Goal: Contribute content: Contribute content

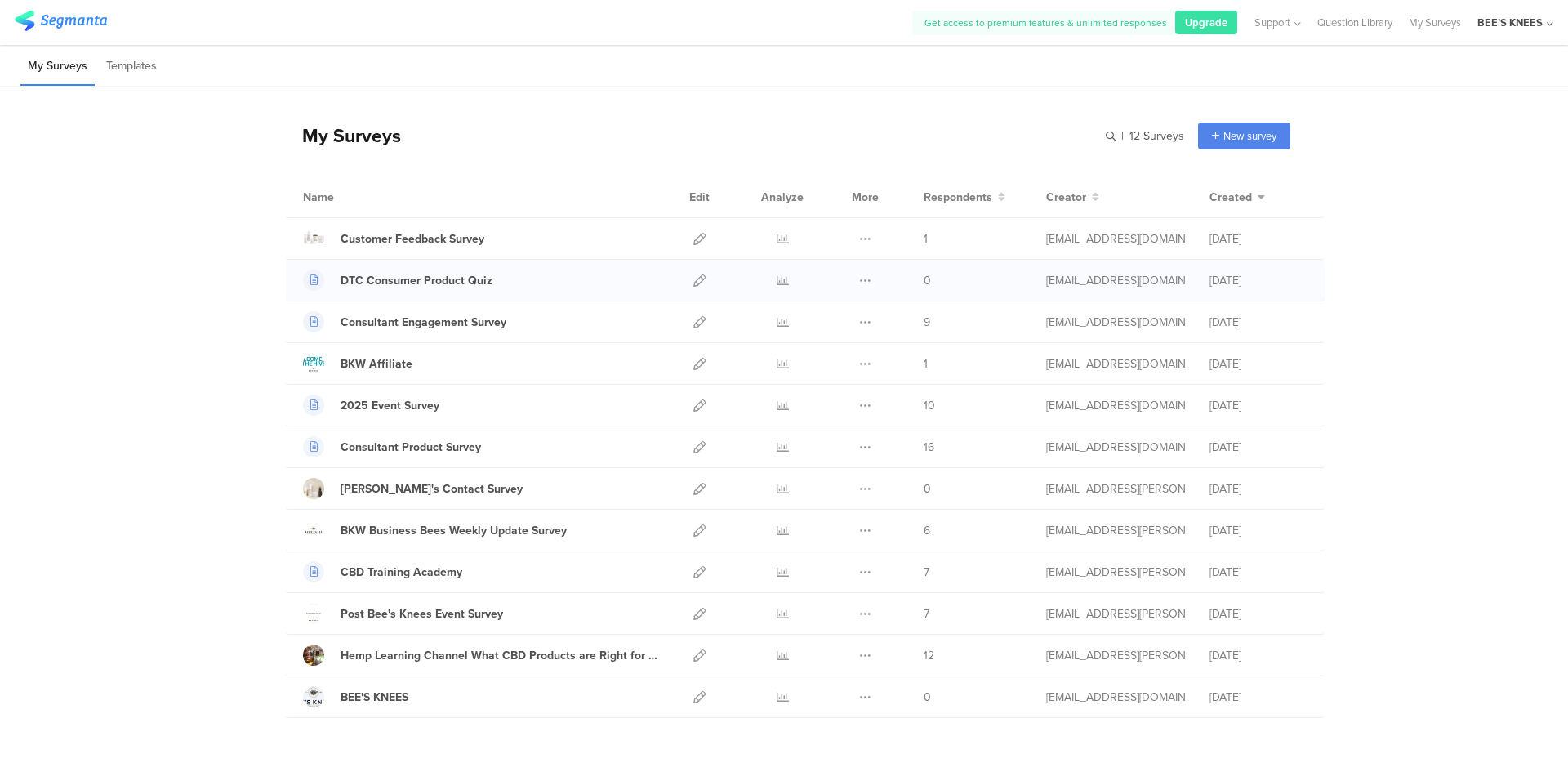
click at [686, 285] on div at bounding box center [700, 280] width 35 height 41
click at [694, 283] on icon at bounding box center [700, 280] width 12 height 12
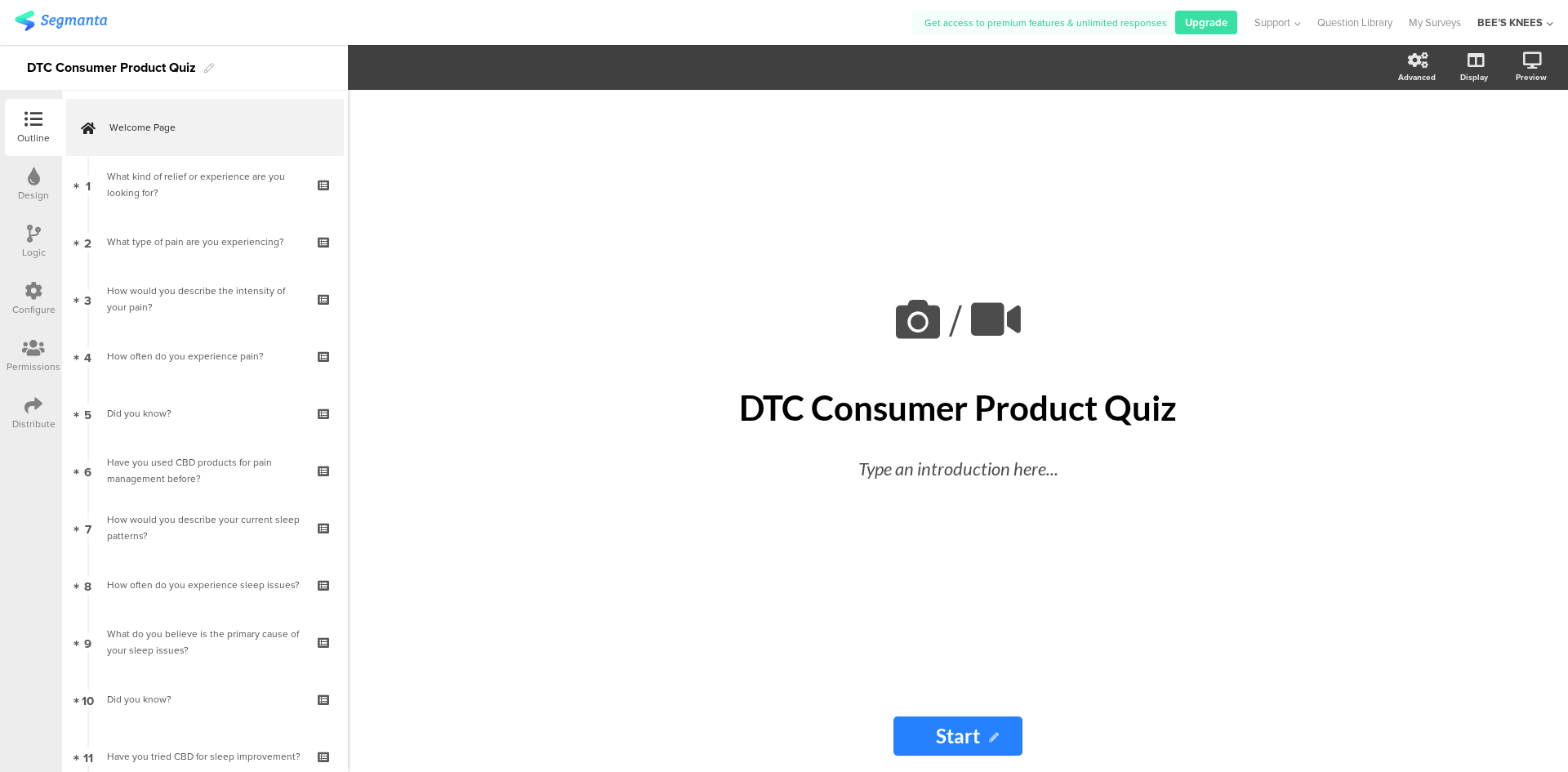
click at [770, 447] on div "/ DTC Consumer Product Quiz DTC Consumer Product Quiz Type an introduction here…" at bounding box center [958, 395] width 604 height 222
click at [795, 413] on div "DTC Consumer Product Quiz DTC Consumer Product Quiz" at bounding box center [958, 407] width 613 height 49
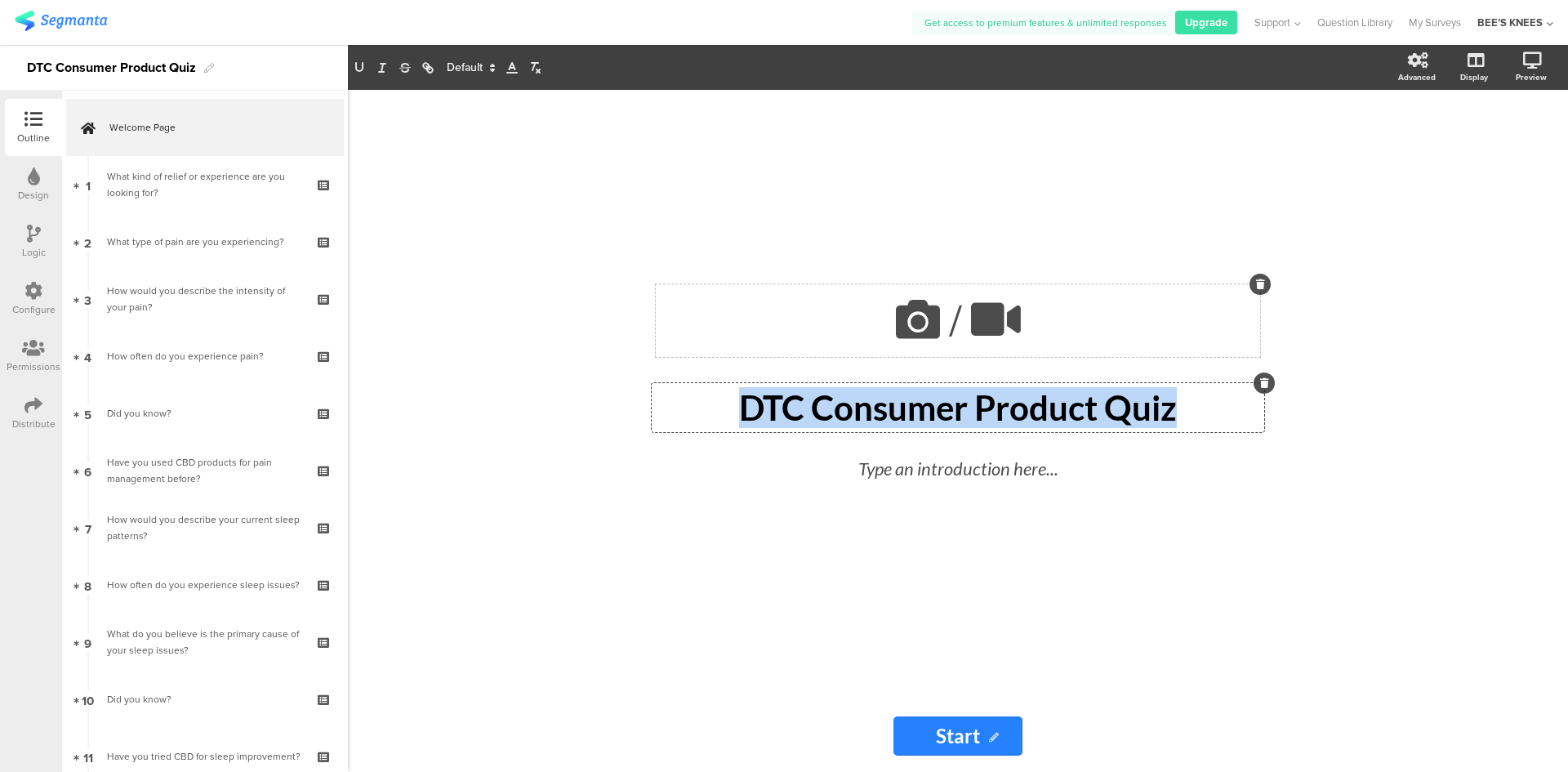
drag, startPoint x: 1182, startPoint y: 407, endPoint x: 722, endPoint y: 349, distance: 463.6
click at [722, 349] on div "/ DTC Consumer Product Quiz DTC Consumer Product Quiz DTC Consumer Product Quiz…" at bounding box center [958, 395] width 604 height 222
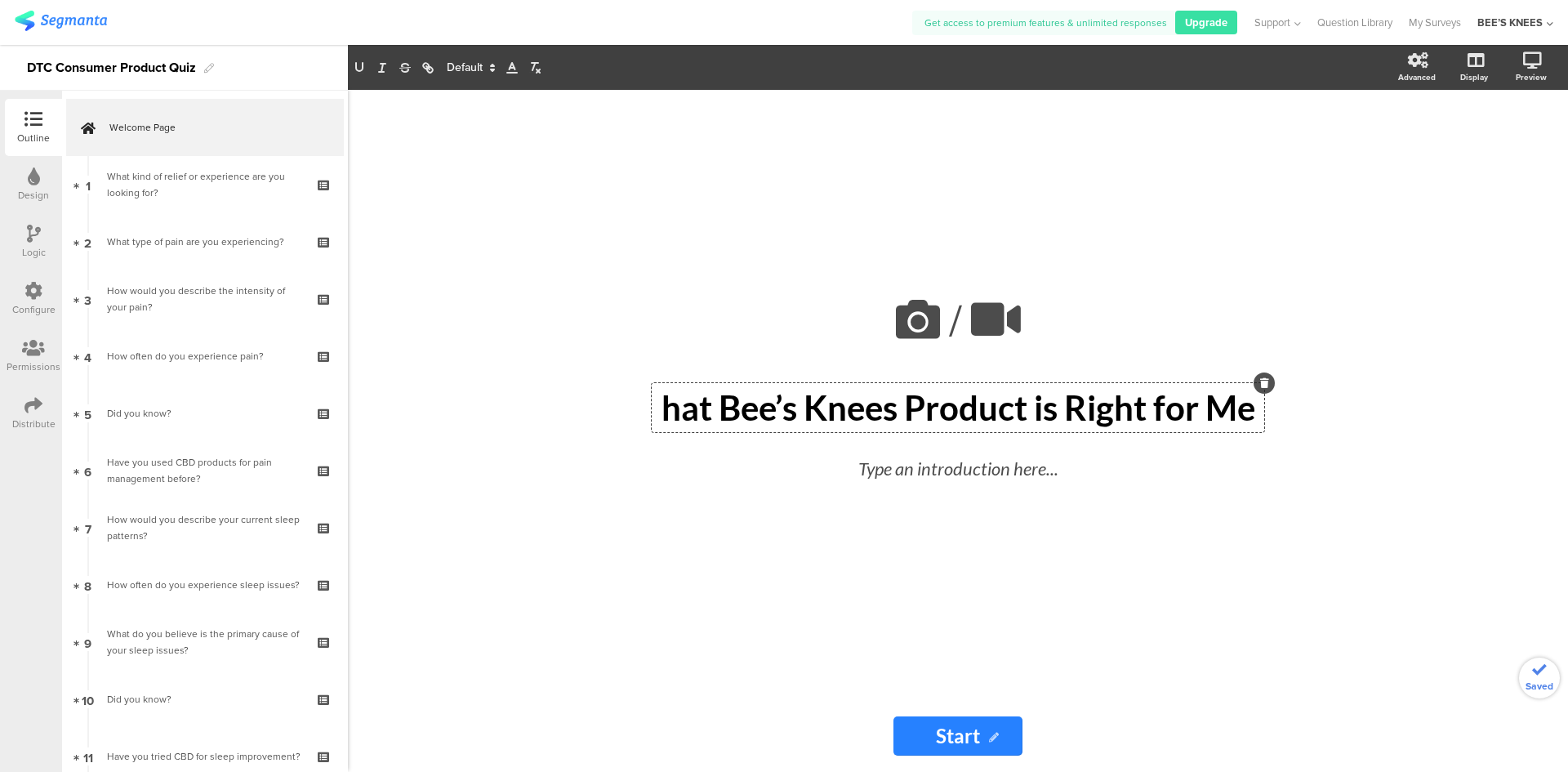
click at [662, 417] on p "hat Bee’s Knees Product is Right for Me" at bounding box center [958, 407] width 604 height 41
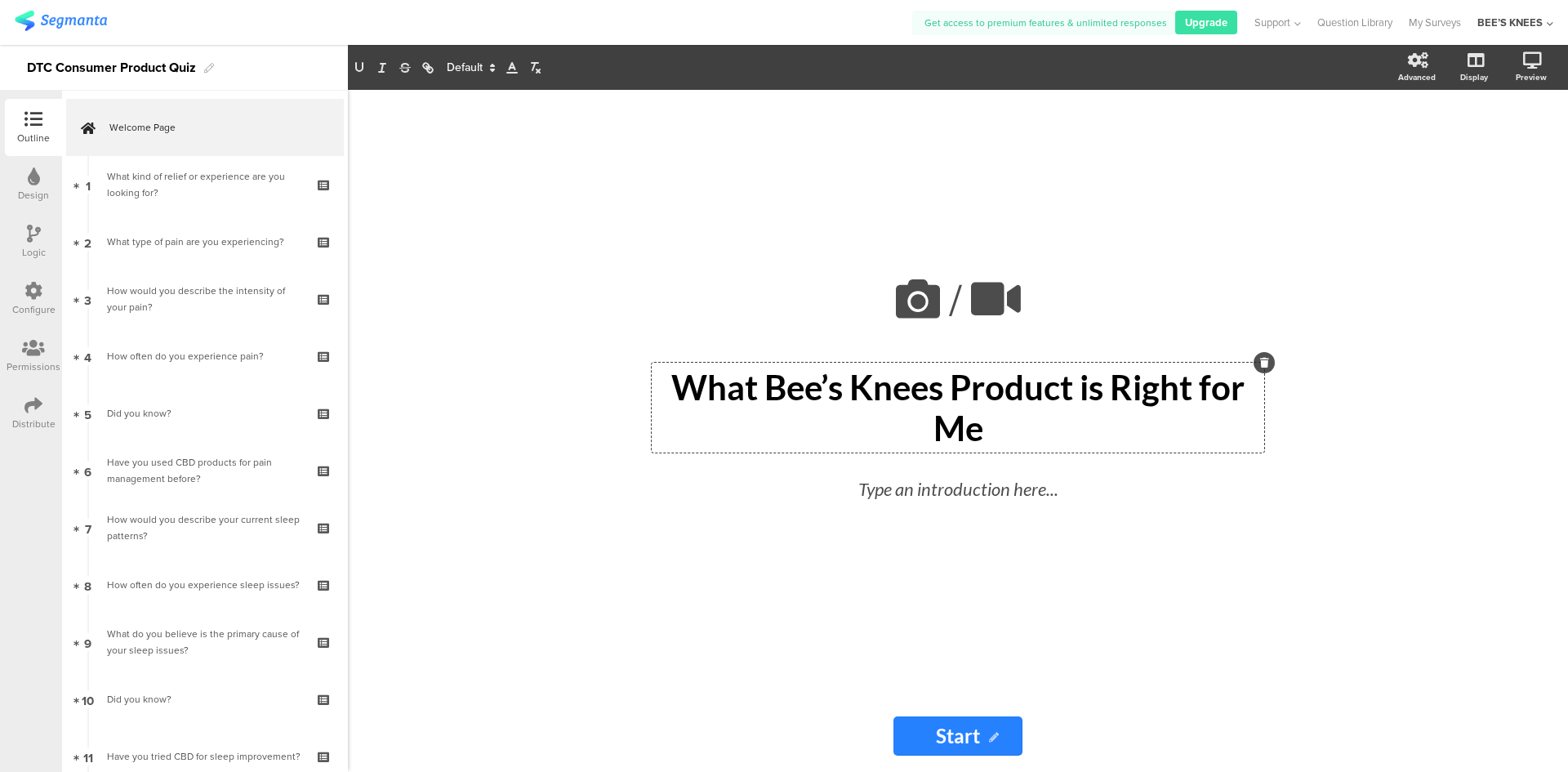
click at [574, 582] on div "/ hat Bee’s Knees Product is Right for Me hat Bee’s Knees Product is Right for …" at bounding box center [958, 431] width 1221 height 682
click at [997, 415] on div "What Bee’s Knees Product is Right for Me What Bee’s Knees Product is Right for …" at bounding box center [958, 408] width 613 height 90
click at [468, 462] on div "/ What Bee’s Knees Product is Right for Me? What Bee’s Knees Product is Right f…" at bounding box center [958, 431] width 1221 height 682
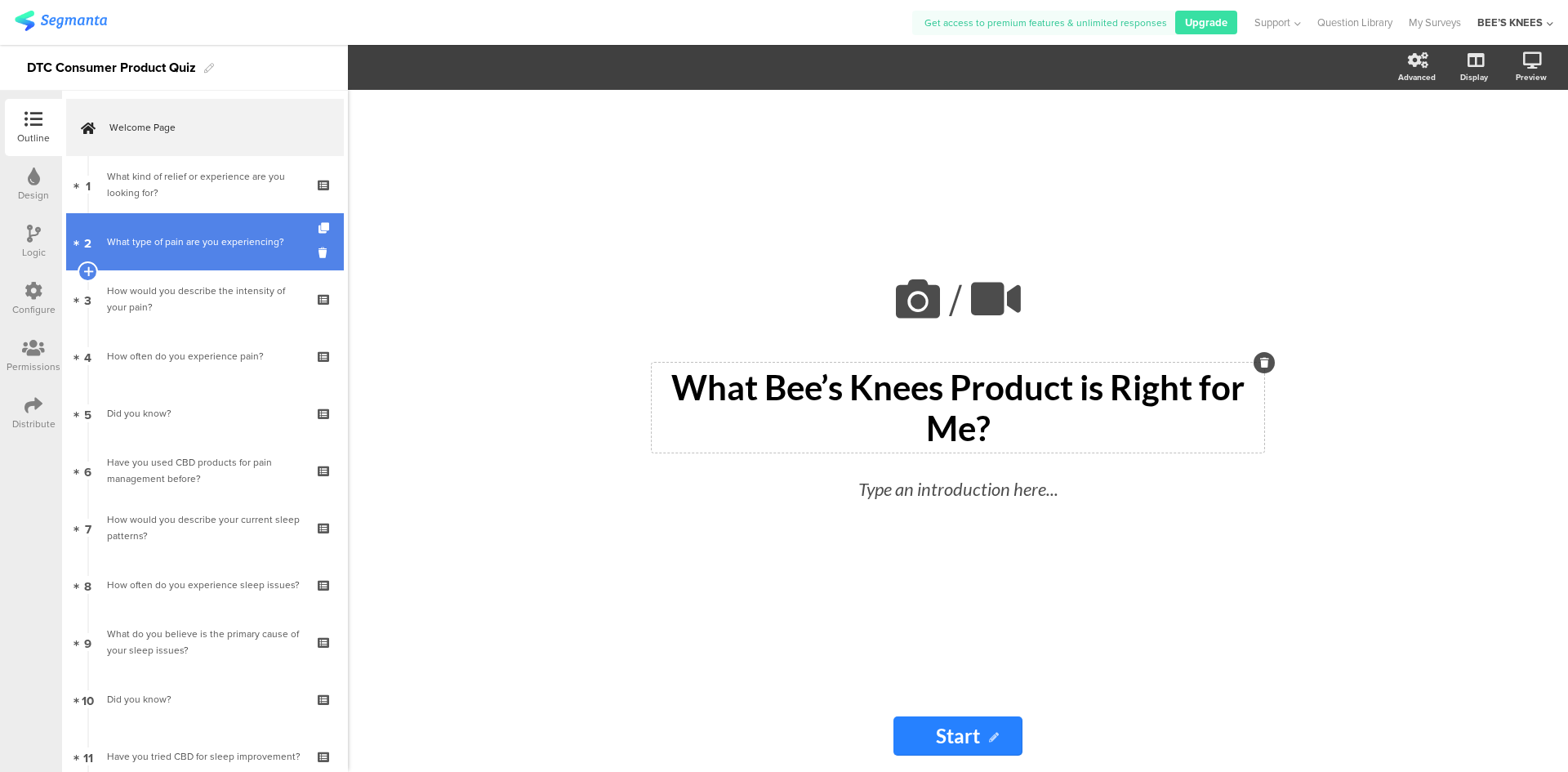
click at [232, 246] on div "What type of pain are you experiencing?" at bounding box center [204, 241] width 195 height 16
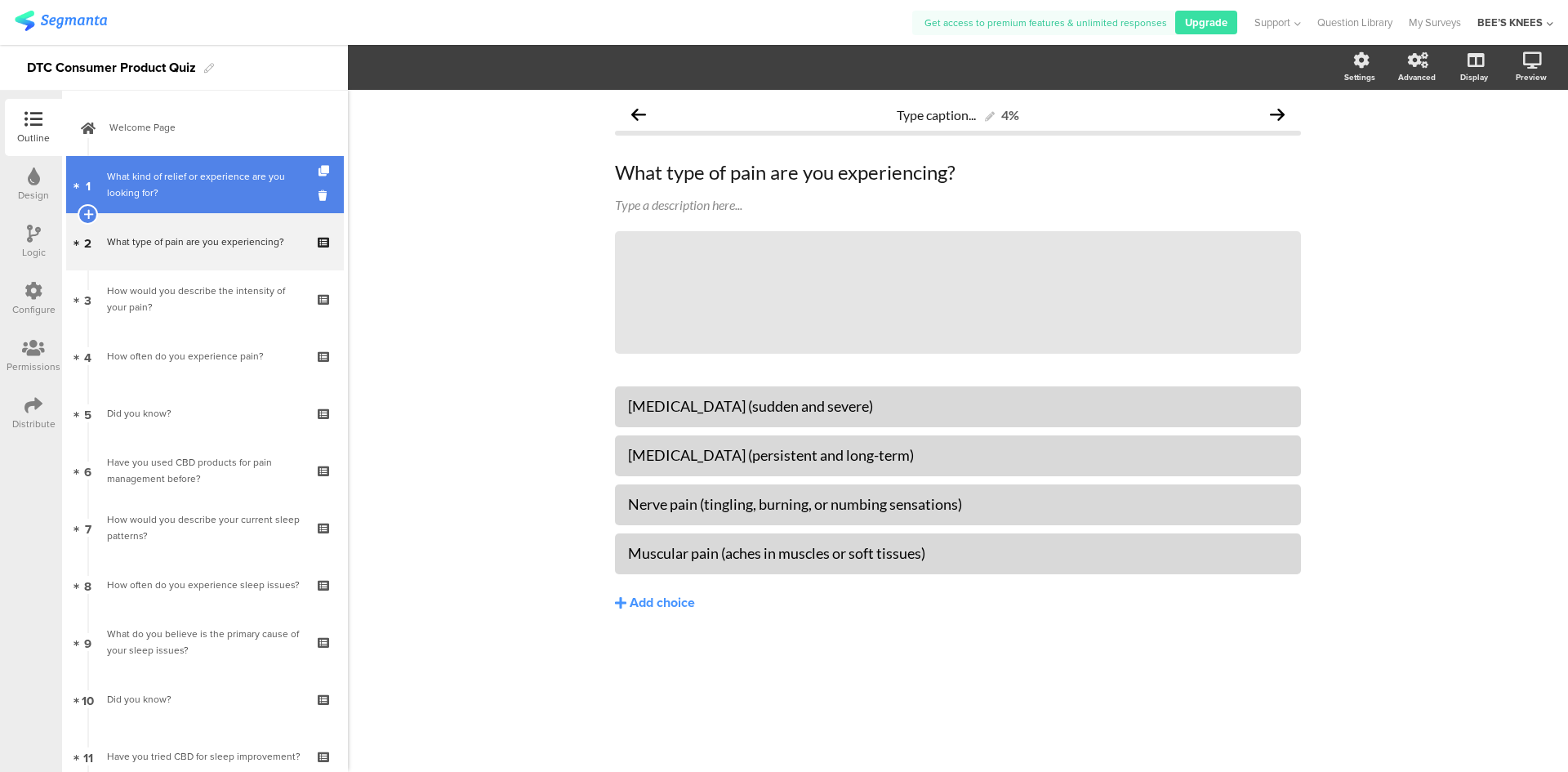
click at [193, 194] on div "What kind of relief or experience are you looking for?" at bounding box center [204, 184] width 195 height 33
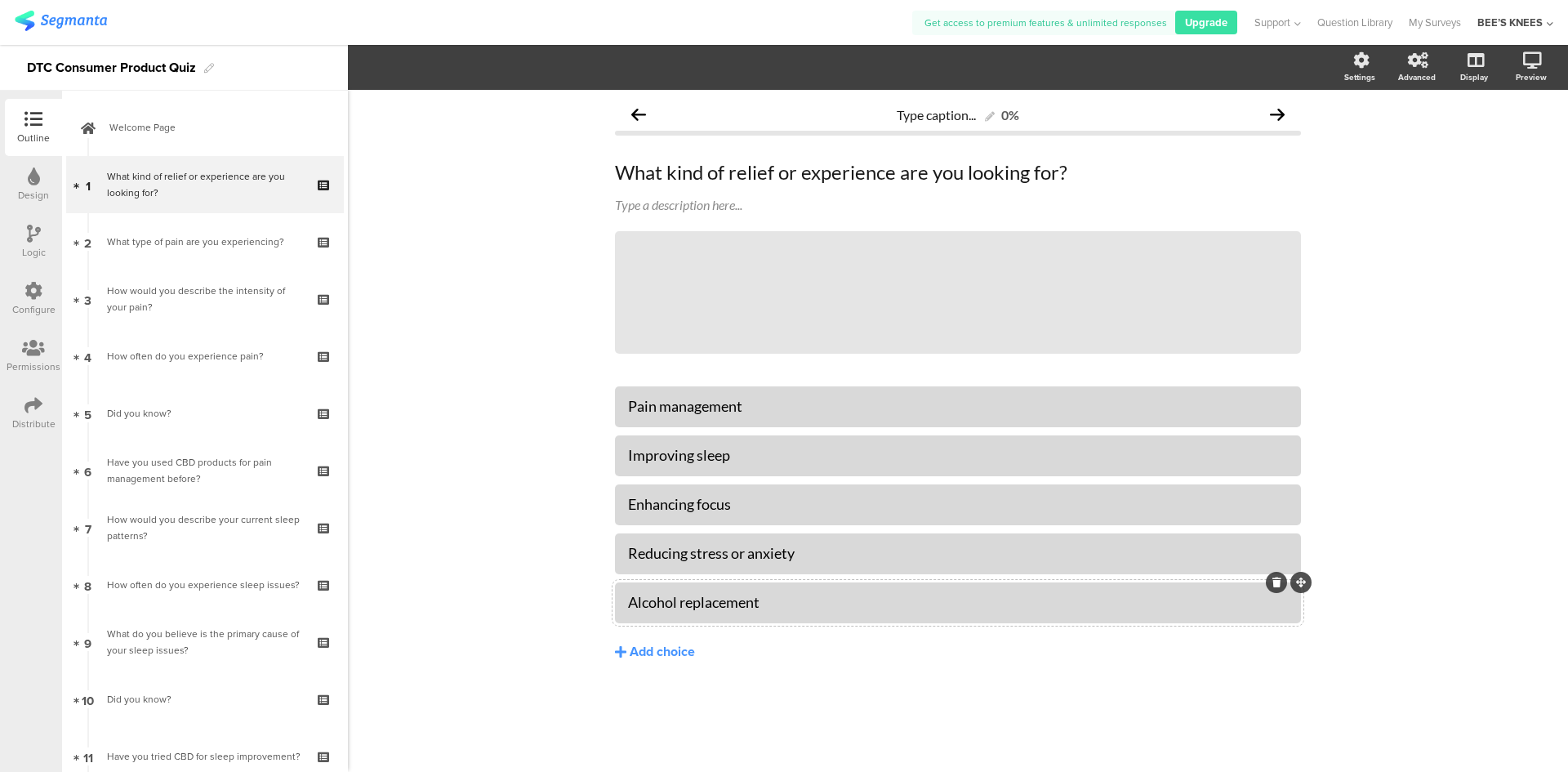
click at [1017, 598] on div "Alcohol replacement" at bounding box center [958, 602] width 660 height 19
drag, startPoint x: 808, startPoint y: 598, endPoint x: 630, endPoint y: 584, distance: 178.5
click at [630, 584] on div "Alcohol replacement" at bounding box center [958, 602] width 687 height 41
click at [1468, 518] on div "Type caption... 0% What kind of relief or experience are you looking for? What …" at bounding box center [958, 431] width 1221 height 682
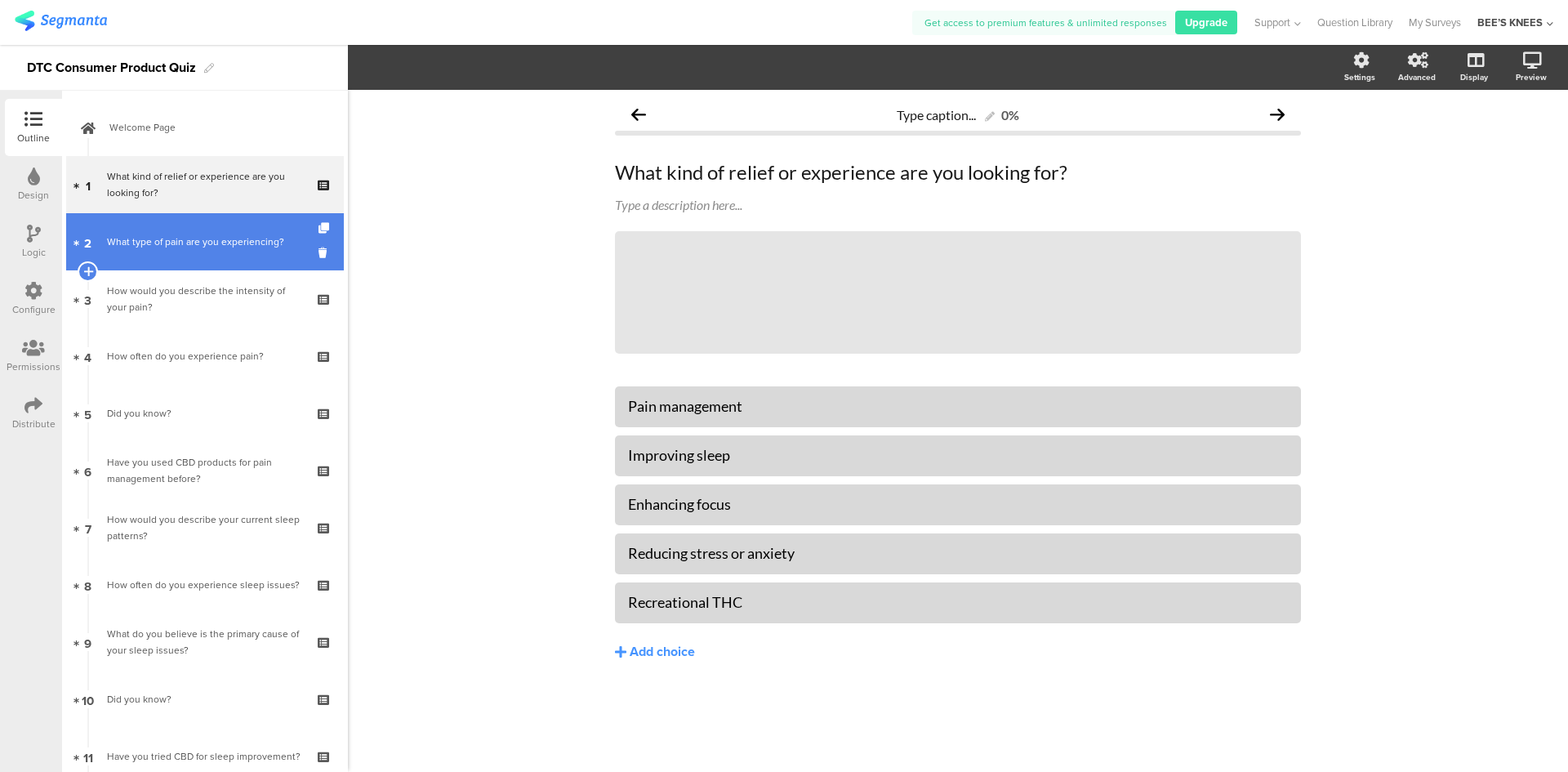
click at [210, 254] on link "2 What type of pain are you experiencing?" at bounding box center [204, 241] width 278 height 57
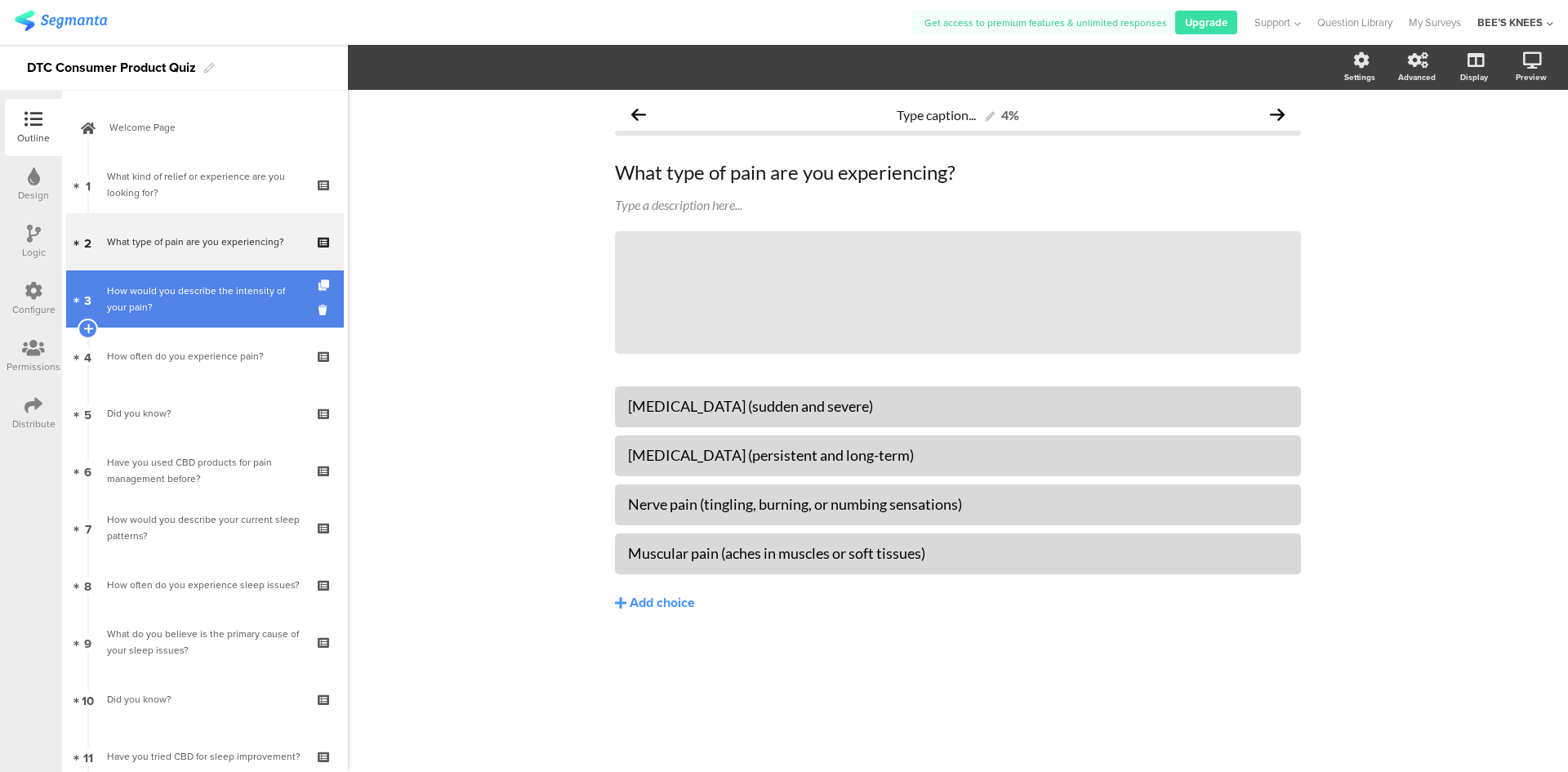
click at [207, 281] on link "3 How would you describe the intensity of your pain?" at bounding box center [204, 299] width 278 height 57
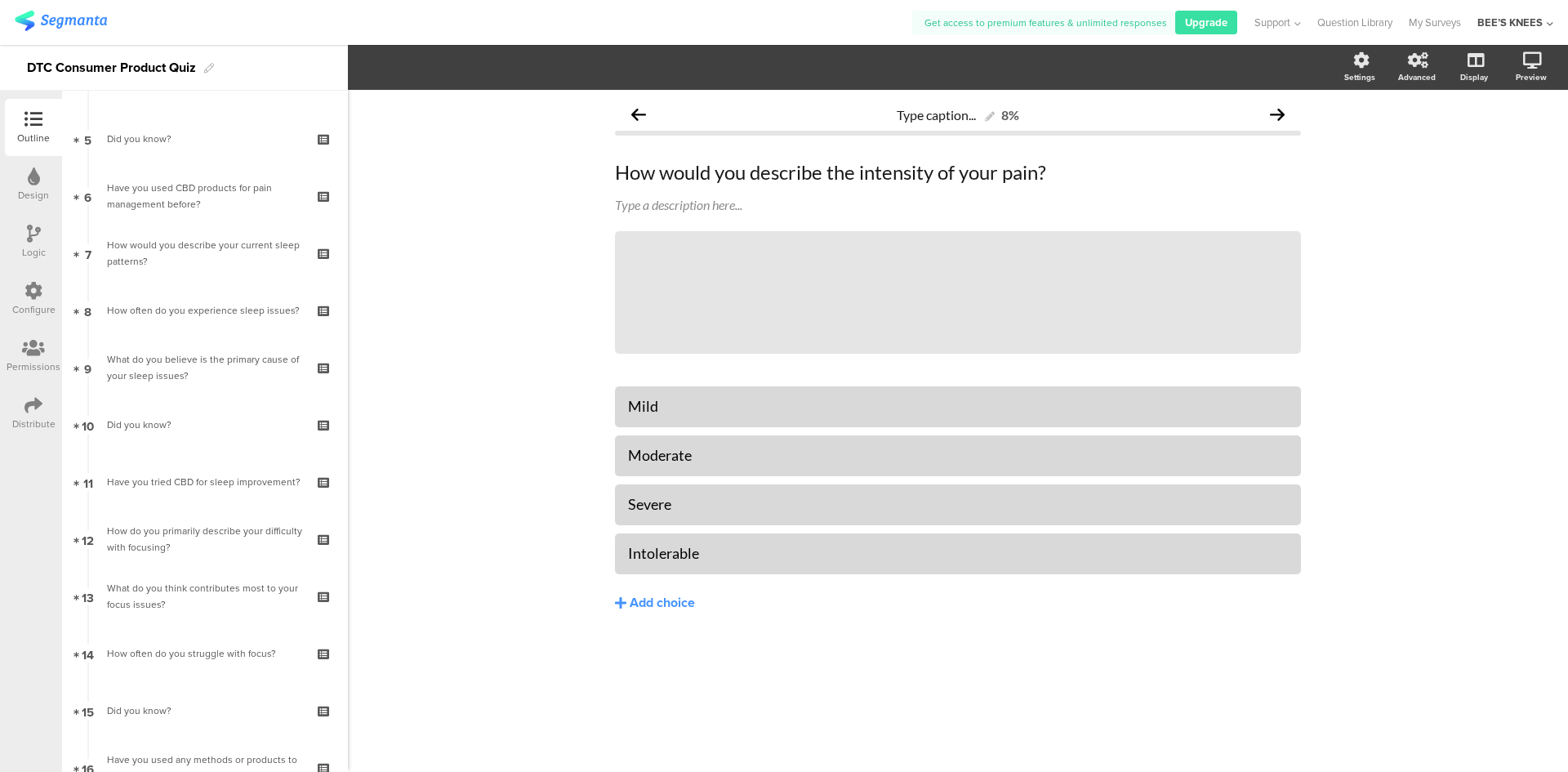
scroll to position [816, 0]
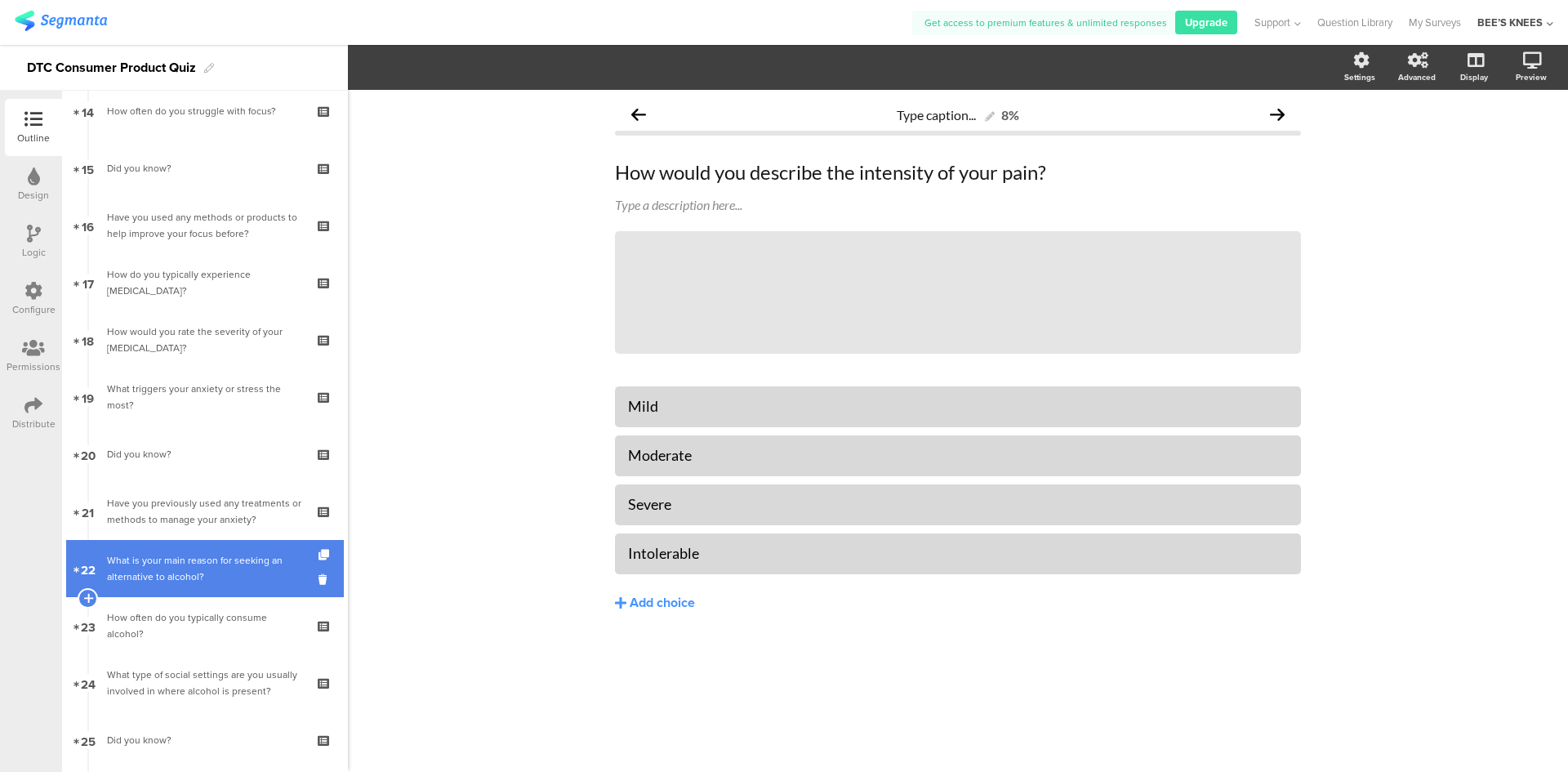
click at [223, 588] on link "22 What is your main reason for seeking an alternative to alcohol?" at bounding box center [204, 569] width 278 height 57
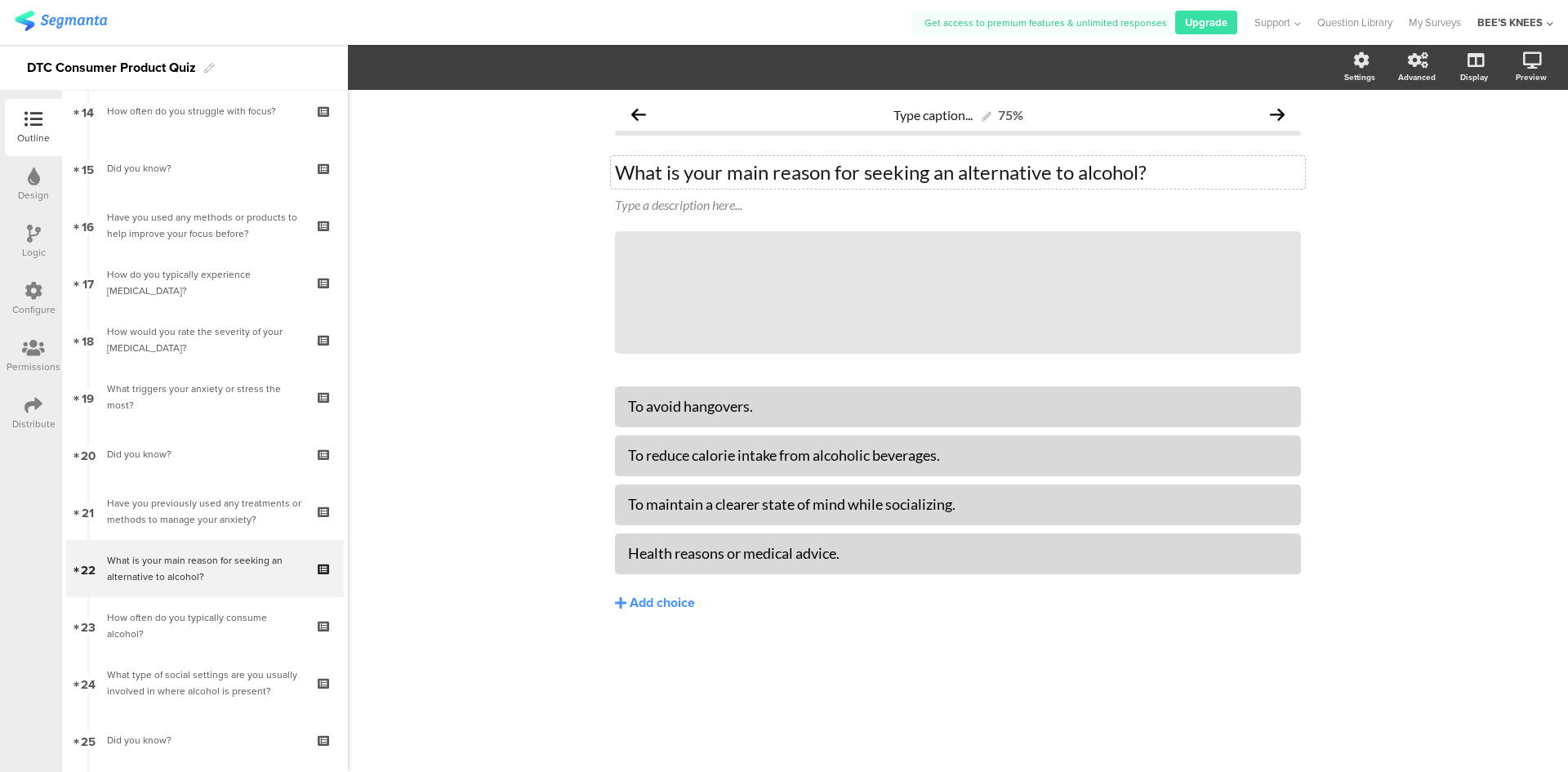
click at [876, 181] on p "What is your main reason for seeking an alternative to alcohol?" at bounding box center [958, 172] width 687 height 24
drag, startPoint x: 769, startPoint y: 170, endPoint x: 732, endPoint y: 175, distance: 37.3
click at [732, 175] on p "What is your main reason for seeking an alternative to alcohol?" at bounding box center [958, 172] width 687 height 24
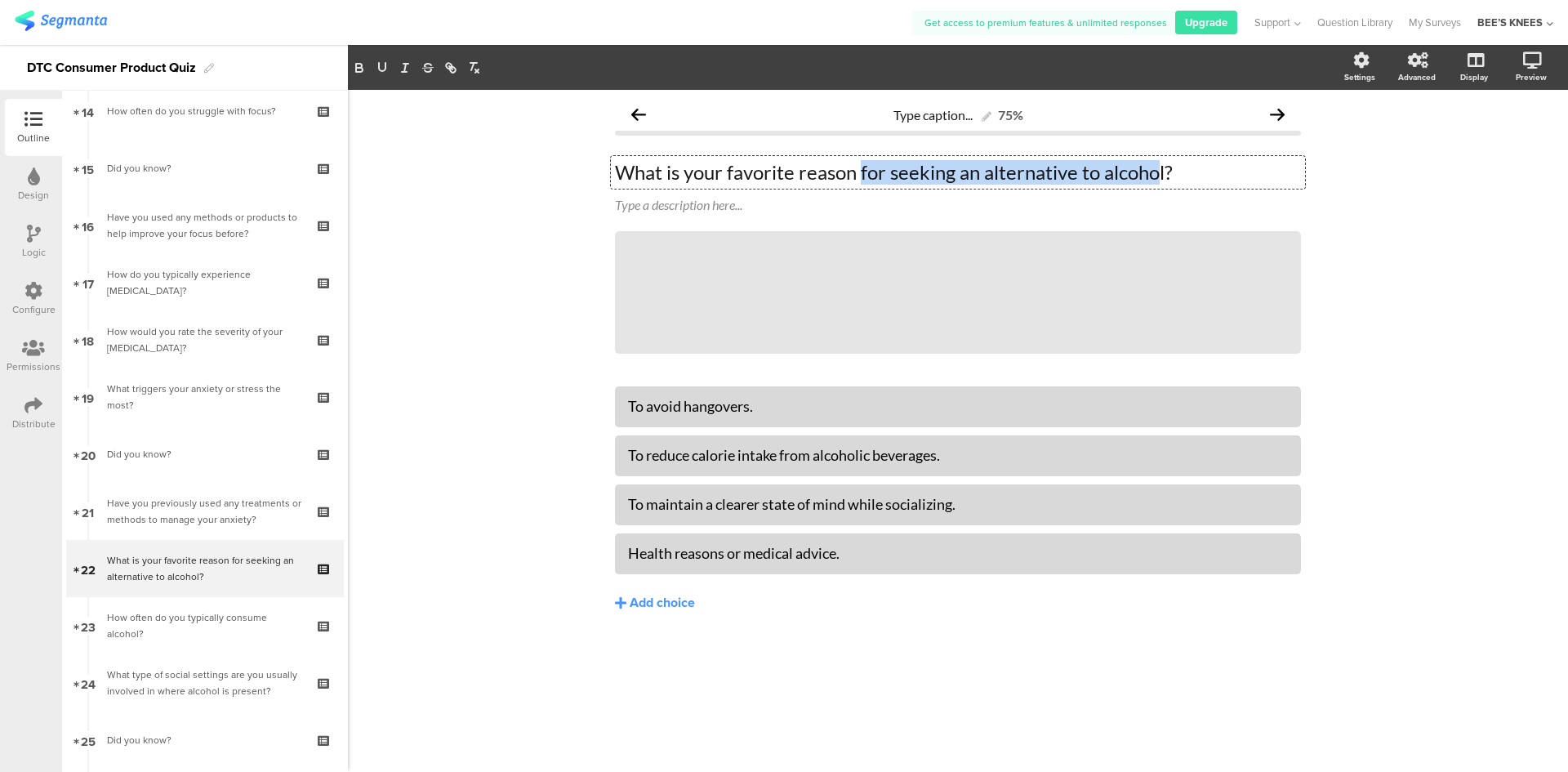
drag, startPoint x: 863, startPoint y: 169, endPoint x: 1155, endPoint y: 175, distance: 292.1
click at [1155, 175] on p "What is your favorite reason for seeking an alternative to alcohol?" at bounding box center [958, 172] width 687 height 24
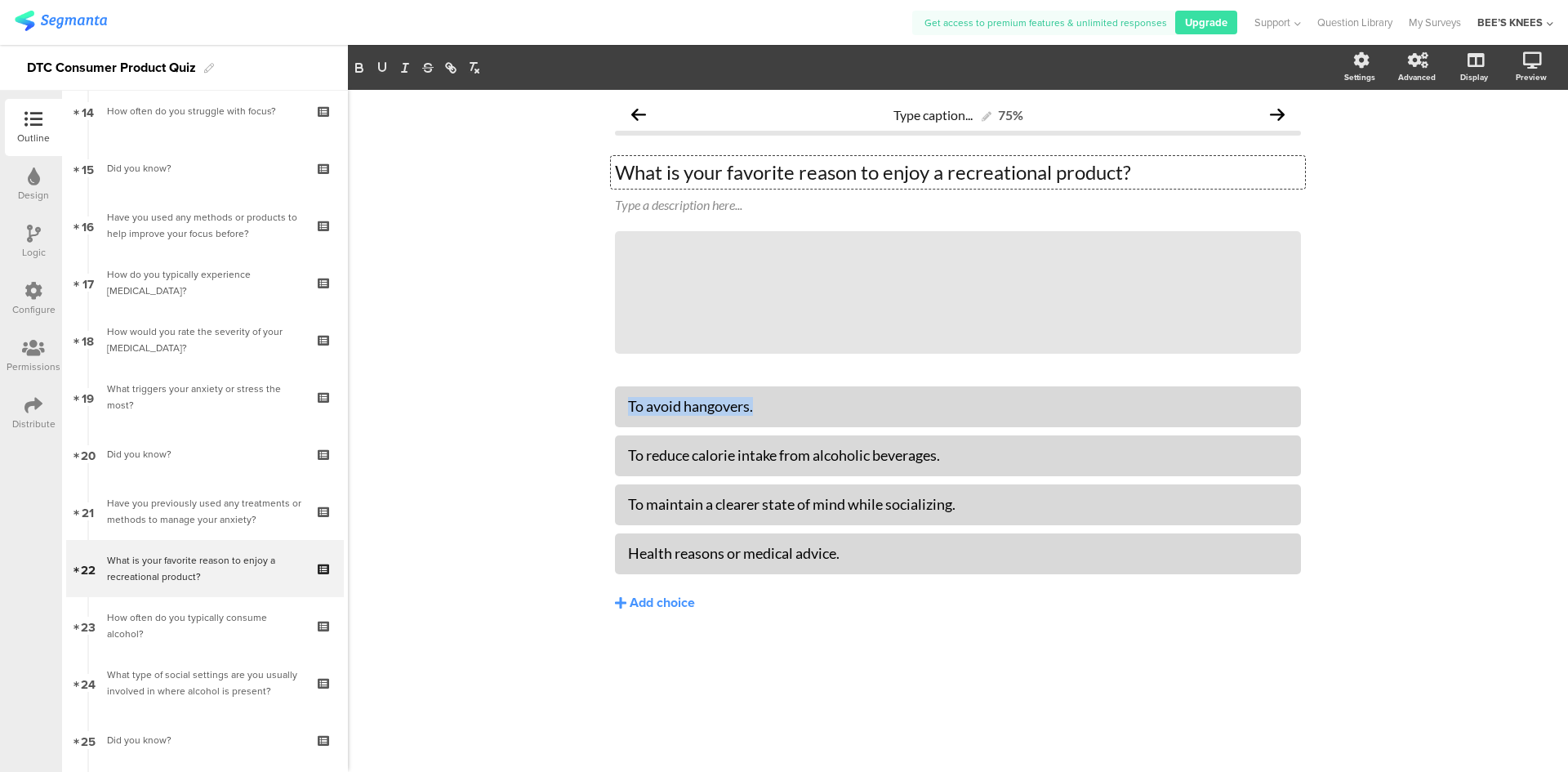
drag, startPoint x: 793, startPoint y: 404, endPoint x: 592, endPoint y: 410, distance: 201.1
click at [592, 410] on div "Type caption... 75% What is your favorite reason to enjoy a recreational produc…" at bounding box center [958, 431] width 1221 height 682
paste div
drag, startPoint x: 967, startPoint y: 454, endPoint x: 374, endPoint y: 392, distance: 596.2
click at [374, 392] on div "Type caption... 75% What is your favorite reason to enjoy a recreational produc…" at bounding box center [958, 431] width 1221 height 682
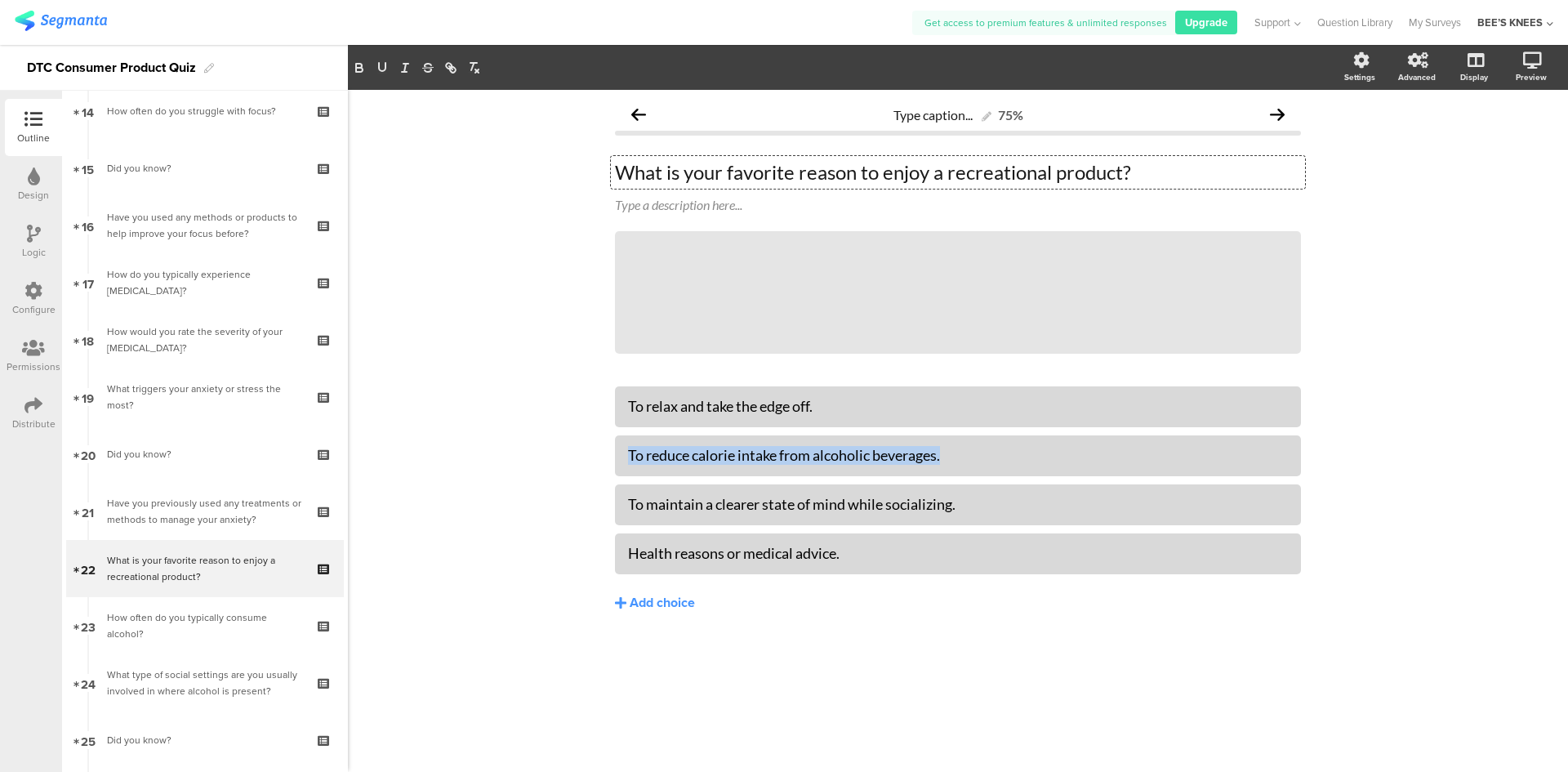
paste div
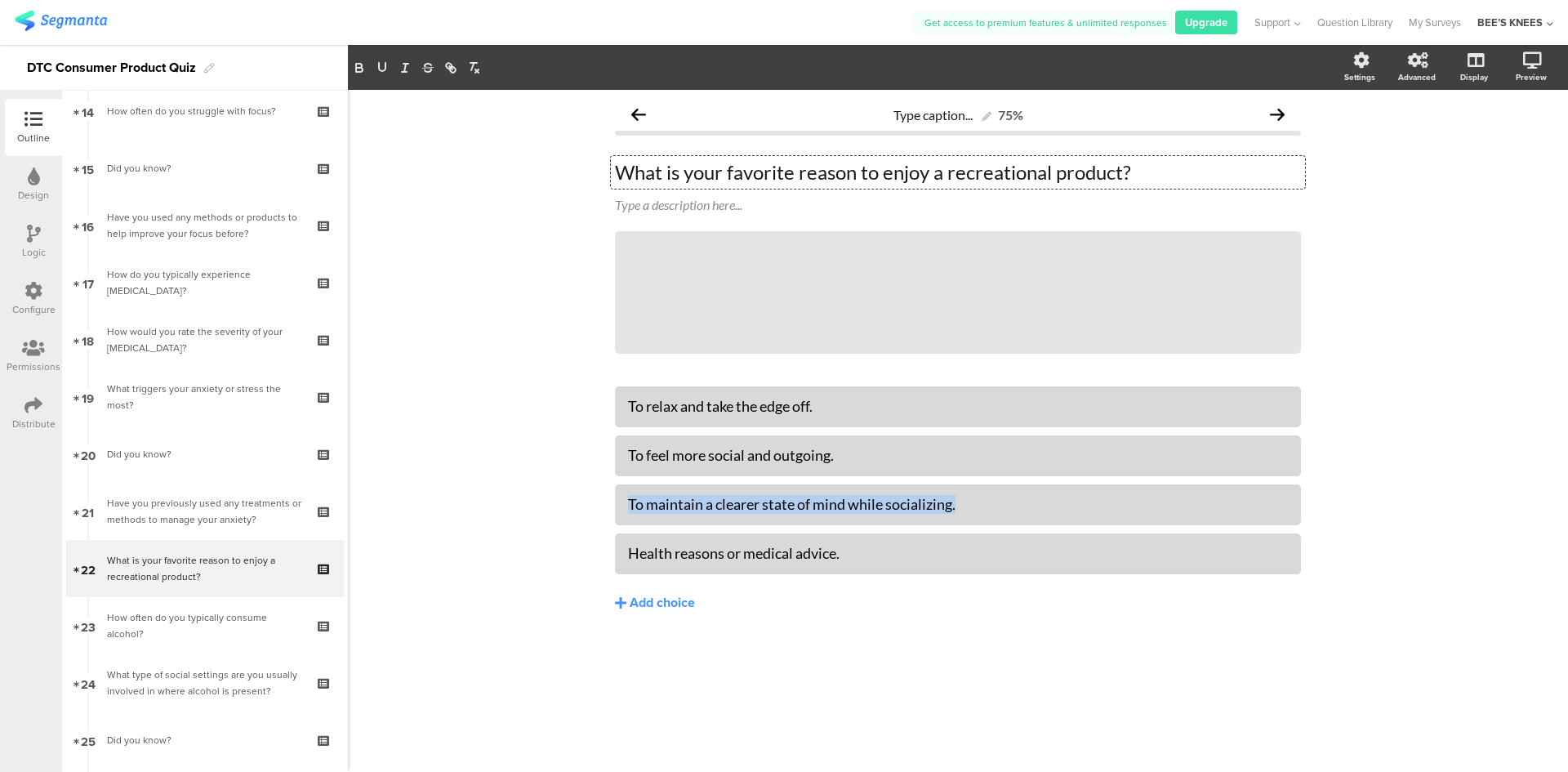
drag, startPoint x: 993, startPoint y: 507, endPoint x: 514, endPoint y: 524, distance: 479.3
click at [514, 524] on div "Type caption... 75% What is your favorite reason to enjoy a recreational produc…" at bounding box center [958, 431] width 1221 height 682
paste div
drag, startPoint x: 971, startPoint y: 559, endPoint x: 525, endPoint y: 511, distance: 448.6
click at [525, 511] on div "Type caption... 75% What is your favorite reason to enjoy a recreational produc…" at bounding box center [958, 431] width 1221 height 682
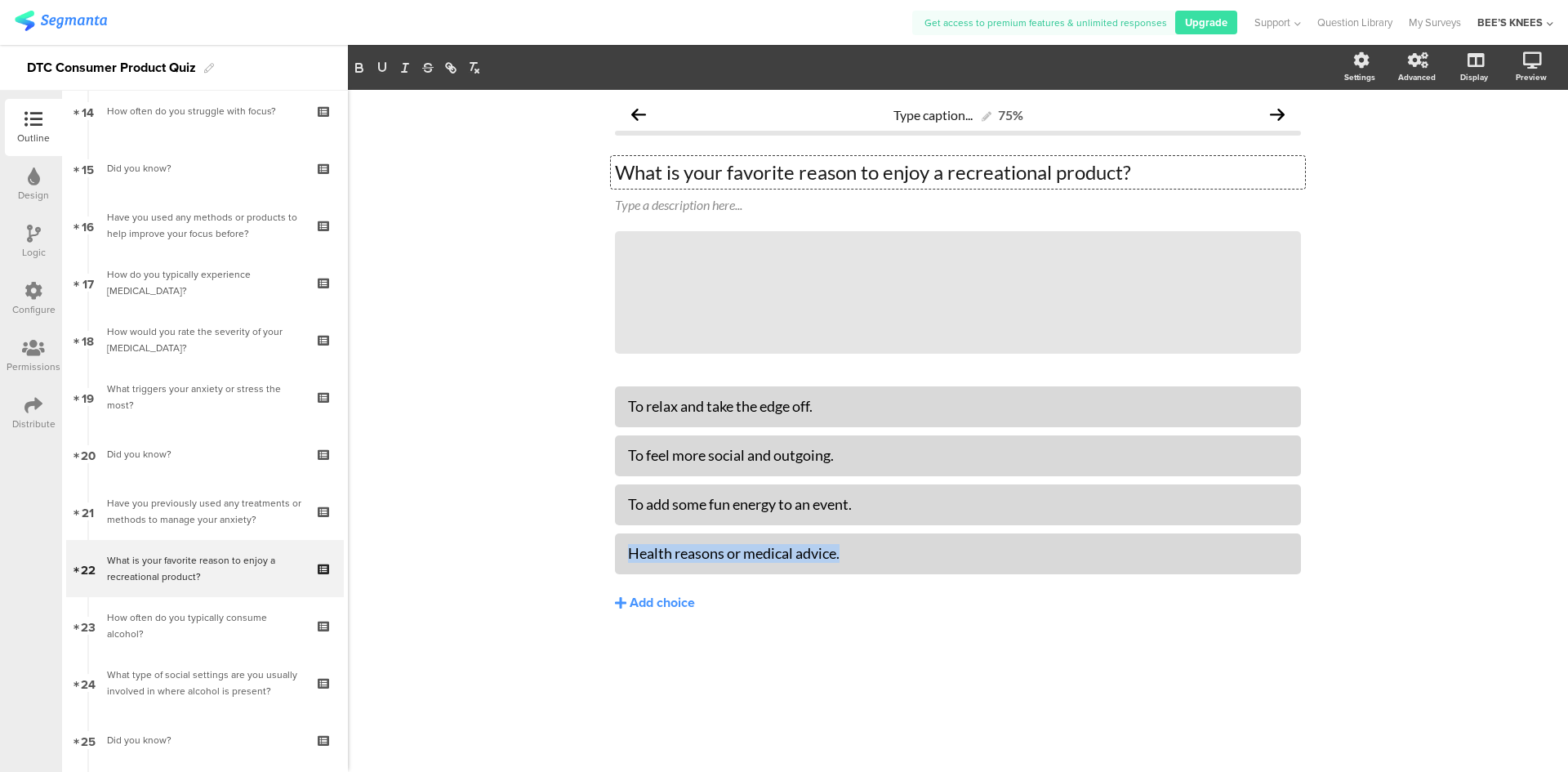
paste div
click at [553, 572] on div "Type caption... 75% What is your favorite reason to enjoy a recreational produc…" at bounding box center [958, 431] width 1221 height 682
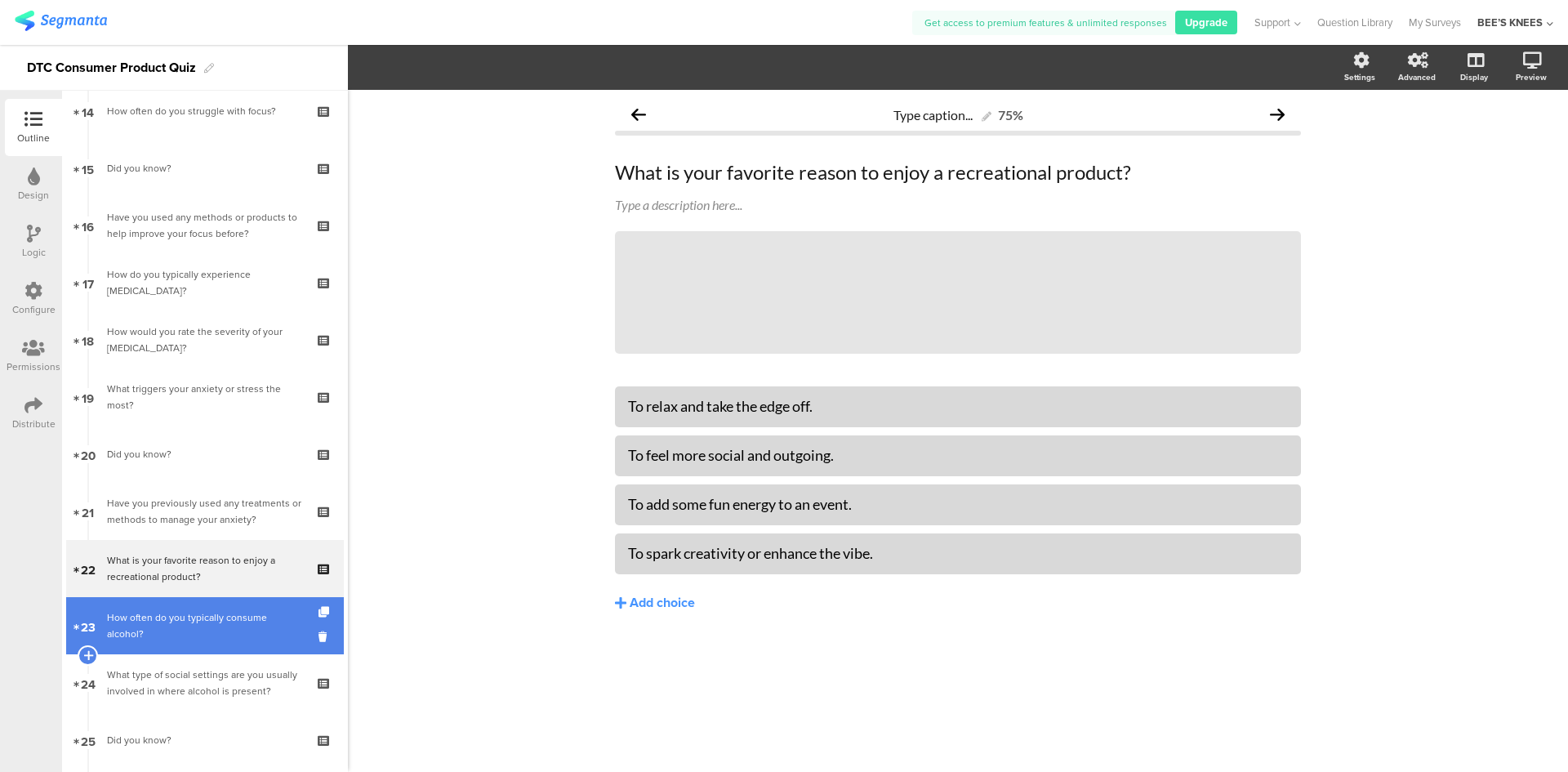
click at [242, 621] on div "How often do you typically consume alcohol?" at bounding box center [204, 626] width 195 height 33
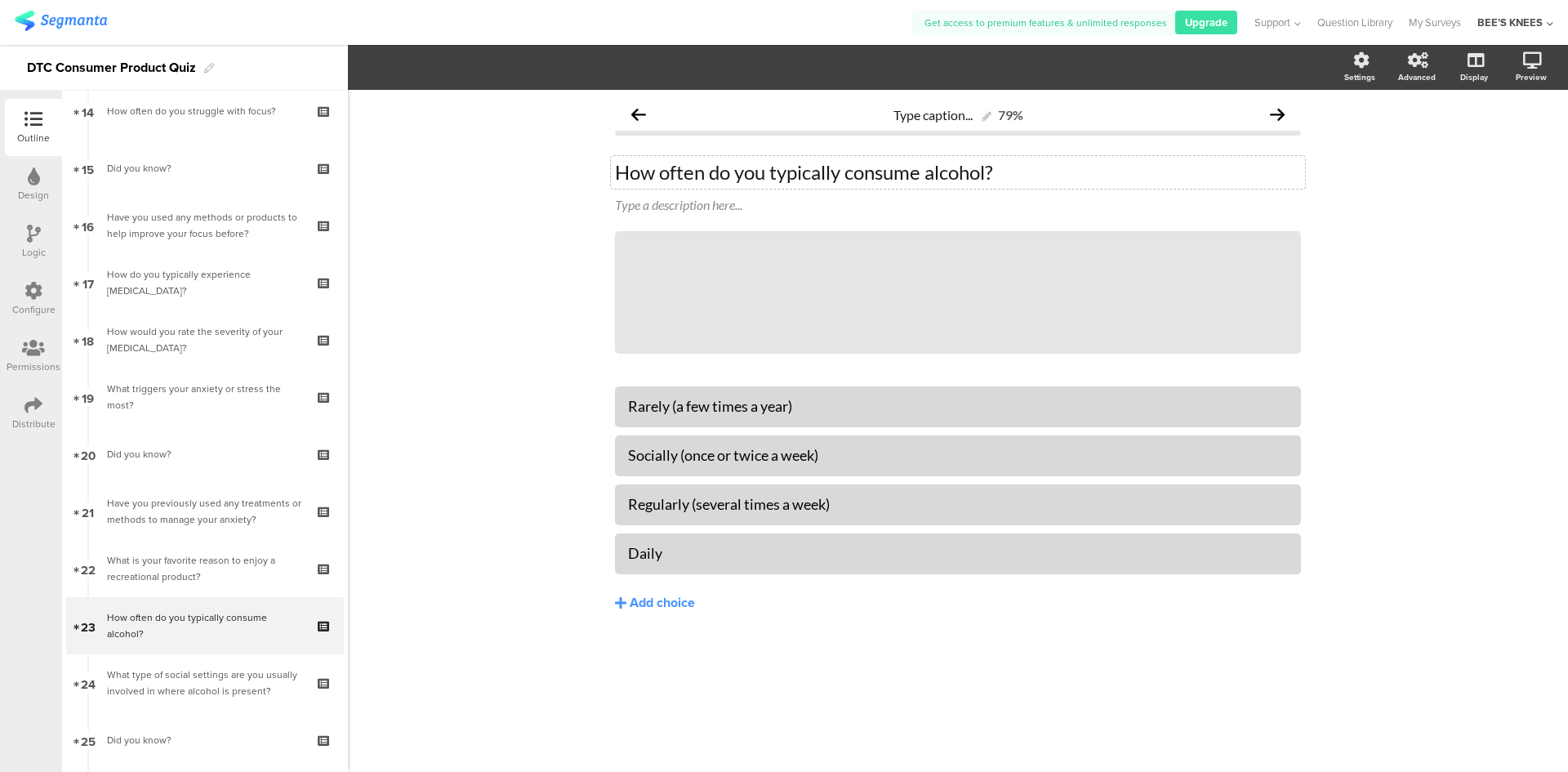
click at [719, 166] on p "How often do you typically consume alcohol?" at bounding box center [958, 172] width 687 height 24
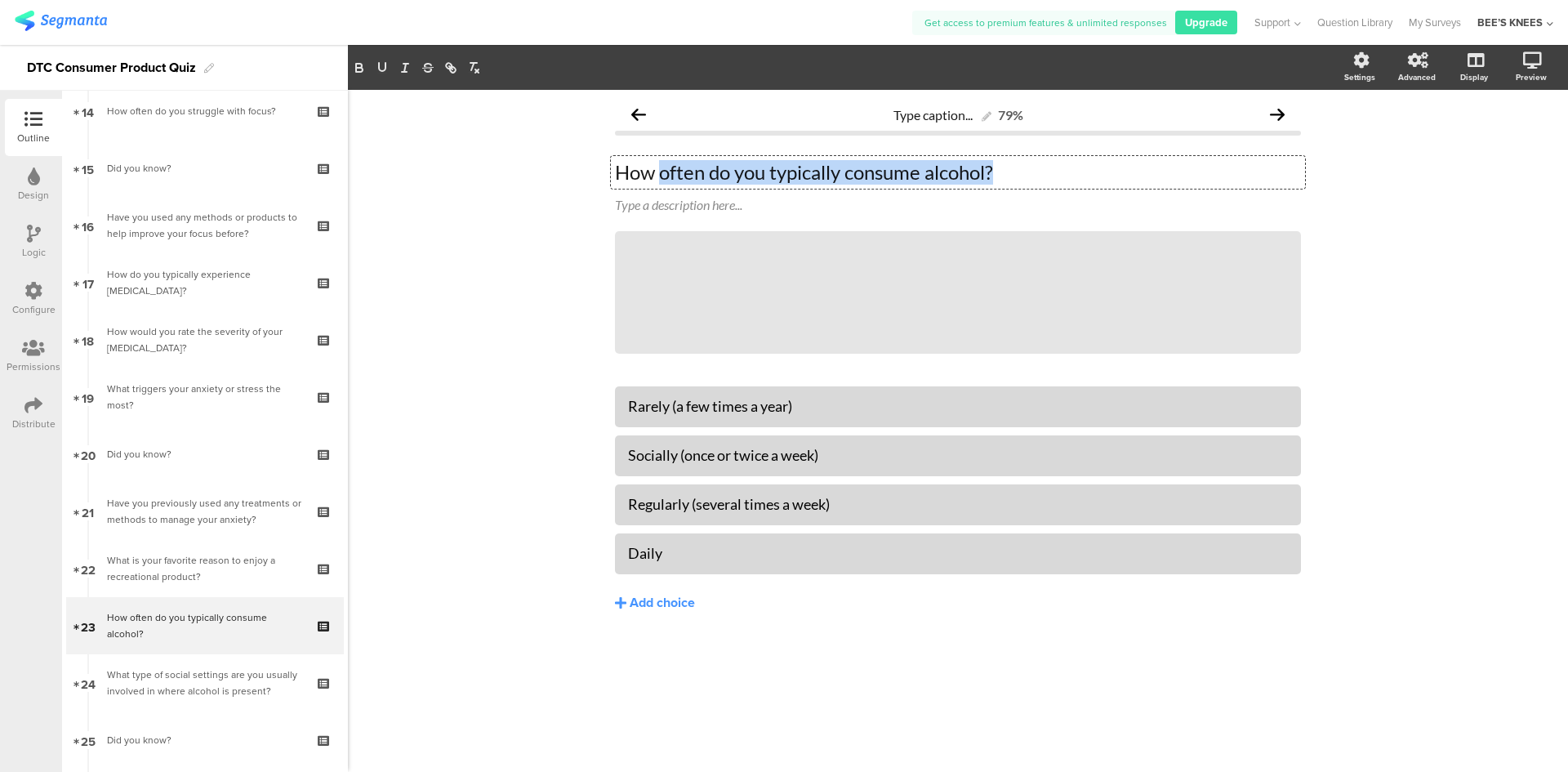
drag, startPoint x: 664, startPoint y: 167, endPoint x: 1022, endPoint y: 191, distance: 358.8
click at [1022, 191] on span "How often do you typically consume alcohol? How often do you typically consume …" at bounding box center [958, 187] width 687 height 55
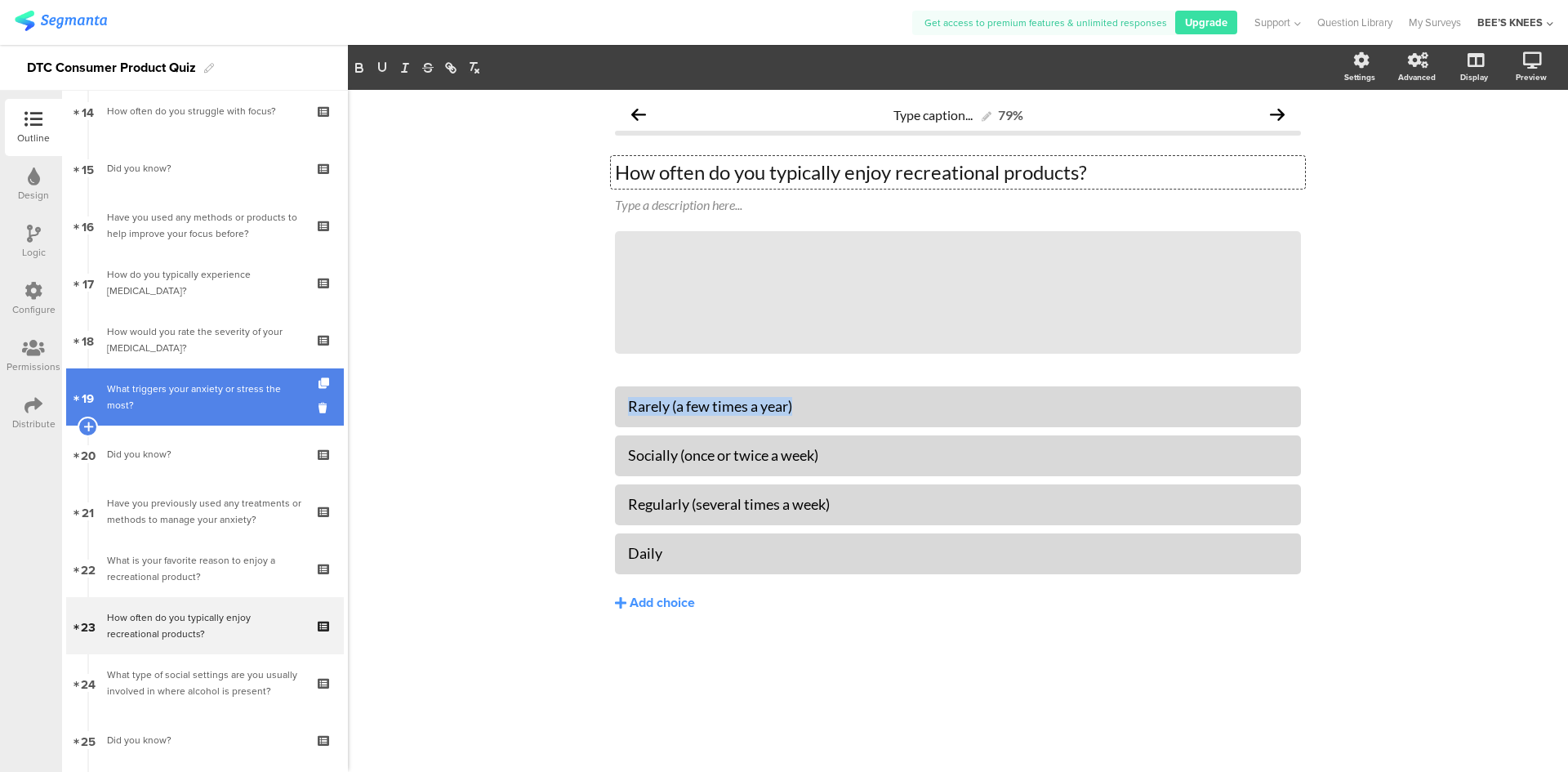
drag, startPoint x: 869, startPoint y: 409, endPoint x: 326, endPoint y: 391, distance: 543.3
click at [326, 391] on div "Outline Design Logic Configure Permissions Distribute New question Import quest…" at bounding box center [784, 409] width 1568 height 727
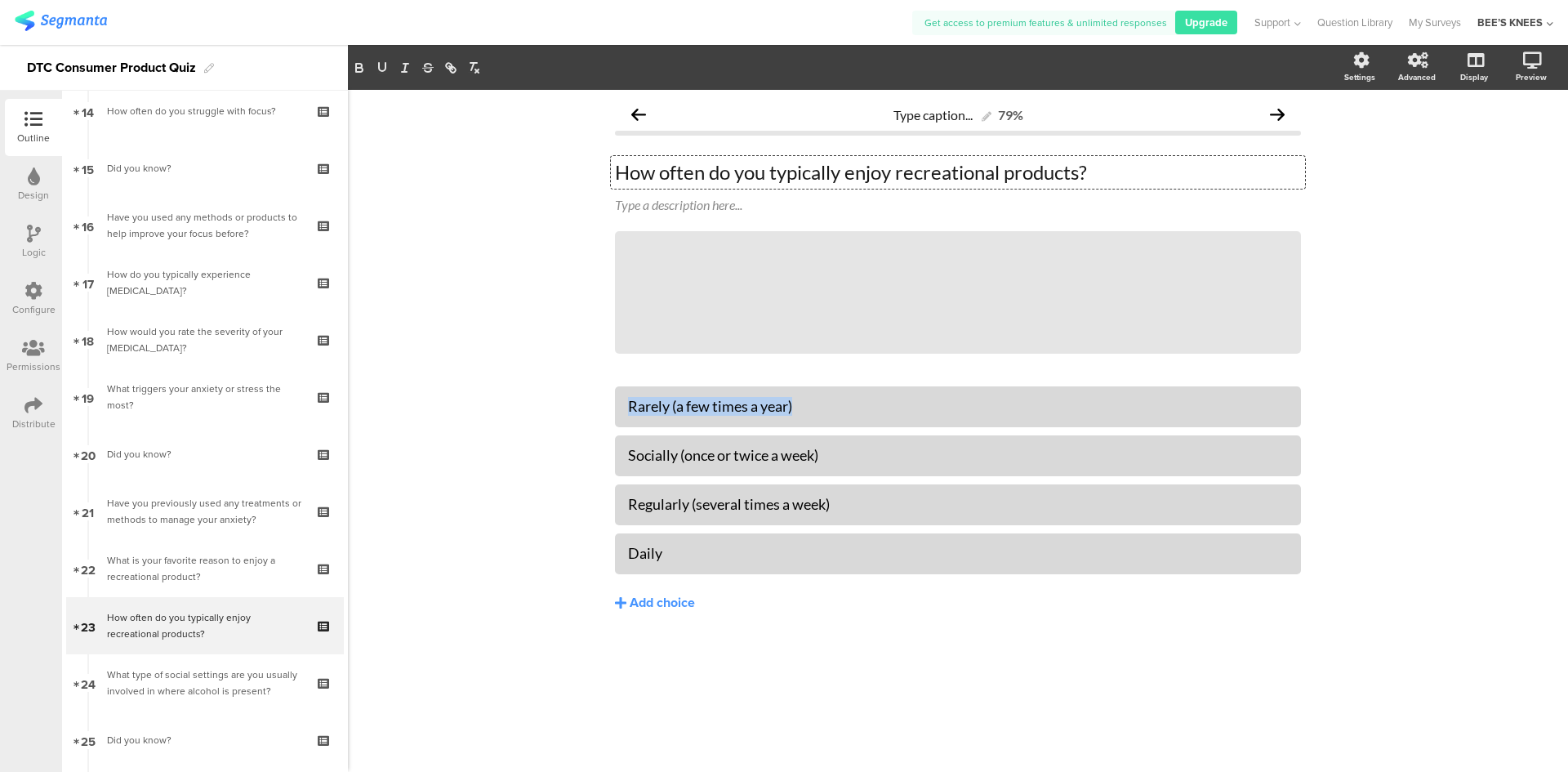
paste div
drag, startPoint x: 851, startPoint y: 456, endPoint x: 533, endPoint y: 491, distance: 319.9
click at [512, 455] on div "Type caption... 79% How often do you typically enjoy recreational products? How…" at bounding box center [958, 431] width 1221 height 682
paste div
drag, startPoint x: 715, startPoint y: 563, endPoint x: 565, endPoint y: 550, distance: 150.6
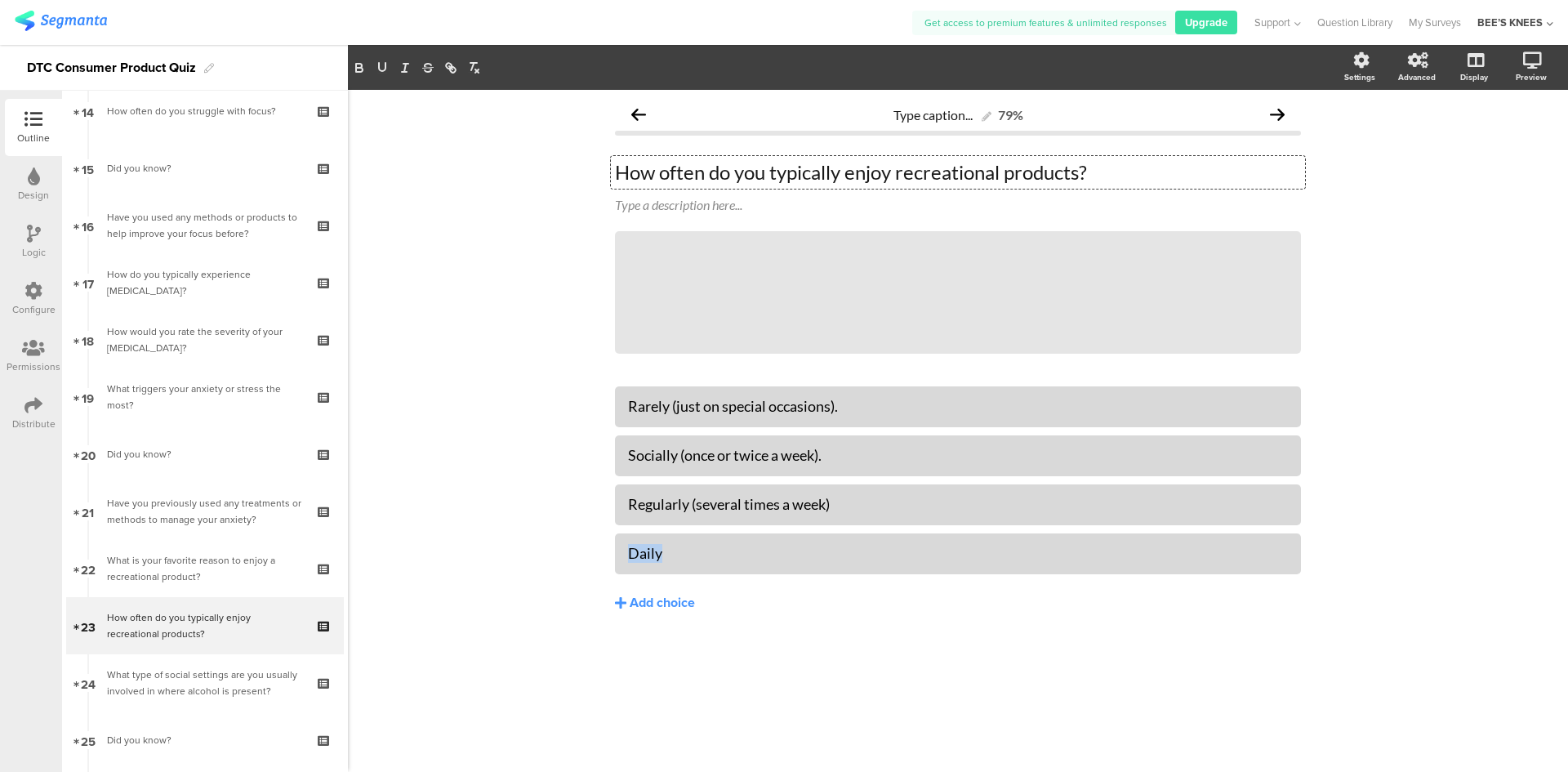
click at [565, 550] on div "Type caption... 79% How often do you typically enjoy recreational products? How…" at bounding box center [958, 431] width 1221 height 682
paste div
click at [519, 561] on div "Type caption... 79% How often do you typically enjoy recreational products? How…" at bounding box center [958, 431] width 1221 height 682
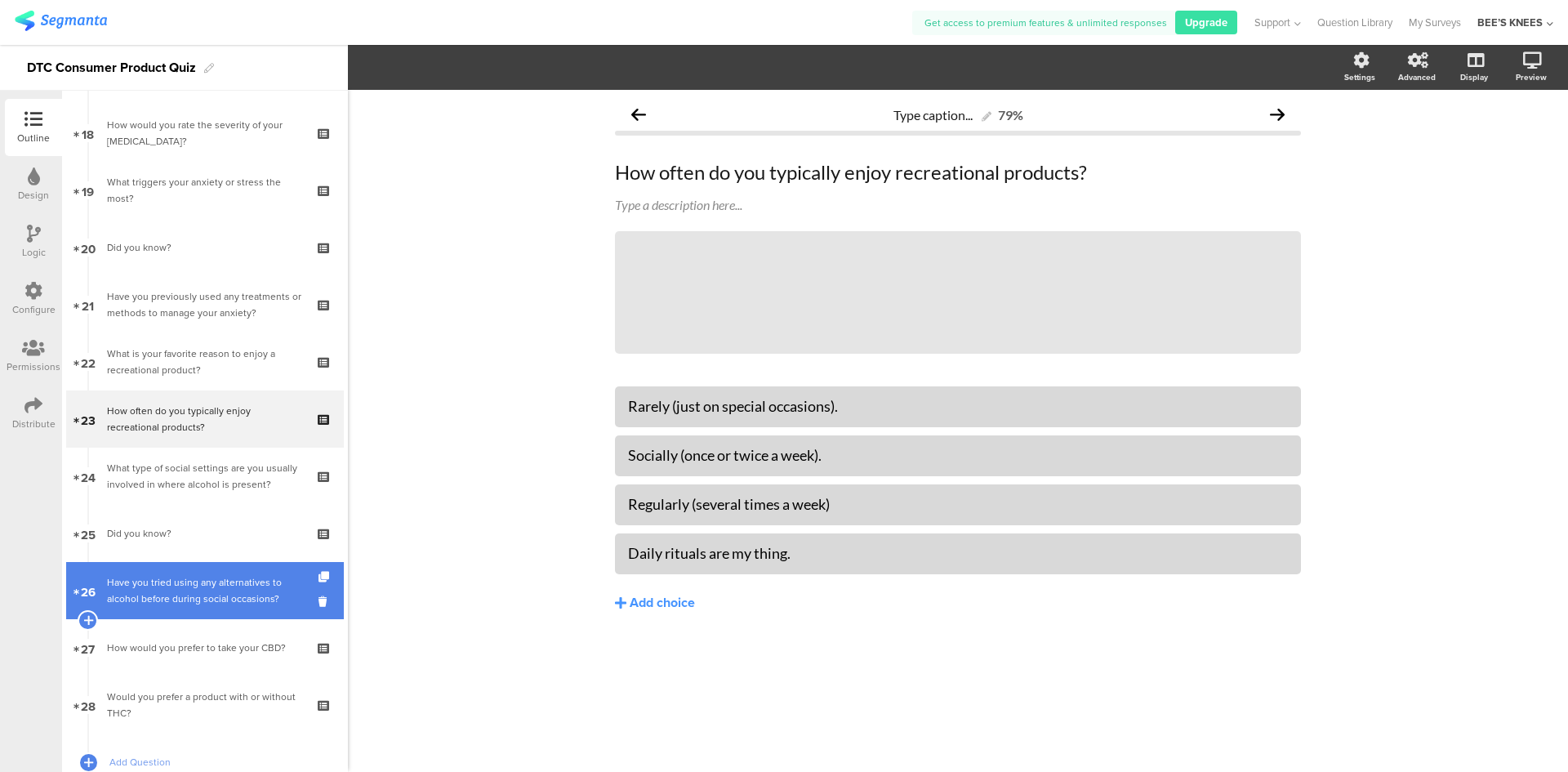
scroll to position [1062, 0]
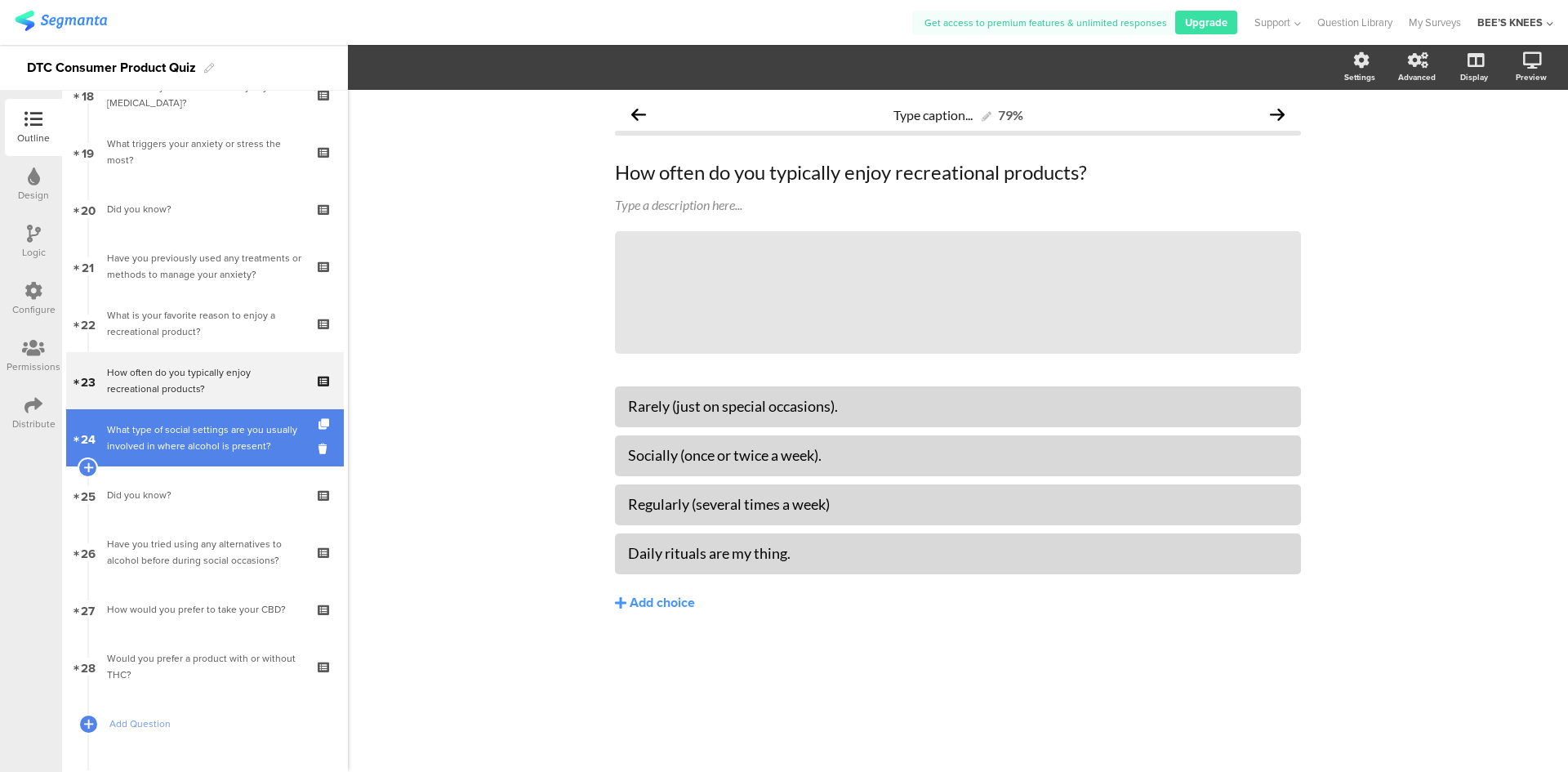
click at [219, 421] on div "What type of social settings are you usually involved in where alcohol is prese…" at bounding box center [204, 438] width 195 height 33
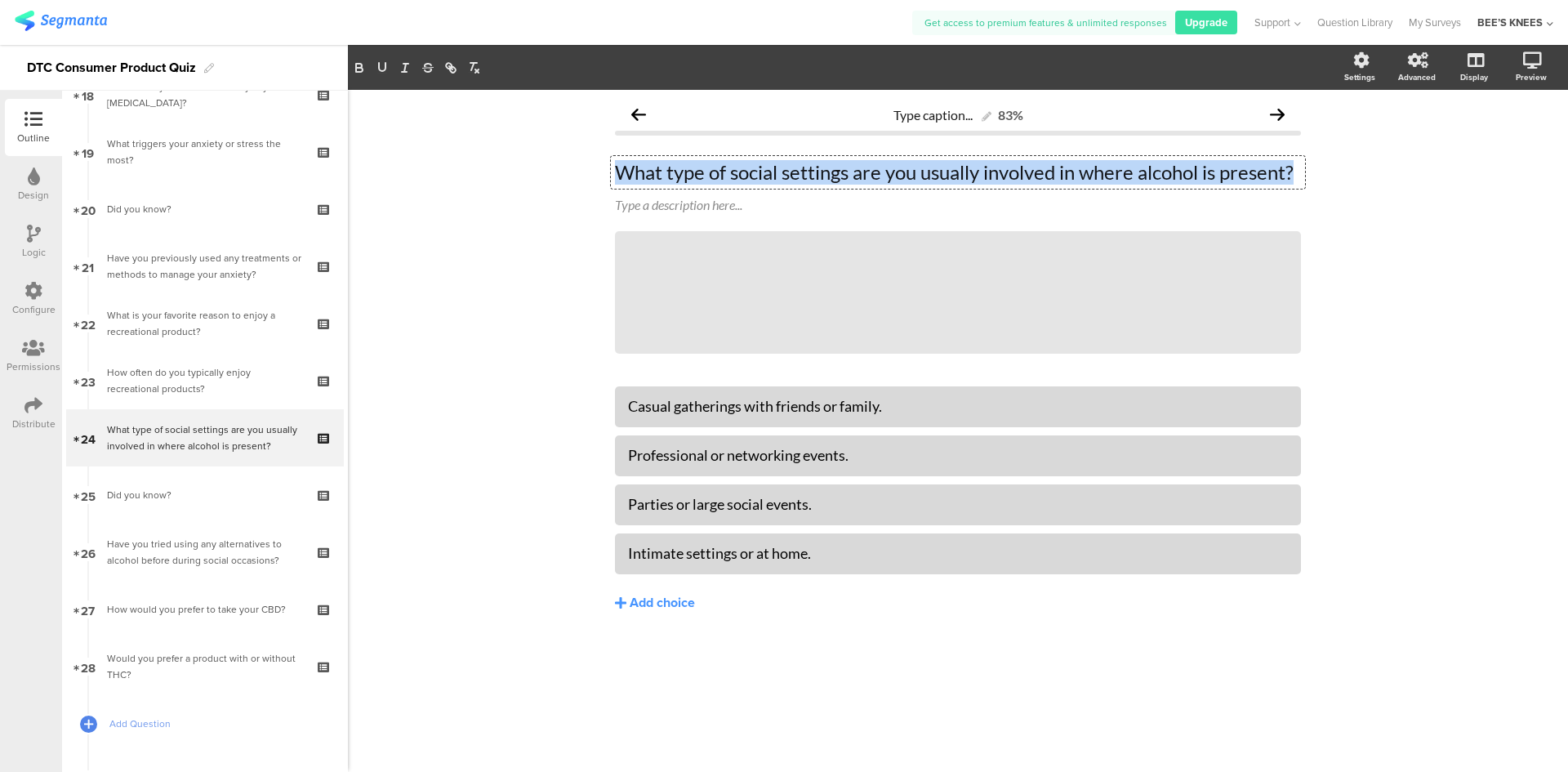
drag, startPoint x: 1298, startPoint y: 171, endPoint x: 525, endPoint y: 195, distance: 773.4
click at [525, 195] on div "Type caption... 83% What type of social settings are you usually involved in wh…" at bounding box center [958, 431] width 1221 height 682
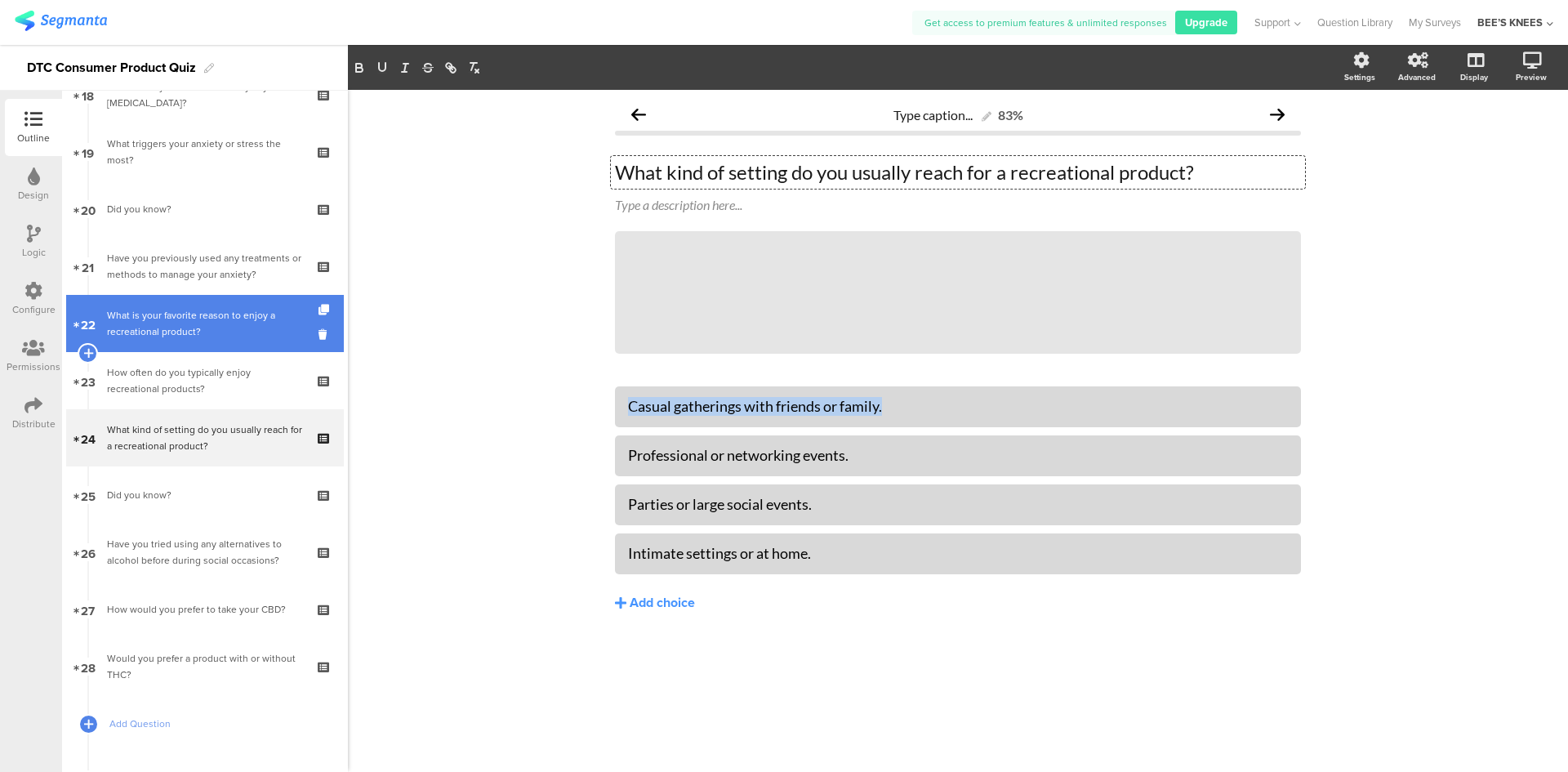
drag, startPoint x: 897, startPoint y: 409, endPoint x: 326, endPoint y: 336, distance: 575.6
click at [326, 336] on div "Outline Design Logic Configure Permissions Distribute New question Import quest…" at bounding box center [784, 409] width 1568 height 727
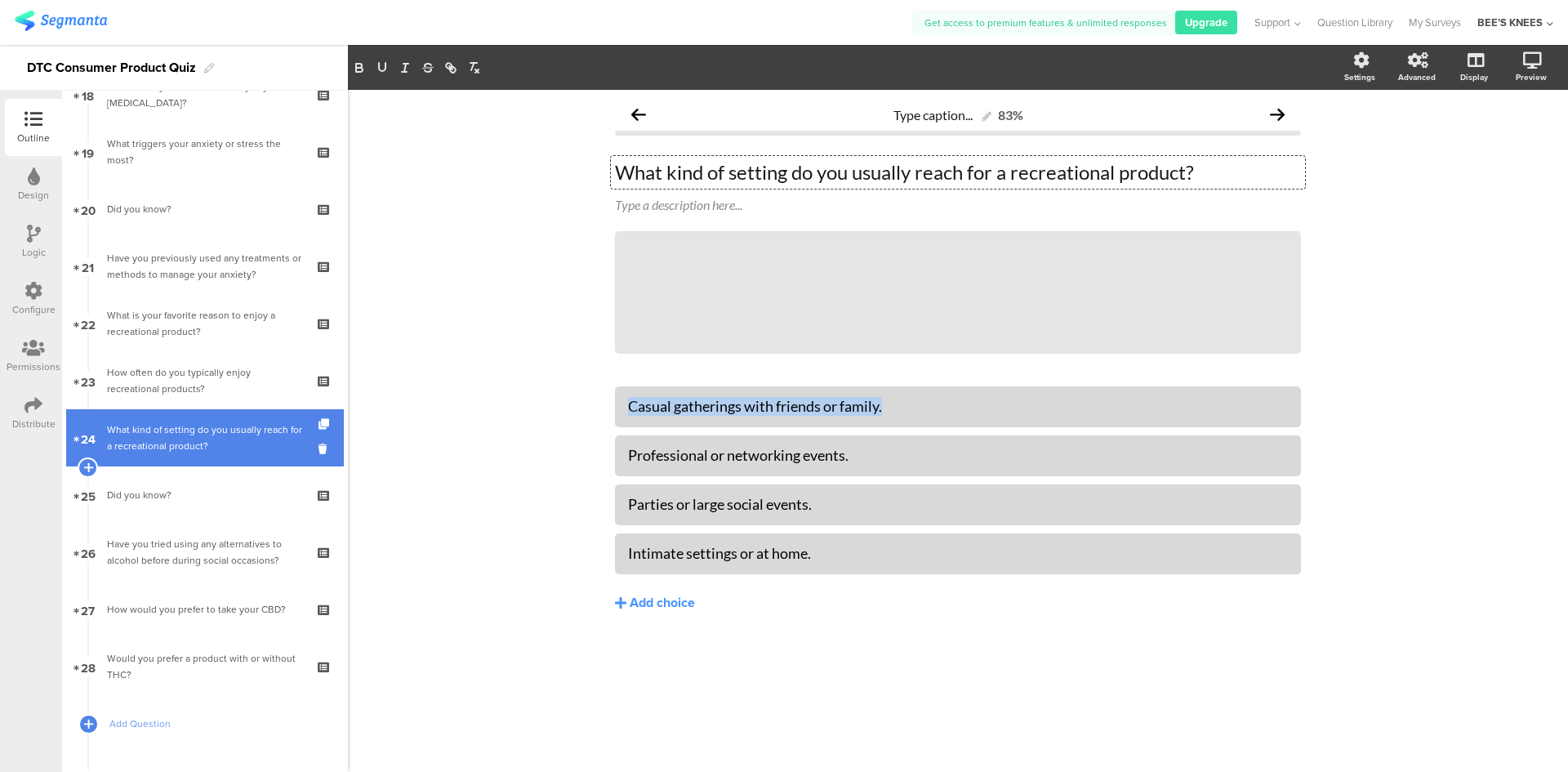
paste div
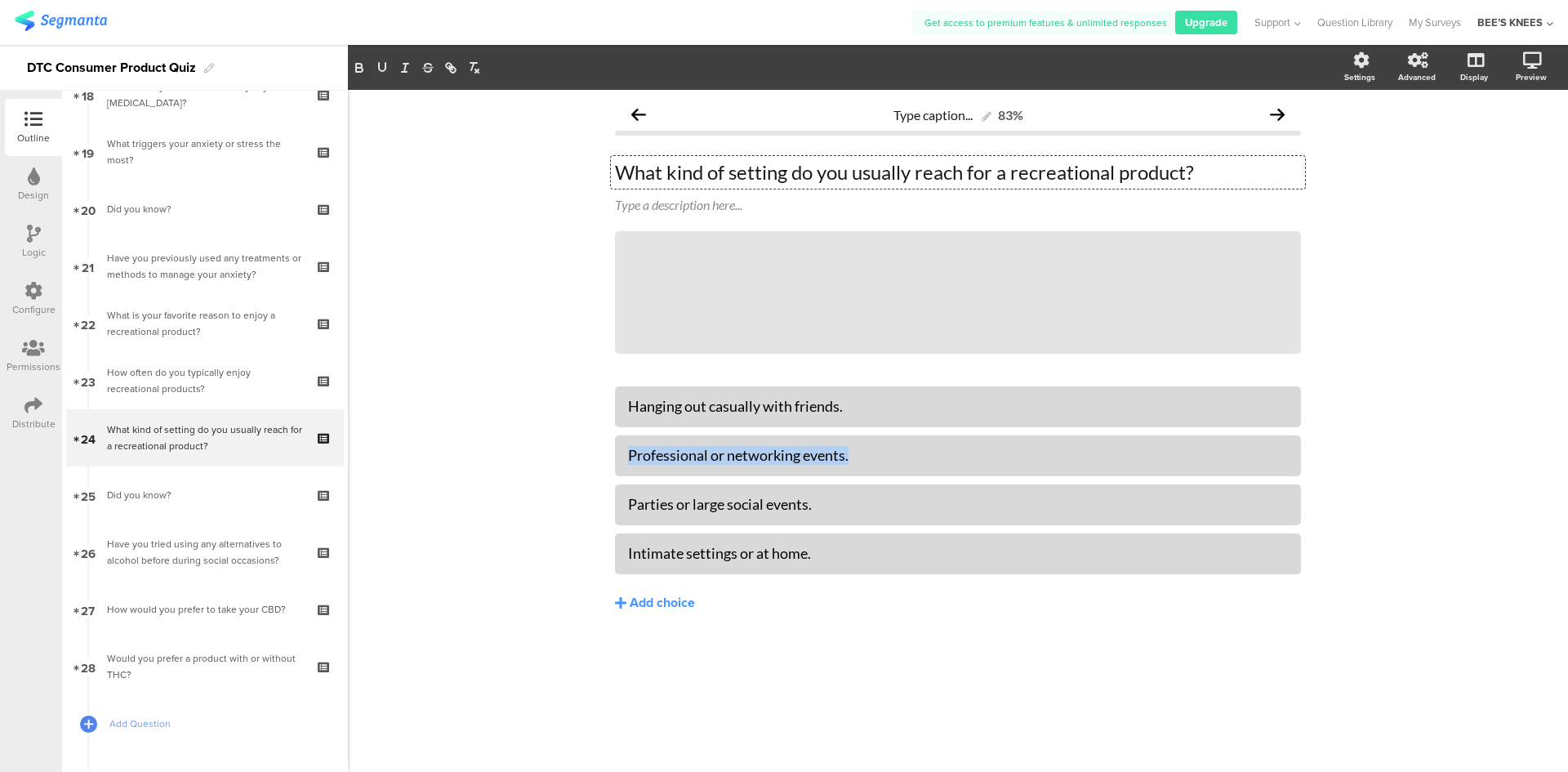
drag, startPoint x: 930, startPoint y: 443, endPoint x: 507, endPoint y: 469, distance: 423.8
click at [507, 469] on div "Type caption... 83% What kind of setting do you usually reach for a recreationa…" at bounding box center [958, 431] width 1221 height 682
paste div
drag, startPoint x: 841, startPoint y: 501, endPoint x: 477, endPoint y: 464, distance: 365.9
click at [477, 464] on div "Type caption... 83% What kind of setting do you usually reach for a recreationa…" at bounding box center [958, 431] width 1221 height 682
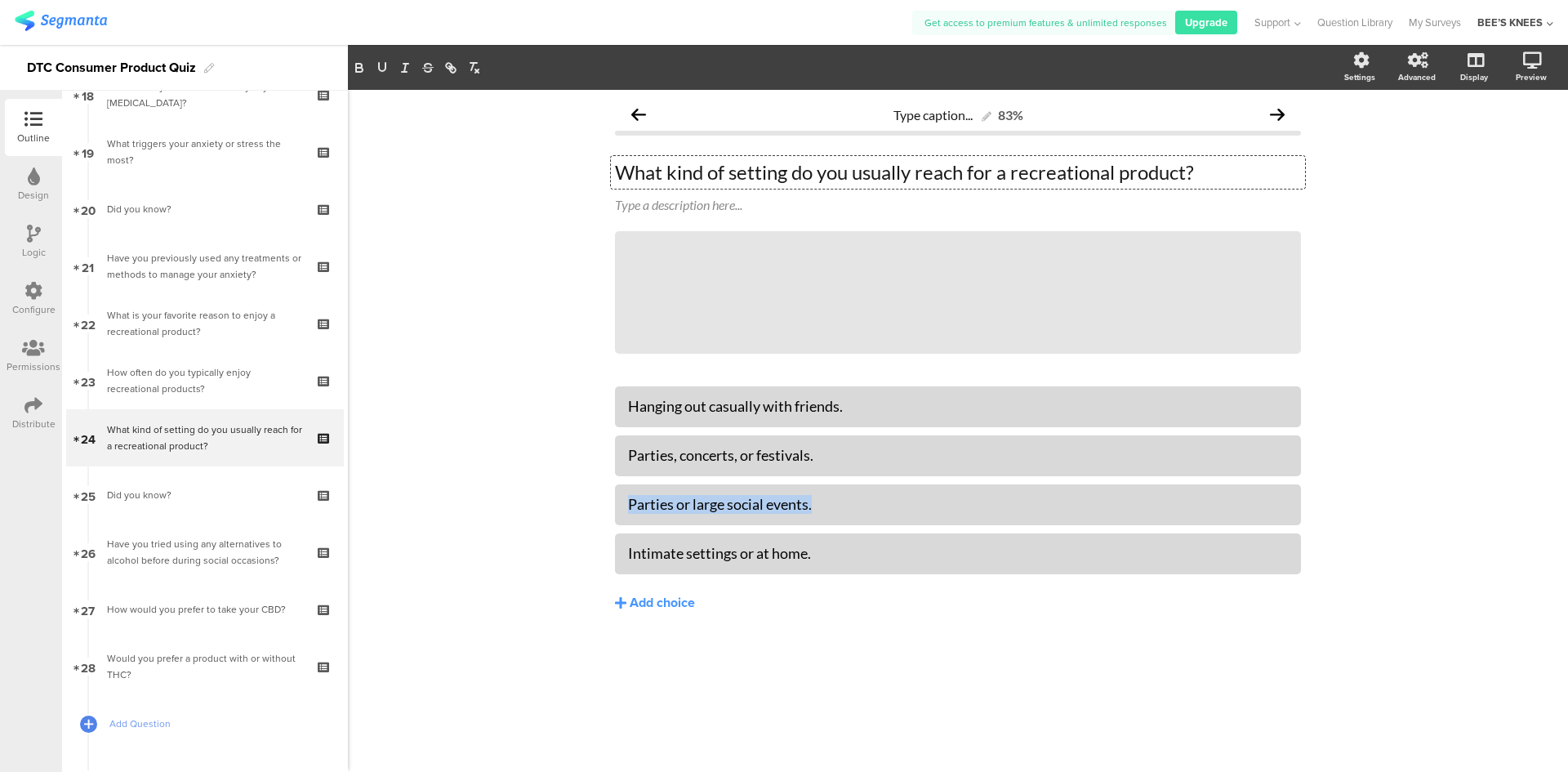
paste div
drag, startPoint x: 830, startPoint y: 554, endPoint x: 655, endPoint y: 554, distance: 175.0
click at [655, 554] on div "Intimate settings or at home." at bounding box center [958, 553] width 660 height 19
click at [656, 554] on div "Intimate settings or at home." at bounding box center [958, 553] width 660 height 19
drag, startPoint x: 826, startPoint y: 549, endPoint x: 604, endPoint y: 545, distance: 222.0
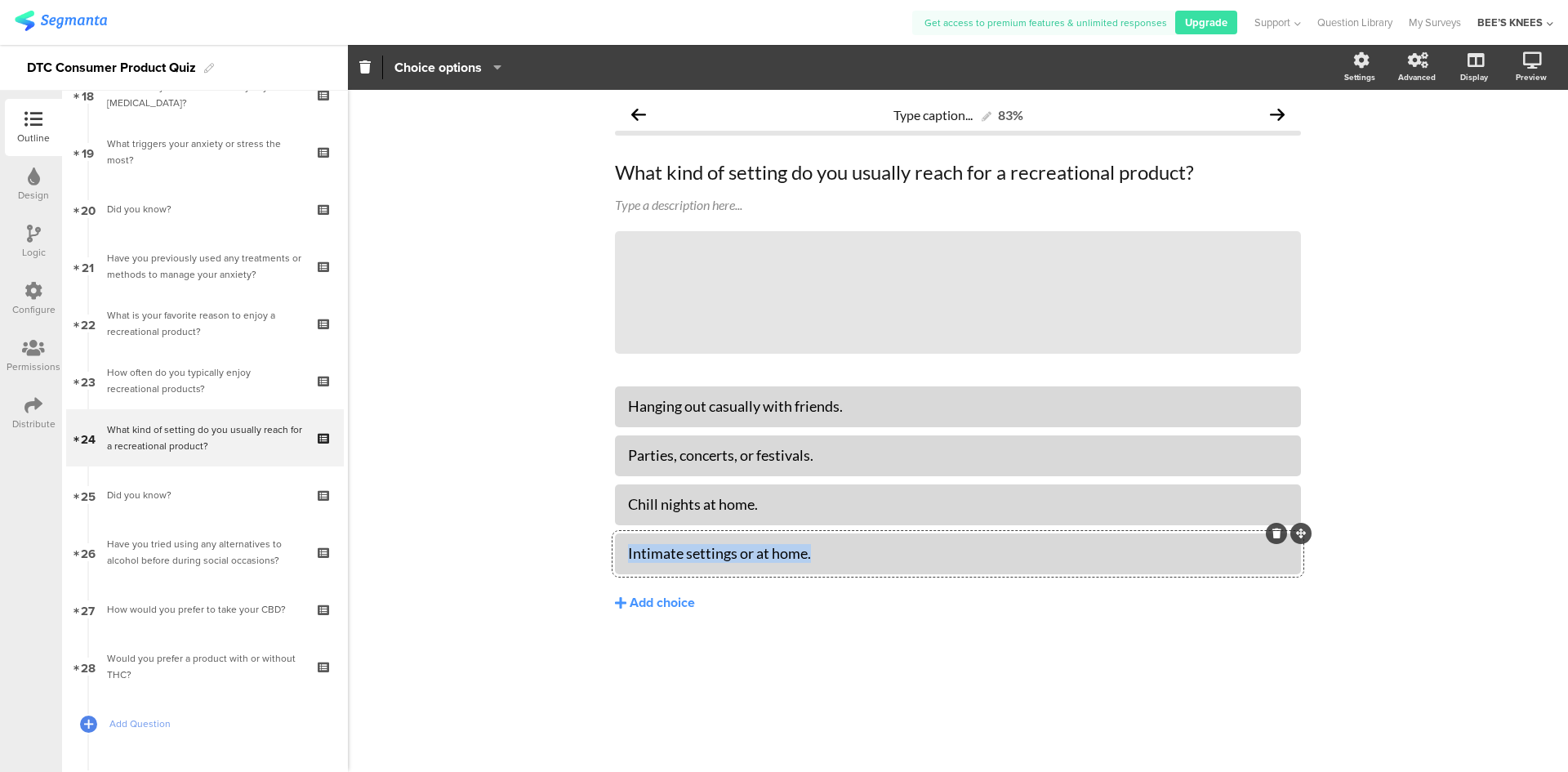
click at [604, 545] on div "Type caption... 83% What kind of setting do you usually reach for a recreationa…" at bounding box center [958, 389] width 719 height 599
paste div
click at [539, 582] on div "Type caption... 83% What kind of setting do you usually reach for a recreationa…" at bounding box center [958, 431] width 1221 height 682
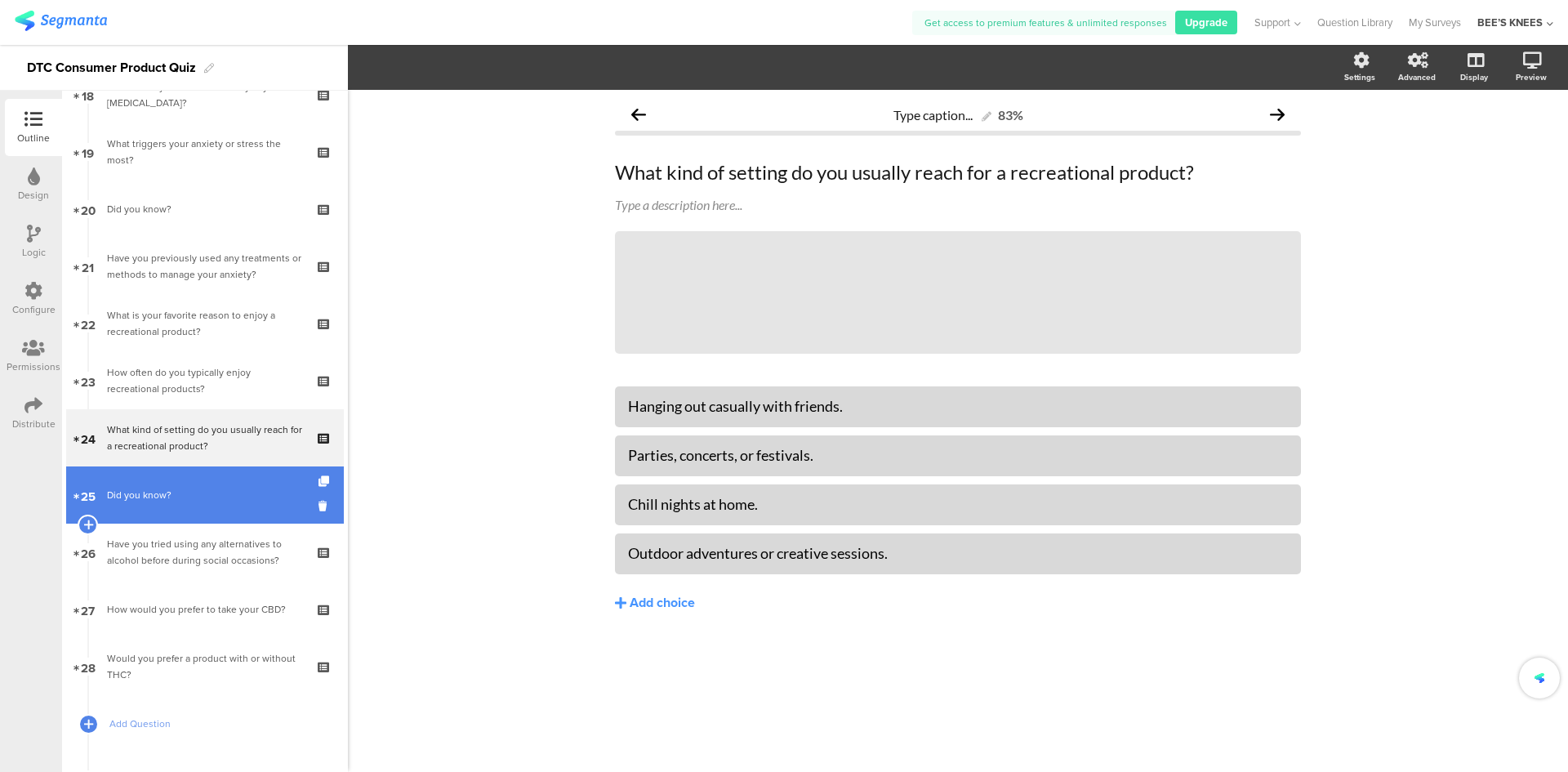
click at [187, 490] on div "Did you know?" at bounding box center [204, 494] width 195 height 16
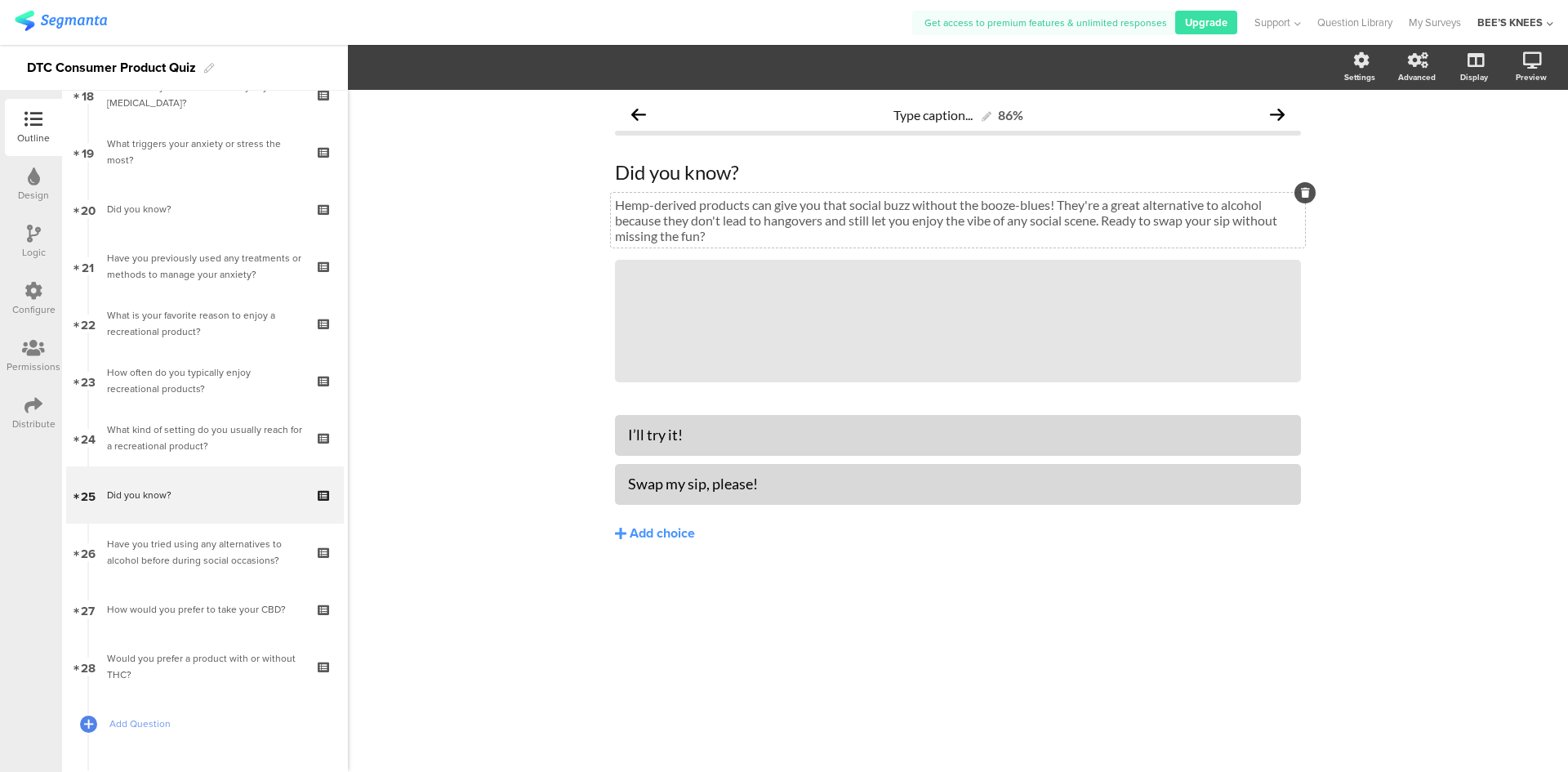
click at [790, 230] on p "Hemp-derived products can give you that social buzz without the booze-blues! Th…" at bounding box center [958, 220] width 687 height 47
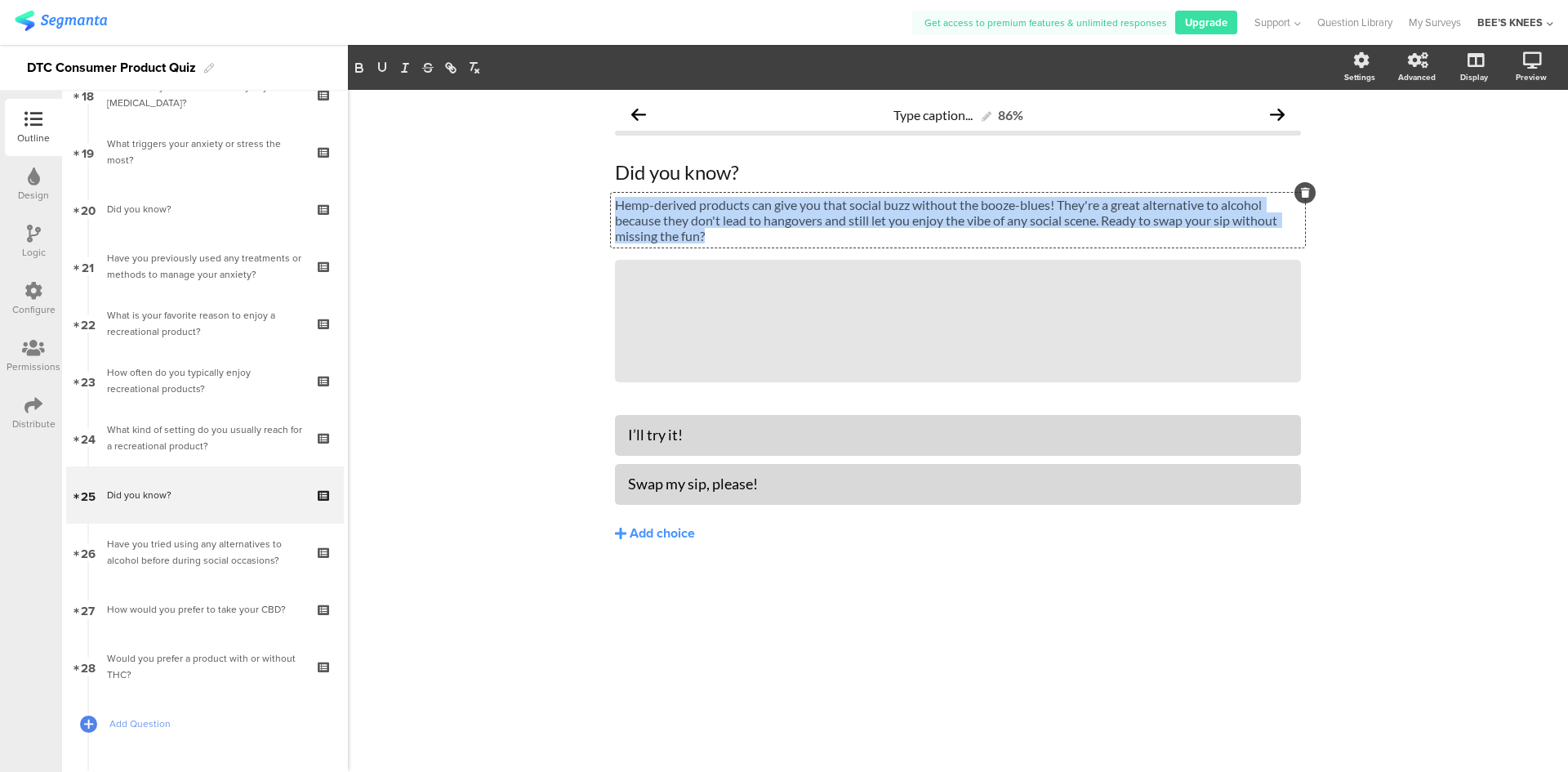
drag, startPoint x: 711, startPoint y: 234, endPoint x: 612, endPoint y: 204, distance: 103.4
click at [612, 204] on div "Hemp-derived products can give you that social buzz without the booze-blues! Th…" at bounding box center [958, 220] width 694 height 55
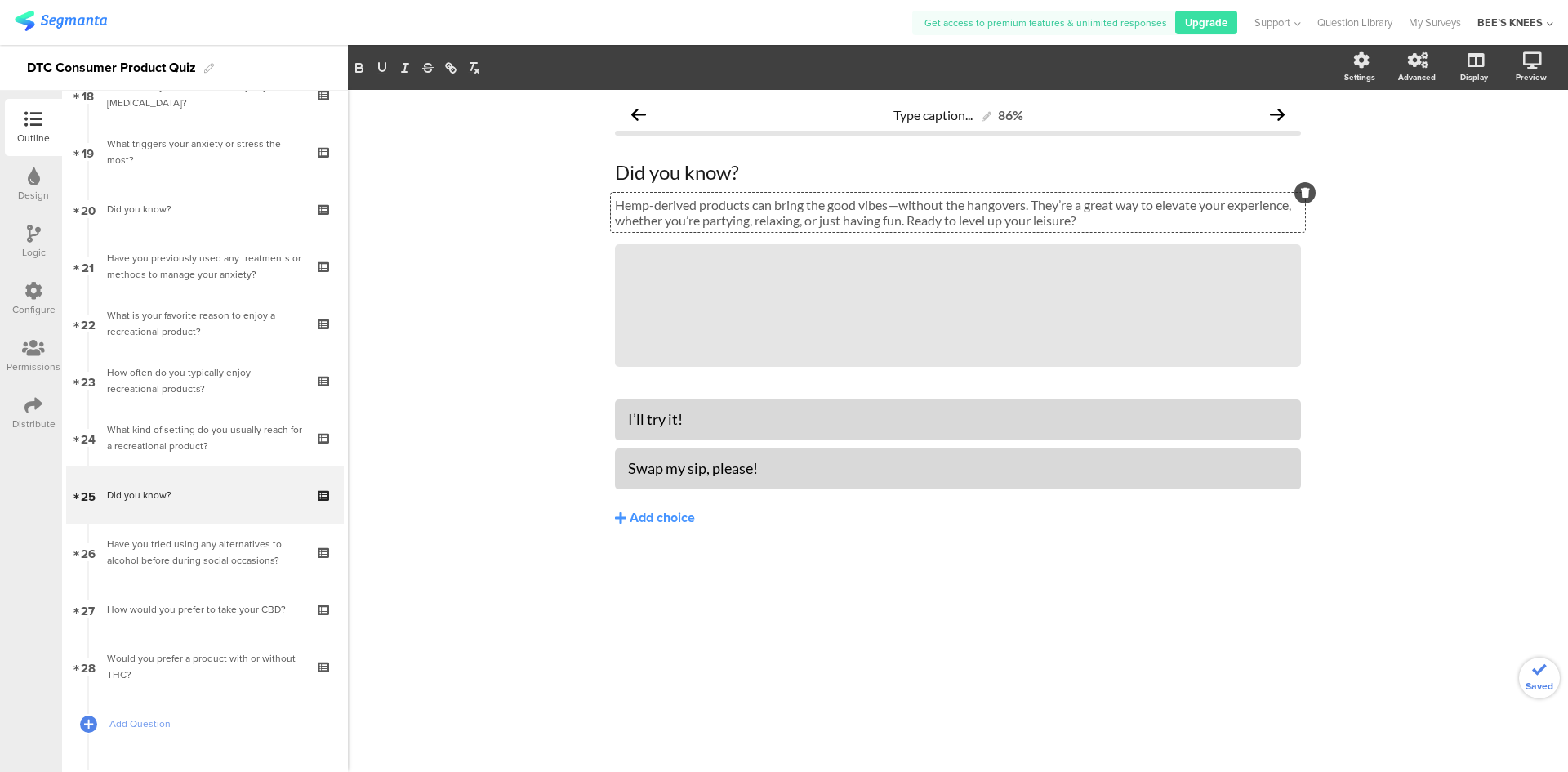
click at [557, 260] on div "Type caption... 86% Did you know? Did you know? Hemp-derived products can bring…" at bounding box center [958, 431] width 1221 height 682
drag, startPoint x: 727, startPoint y: 427, endPoint x: 614, endPoint y: 421, distance: 113.2
click at [614, 421] on div "Type caption... 86% Did you know? Did you know? Hemp-derived products can bring…" at bounding box center [958, 346] width 719 height 513
paste div
drag, startPoint x: 828, startPoint y: 466, endPoint x: 467, endPoint y: 433, distance: 362.5
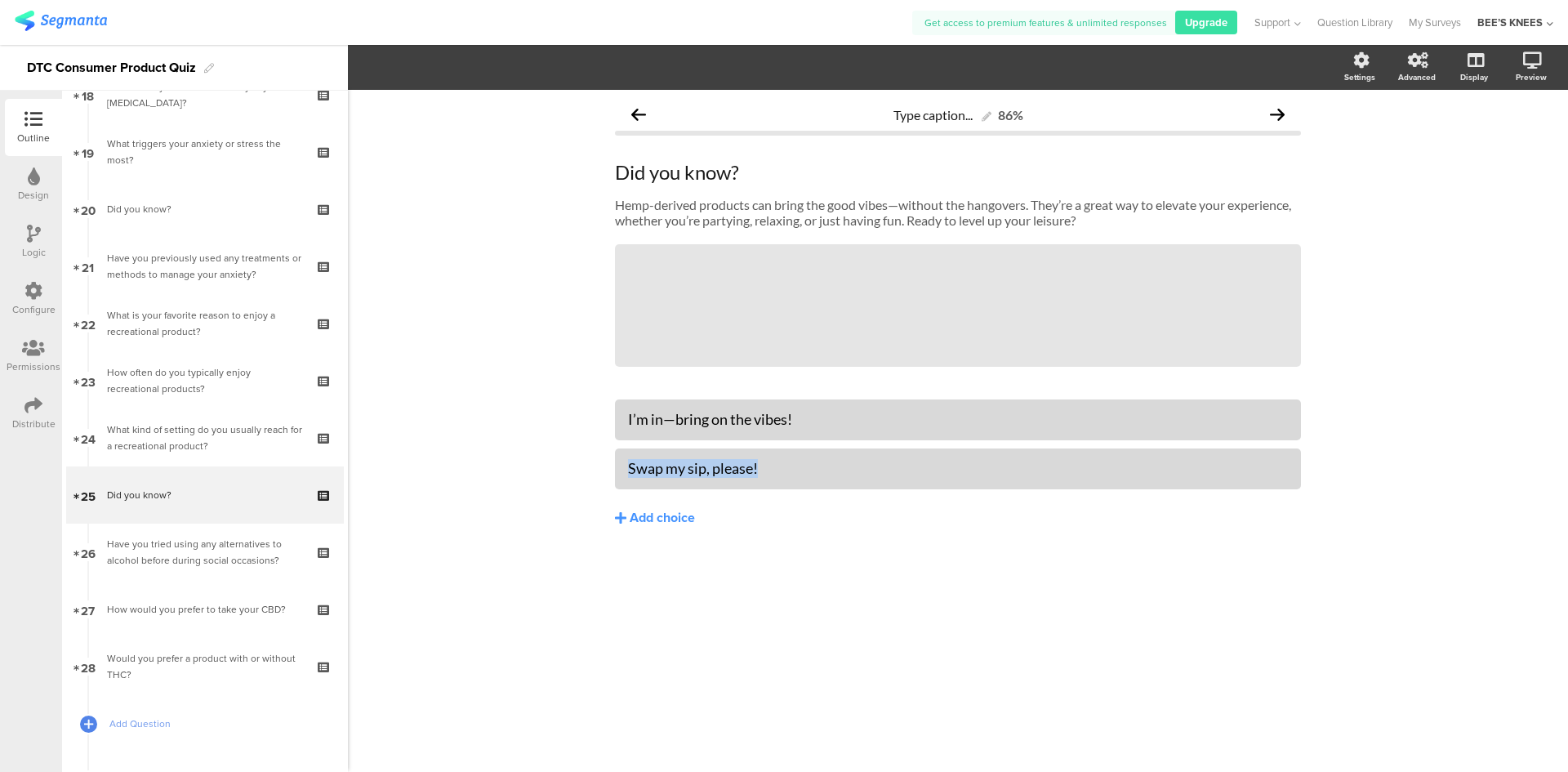
click at [467, 433] on div "Type caption... 86% Did you know? Did you know? Hemp-derived products can bring…" at bounding box center [958, 431] width 1221 height 682
paste div
click at [484, 519] on div "Type caption... 86% Did you know? Did you know? Hemp-derived products can bring…" at bounding box center [958, 431] width 1221 height 682
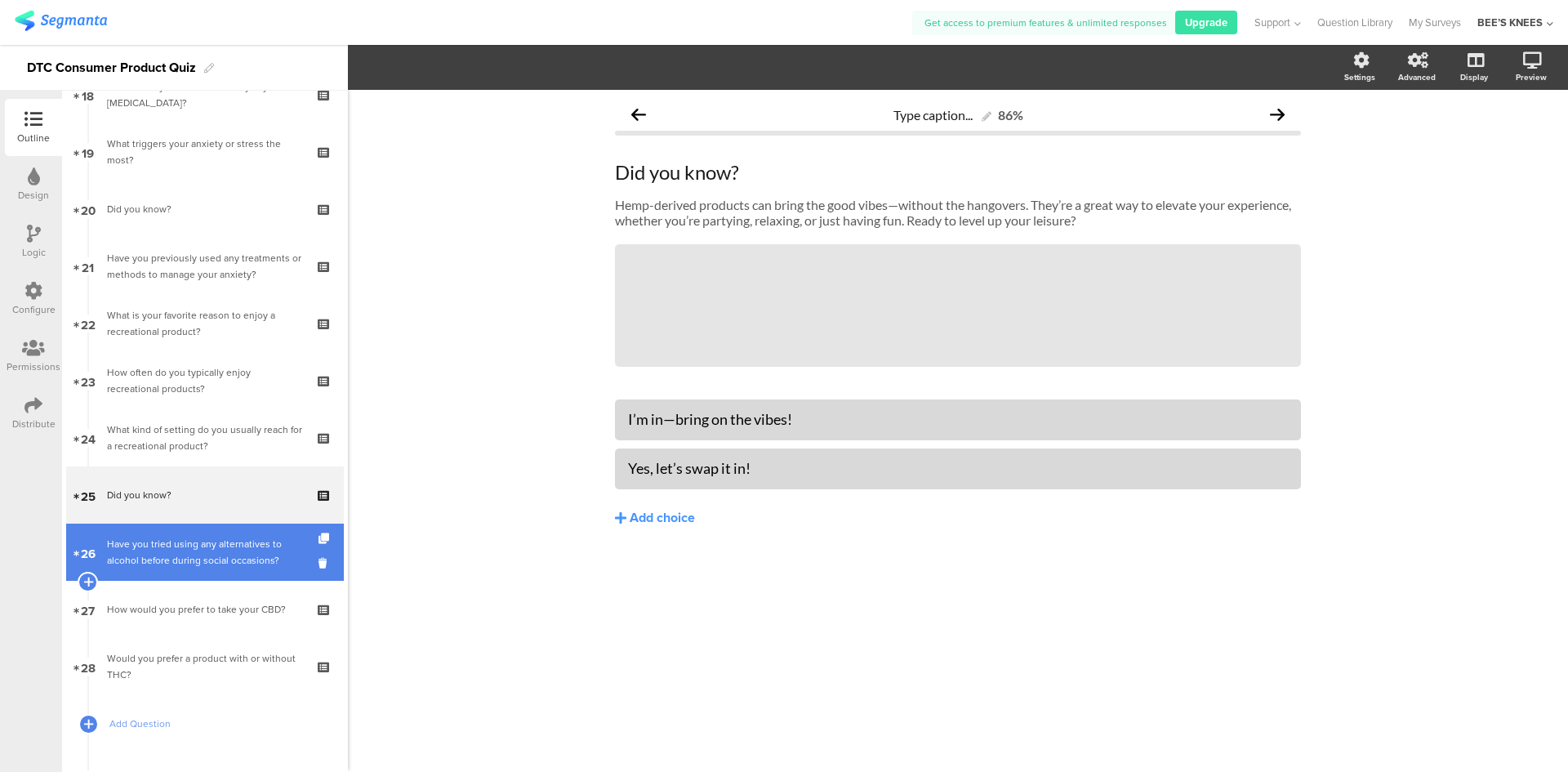
click at [171, 539] on div "Have you tried using any alternatives to alcohol before during social occasions?" at bounding box center [204, 552] width 195 height 33
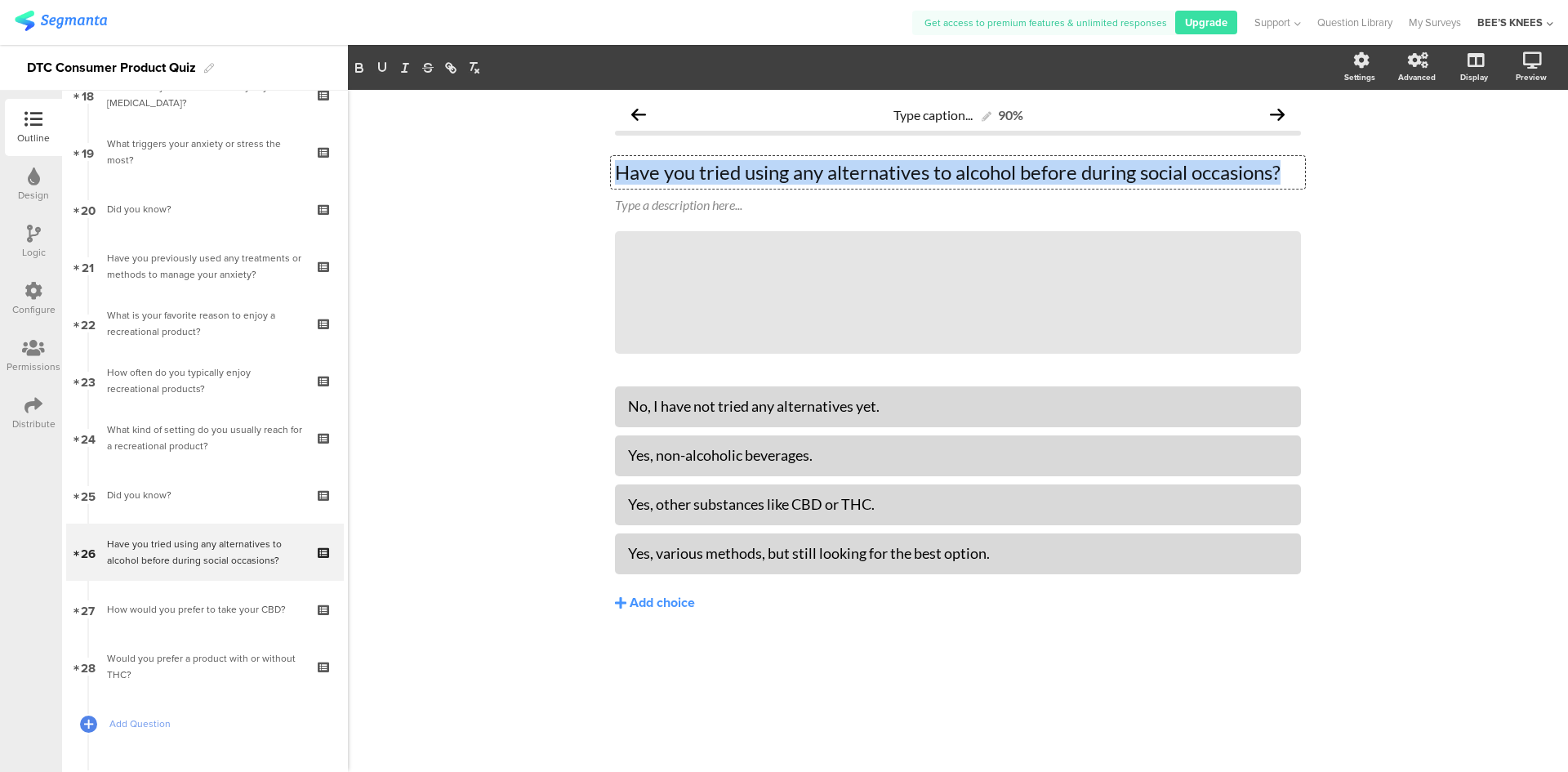
drag, startPoint x: 1287, startPoint y: 166, endPoint x: 616, endPoint y: 164, distance: 671.0
click at [616, 164] on div "Have you tried using any alternatives to alcohol before during social occasions…" at bounding box center [958, 172] width 694 height 33
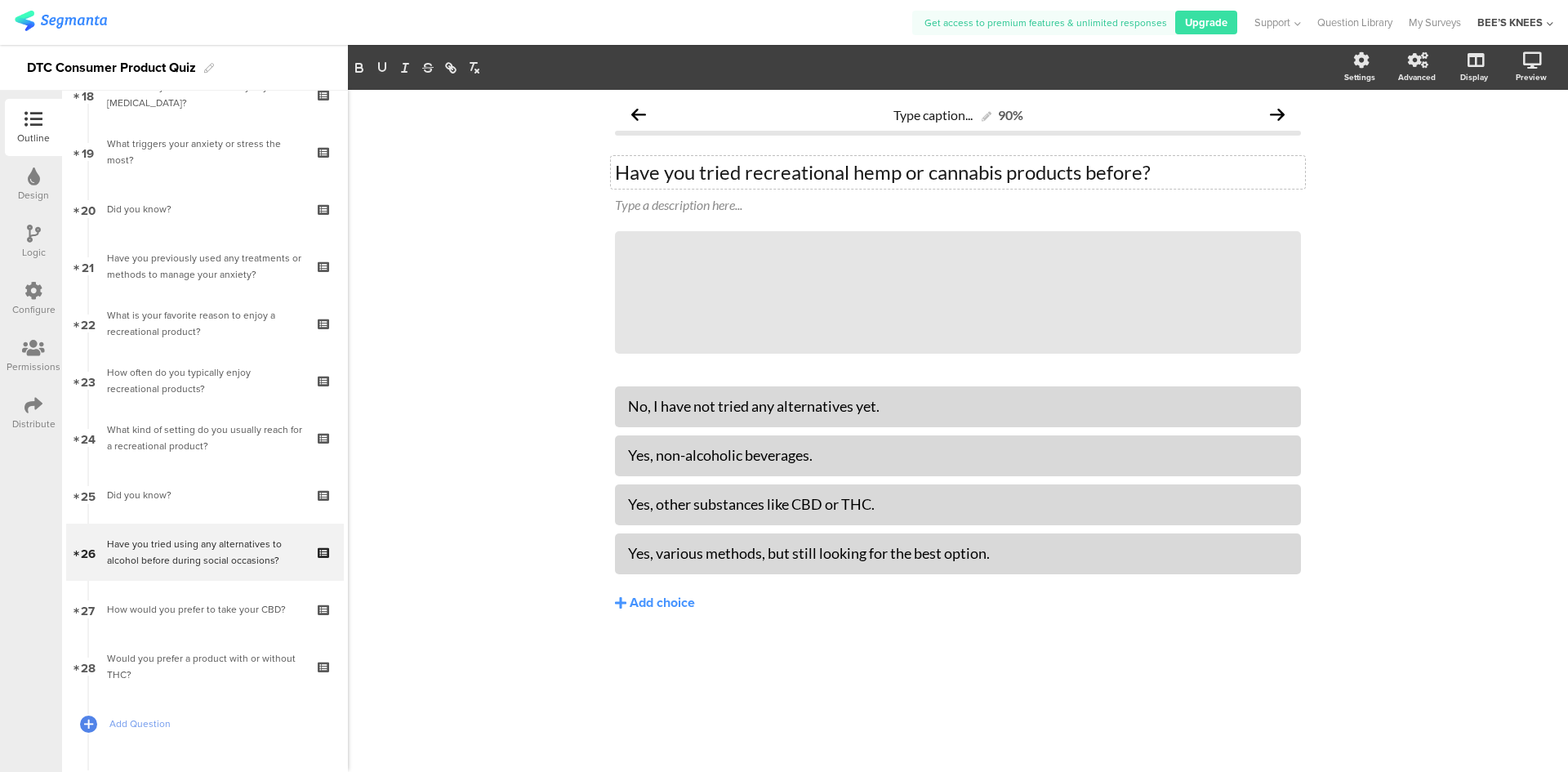
click at [480, 281] on div "Type caption... 90% Have you tried recreational hemp or cannabis products befor…" at bounding box center [958, 431] width 1221 height 682
drag, startPoint x: 925, startPoint y: 407, endPoint x: 528, endPoint y: 402, distance: 397.0
click at [528, 402] on div "Type caption... 90% Have you tried recreational hemp or cannabis products befor…" at bounding box center [958, 431] width 1221 height 682
paste div
click at [870, 442] on div "Yes, non-alcoholic beverages." at bounding box center [958, 454] width 660 height 27
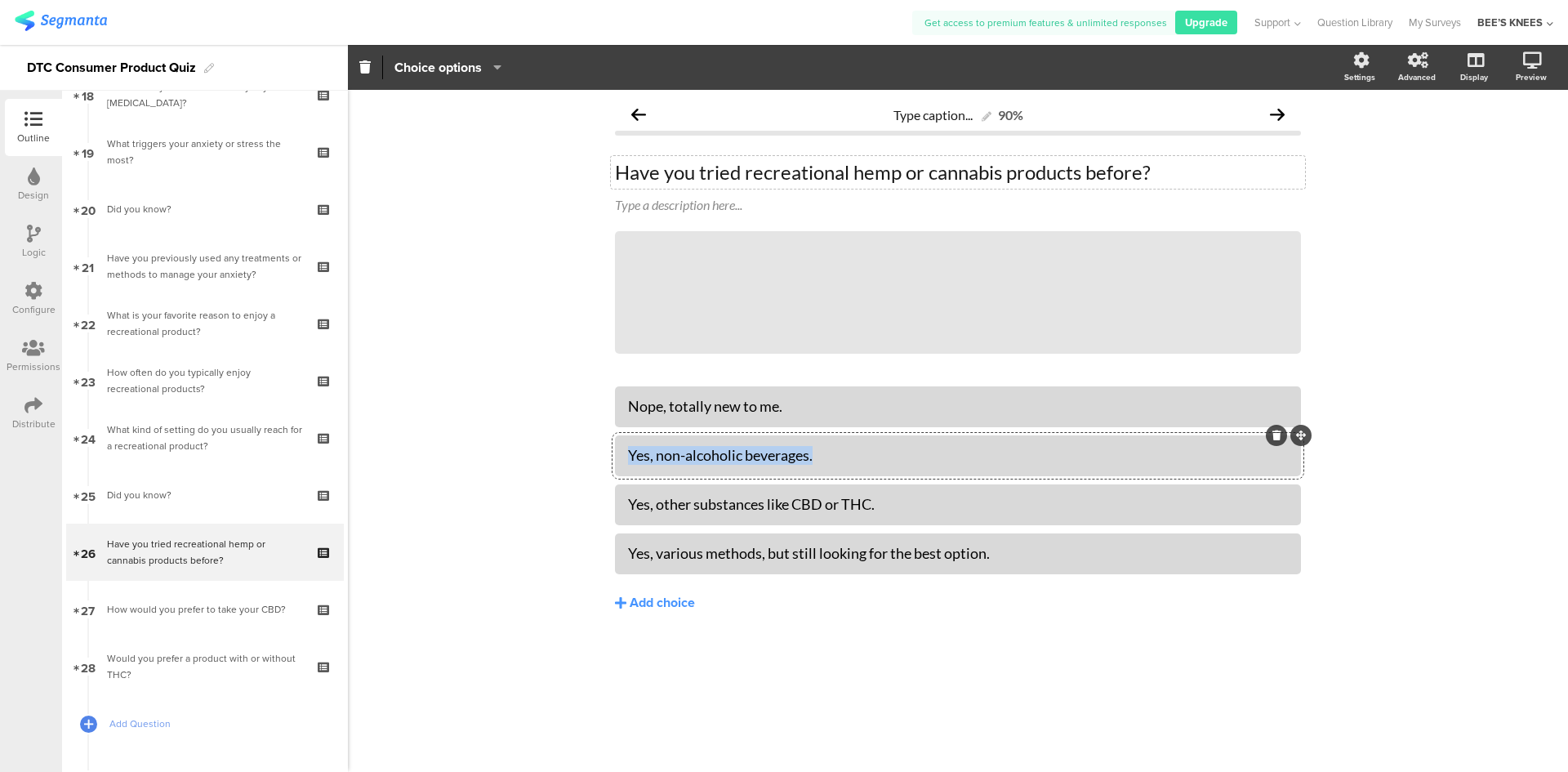
drag, startPoint x: 845, startPoint y: 457, endPoint x: 527, endPoint y: 475, distance: 318.5
click at [527, 475] on div "Type caption... 90% Have you tried recreational hemp or cannabis products befor…" at bounding box center [958, 431] width 1221 height 682
paste div
drag, startPoint x: 945, startPoint y: 510, endPoint x: 519, endPoint y: 495, distance: 426.3
click at [519, 495] on div "Type caption... 90% Have you tried recreational hemp or cannabis products befor…" at bounding box center [958, 431] width 1221 height 682
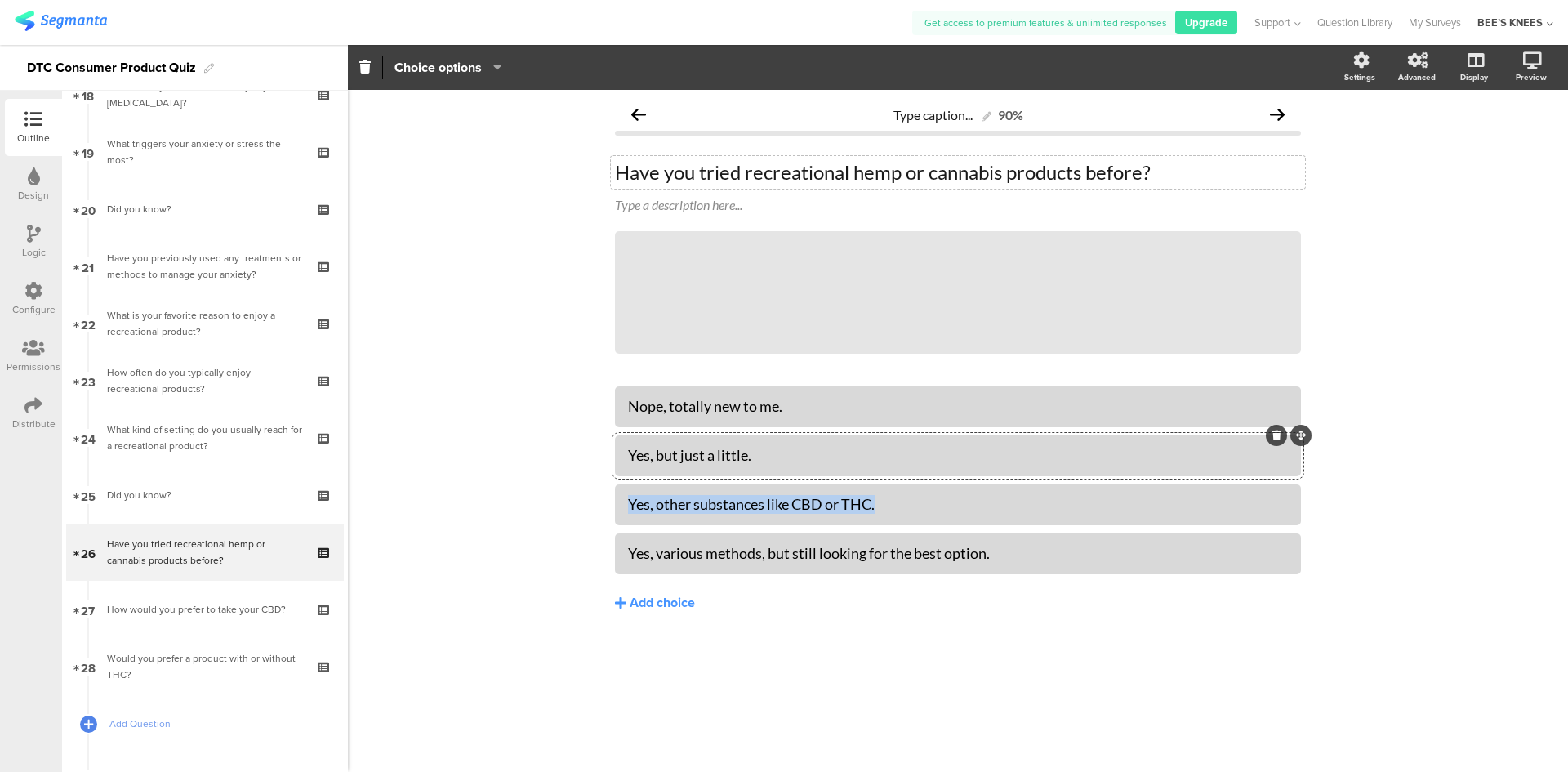
paste div
click at [649, 511] on div "Yep, I’ve tried CBD or THC casually." at bounding box center [958, 505] width 660 height 19
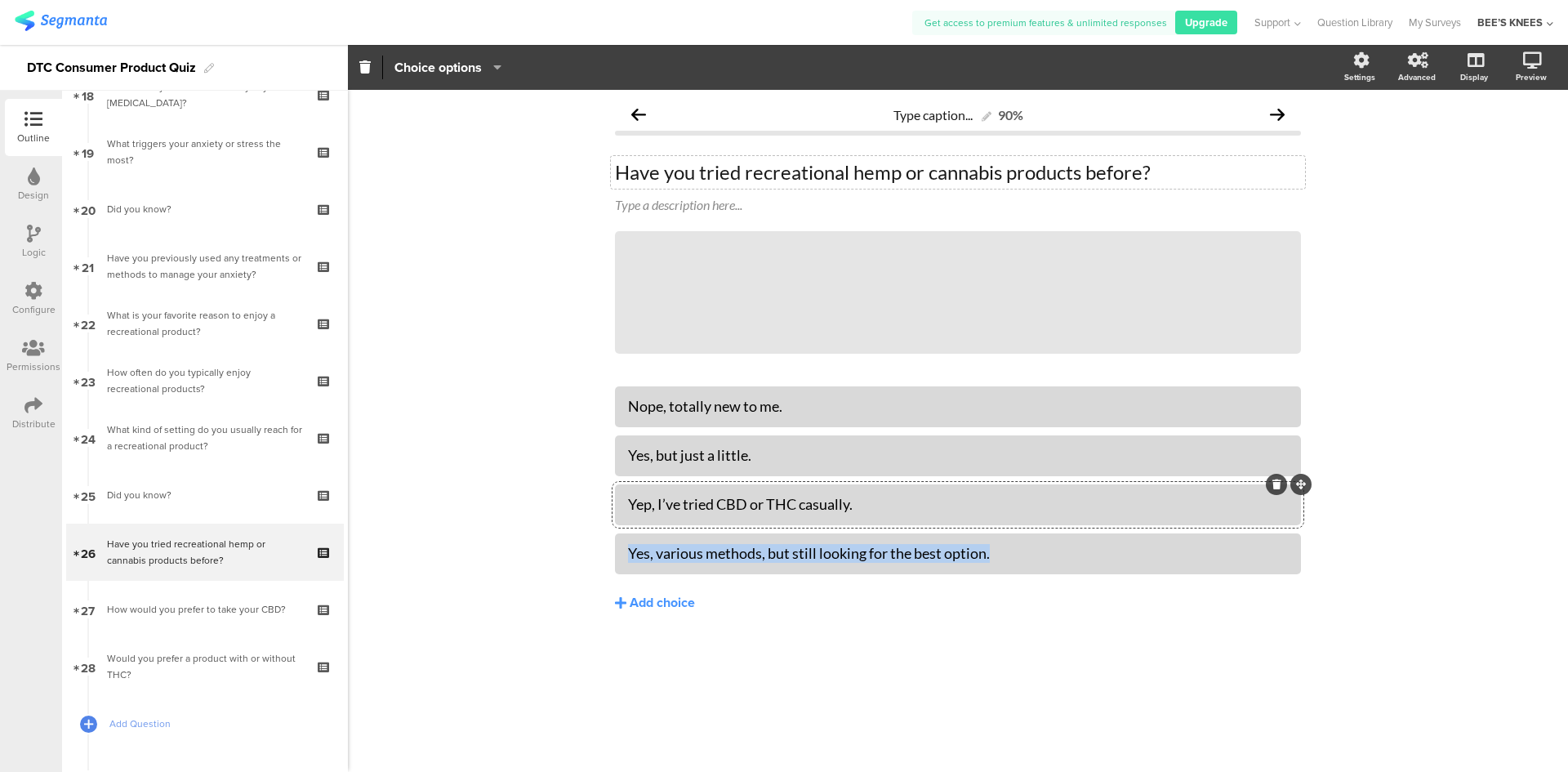
drag, startPoint x: 1050, startPoint y: 550, endPoint x: 525, endPoint y: 546, distance: 525.0
click at [525, 546] on div "Type caption... 90% Have you tried recreational hemp or cannabis products befor…" at bounding box center [958, 431] width 1221 height 682
paste div
click at [498, 554] on div "Type caption... 90% Have you tried recreational hemp or cannabis products befor…" at bounding box center [958, 431] width 1221 height 682
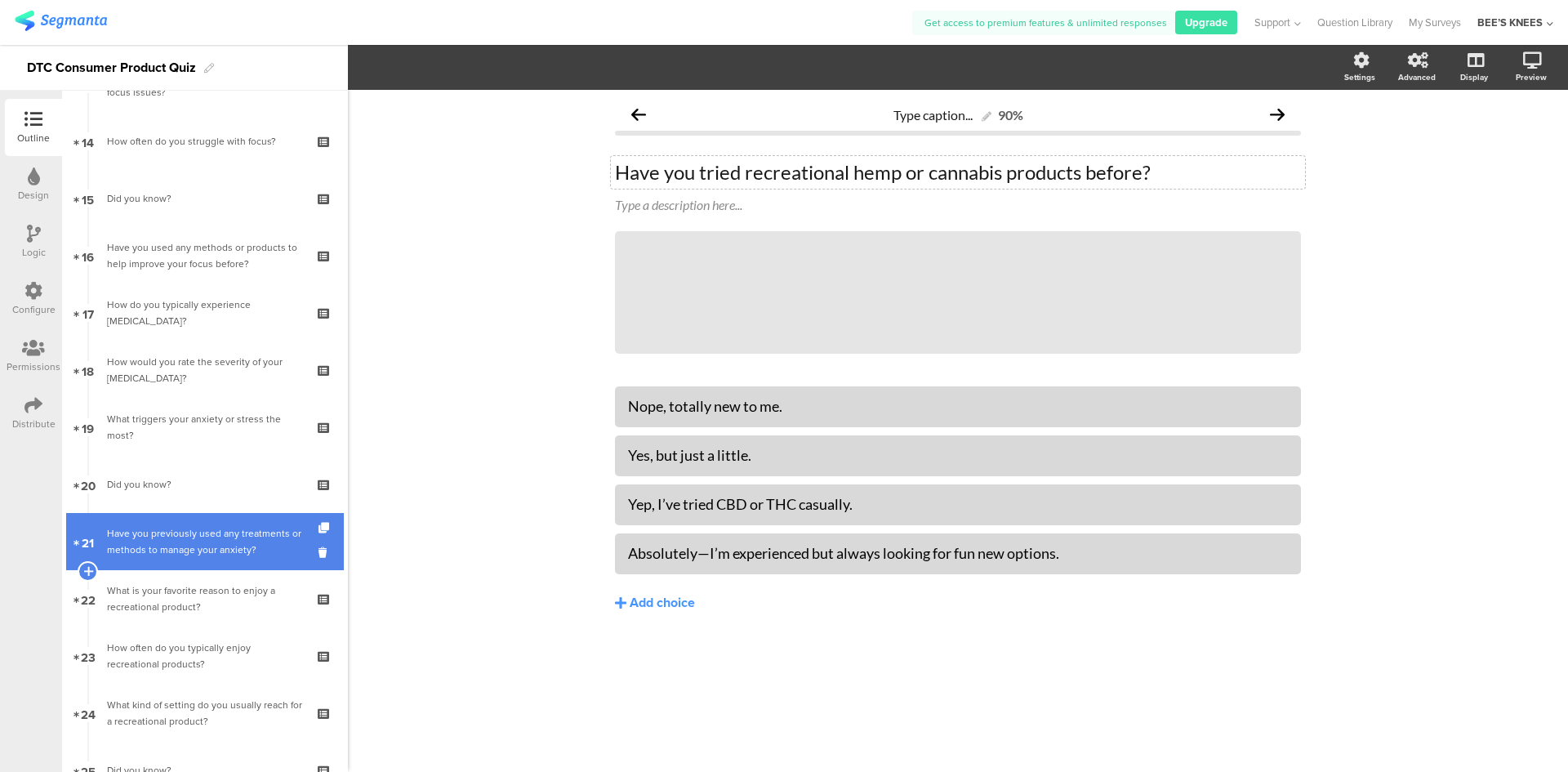
scroll to position [816, 0]
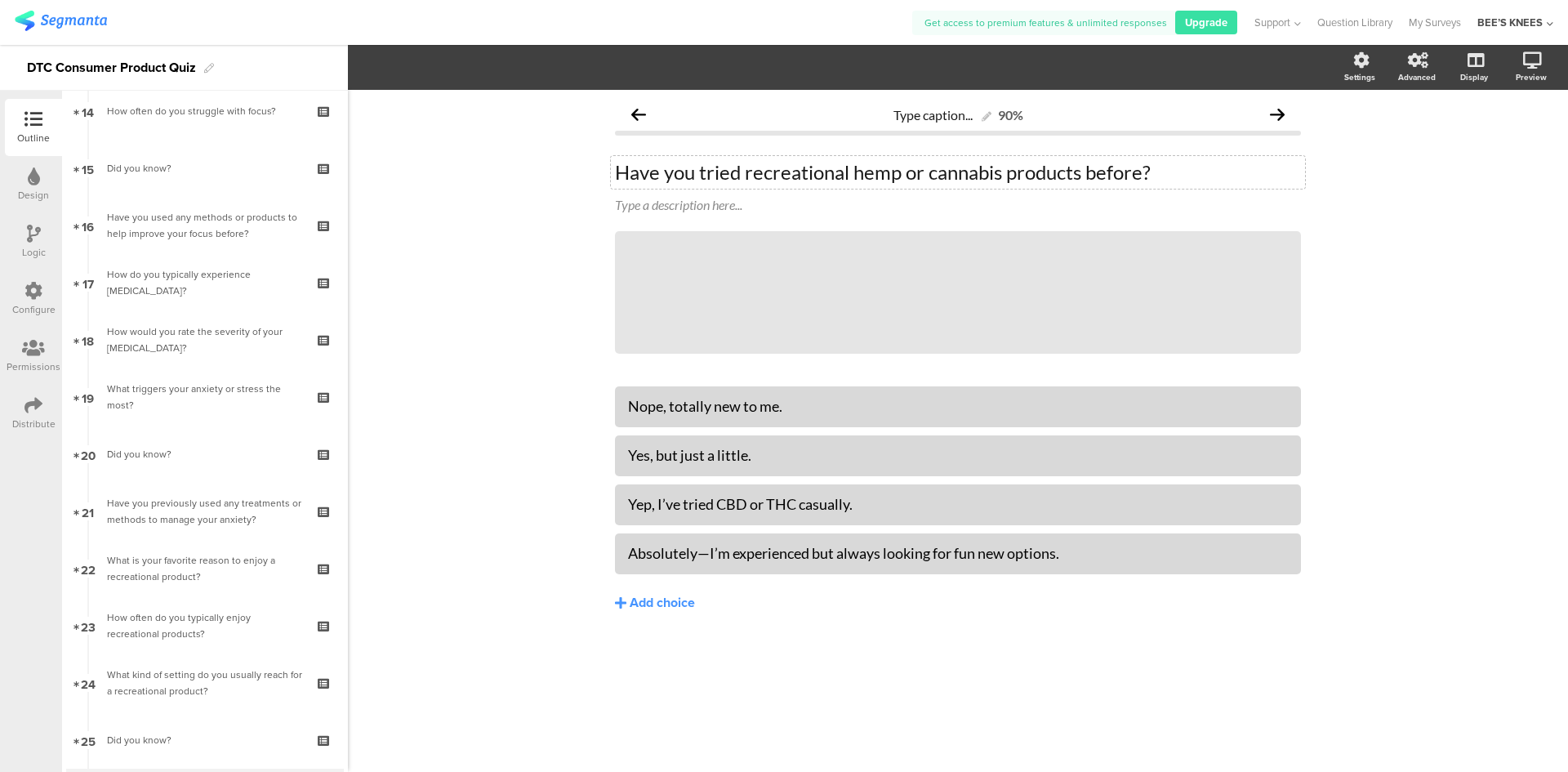
click at [26, 299] on icon at bounding box center [33, 290] width 18 height 18
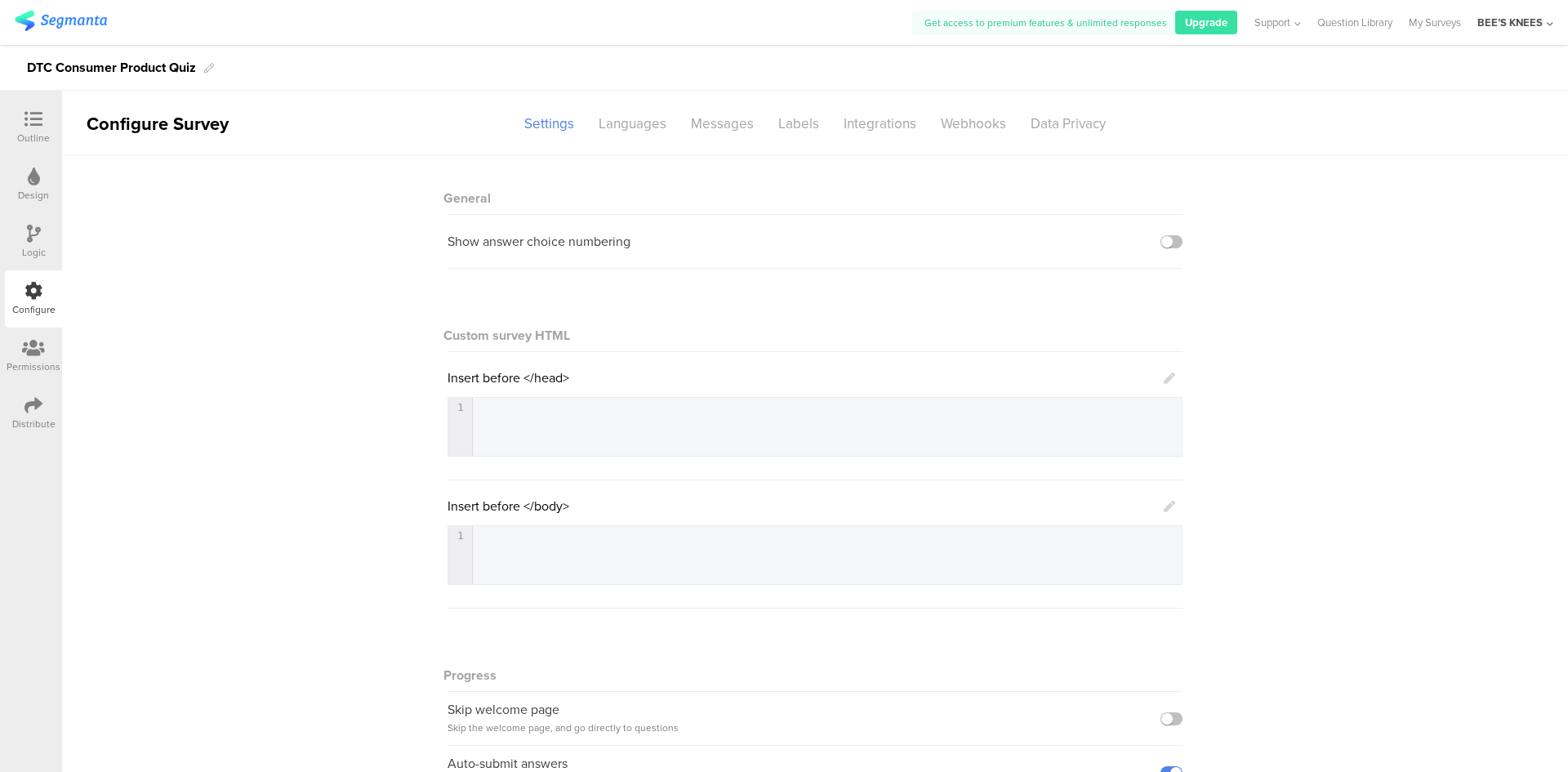
click at [36, 254] on div "Logic" at bounding box center [33, 252] width 23 height 15
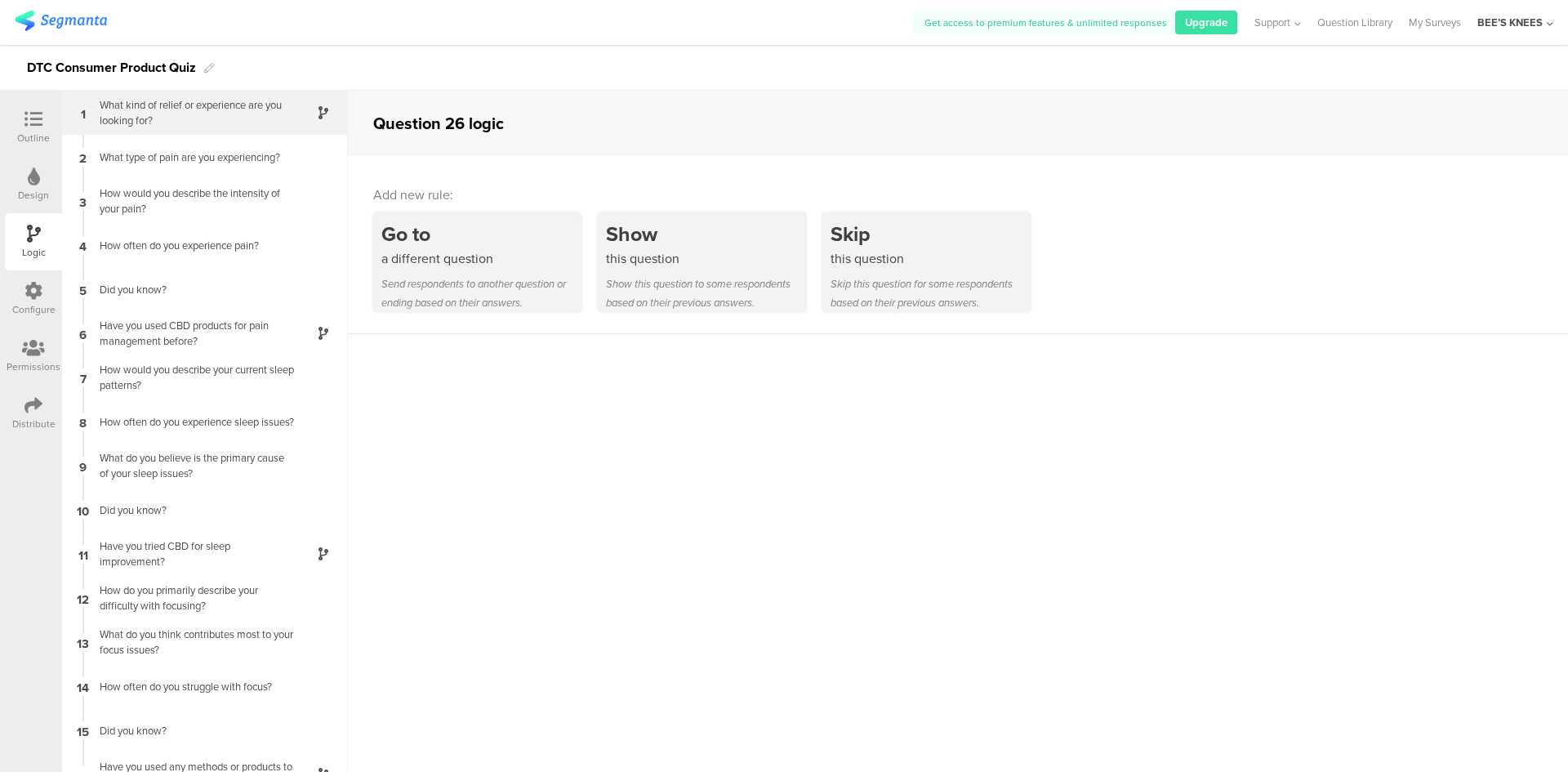
click at [199, 124] on div "What kind of relief or experience are you looking for?" at bounding box center [192, 113] width 204 height 31
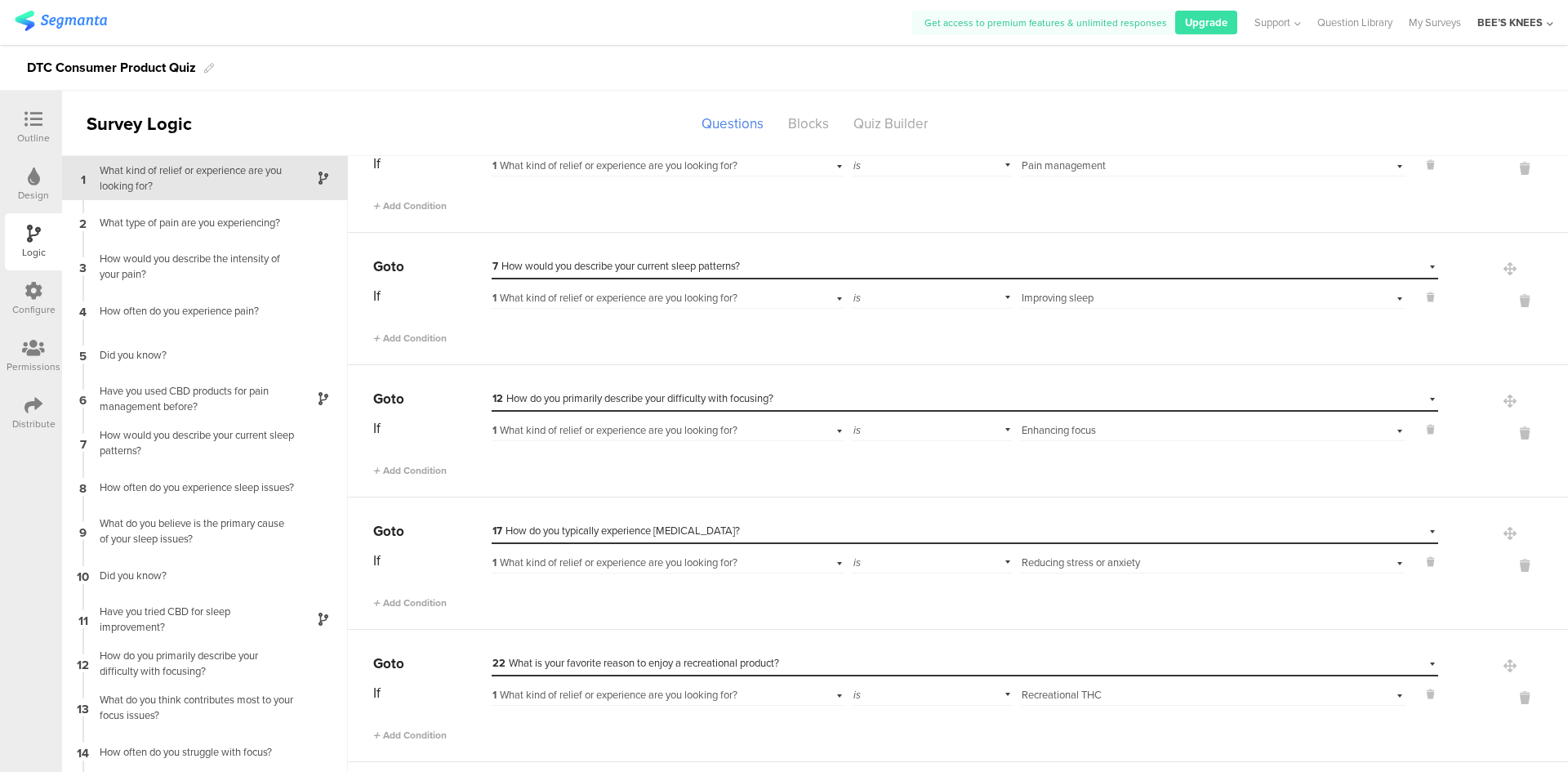
scroll to position [222, 0]
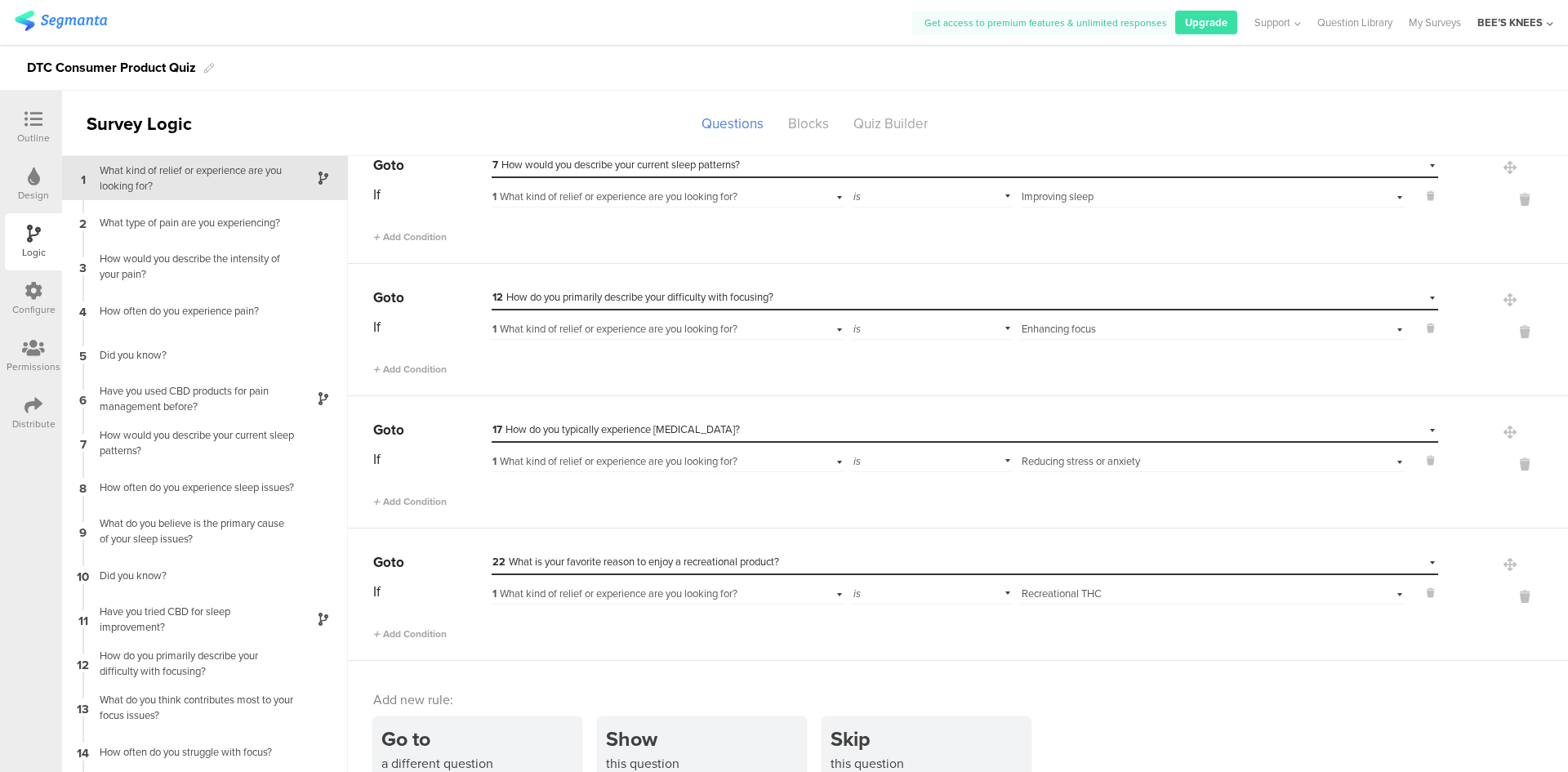
click at [35, 125] on icon at bounding box center [33, 119] width 18 height 18
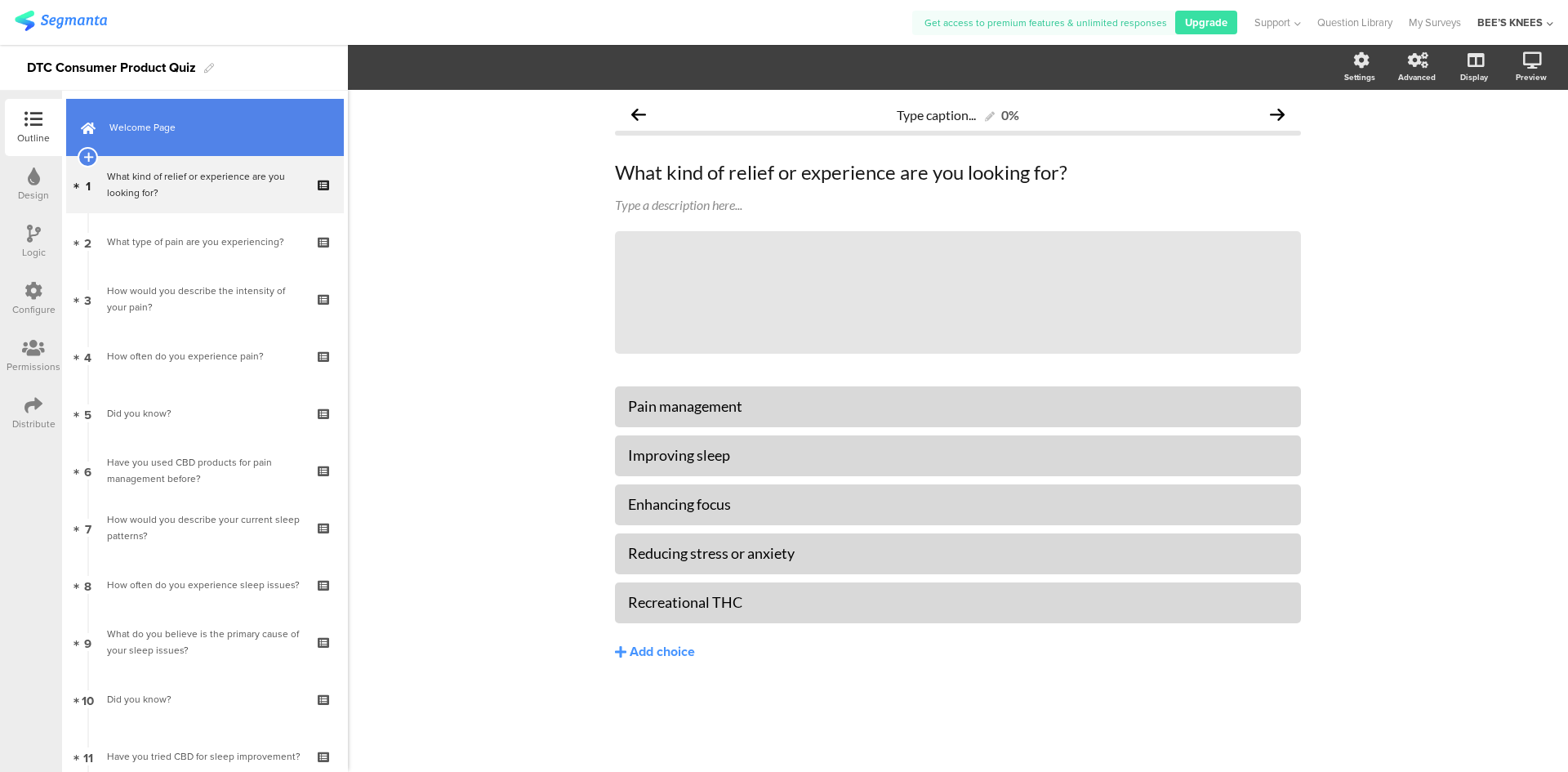
click at [152, 139] on link "Welcome Page" at bounding box center [204, 127] width 278 height 57
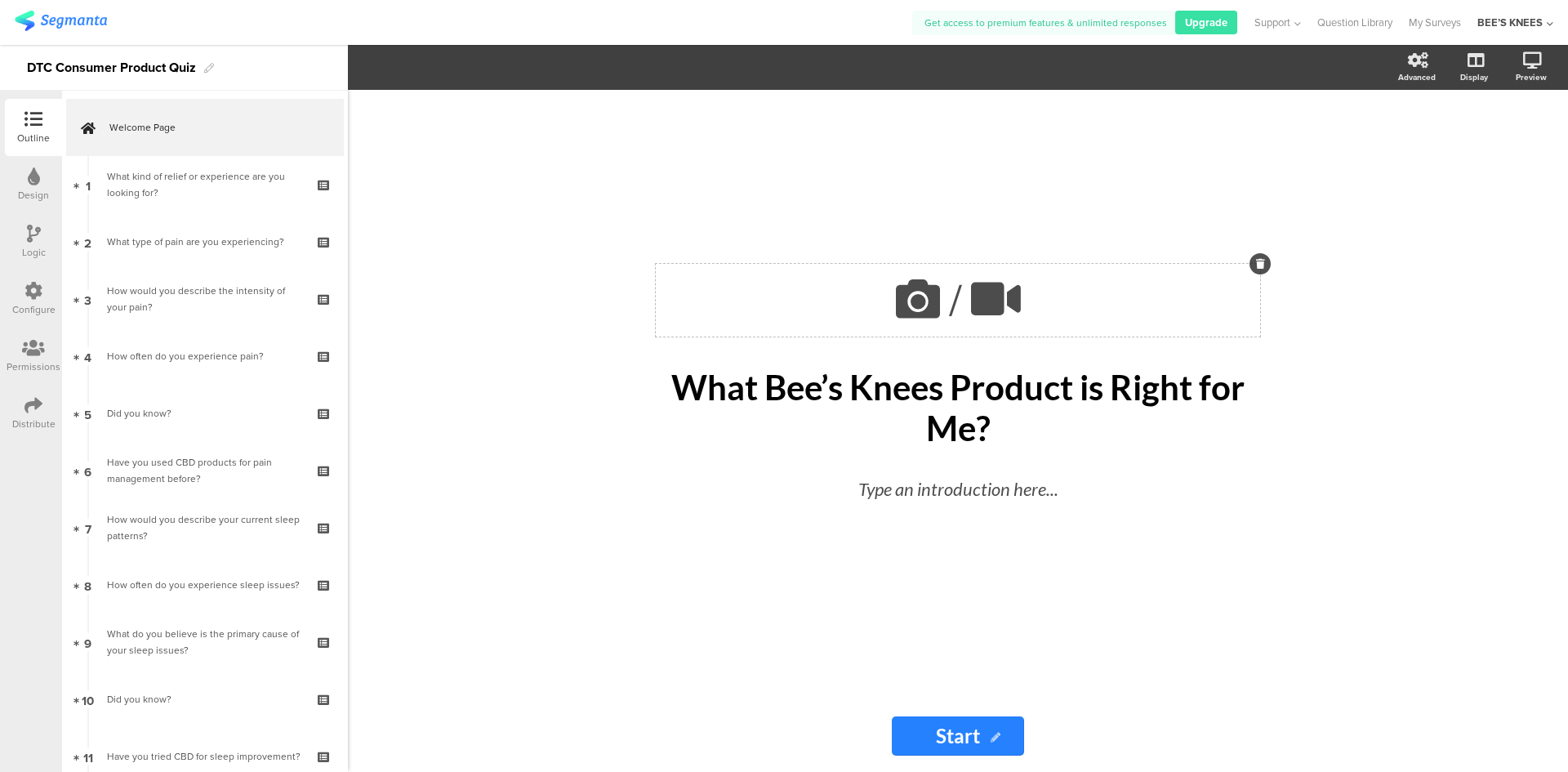
click at [920, 316] on icon at bounding box center [918, 299] width 55 height 55
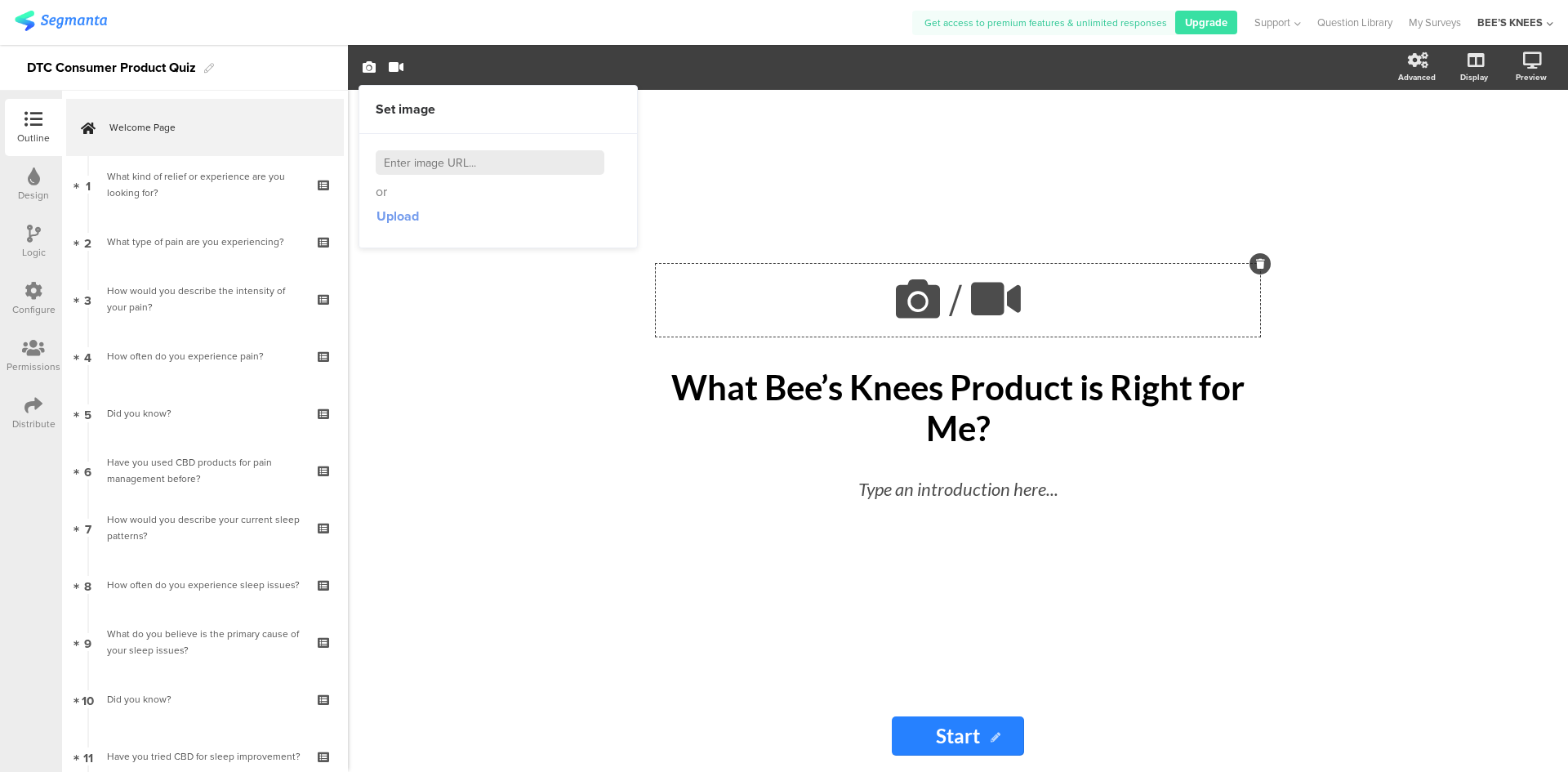
click at [416, 222] on span "Upload" at bounding box center [397, 216] width 42 height 19
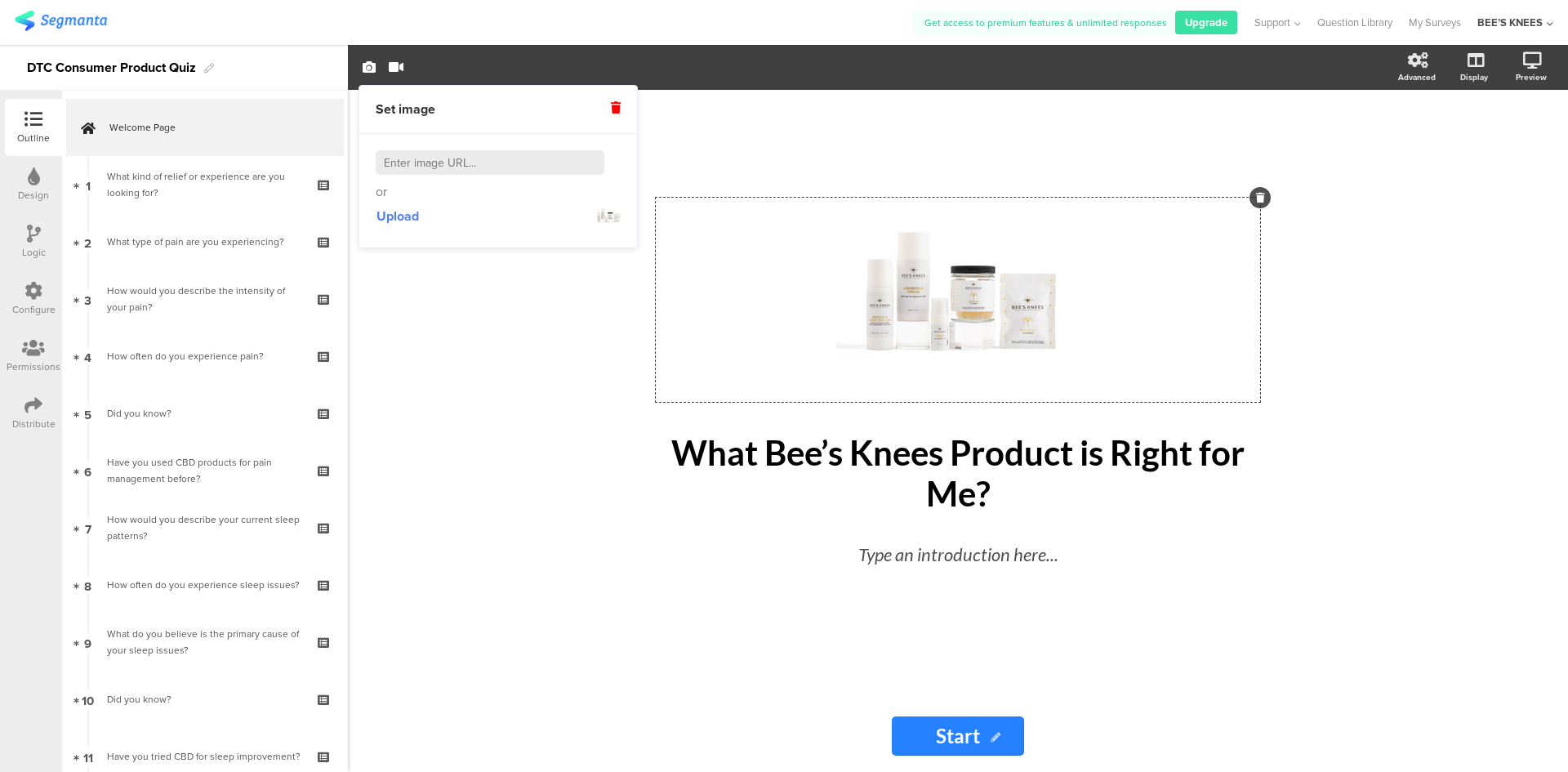
click at [624, 543] on div "/ What Bee’s Knees Product is Right for Me? What Bee’s Knees Product is Right f…" at bounding box center [958, 431] width 687 height 682
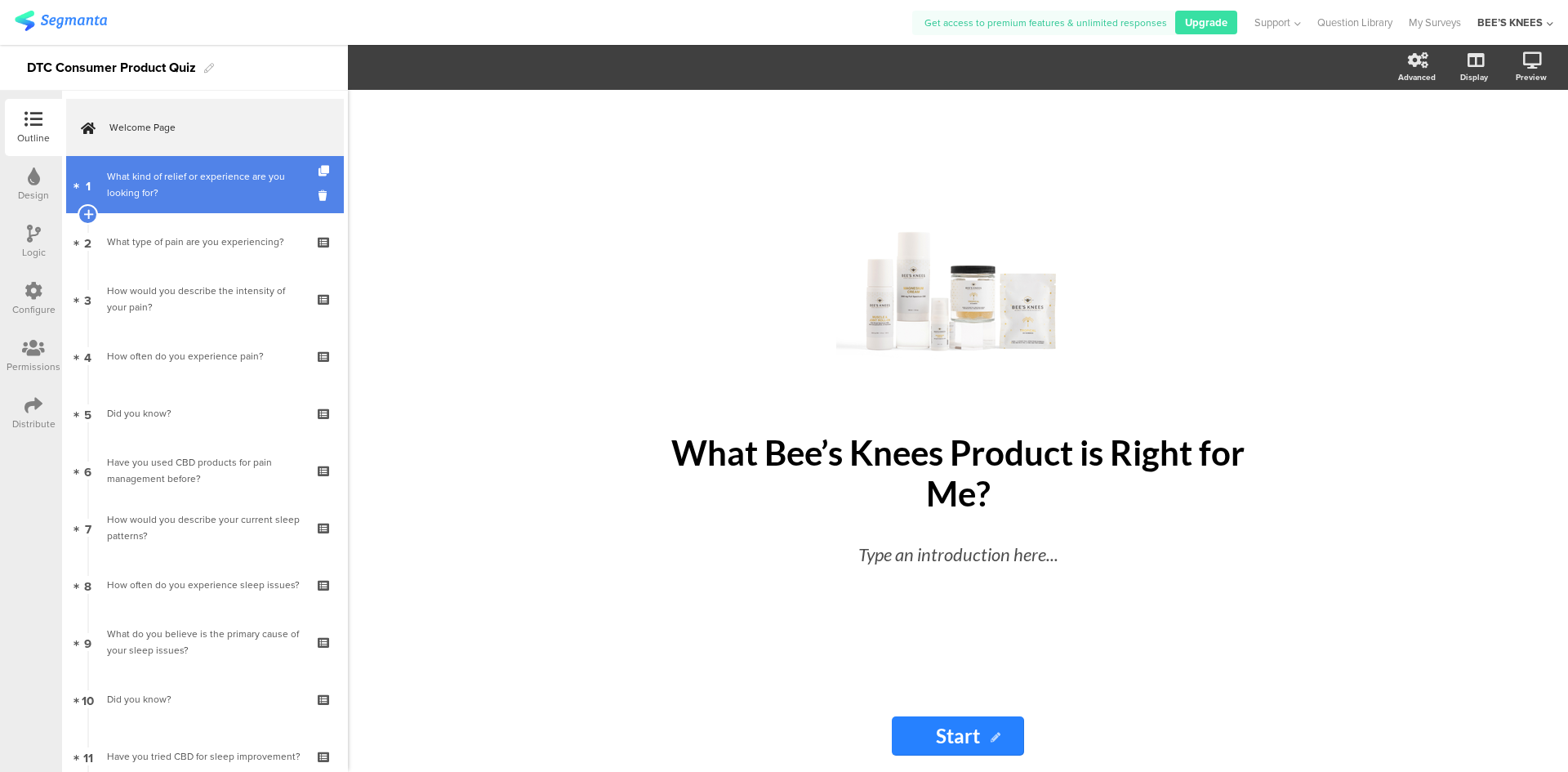
click at [205, 170] on div "What kind of relief or experience are you looking for?" at bounding box center [204, 184] width 195 height 33
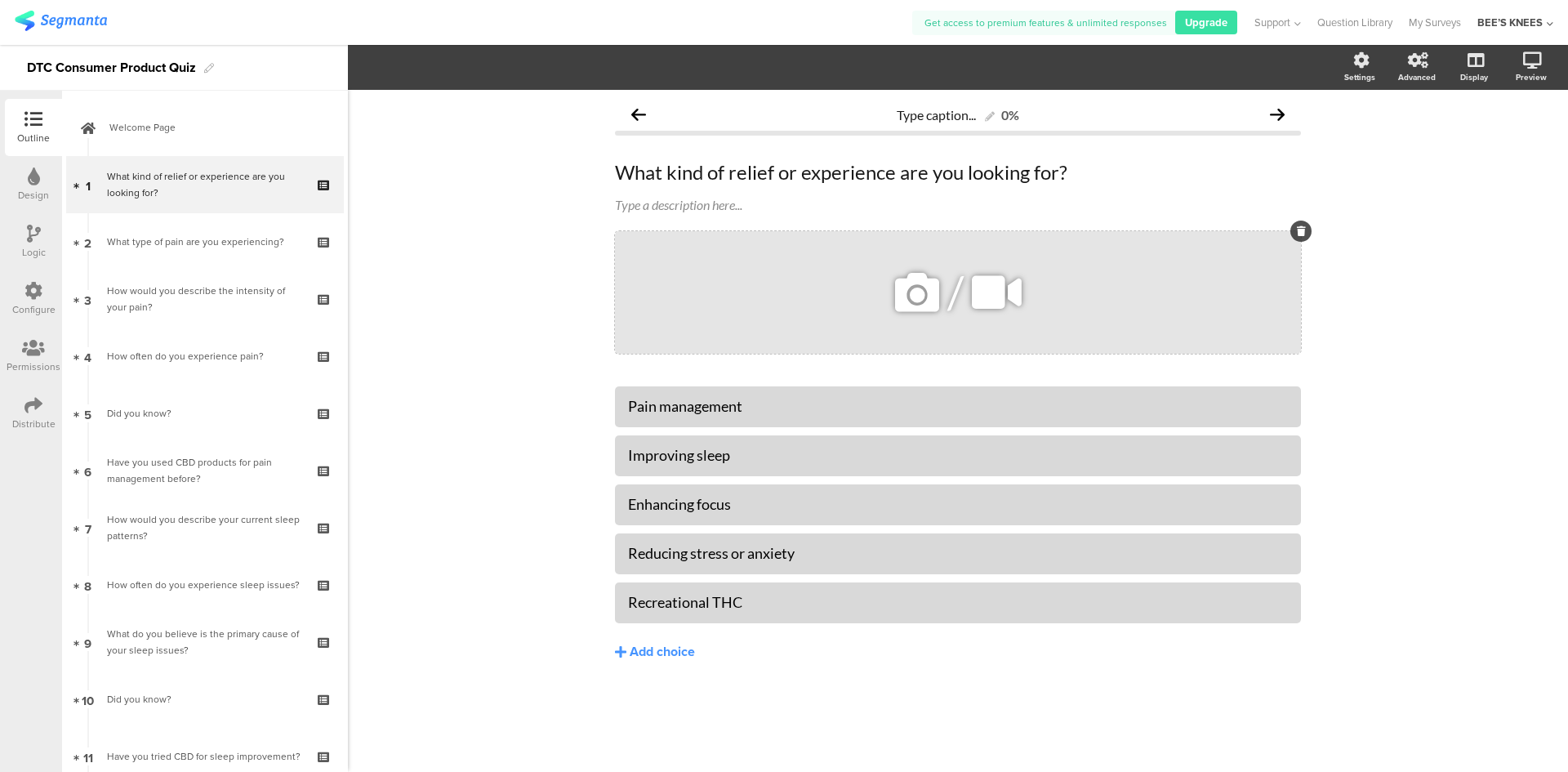
click at [914, 288] on icon at bounding box center [917, 293] width 55 height 55
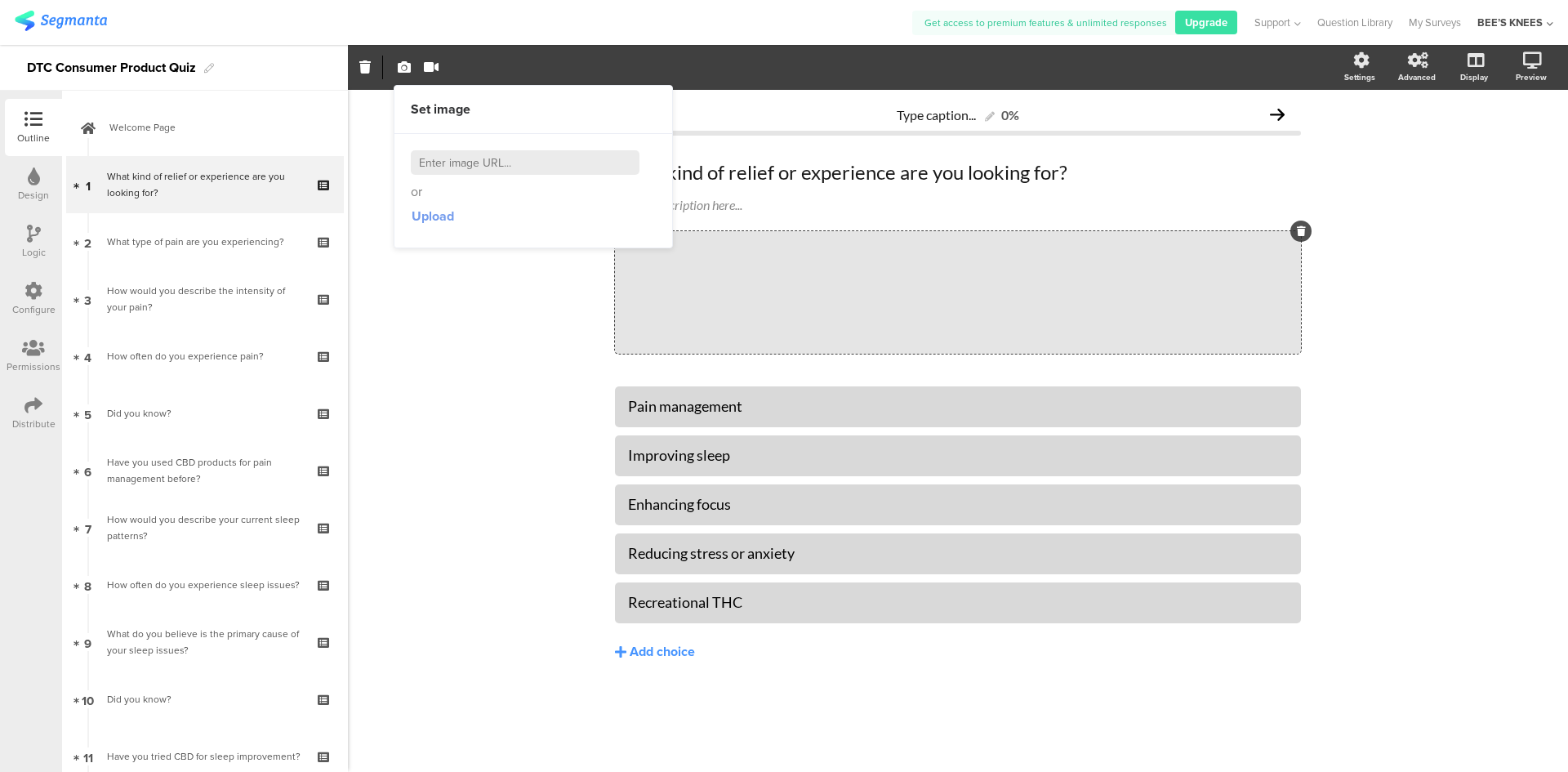
click at [422, 214] on span "Upload" at bounding box center [433, 216] width 42 height 19
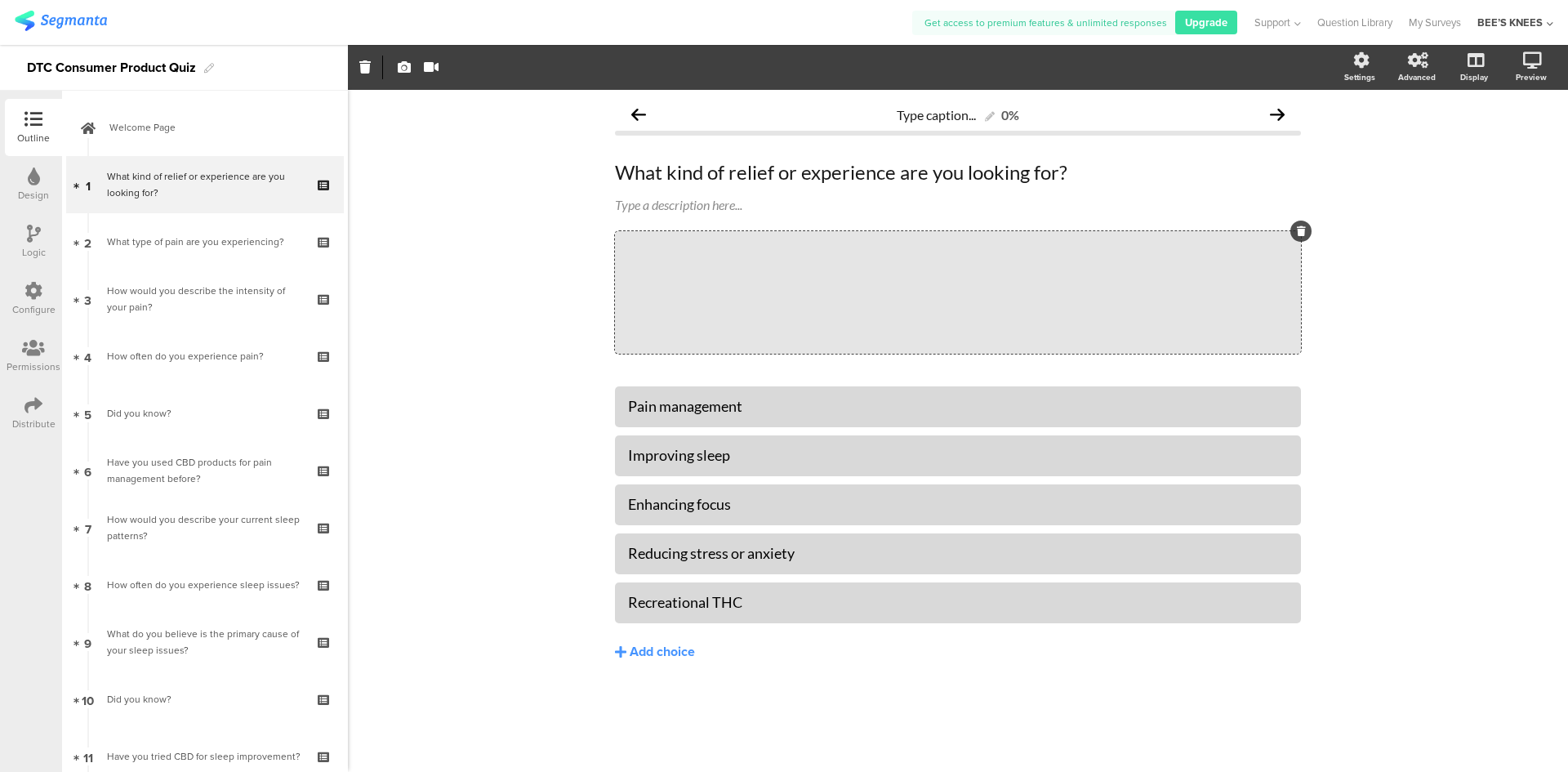
click at [437, 378] on div "Type caption... 0% What kind of relief or experience are you looking for? What …" at bounding box center [958, 431] width 1221 height 682
click at [936, 290] on icon at bounding box center [917, 293] width 55 height 55
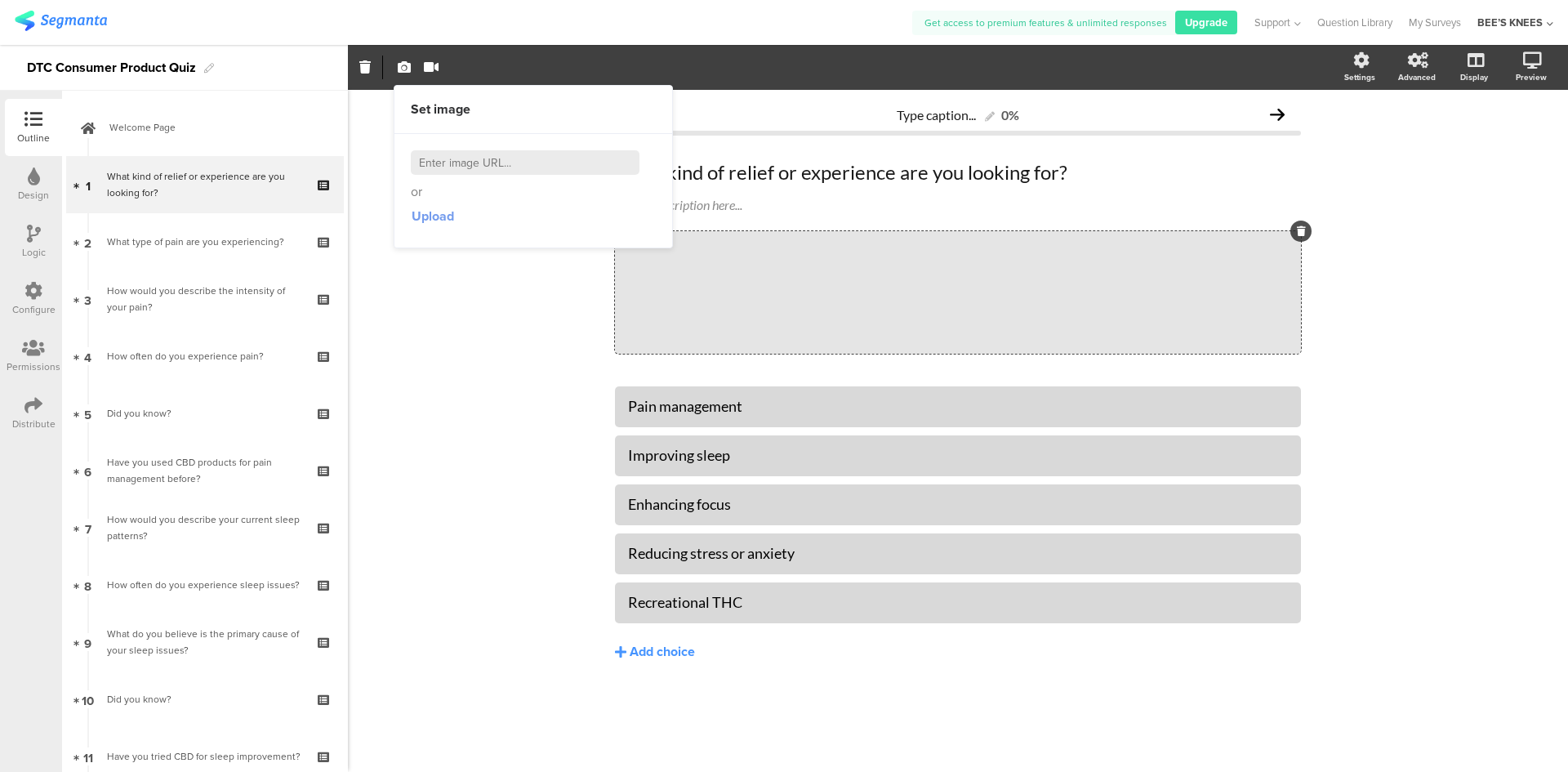
click at [421, 217] on span "Upload" at bounding box center [433, 216] width 42 height 19
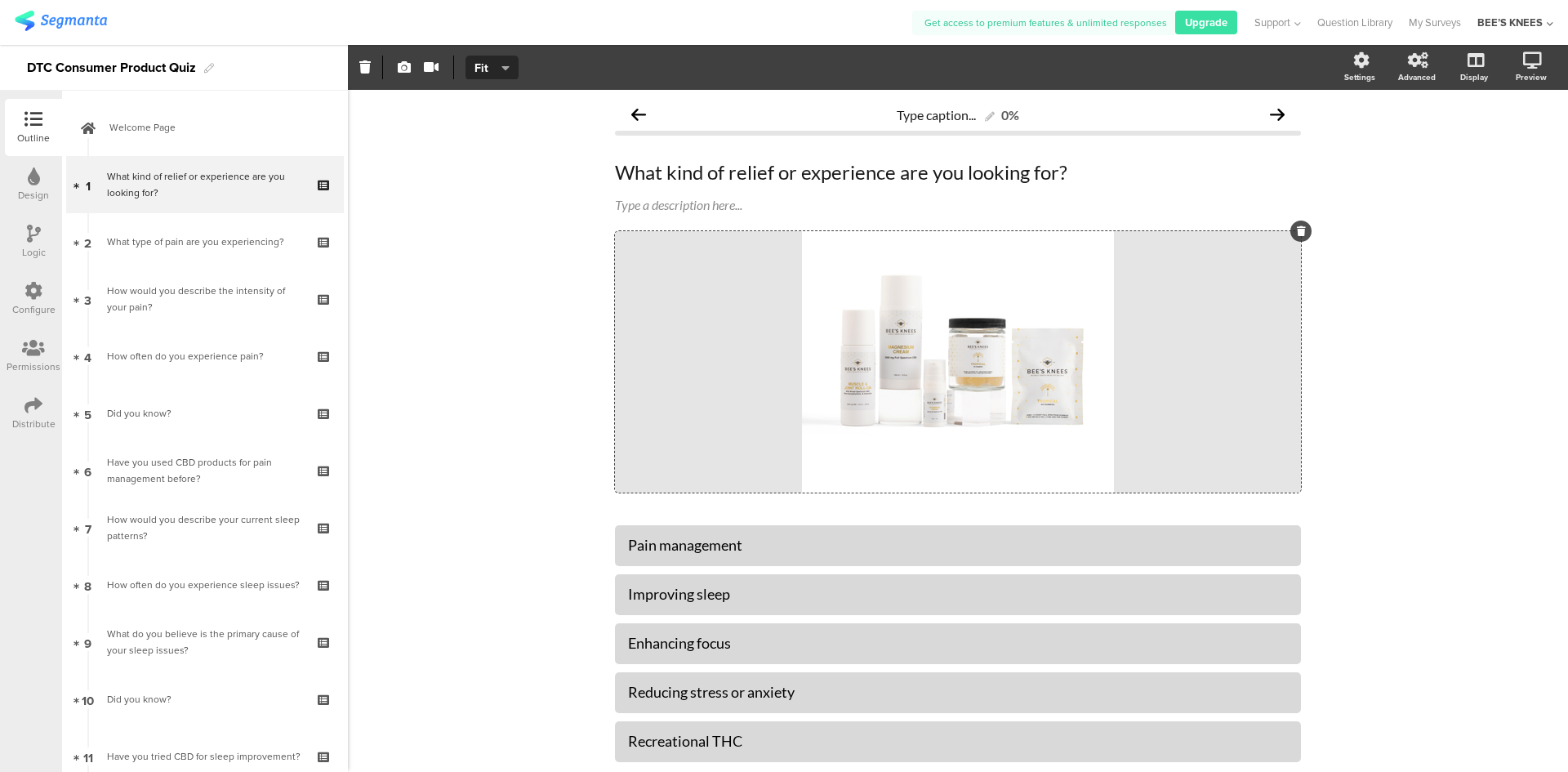
click at [456, 357] on div "Type caption... 0% What kind of relief or experience are you looking for? What …" at bounding box center [958, 483] width 1221 height 787
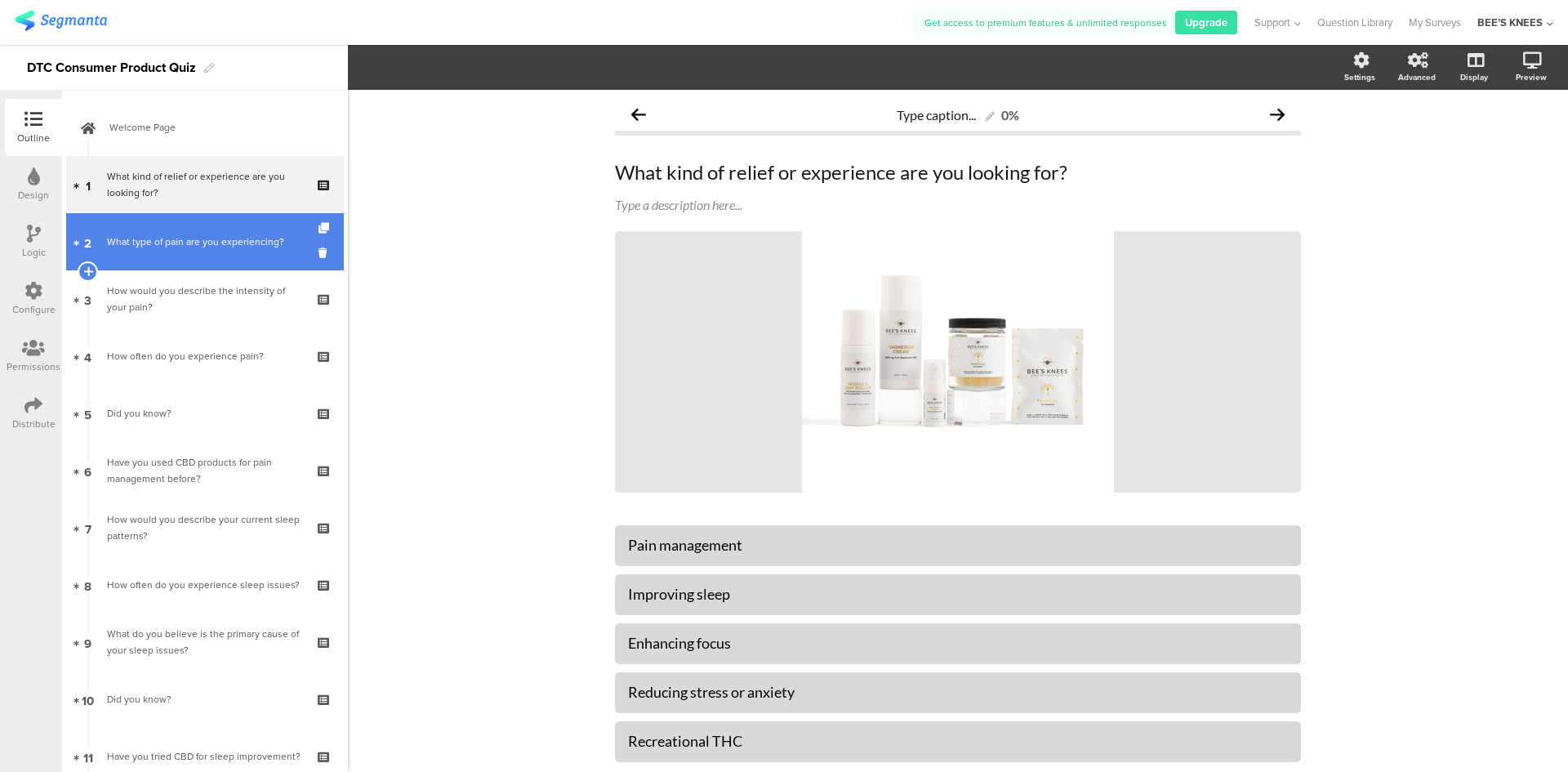
click at [186, 252] on link "2 What type of pain are you experiencing?" at bounding box center [204, 241] width 278 height 57
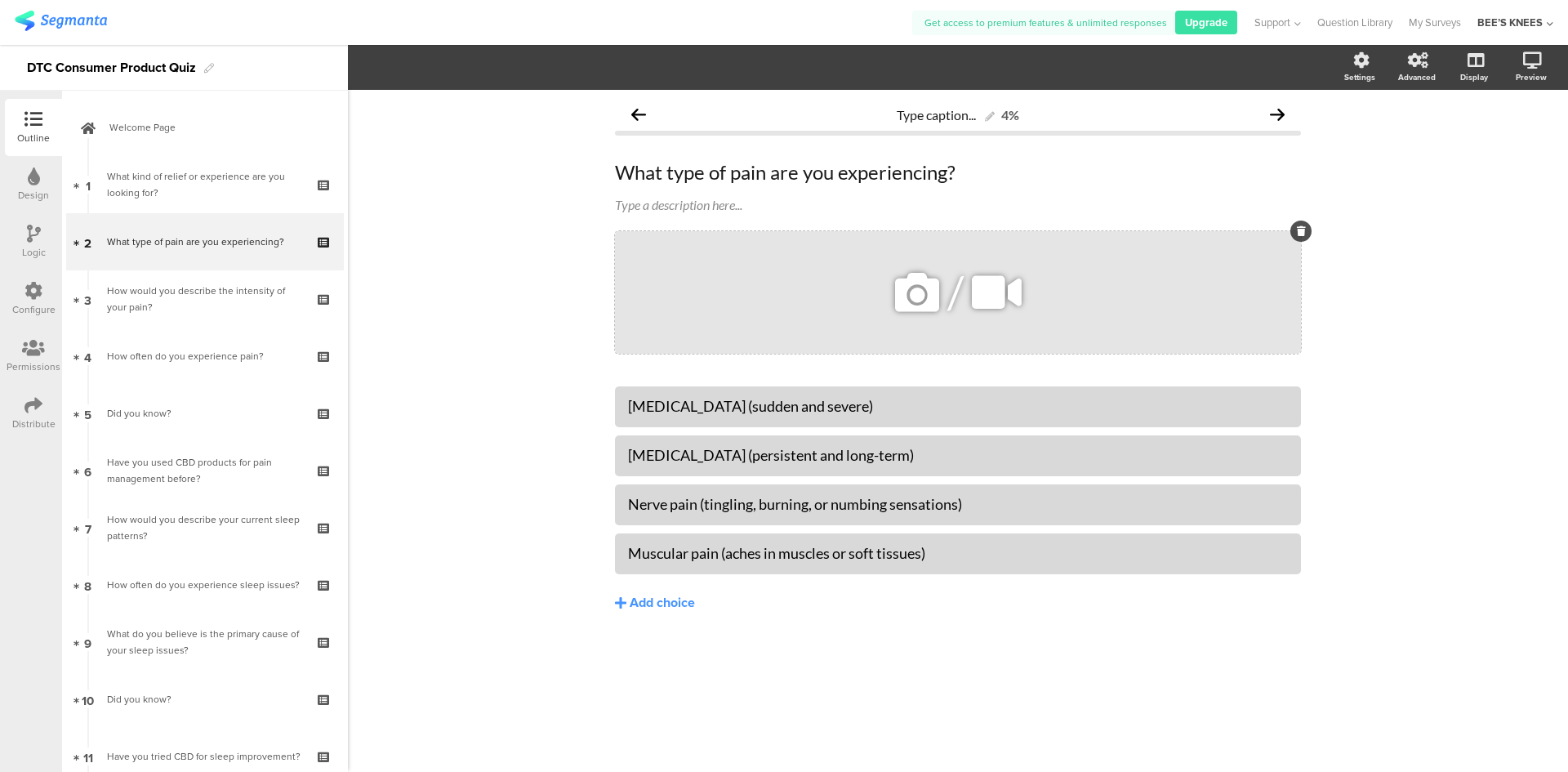
click at [916, 292] on icon at bounding box center [917, 293] width 55 height 55
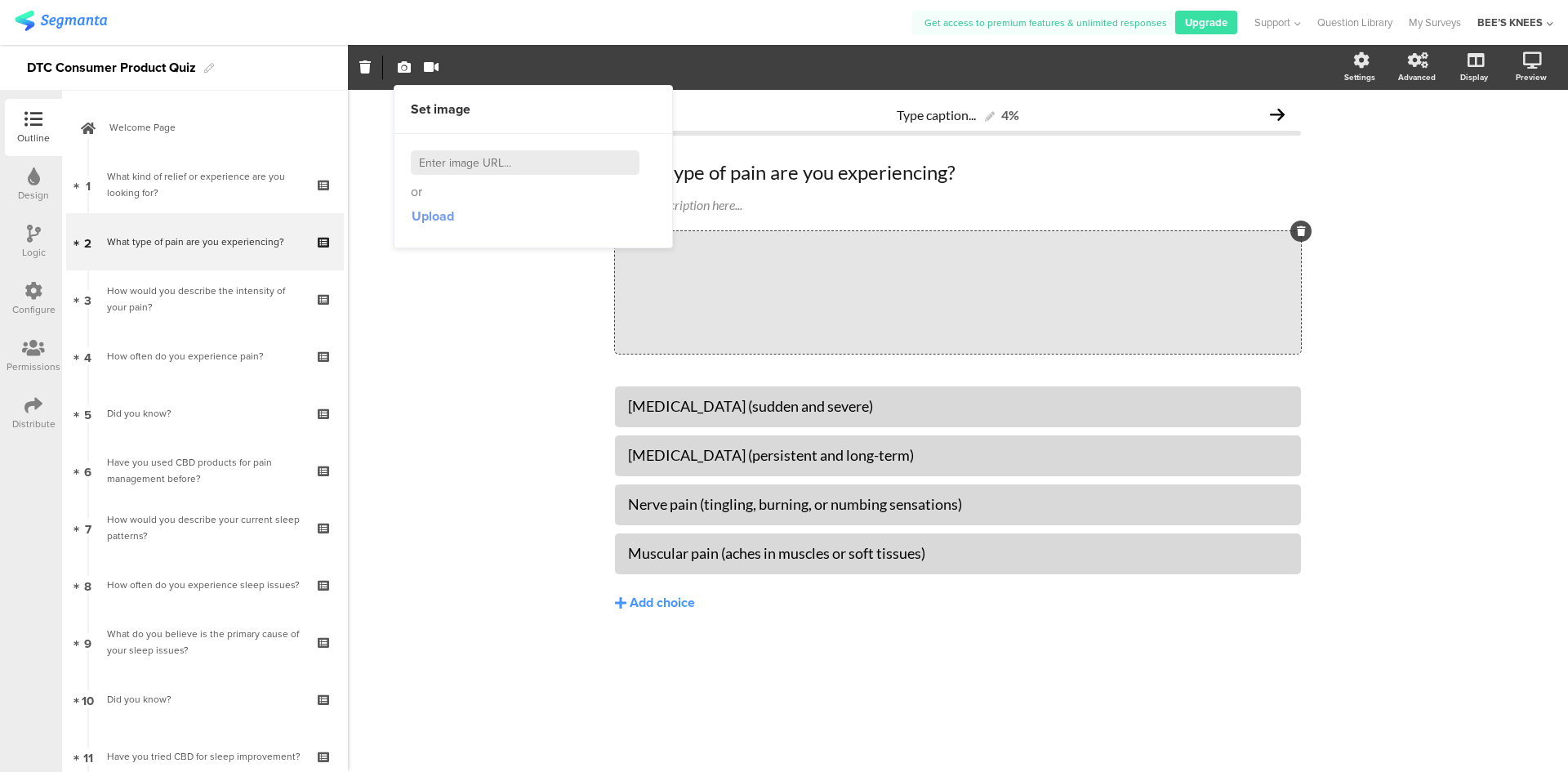
click at [430, 224] on span "Upload" at bounding box center [433, 216] width 42 height 19
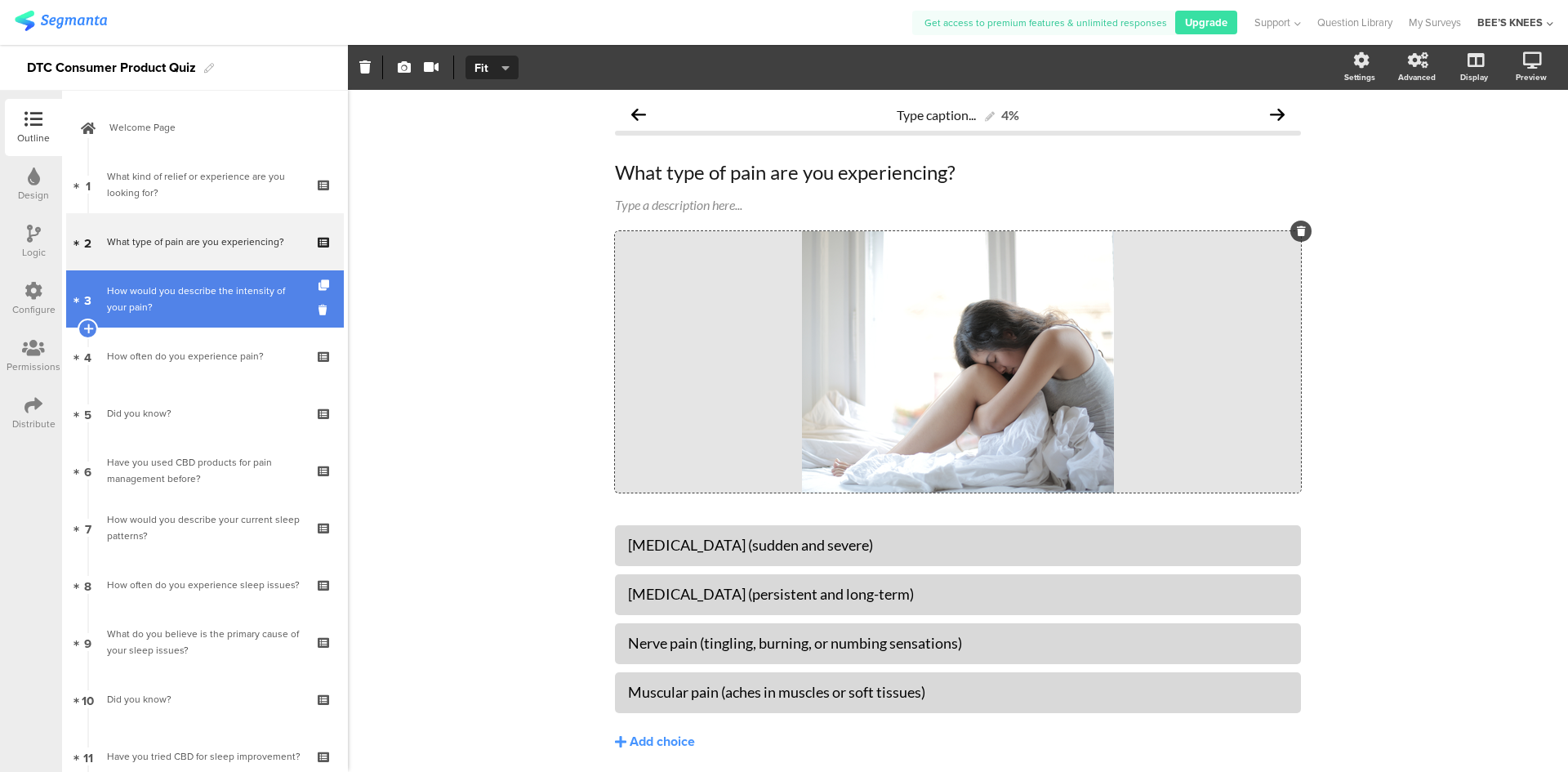
click at [237, 310] on div "How would you describe the intensity of your pain?" at bounding box center [204, 299] width 195 height 33
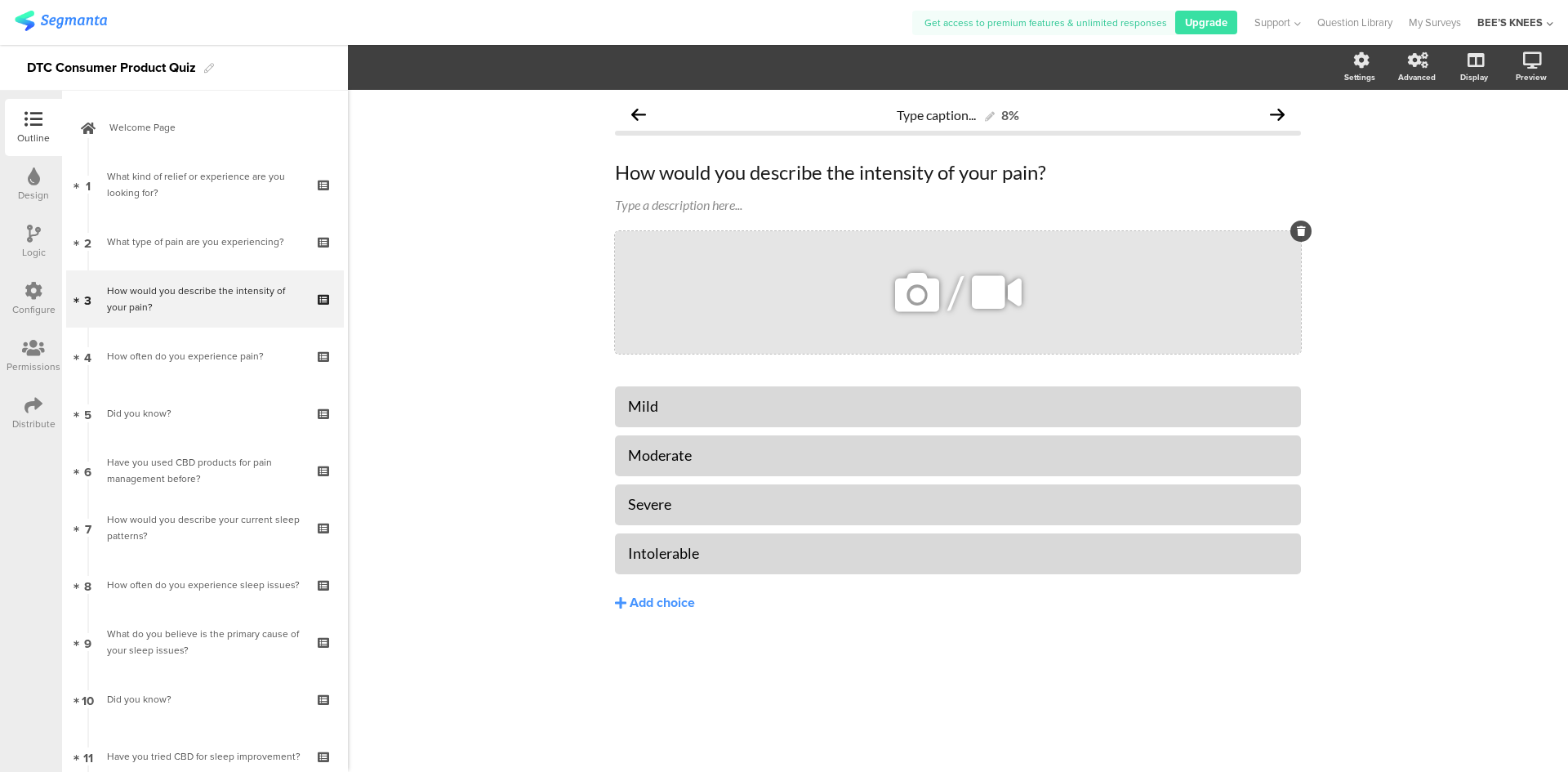
click at [926, 298] on icon at bounding box center [917, 293] width 55 height 55
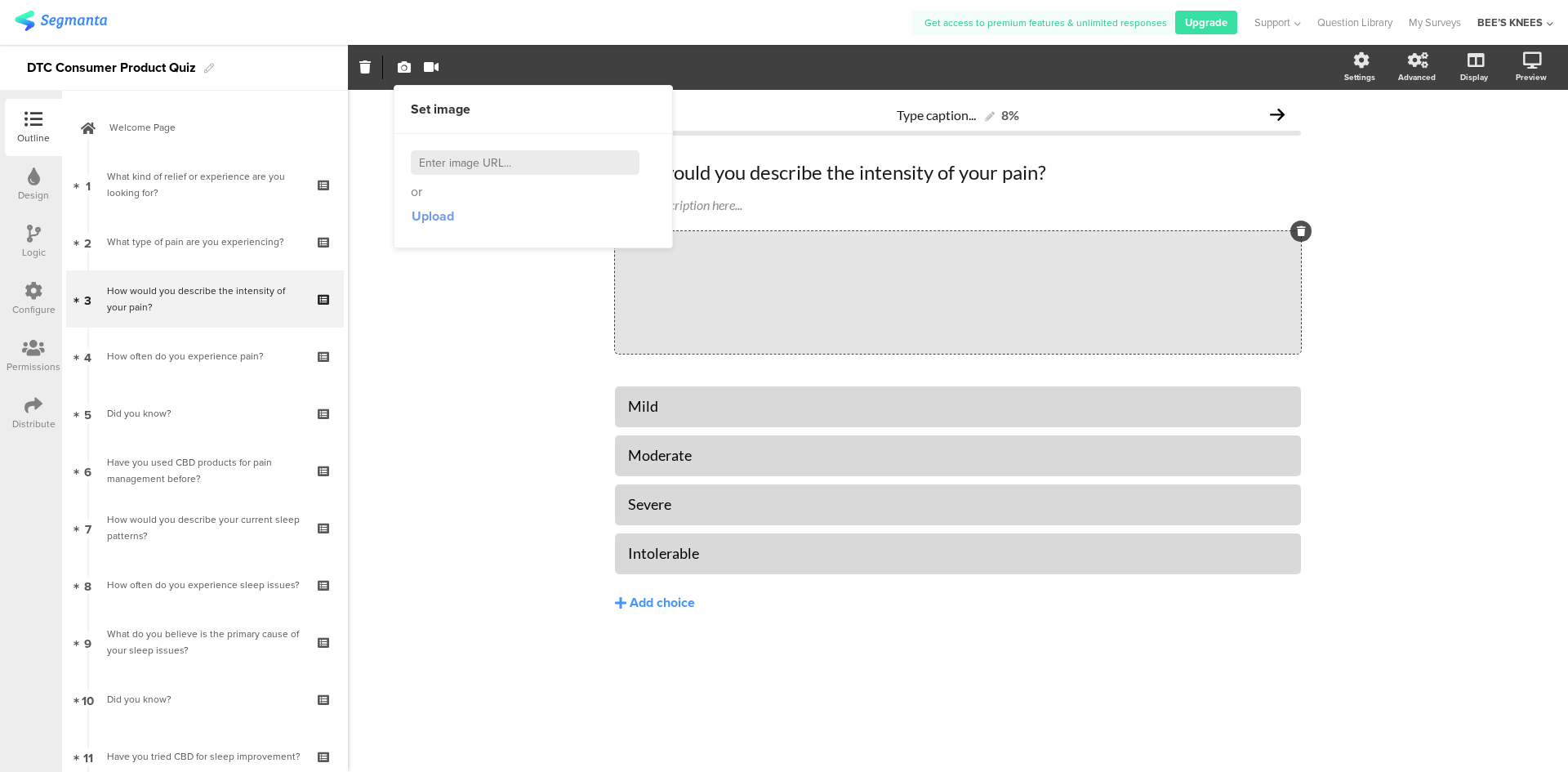
click at [440, 218] on span "Upload" at bounding box center [433, 216] width 42 height 19
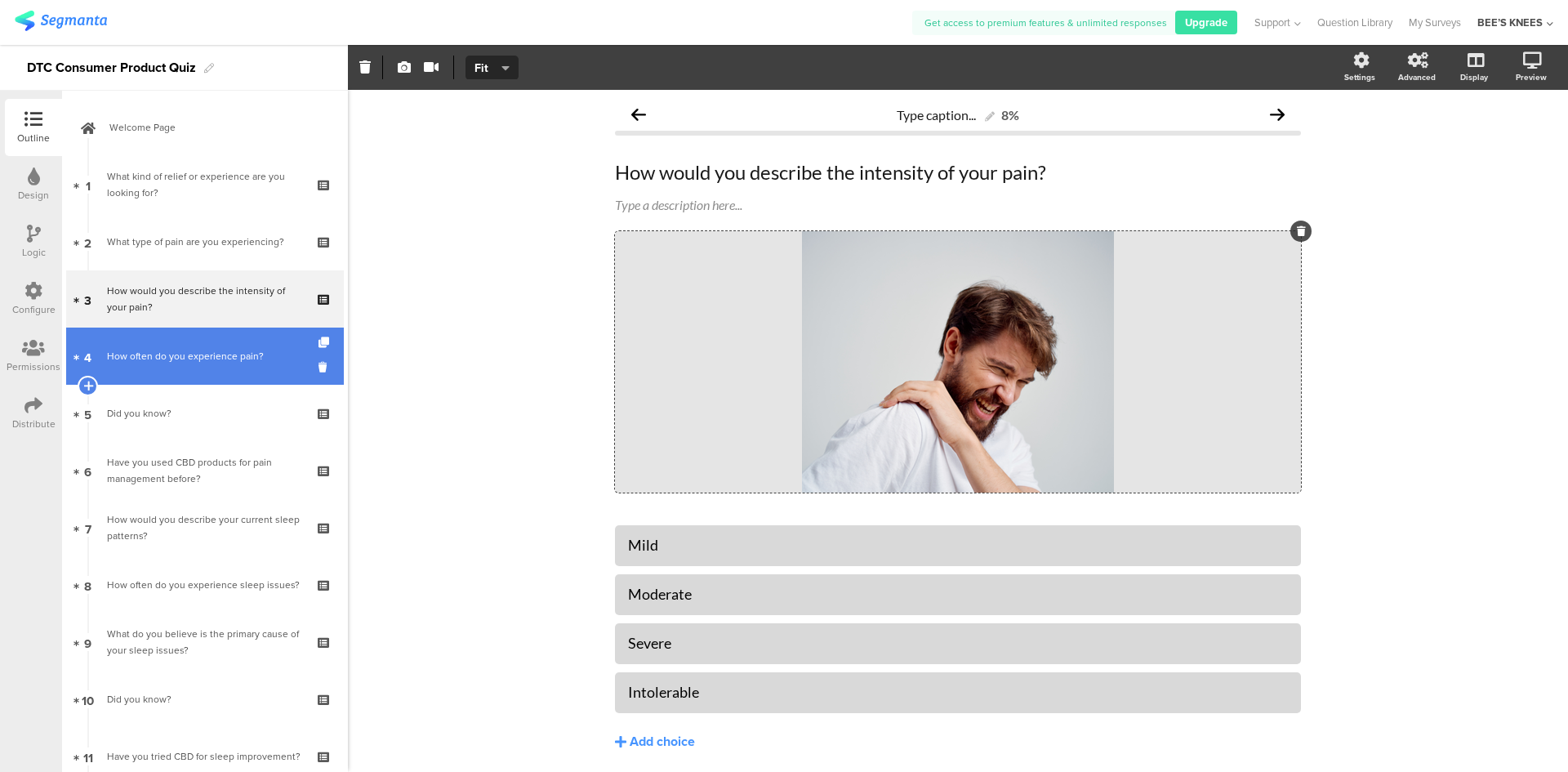
click at [236, 347] on link "4 How often do you experience pain?" at bounding box center [204, 356] width 278 height 57
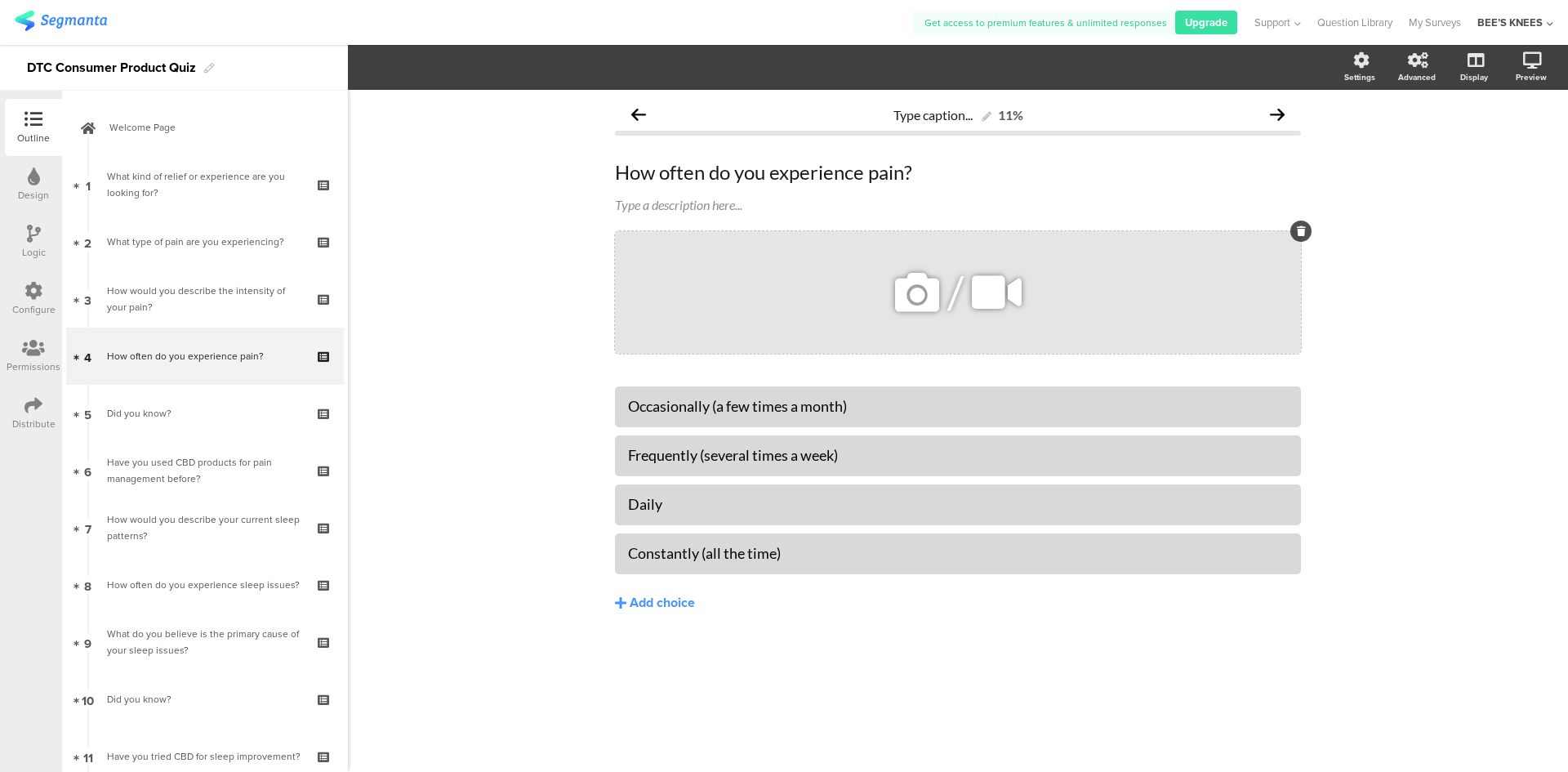
click at [919, 303] on icon at bounding box center [917, 293] width 55 height 55
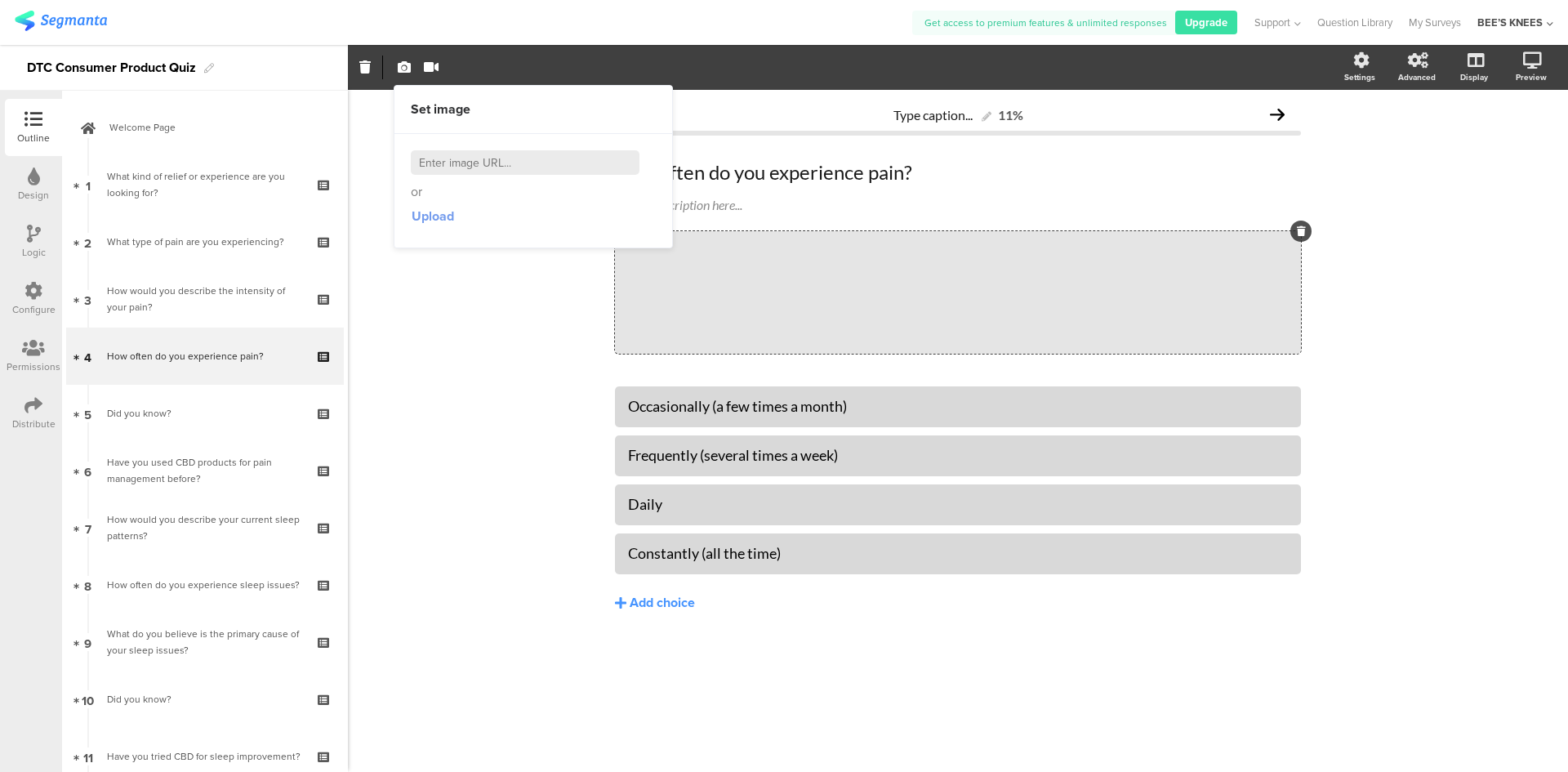
click at [434, 222] on span "Upload" at bounding box center [433, 216] width 42 height 19
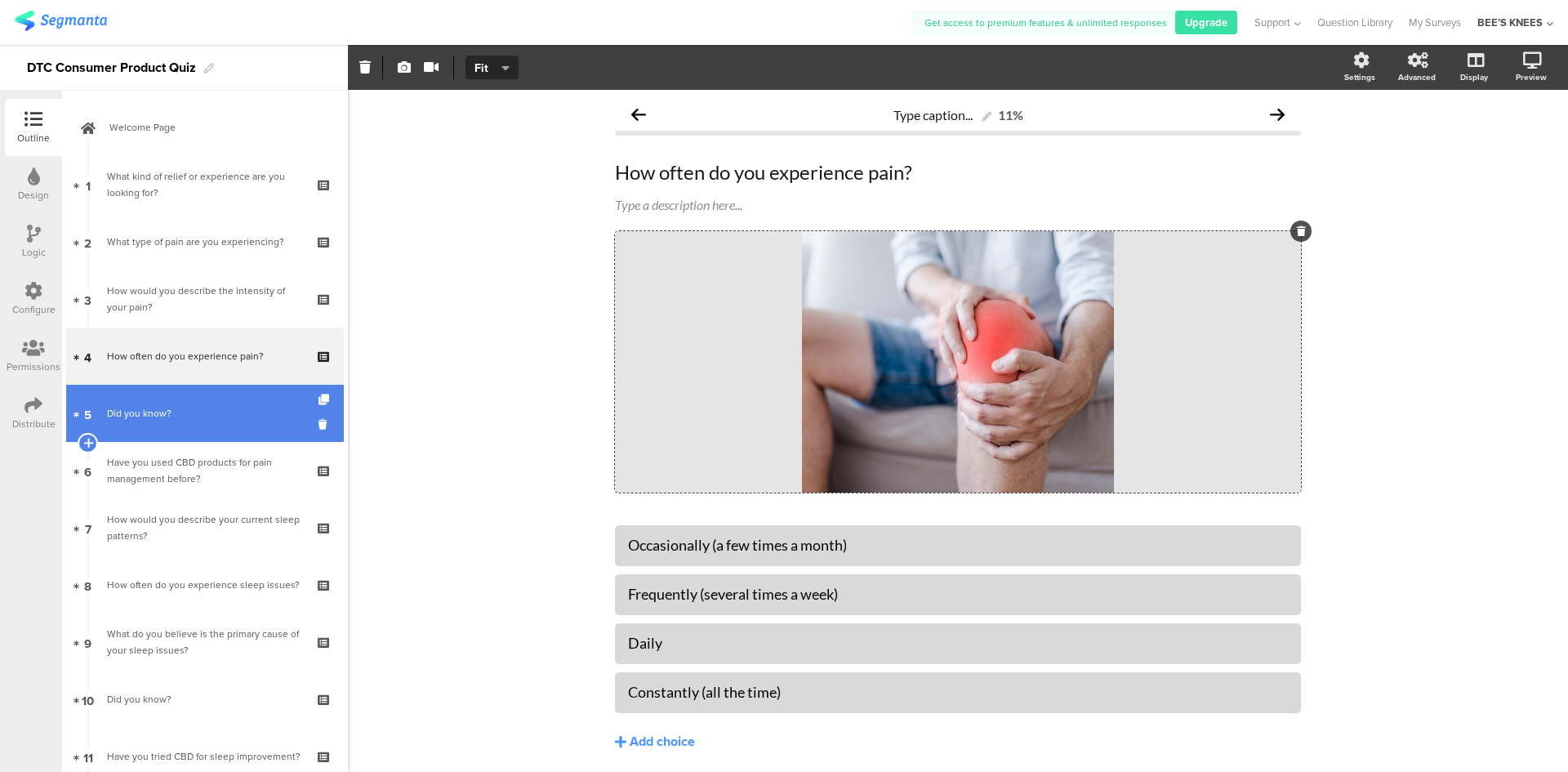
click at [173, 415] on div "Did you know?" at bounding box center [204, 413] width 195 height 16
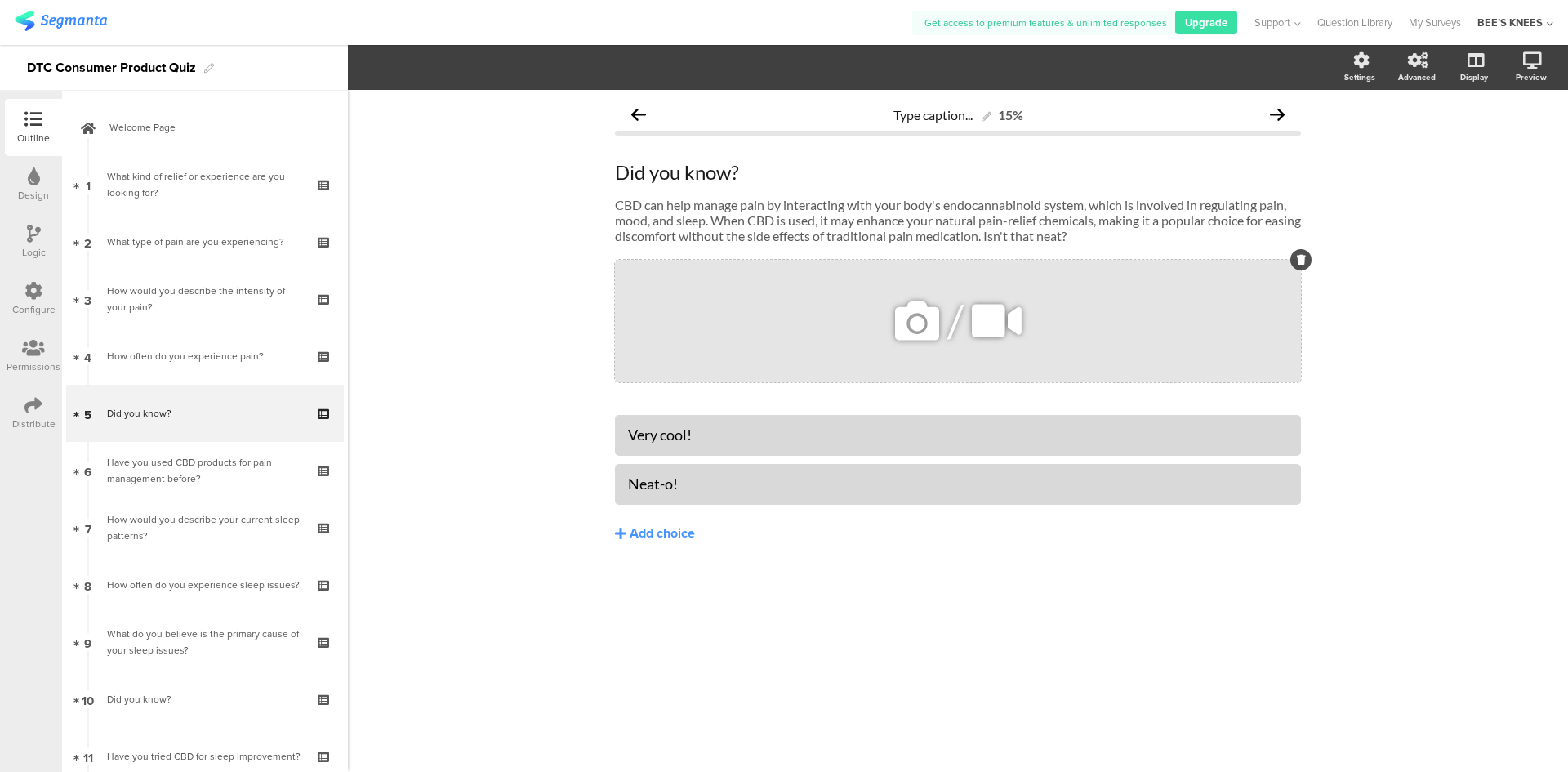
click at [902, 334] on icon at bounding box center [917, 321] width 55 height 55
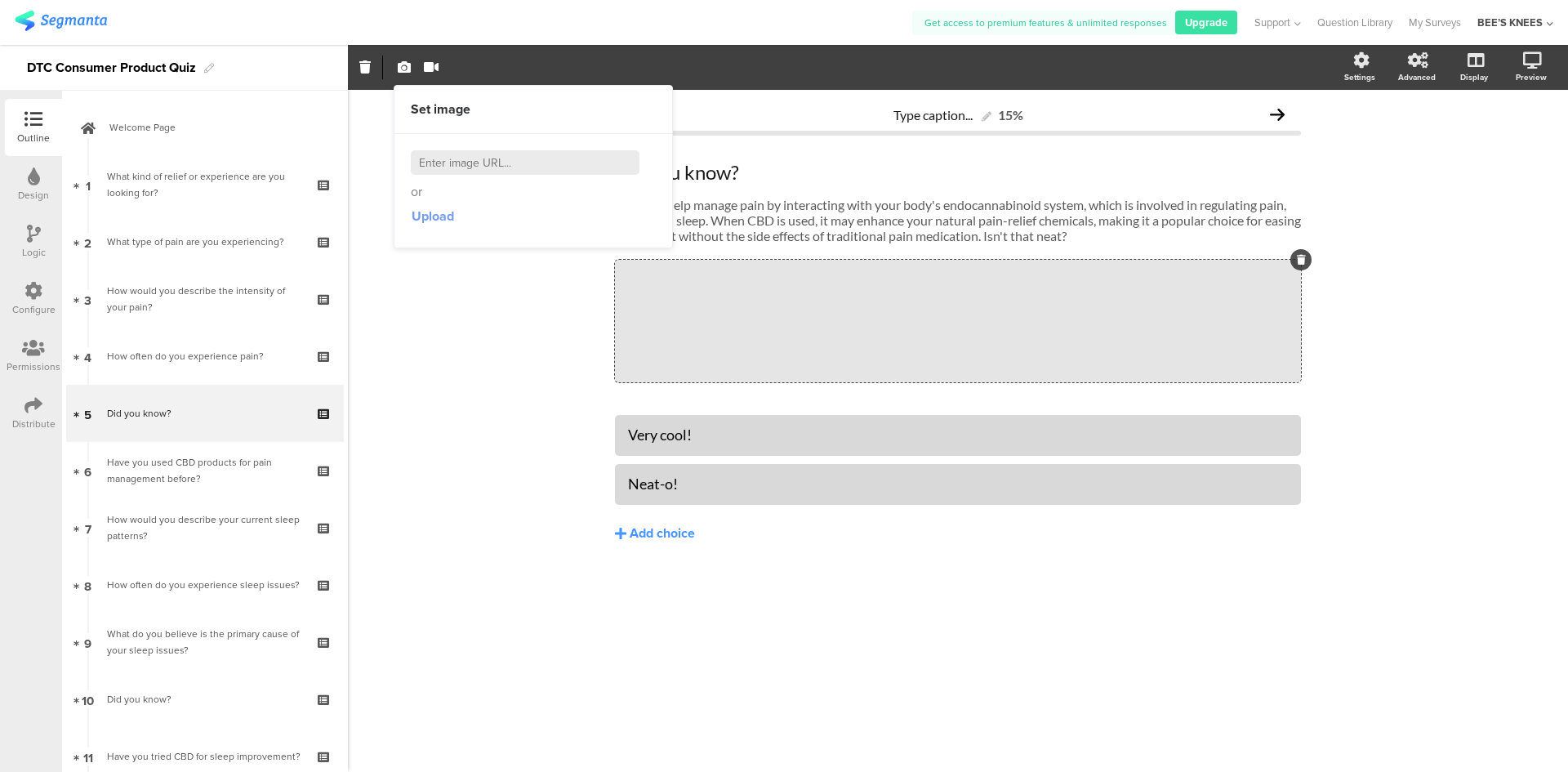
click at [429, 212] on span "Upload" at bounding box center [433, 216] width 42 height 19
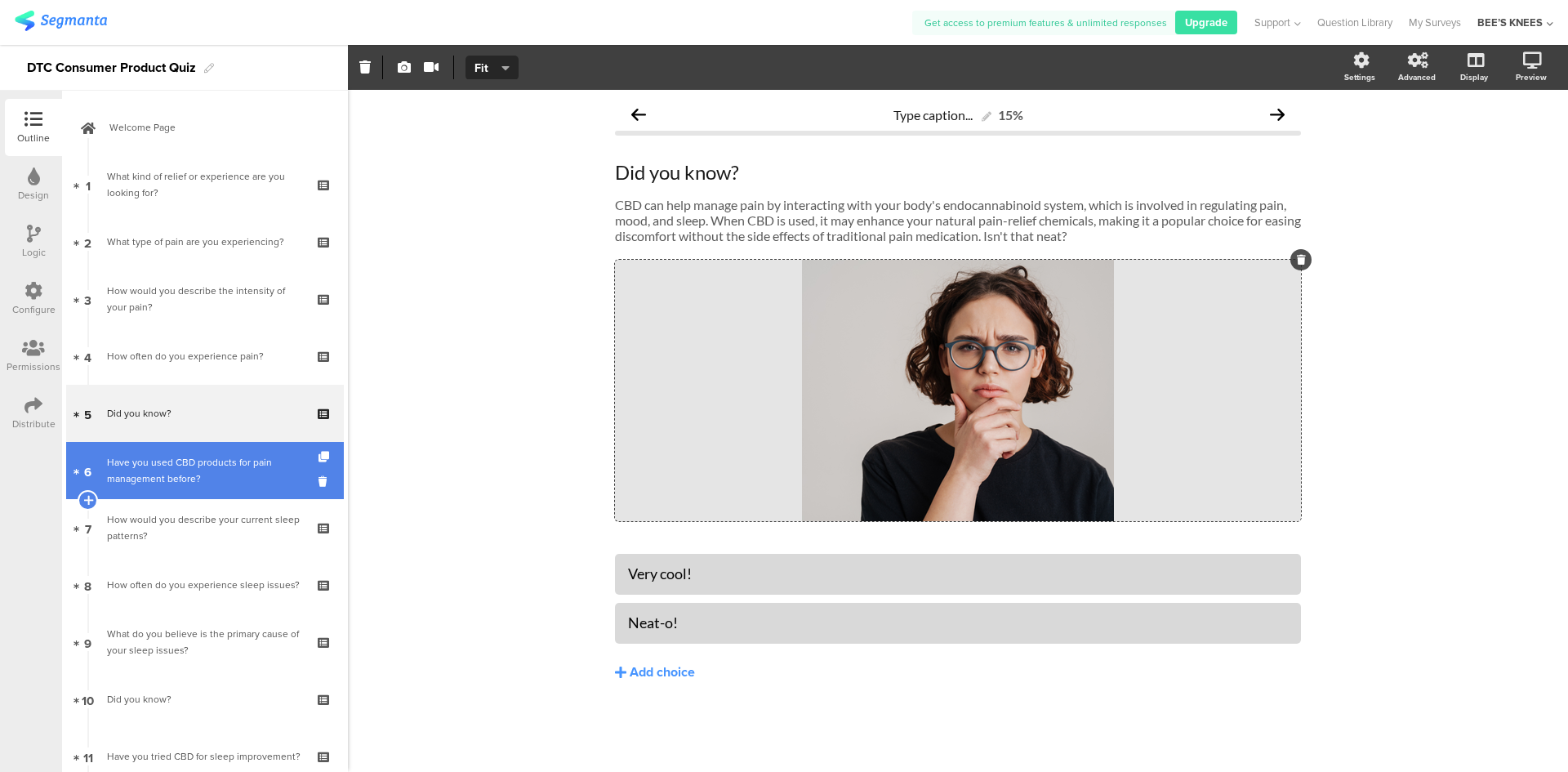
click at [232, 460] on div "Have you used CBD products for pain management before?" at bounding box center [204, 471] width 195 height 33
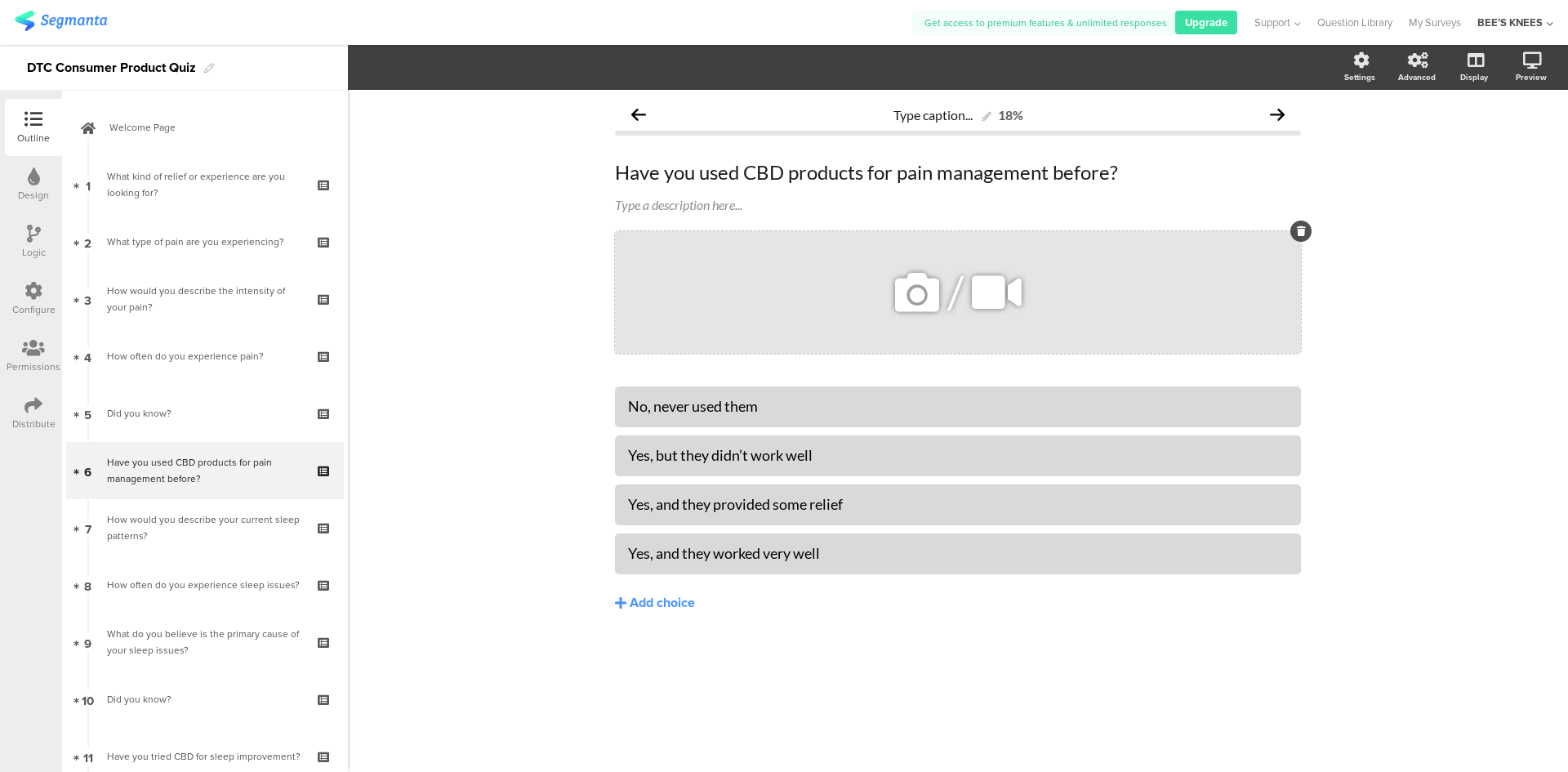
click at [907, 294] on icon at bounding box center [917, 293] width 55 height 55
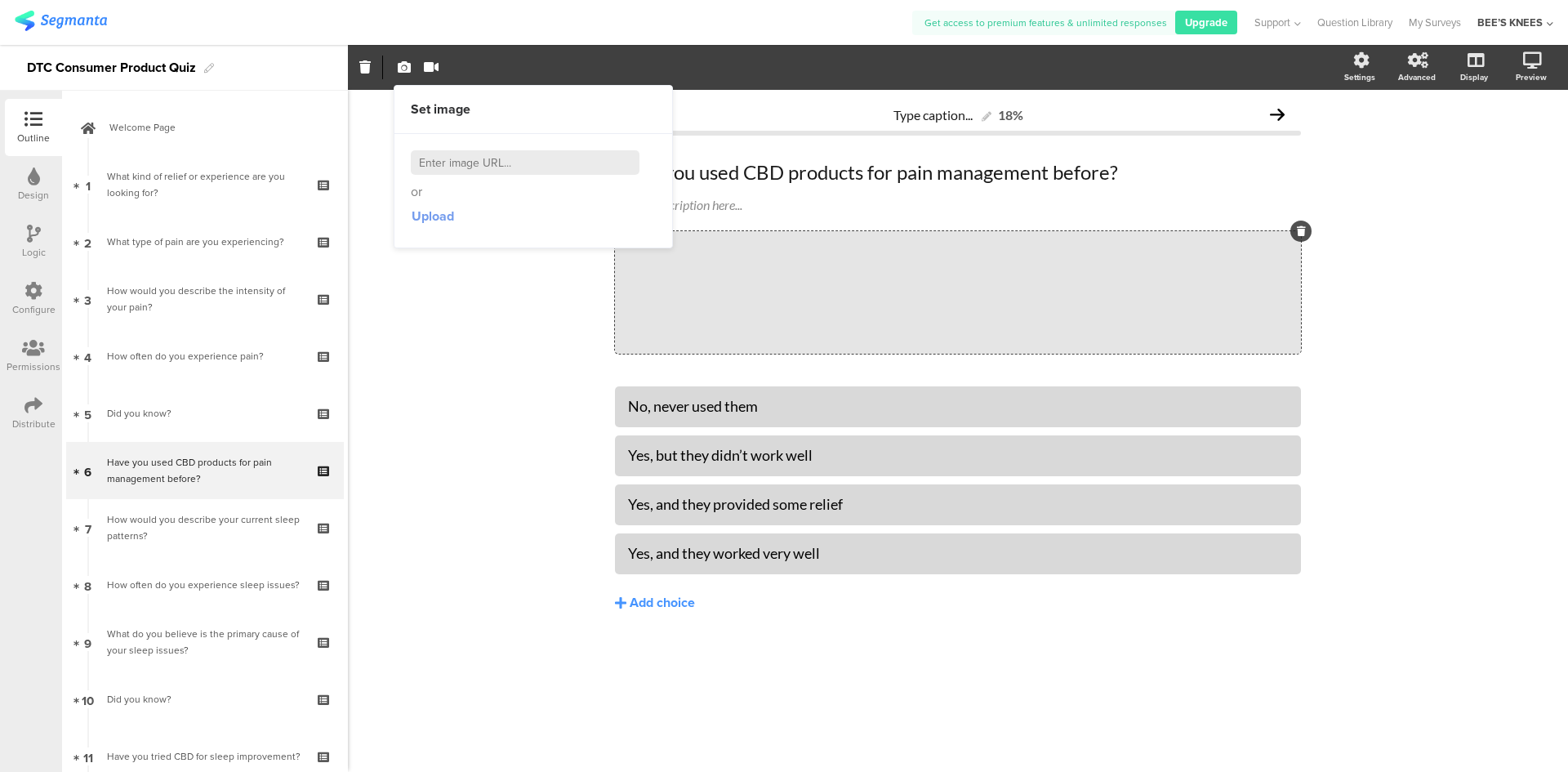
click at [441, 218] on span "Upload" at bounding box center [433, 216] width 42 height 19
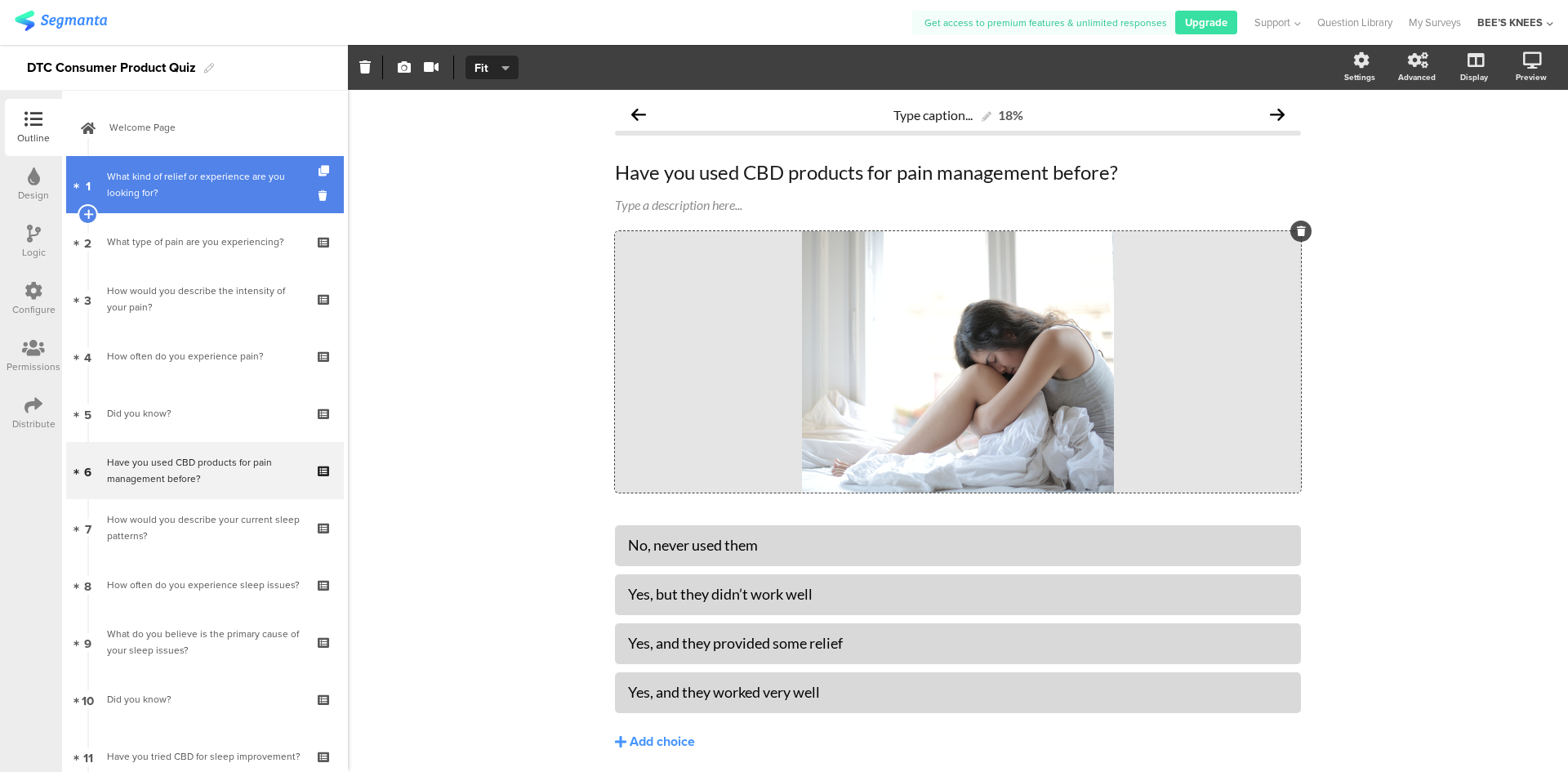
click at [253, 181] on div "What kind of relief or experience are you looking for?" at bounding box center [204, 184] width 195 height 33
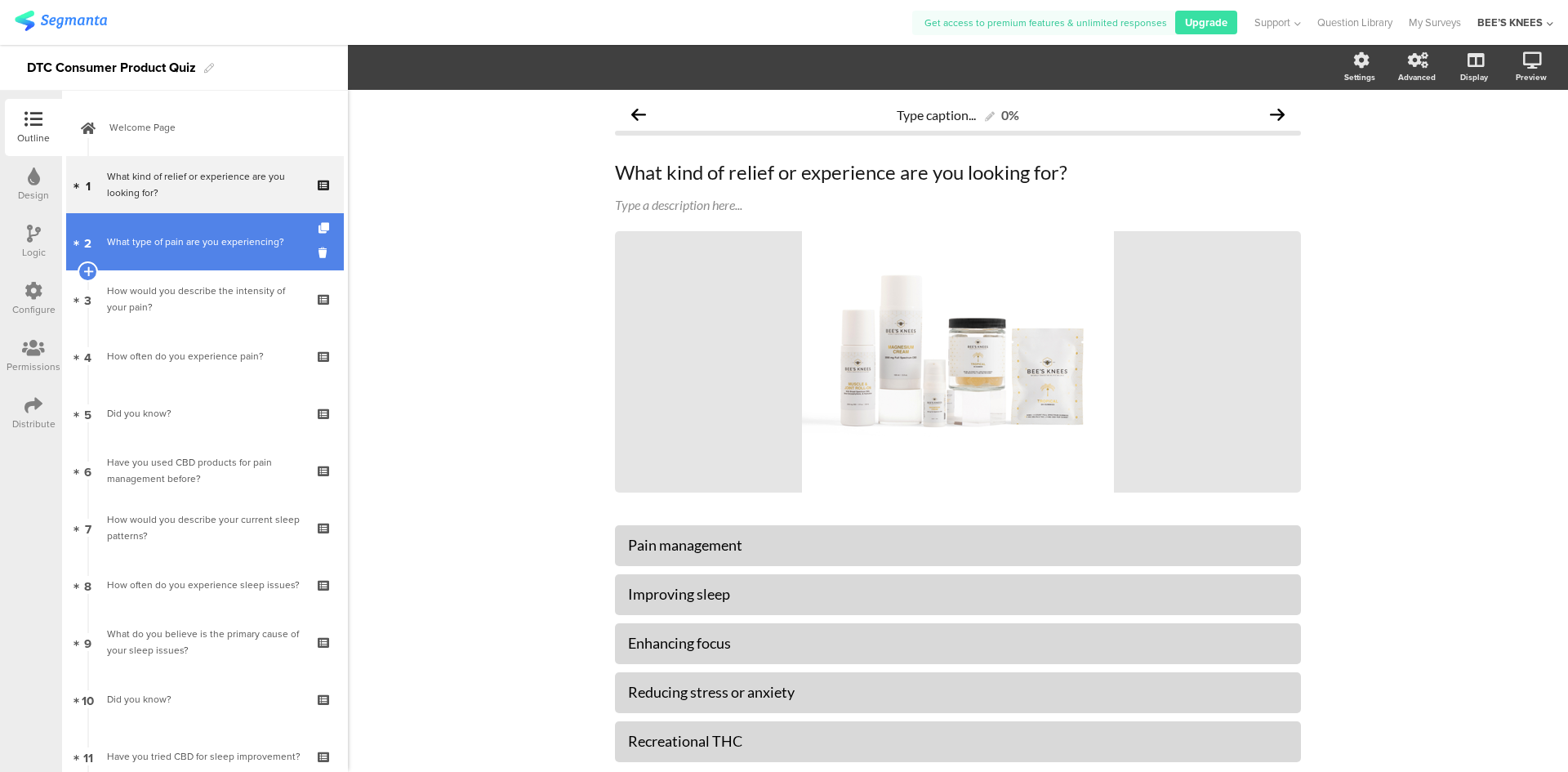
click at [219, 243] on div "What type of pain are you experiencing?" at bounding box center [204, 241] width 195 height 16
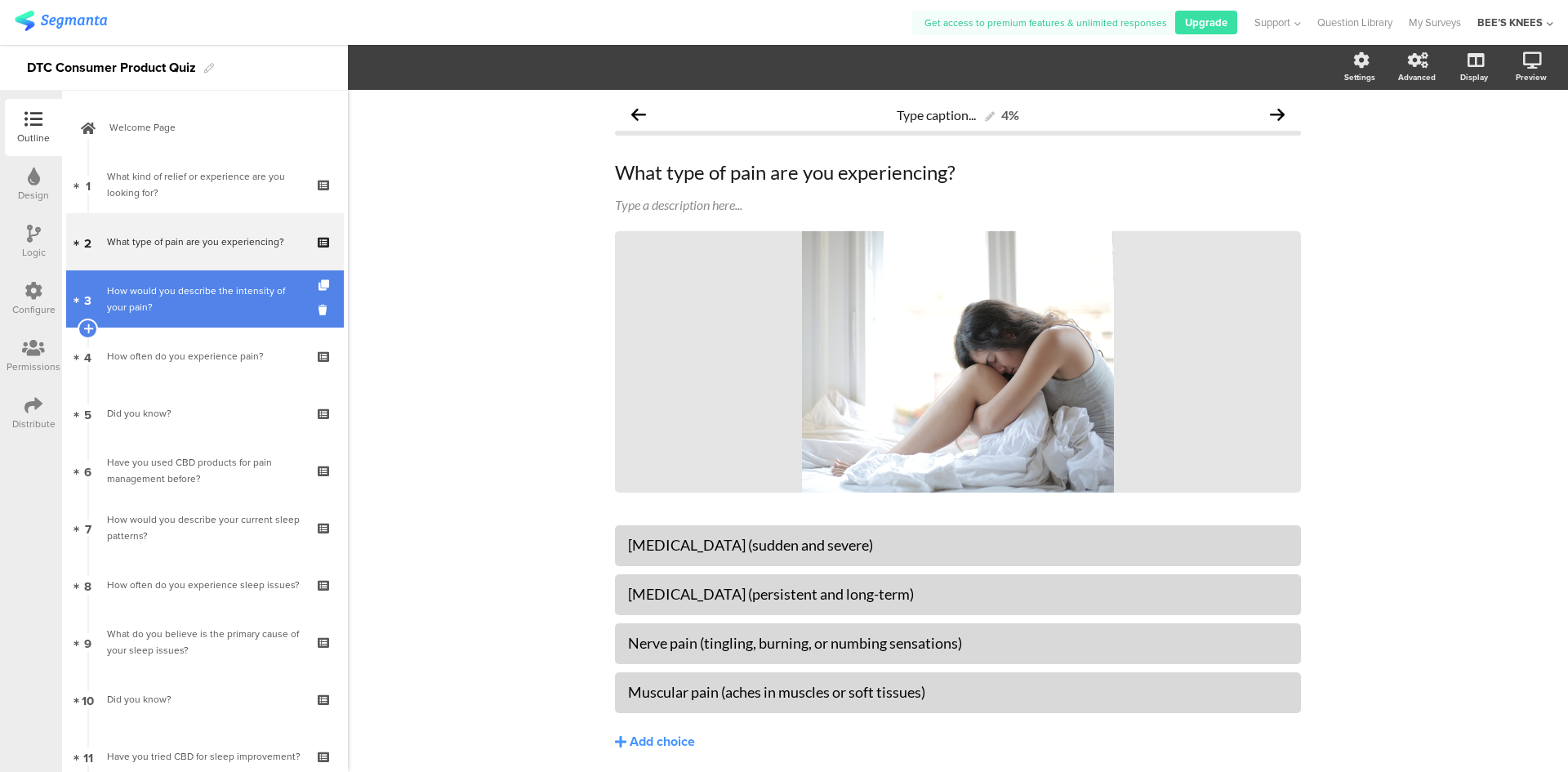
click at [214, 283] on div "How would you describe the intensity of your pain?" at bounding box center [204, 299] width 195 height 33
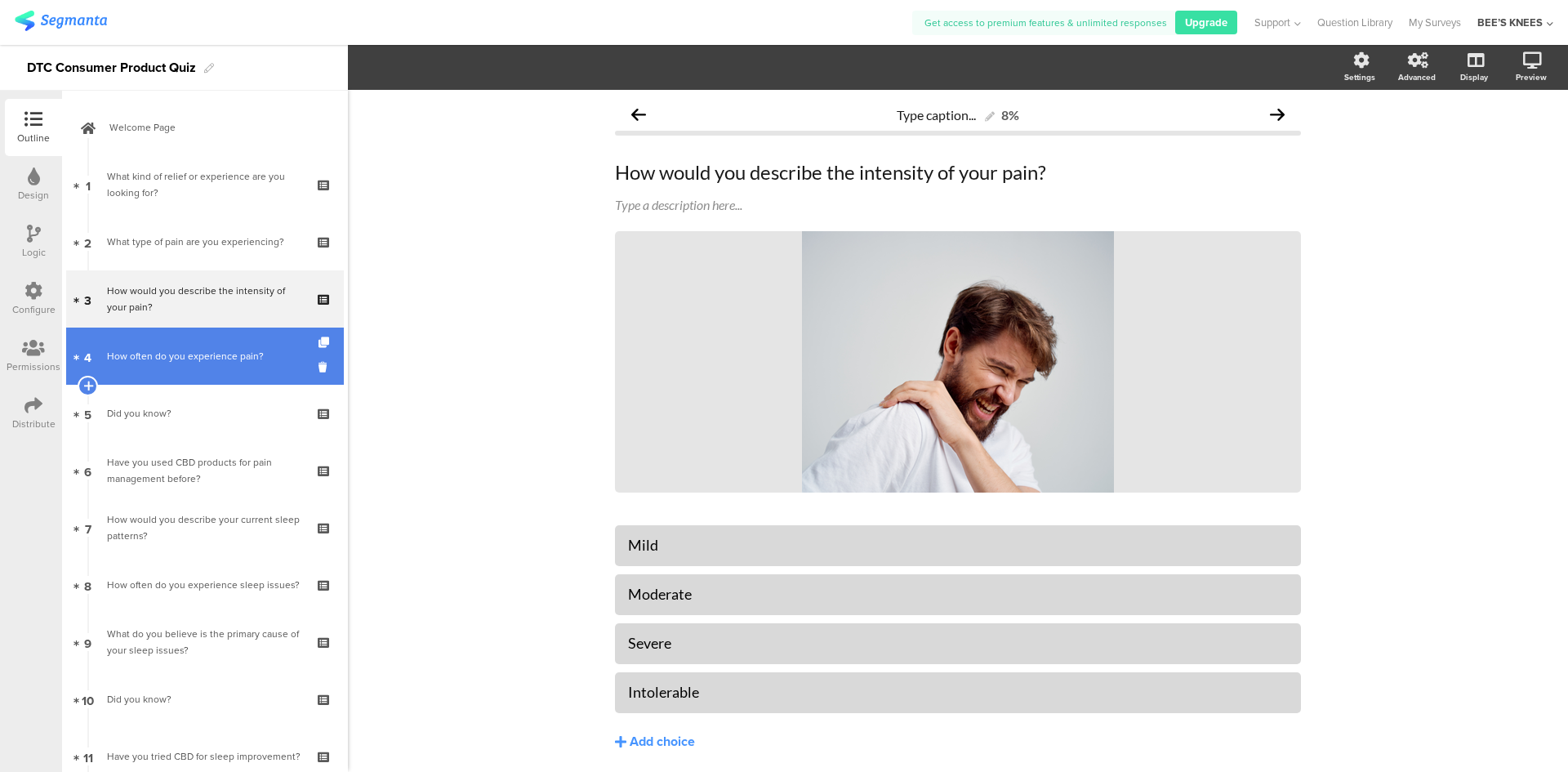
click at [182, 346] on link "4 How often do you experience pain?" at bounding box center [204, 356] width 278 height 57
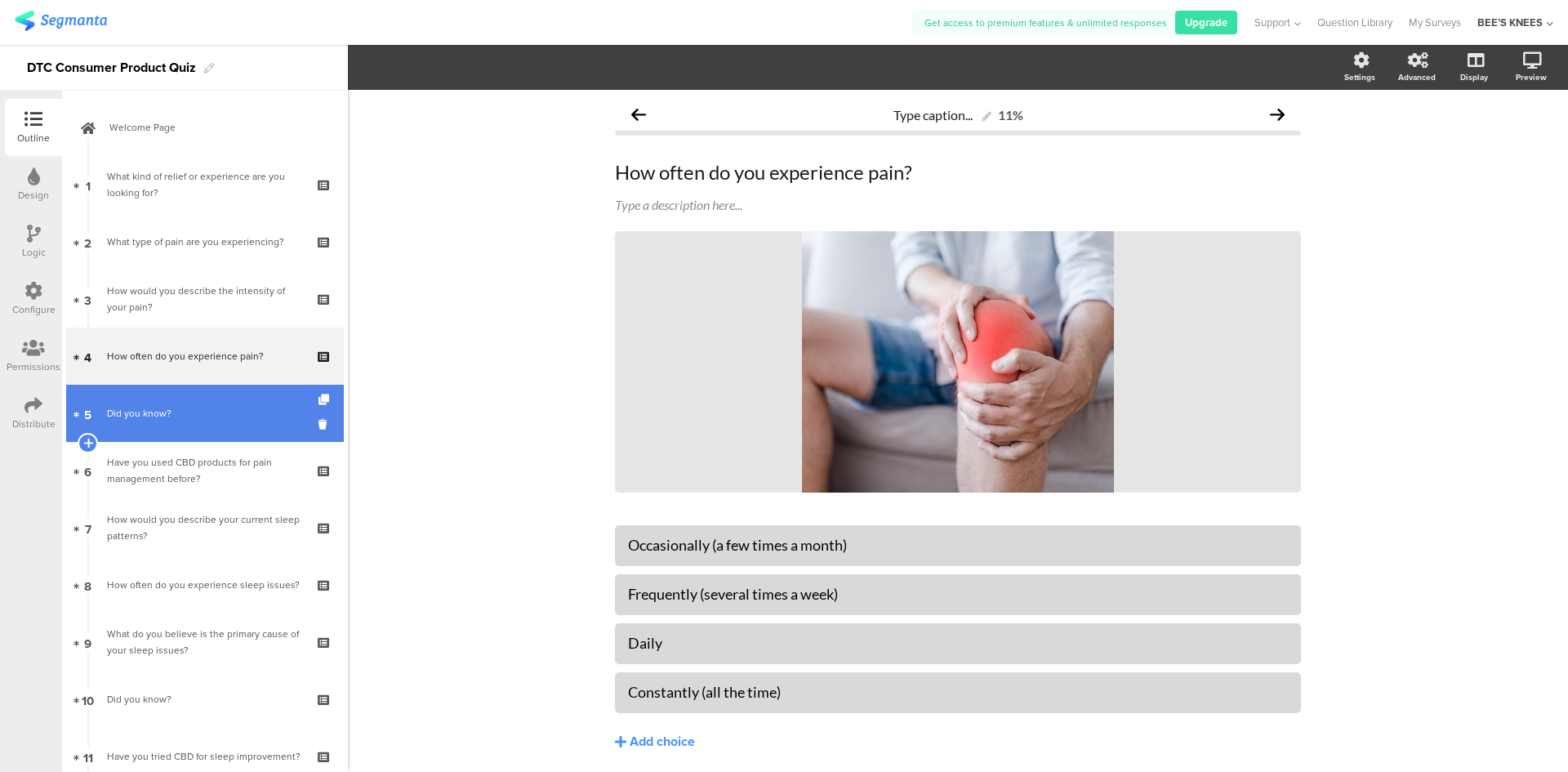
click at [166, 418] on div "Did you know?" at bounding box center [204, 413] width 195 height 16
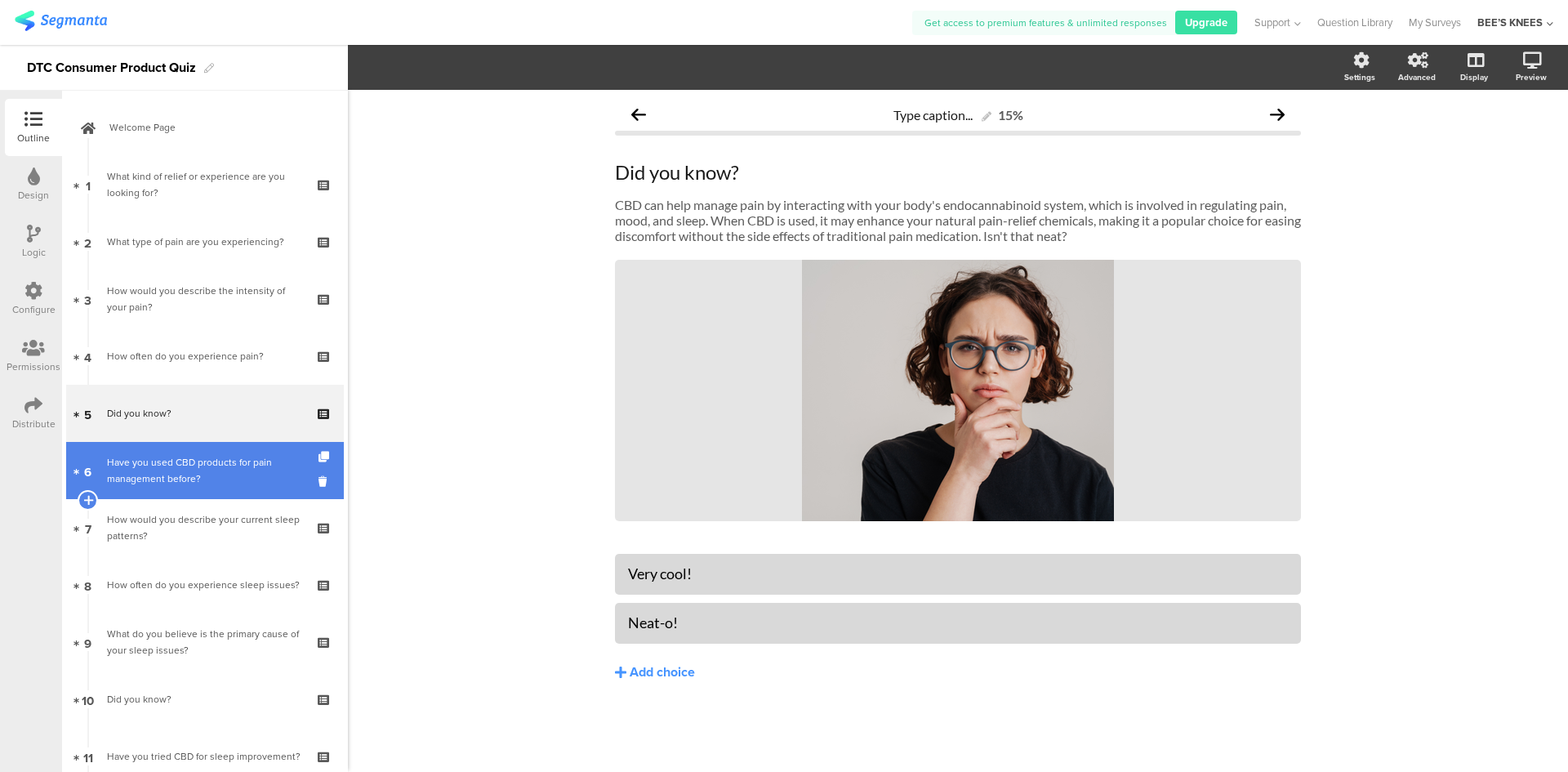
click at [158, 465] on div "Have you used CBD products for pain management before?" at bounding box center [204, 471] width 195 height 33
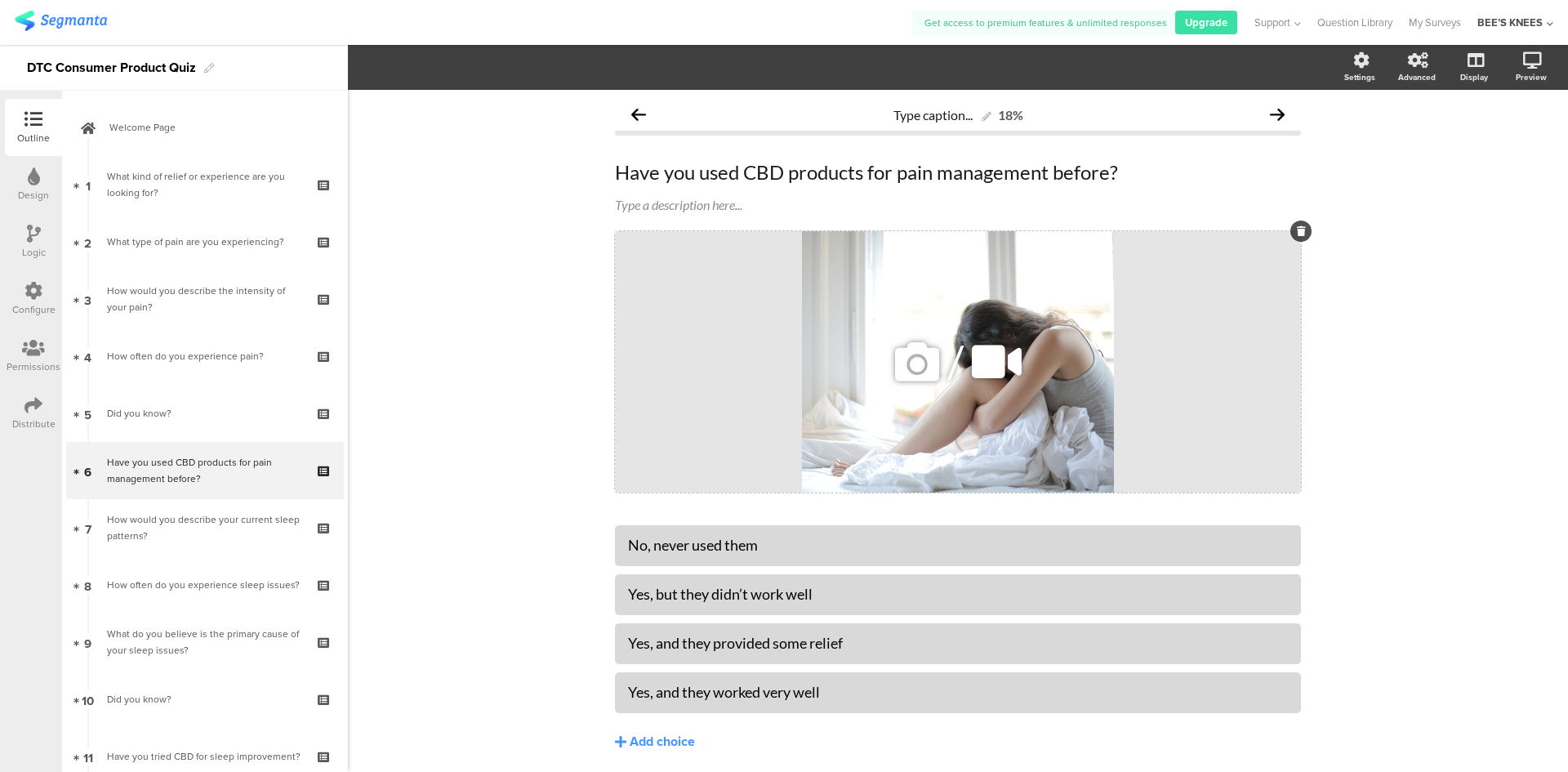
click at [1301, 225] on div at bounding box center [1301, 231] width 22 height 22
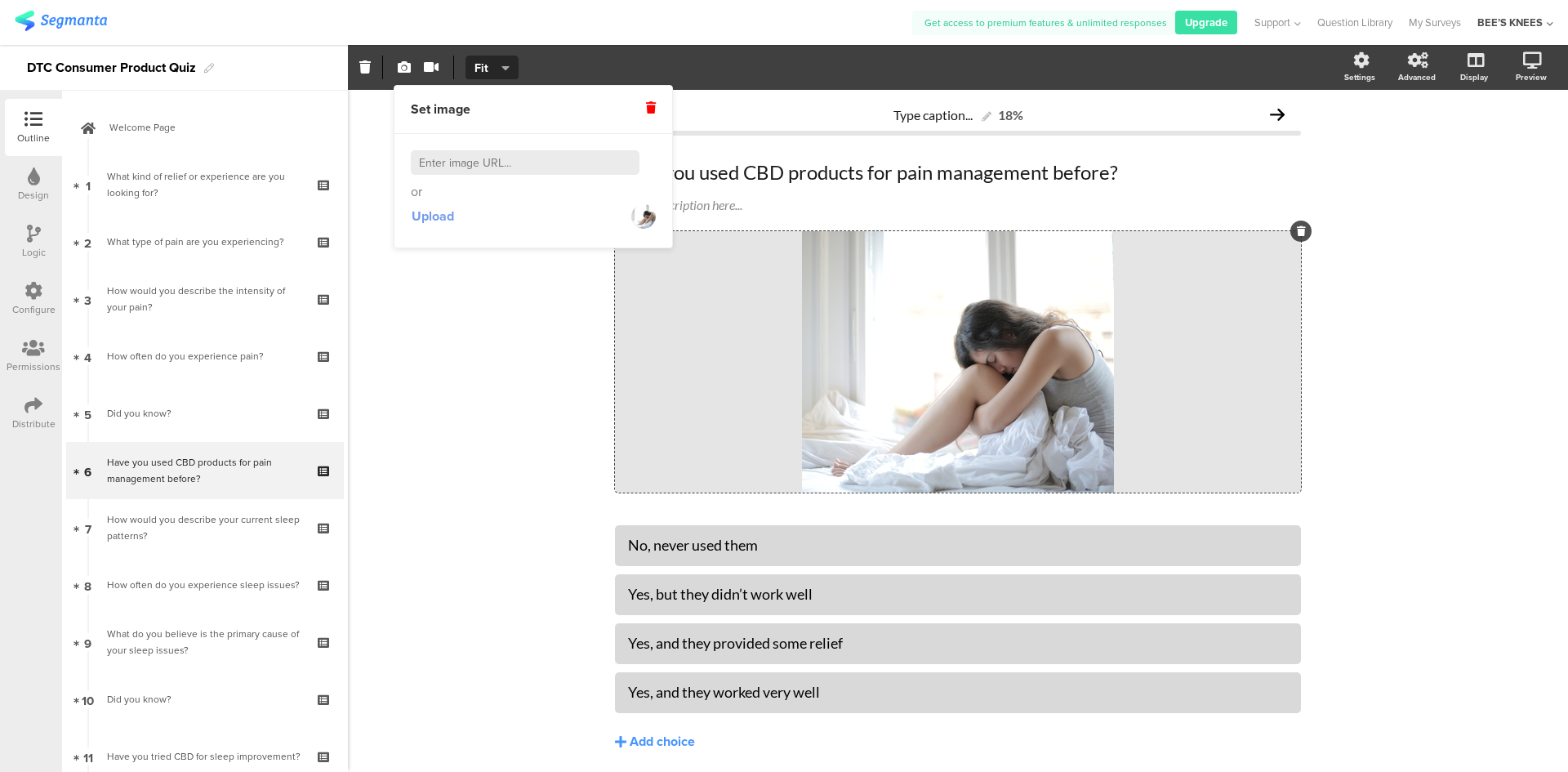
click at [429, 218] on span "Upload" at bounding box center [433, 216] width 42 height 19
click at [1301, 218] on div "Type caption... 18% Have you used CBD products for pain management before? Have…" at bounding box center [958, 459] width 719 height 737
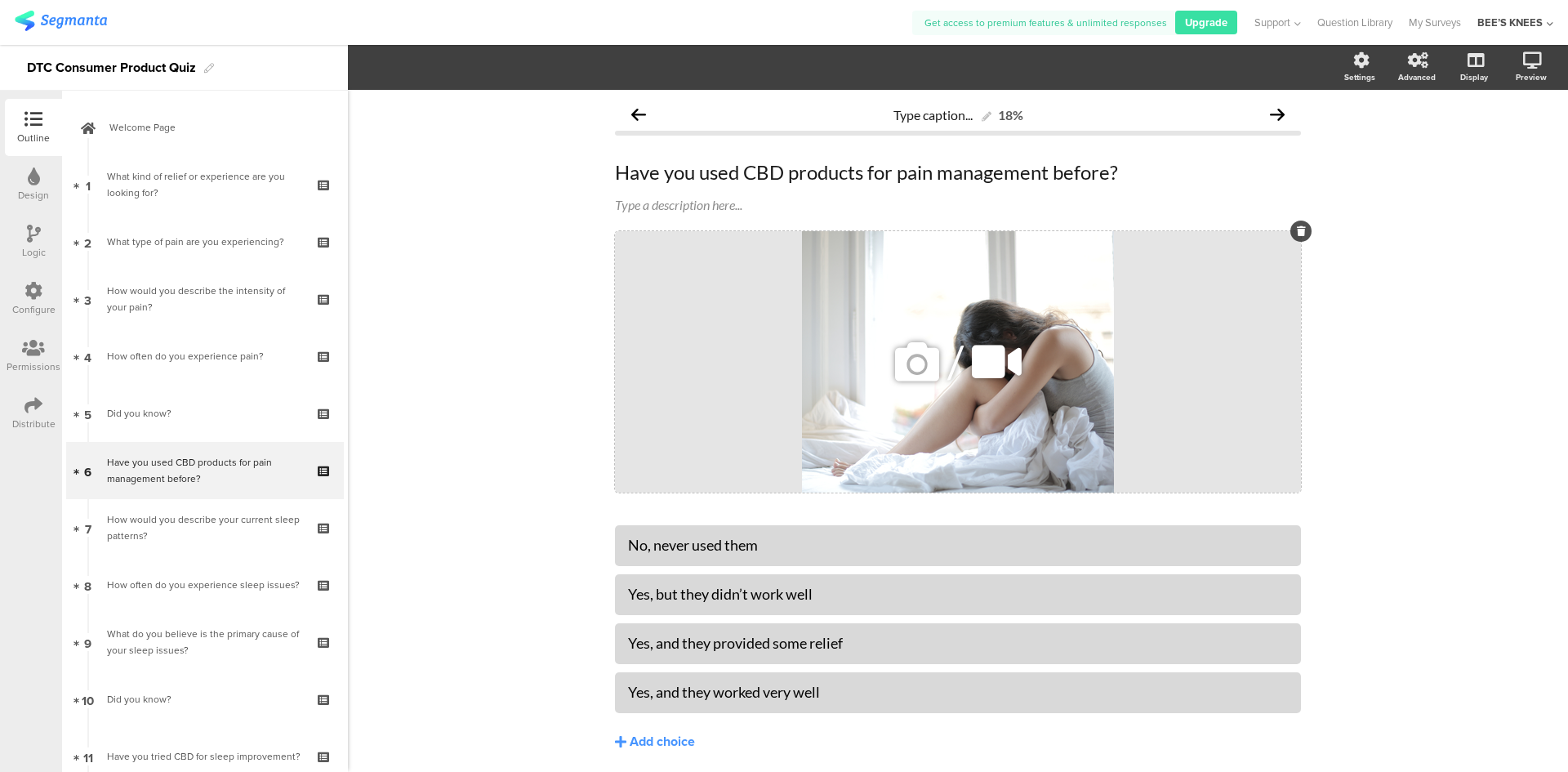
click at [1291, 236] on div at bounding box center [1301, 231] width 22 height 22
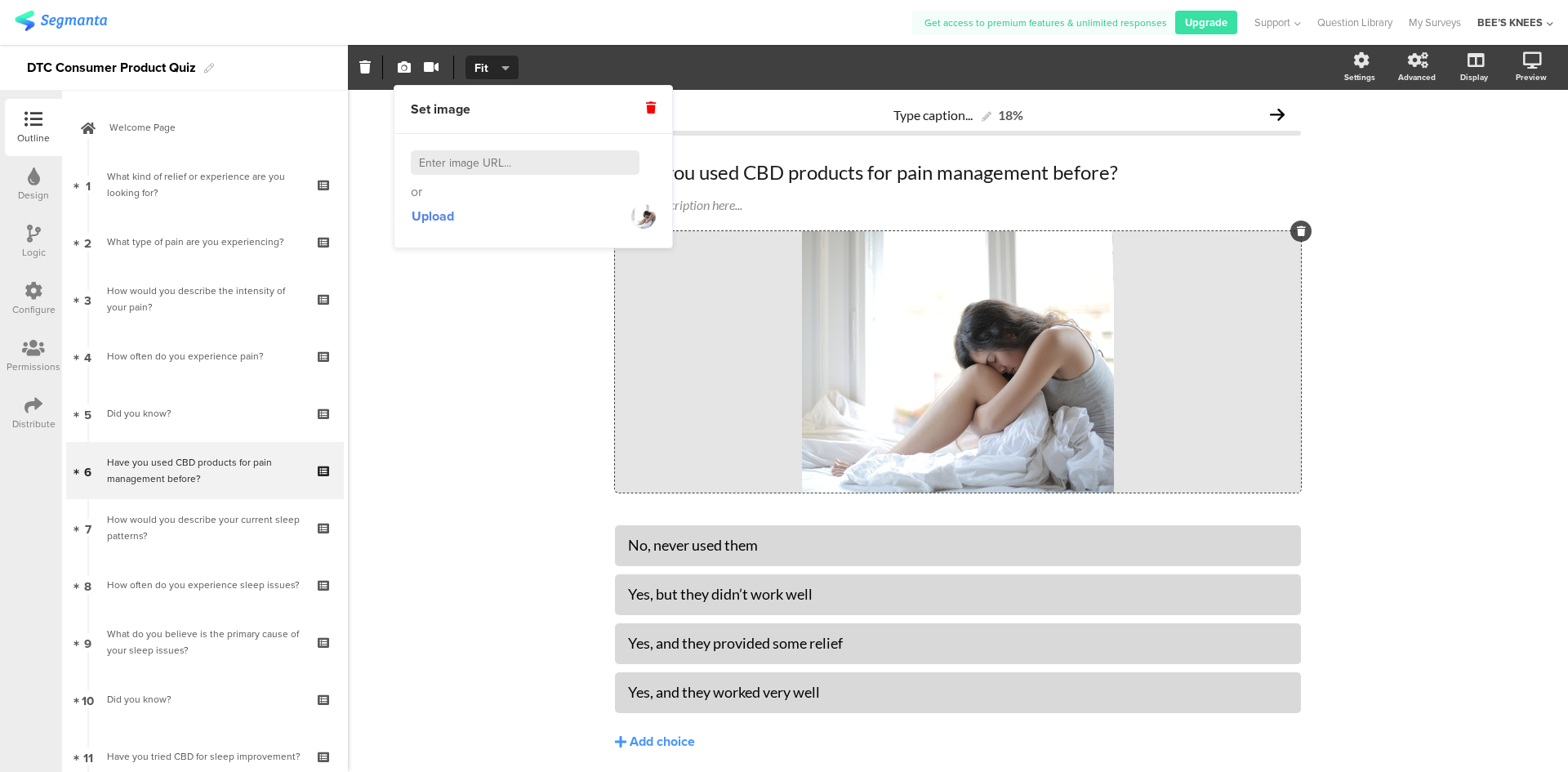
click at [654, 108] on icon at bounding box center [650, 107] width 10 height 11
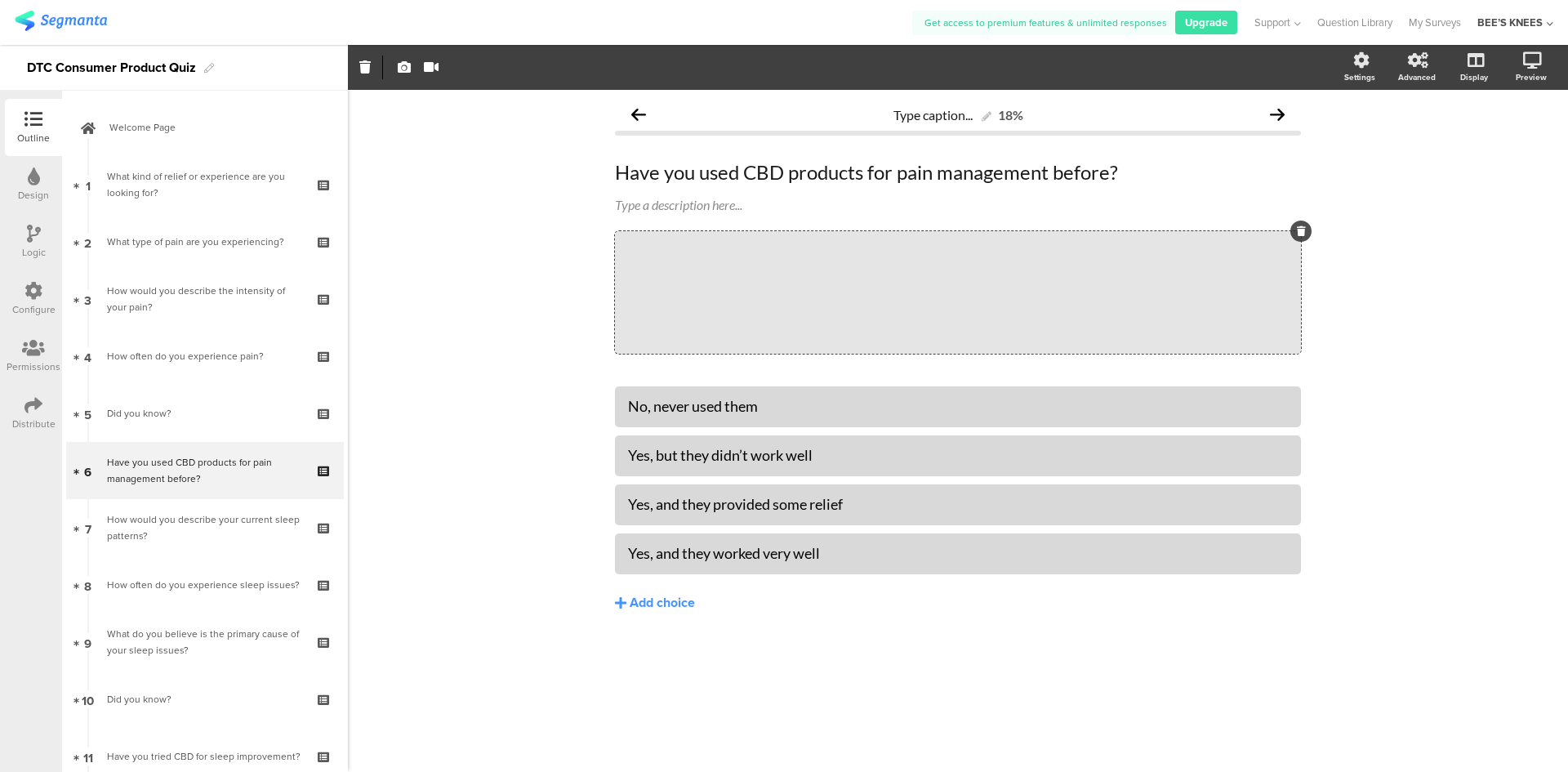
click at [527, 406] on div "Type caption... 18% Have you used CBD products for pain management before? Have…" at bounding box center [958, 431] width 1221 height 682
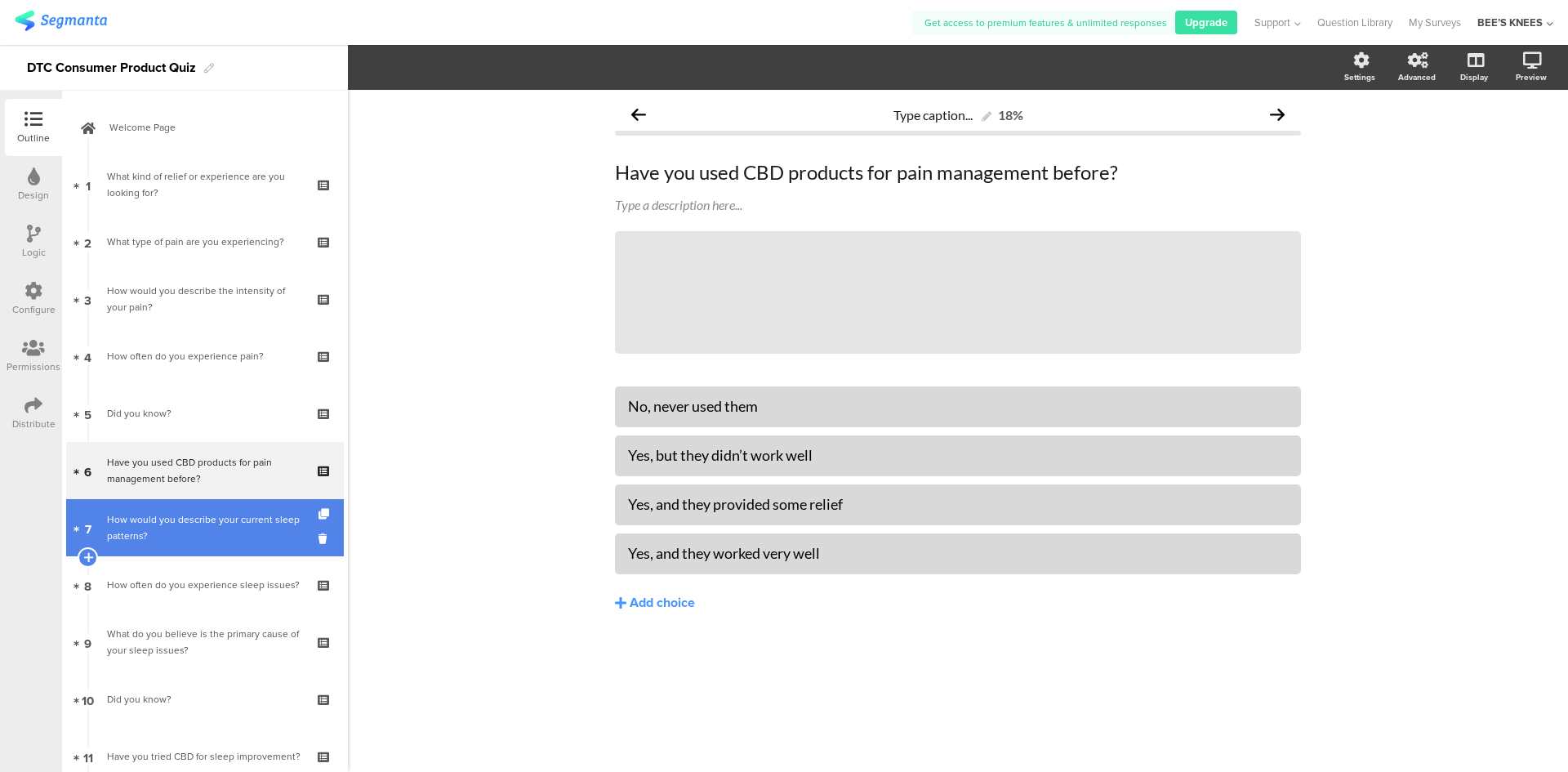
click at [184, 522] on div "How would you describe your current sleep patterns?" at bounding box center [204, 528] width 195 height 33
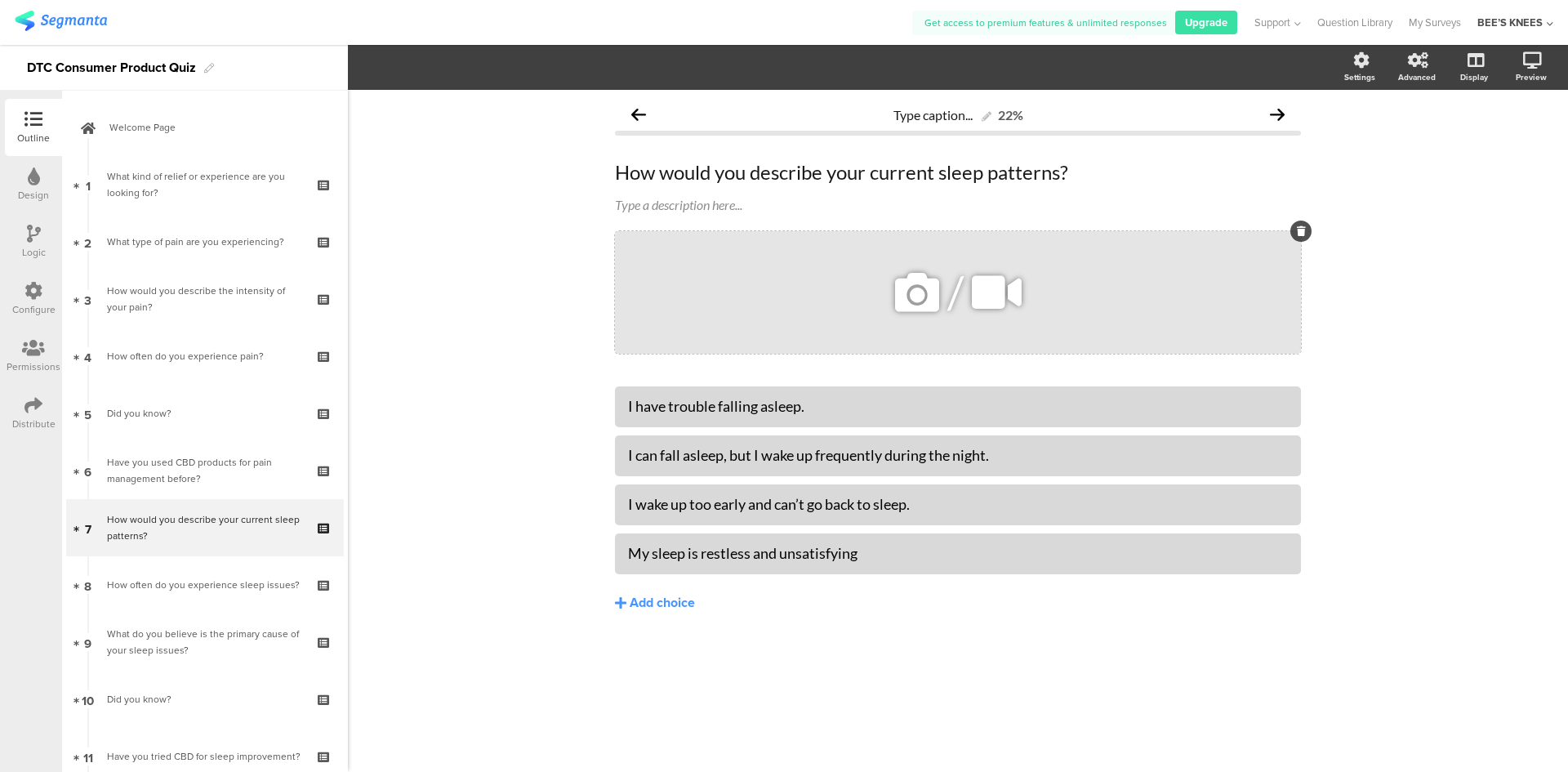
click at [928, 298] on icon at bounding box center [917, 293] width 55 height 55
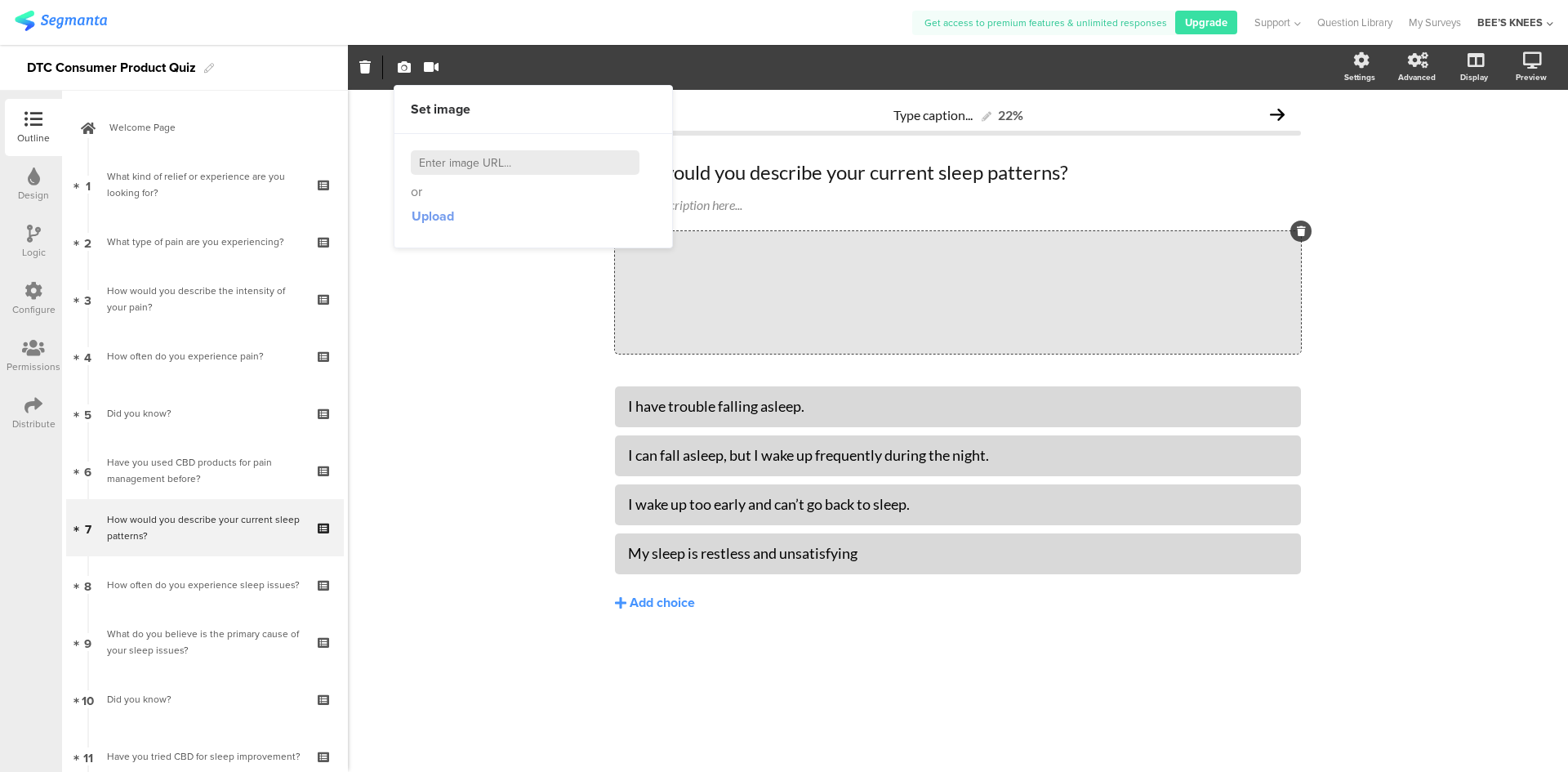
click at [439, 222] on span "Upload" at bounding box center [433, 216] width 42 height 19
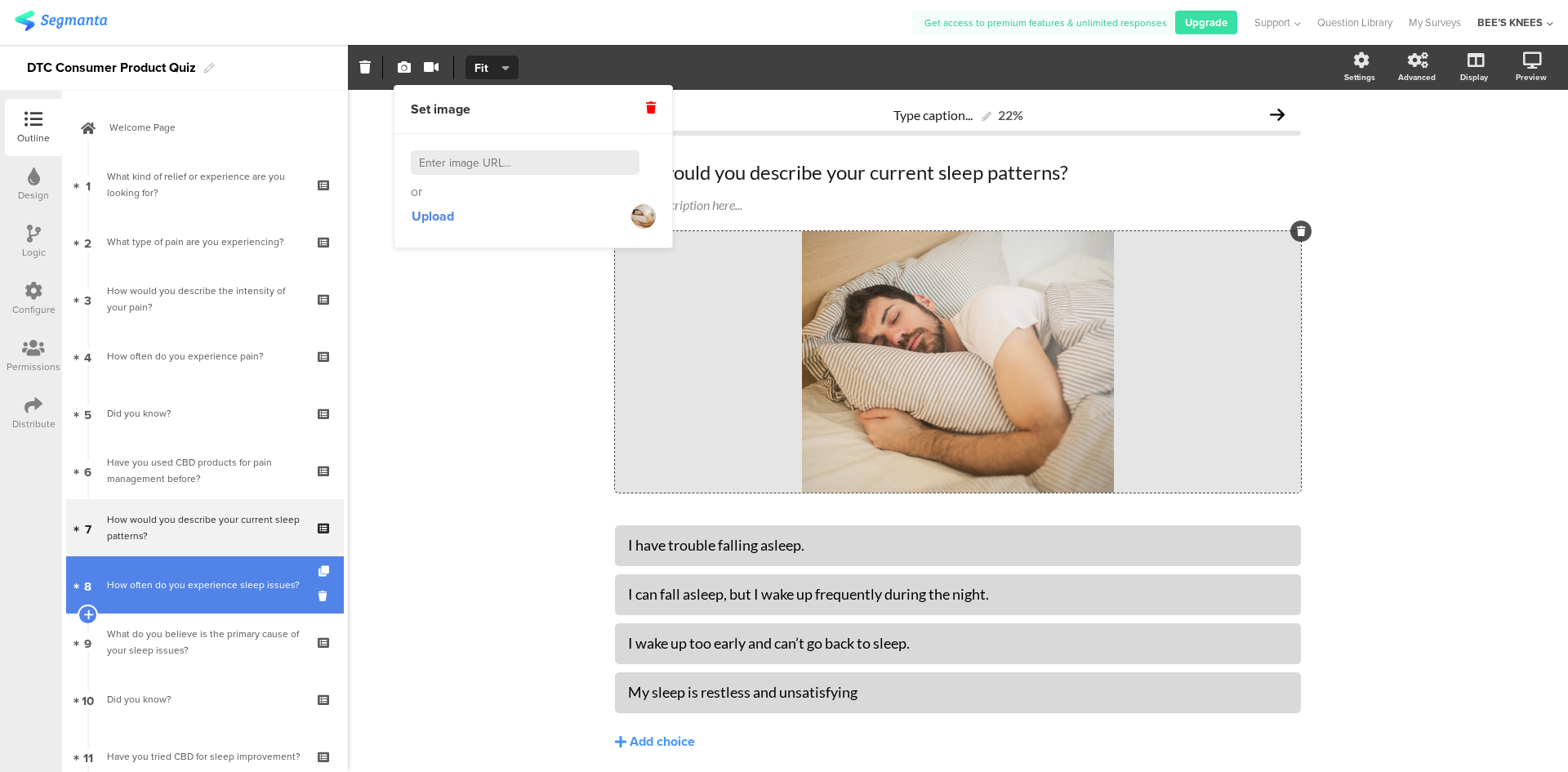
click at [195, 591] on div "How often do you experience sleep issues?" at bounding box center [204, 584] width 195 height 16
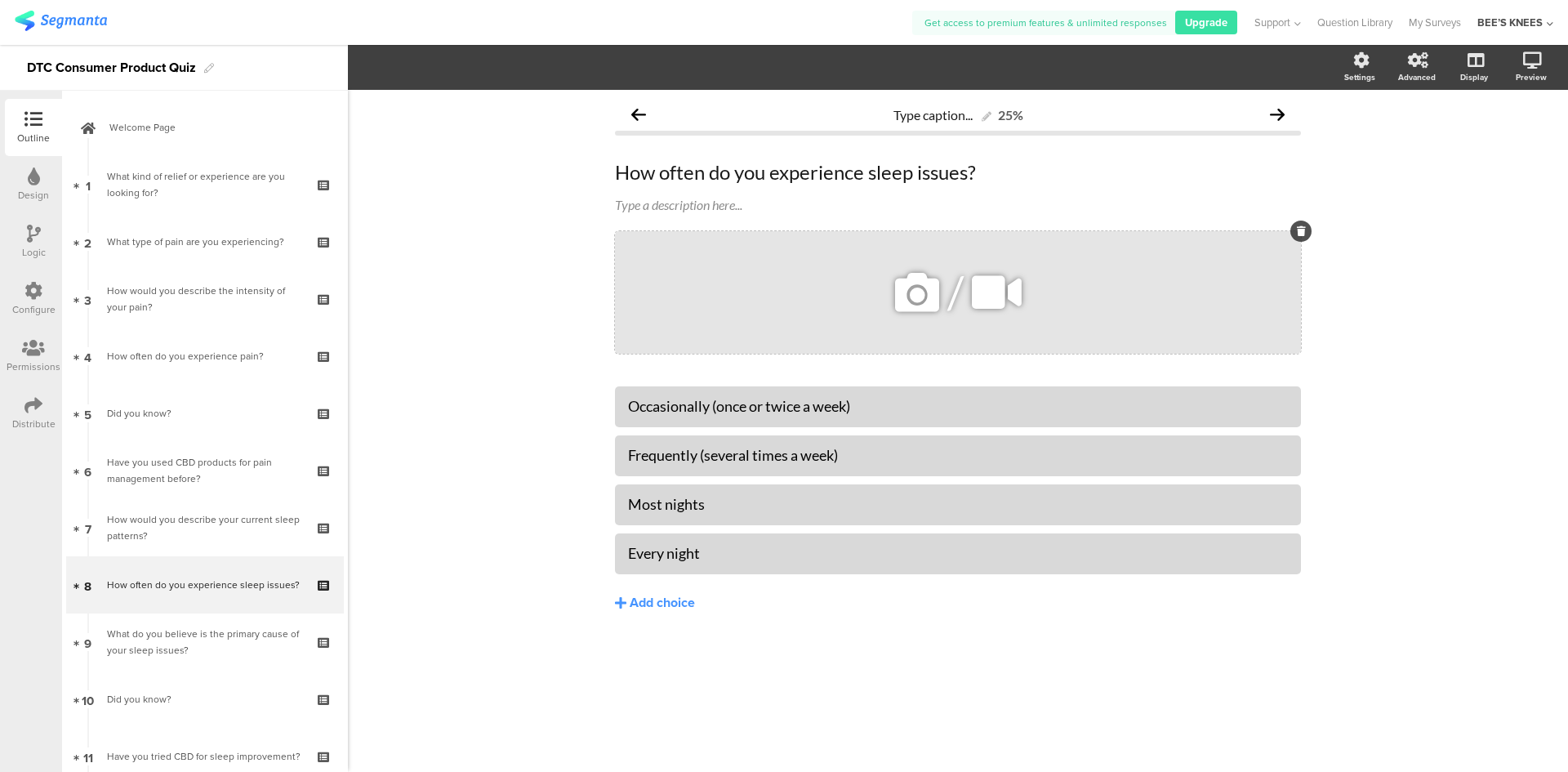
click at [904, 297] on icon at bounding box center [917, 293] width 55 height 55
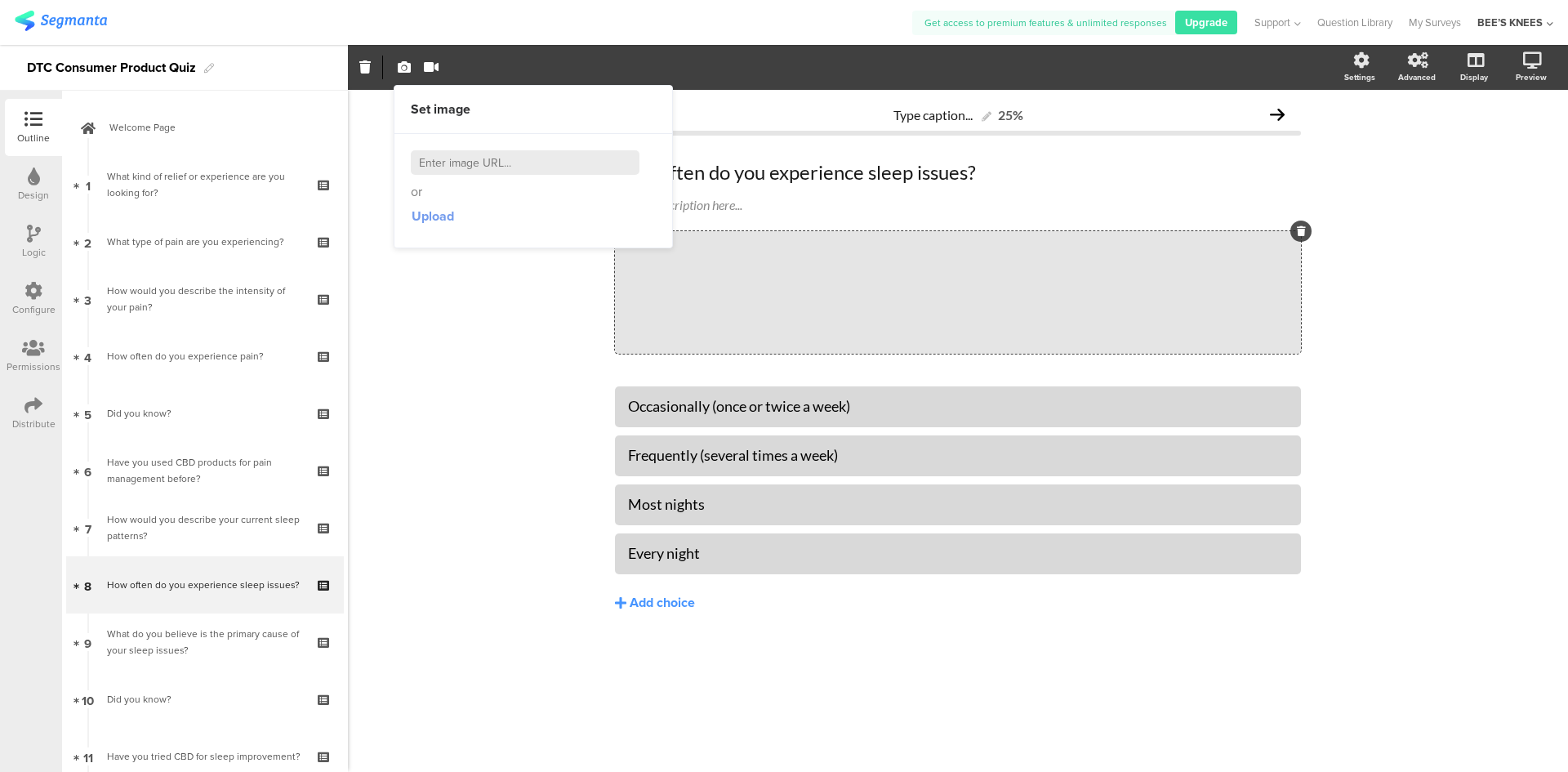
click at [440, 213] on span "Upload" at bounding box center [433, 216] width 42 height 19
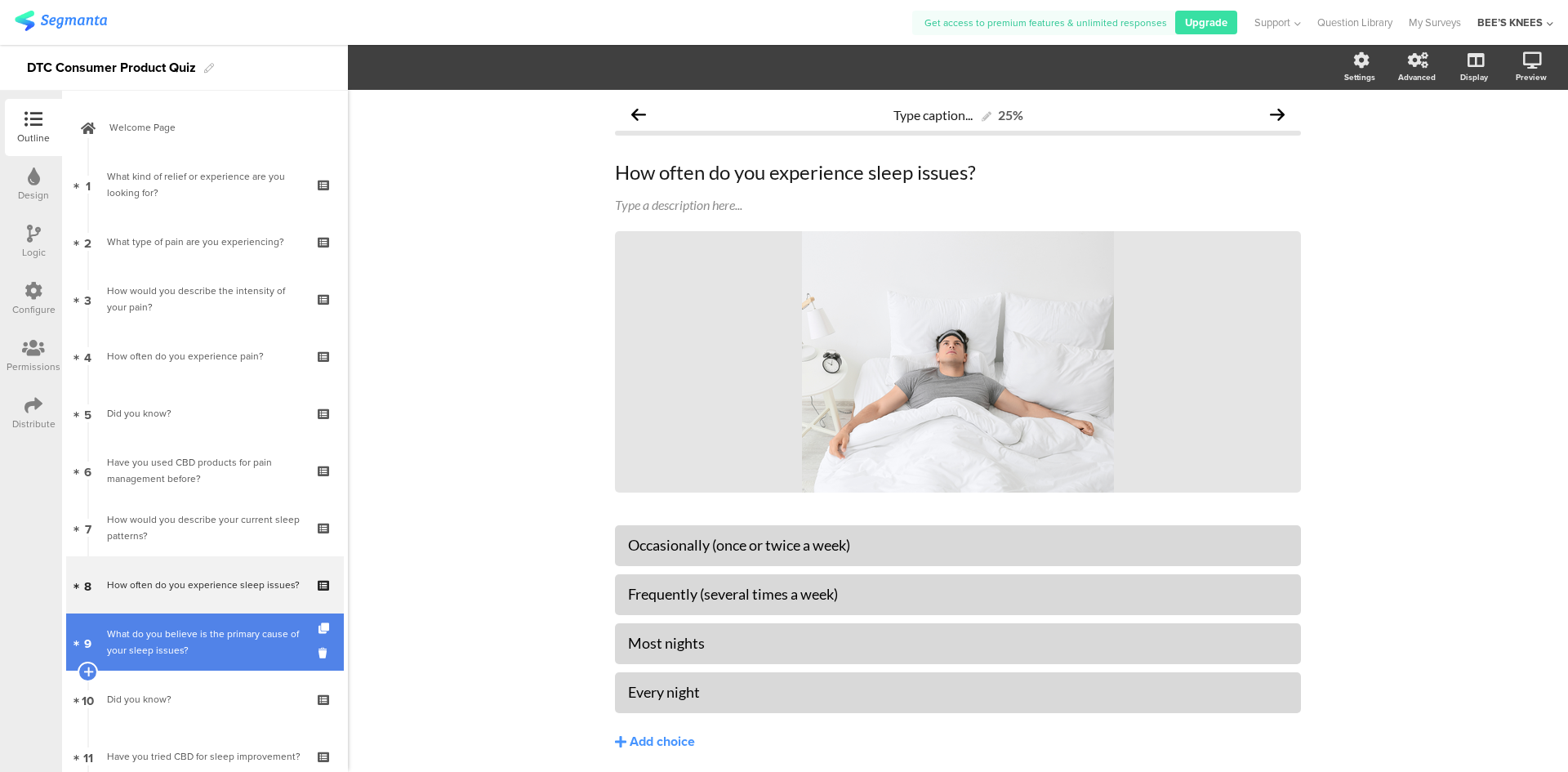
click at [226, 647] on div "What do you believe is the primary cause of your sleep issues?" at bounding box center [204, 642] width 195 height 33
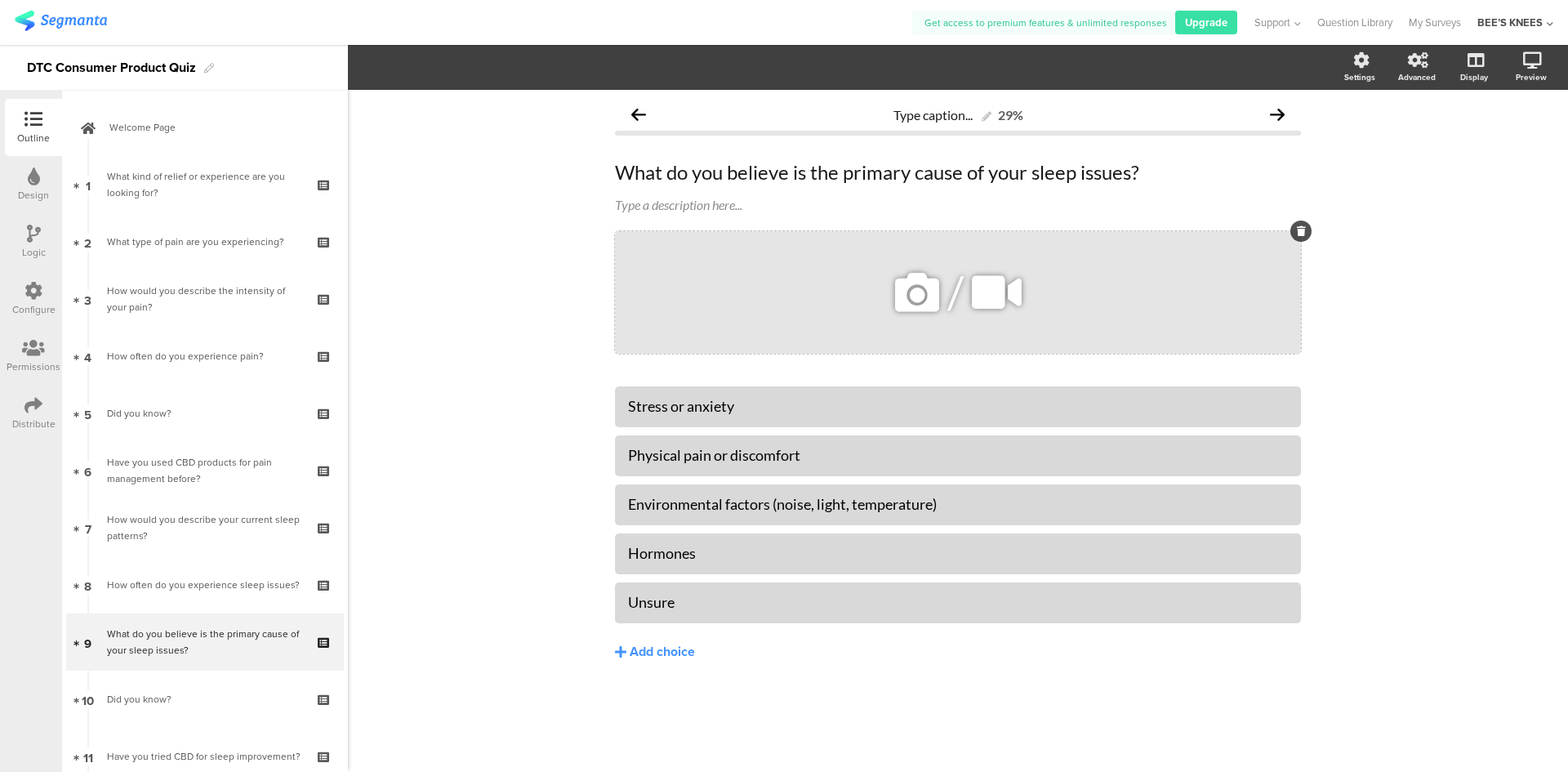
click at [898, 281] on icon at bounding box center [917, 293] width 55 height 55
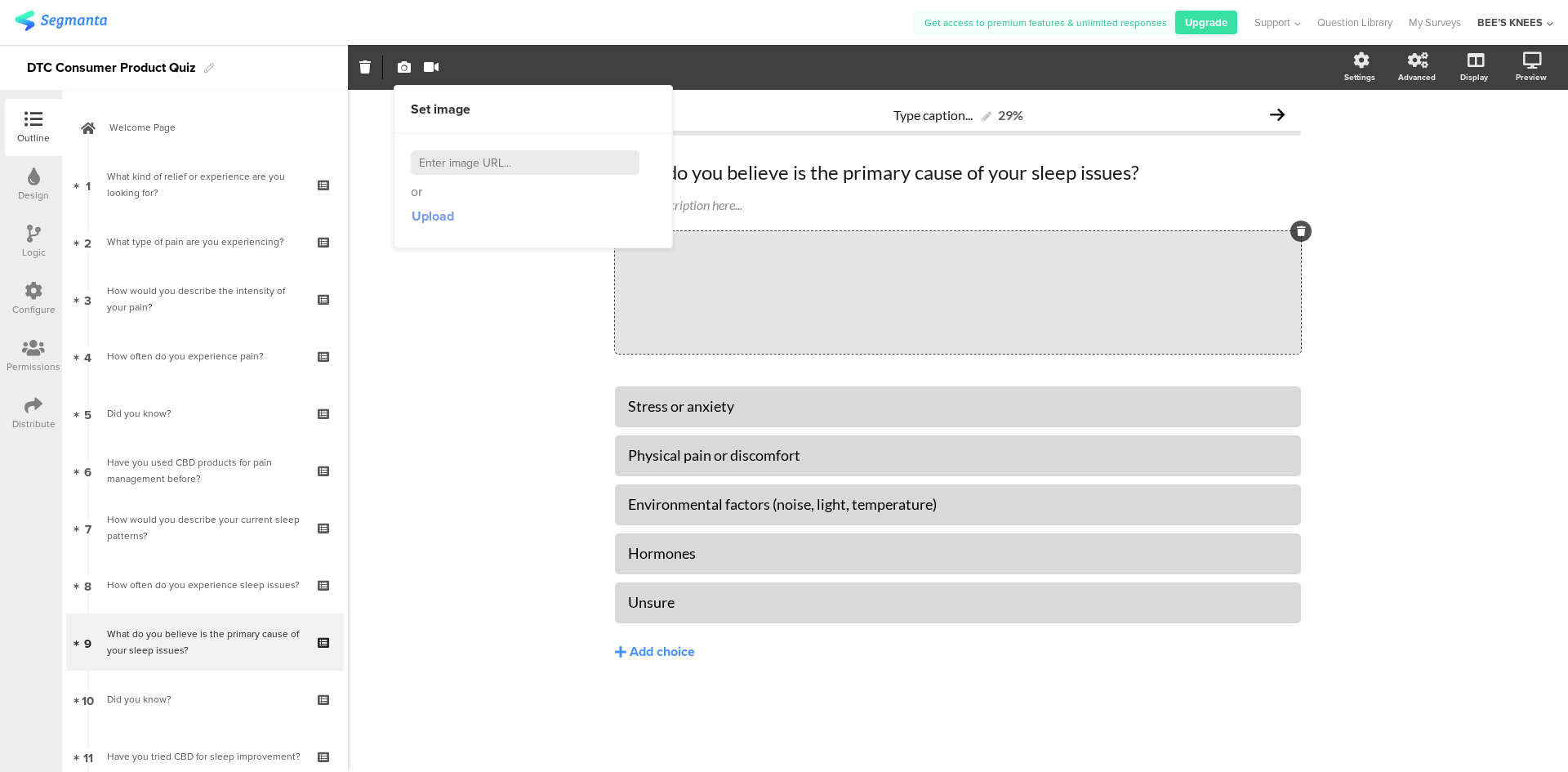
click at [444, 218] on span "Upload" at bounding box center [433, 216] width 42 height 19
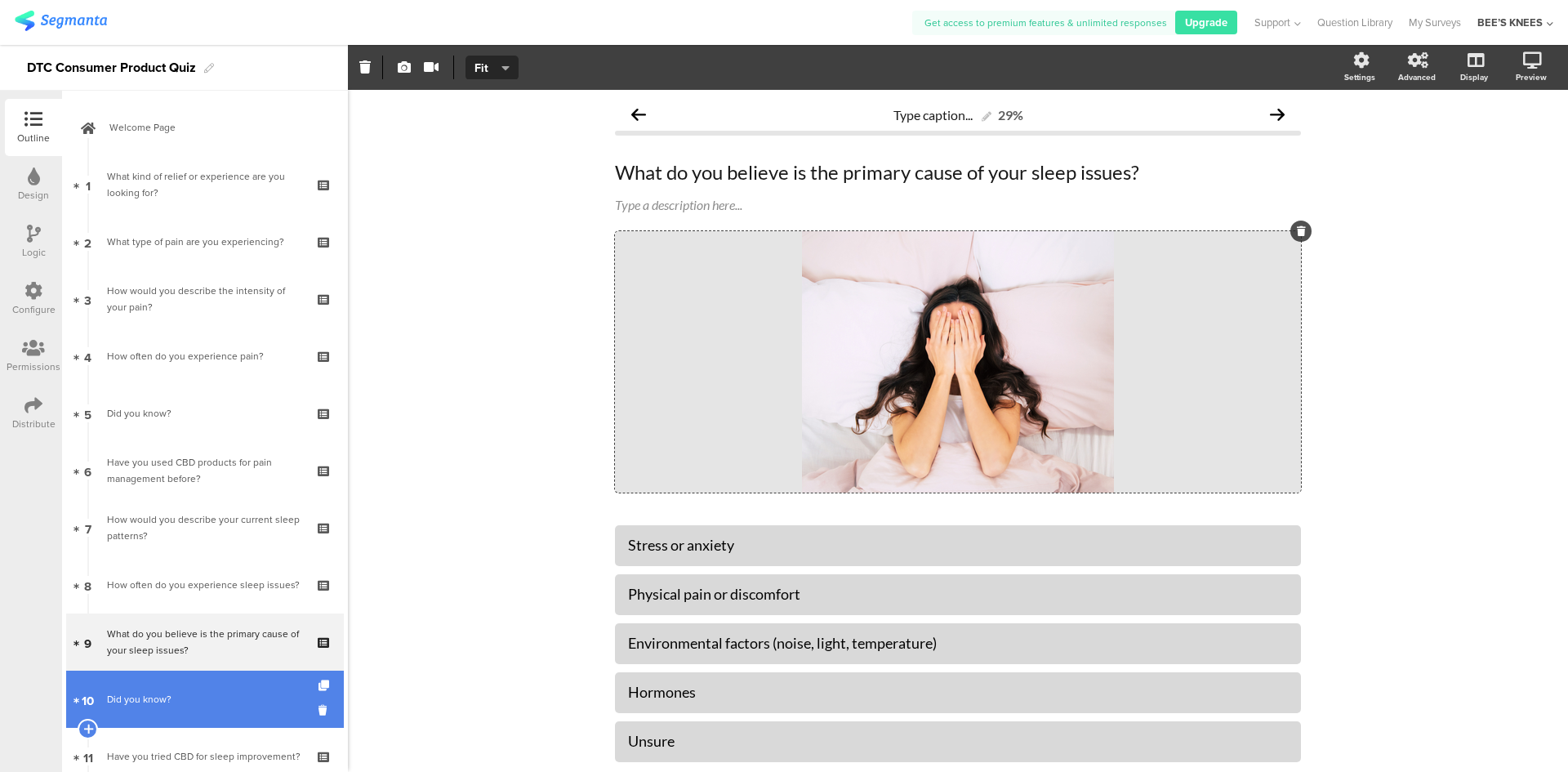
click at [148, 694] on div "Did you know?" at bounding box center [204, 698] width 195 height 16
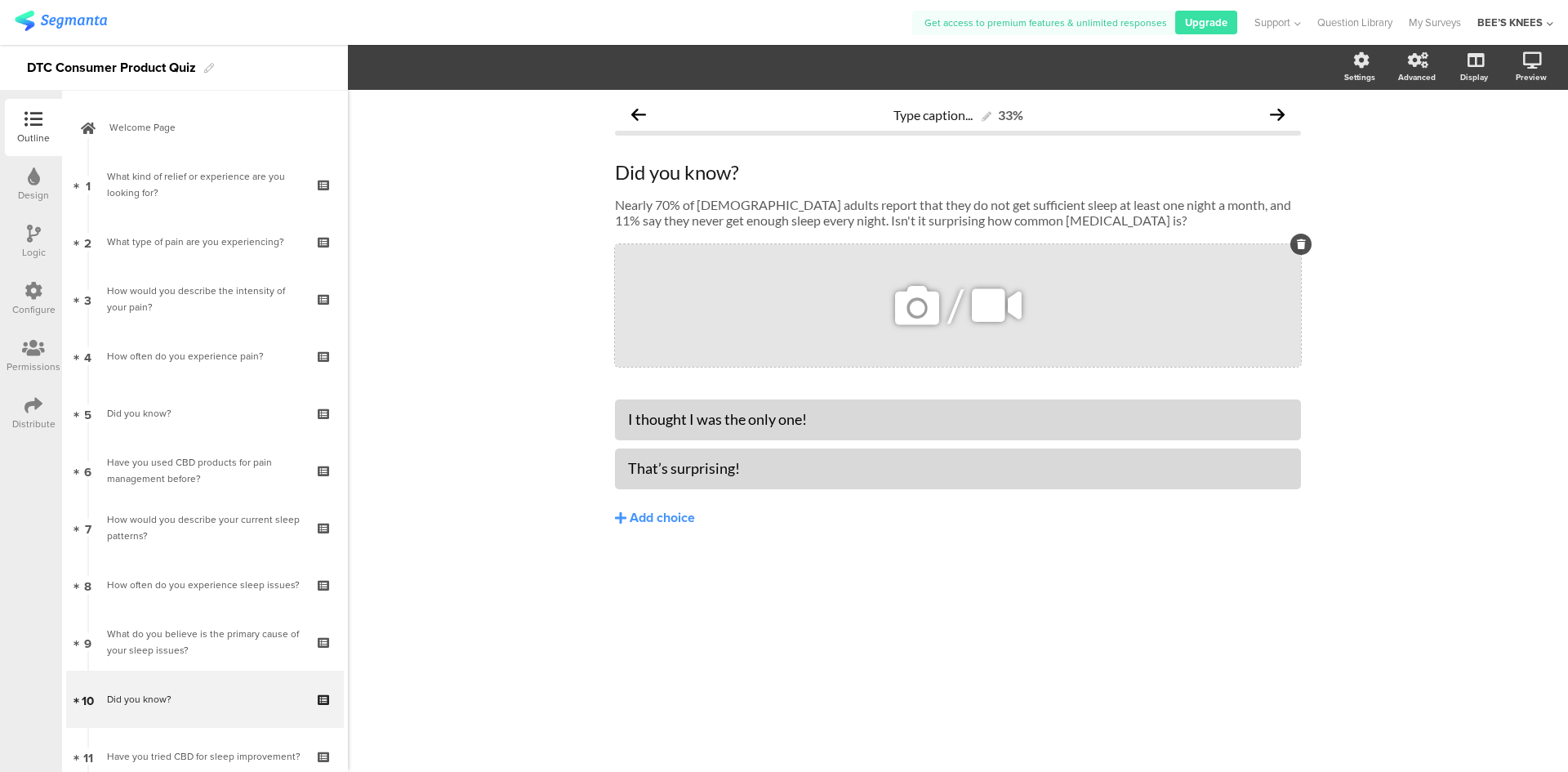
click at [928, 306] on icon at bounding box center [917, 306] width 55 height 55
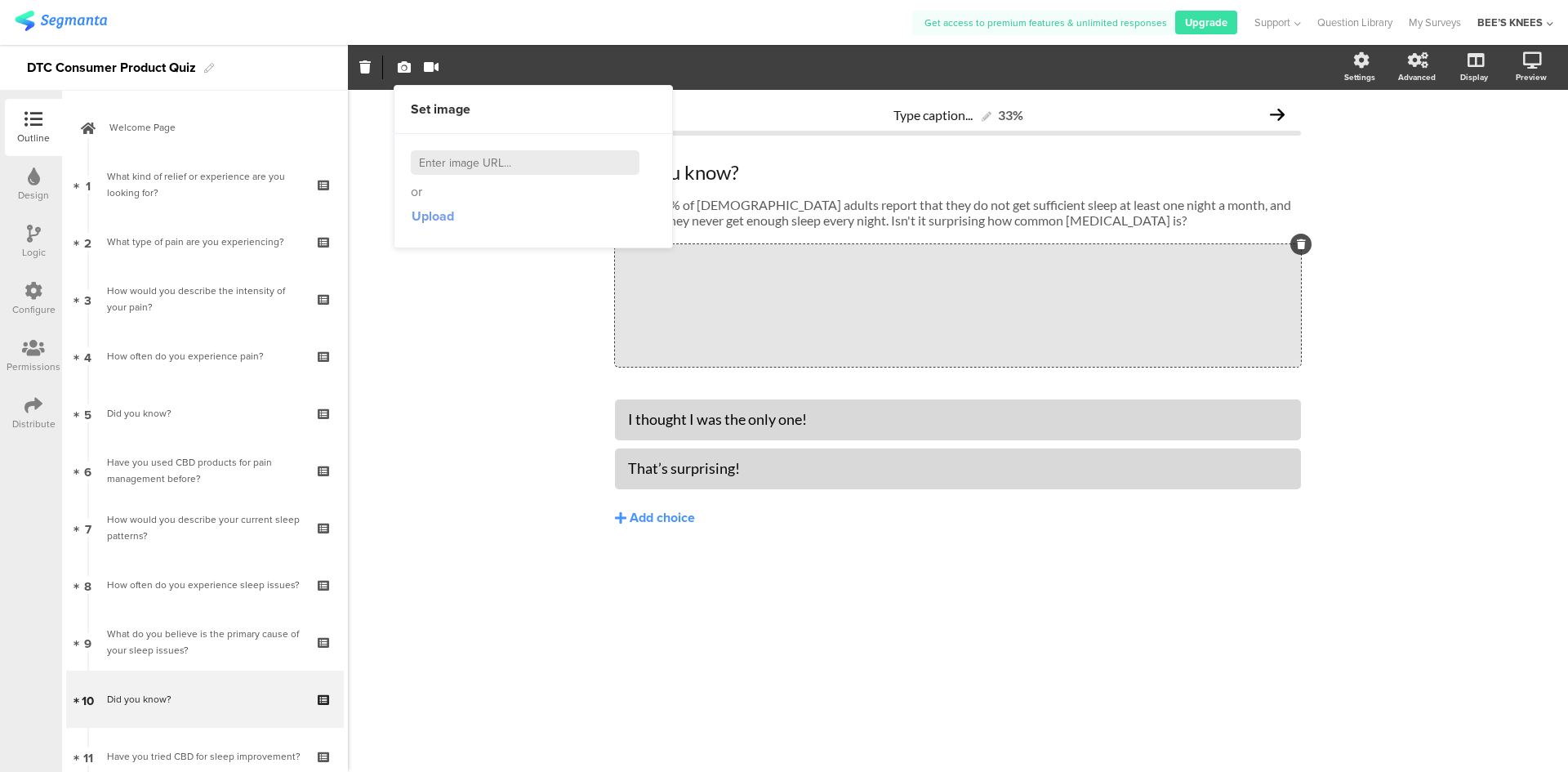
click at [446, 217] on span "Upload" at bounding box center [433, 216] width 42 height 19
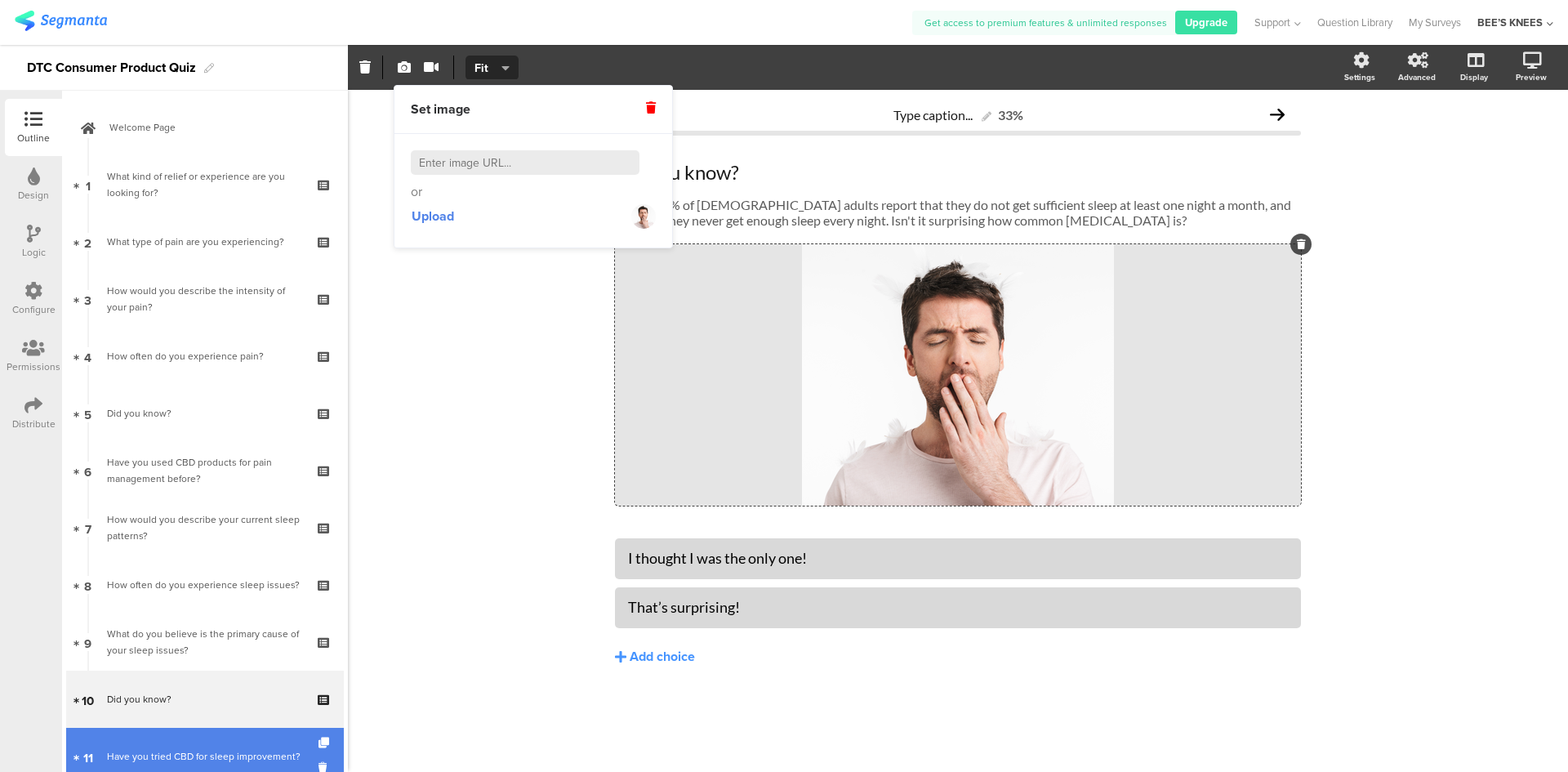
click at [192, 751] on div "Have you tried CBD for sleep improvement?" at bounding box center [204, 756] width 195 height 16
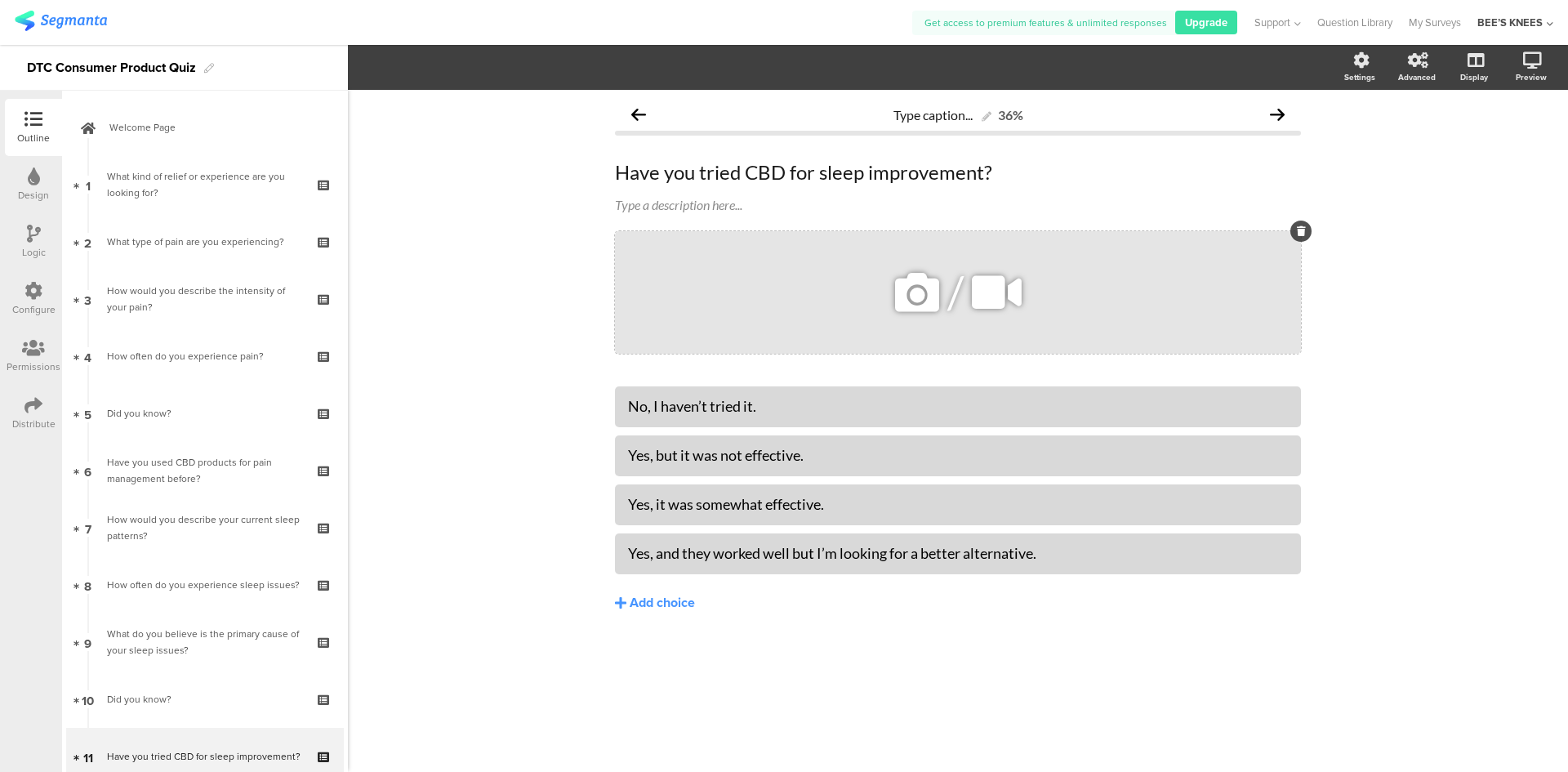
click at [918, 299] on icon at bounding box center [917, 293] width 55 height 55
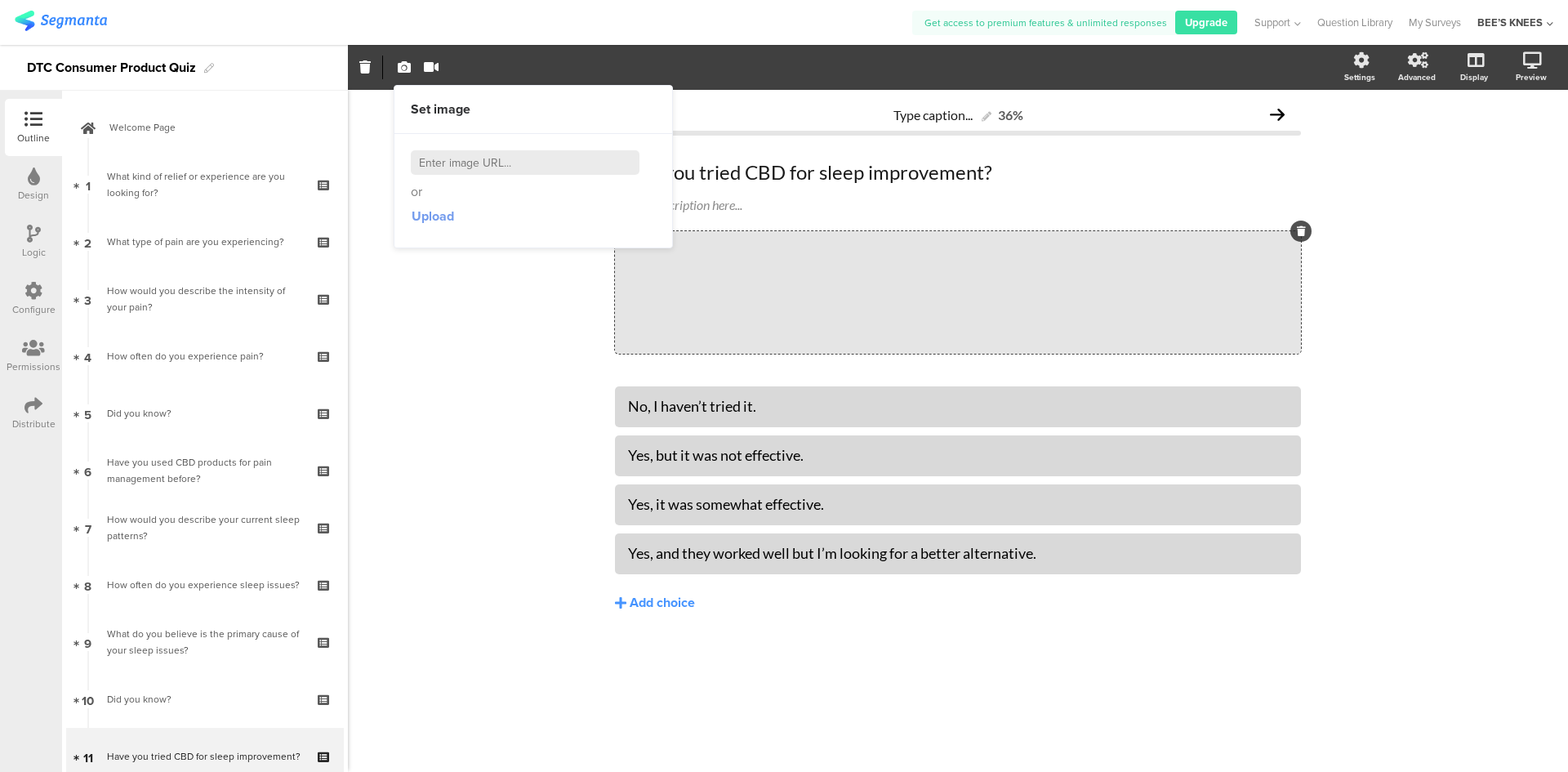
click at [426, 214] on span "Upload" at bounding box center [433, 216] width 42 height 19
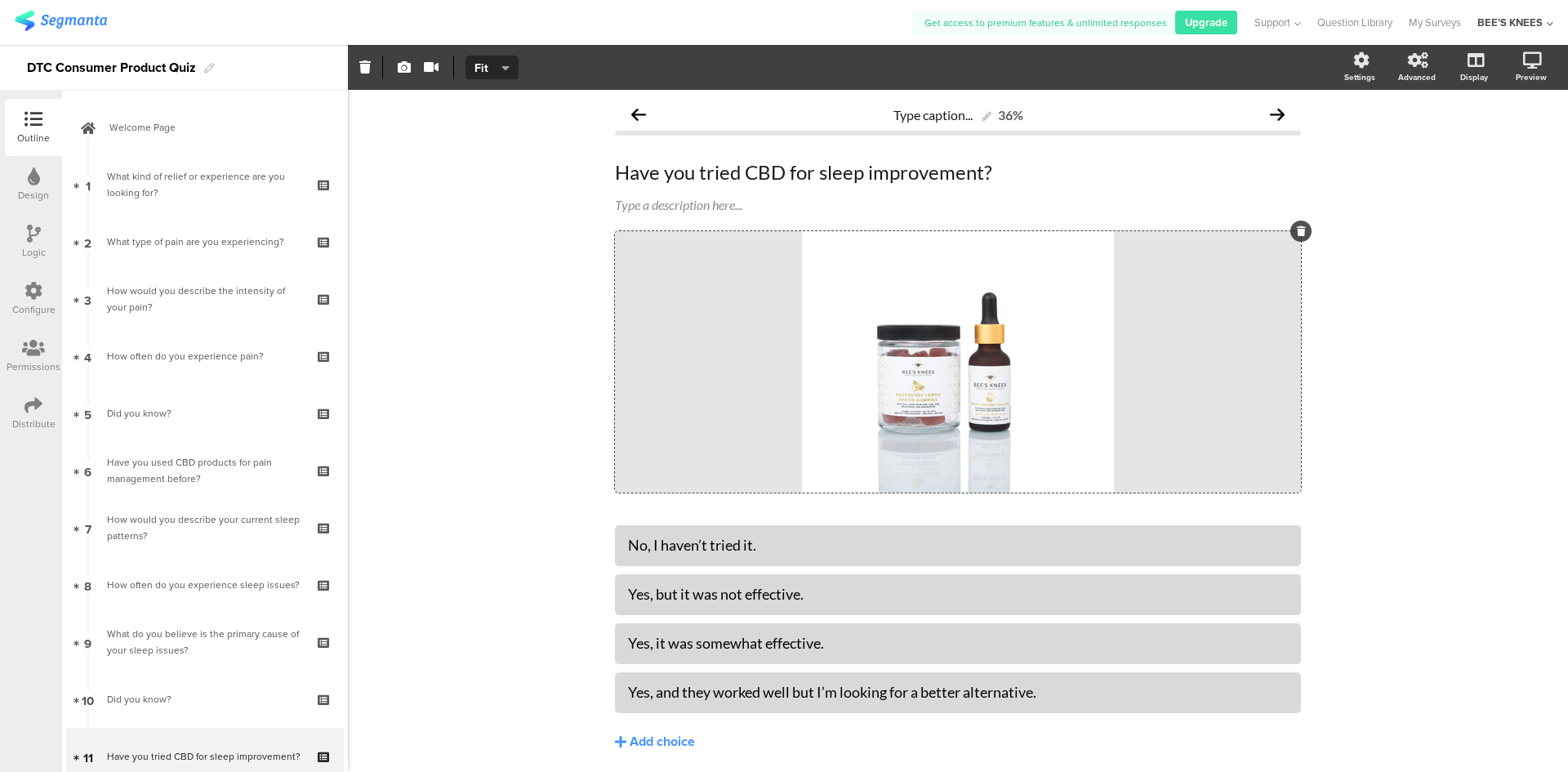
click at [499, 421] on div "Type caption... 36% Have you tried CBD for sleep improvement? Have you tried CB…" at bounding box center [958, 459] width 1221 height 737
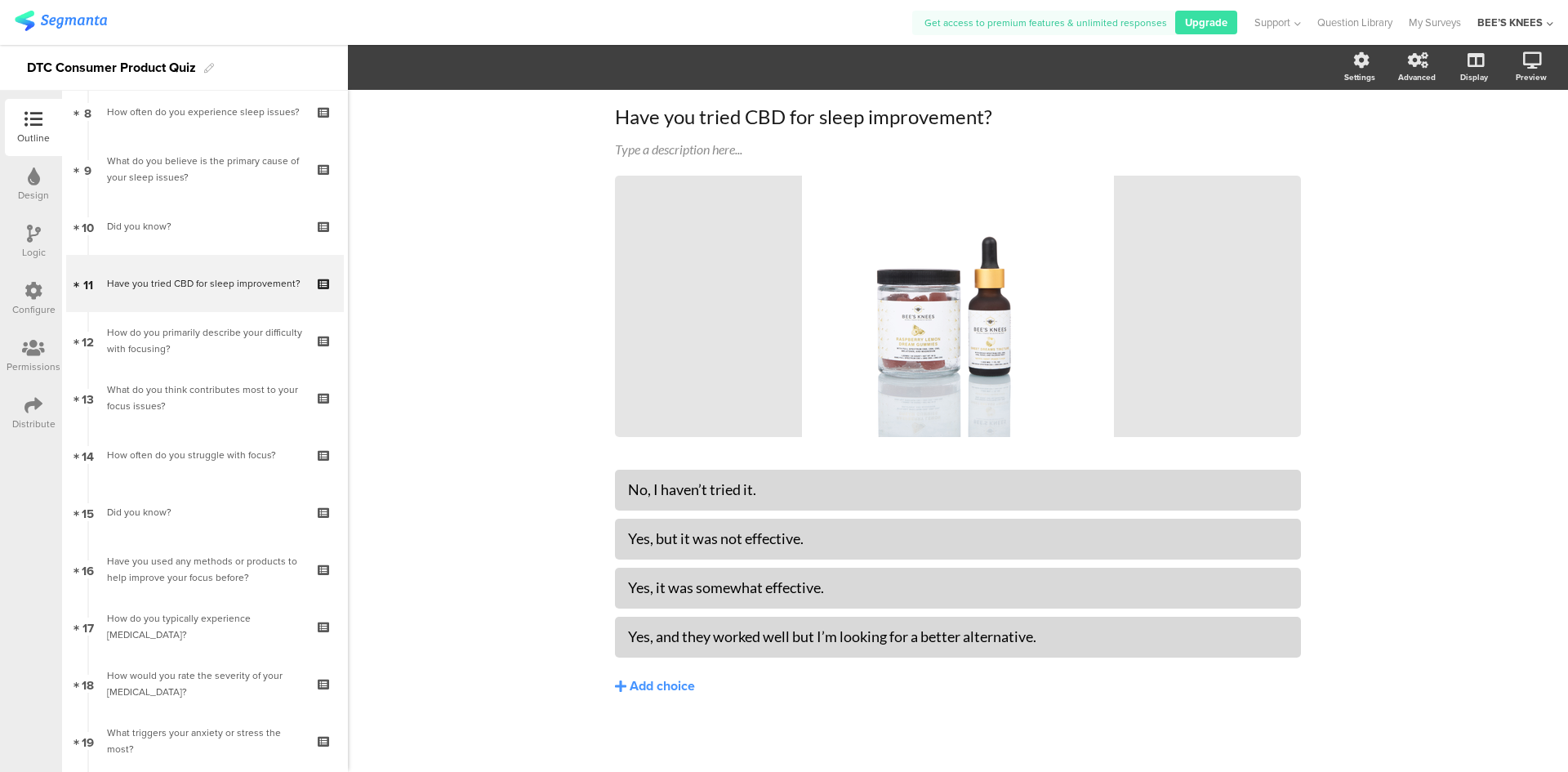
scroll to position [490, 0]
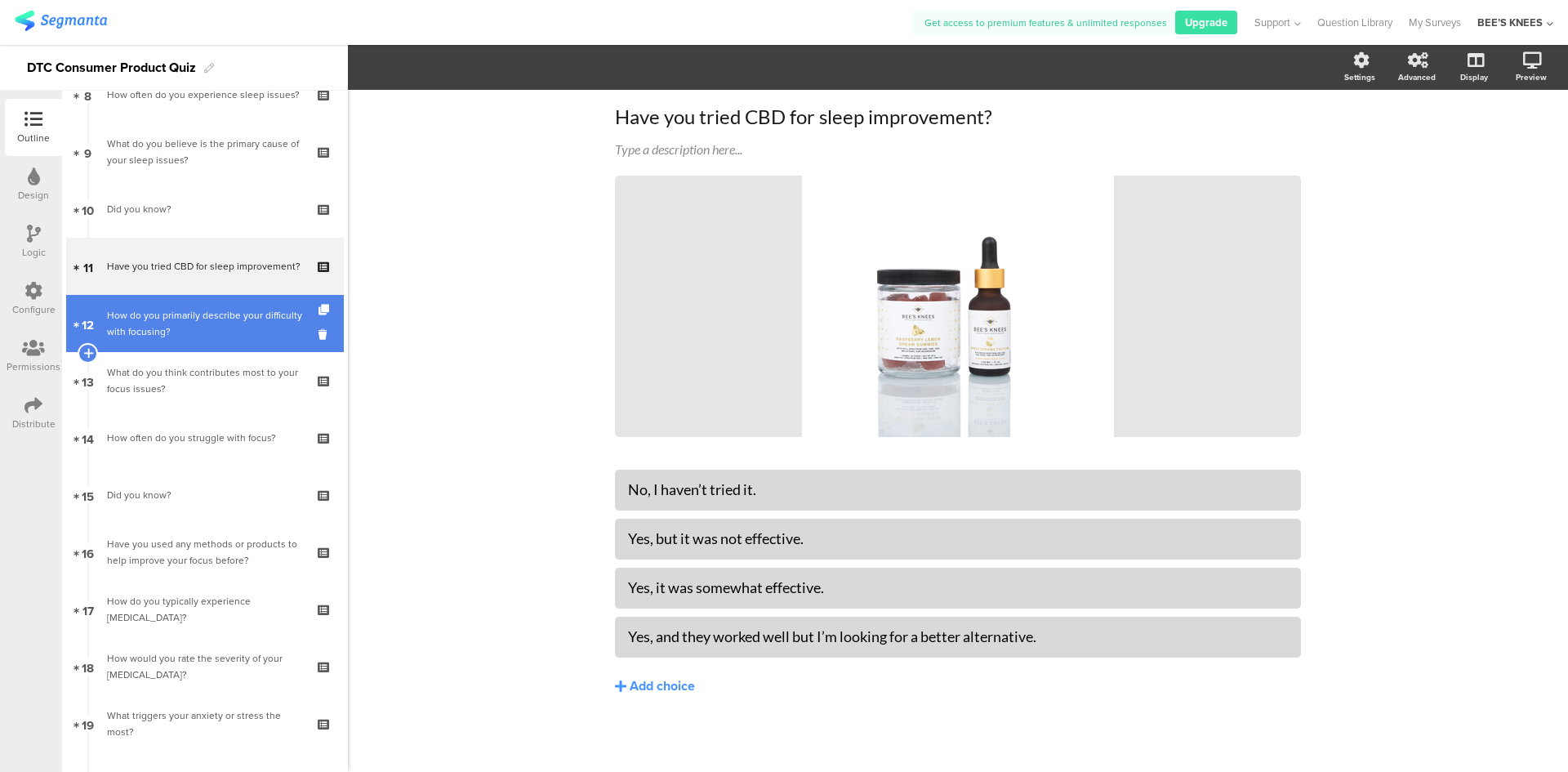
click at [223, 329] on div "How do you primarily describe your difficulty with focusing?" at bounding box center [204, 324] width 195 height 33
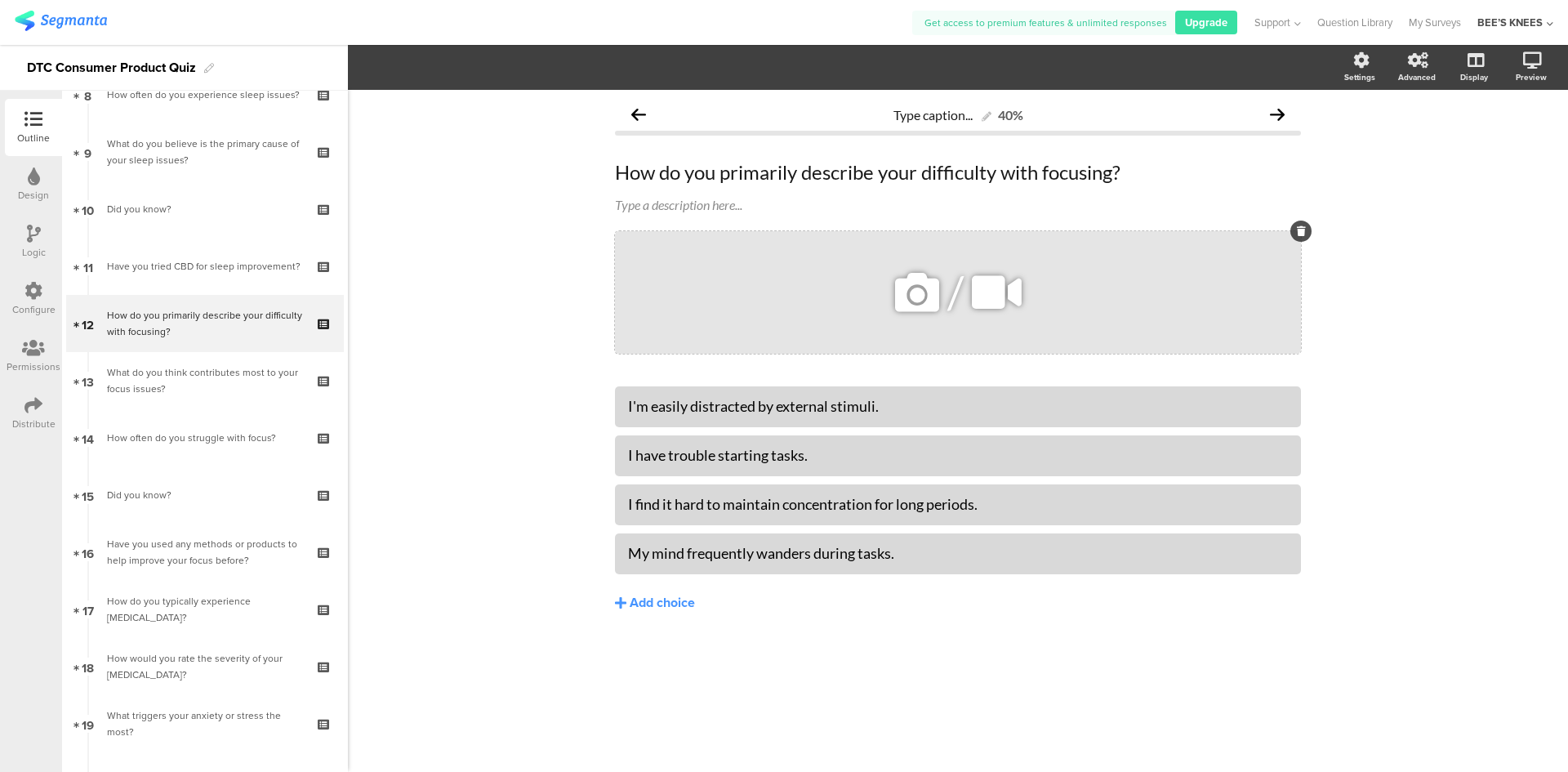
click at [926, 294] on icon at bounding box center [917, 293] width 55 height 55
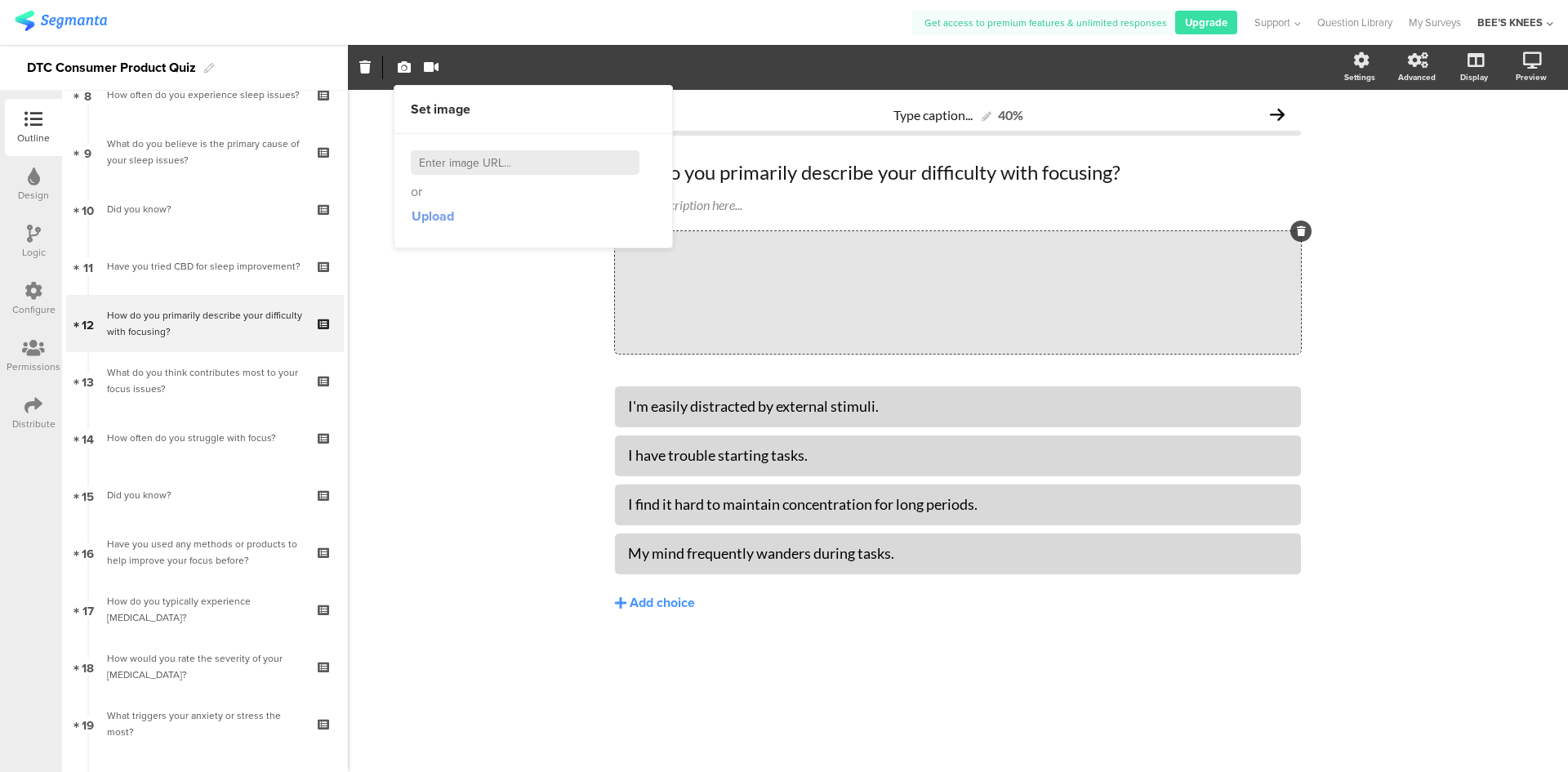
click at [435, 216] on span "Upload" at bounding box center [433, 216] width 42 height 19
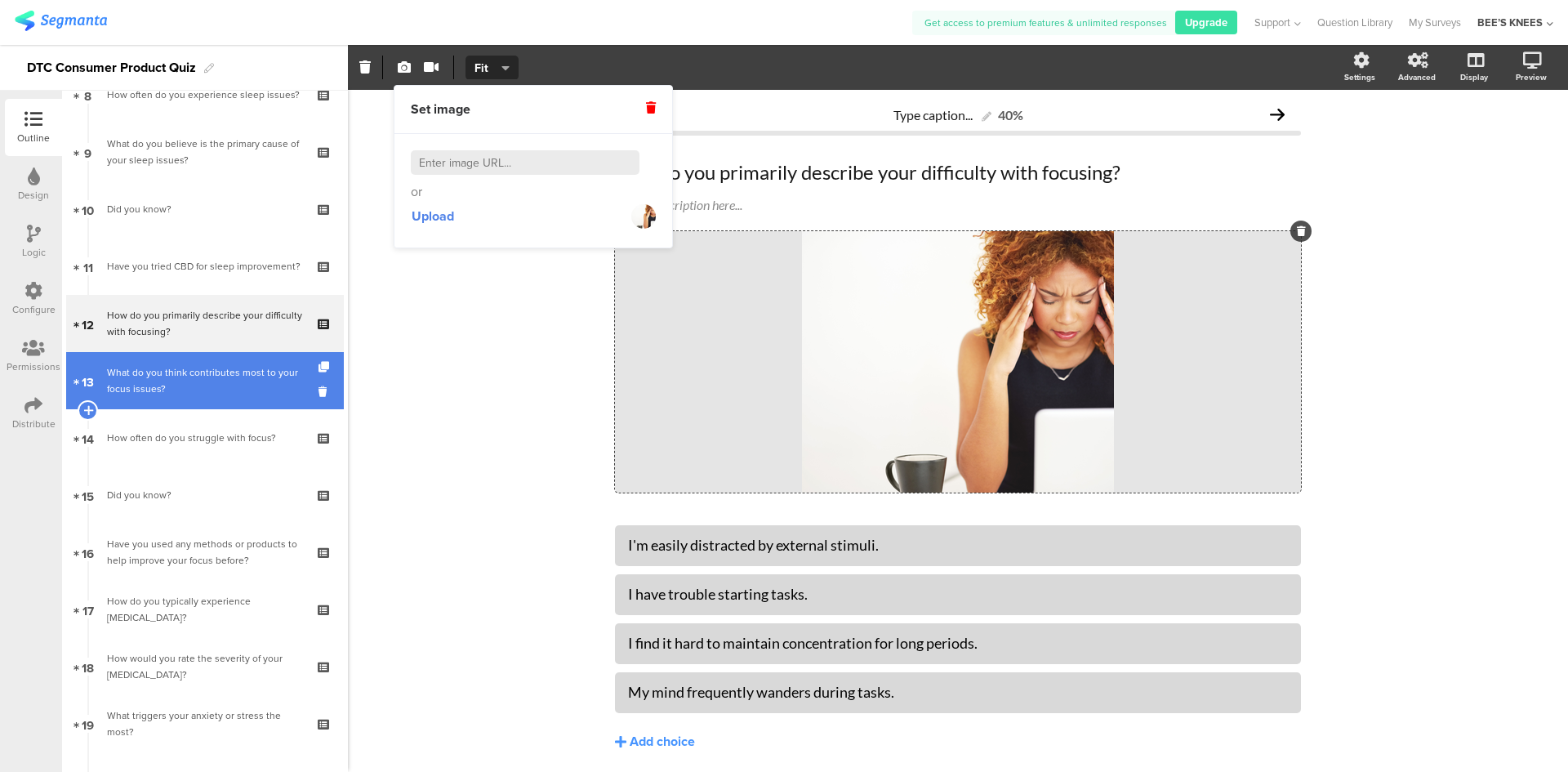
click at [237, 395] on div "What do you think contributes most to your focus issues?" at bounding box center [204, 381] width 195 height 33
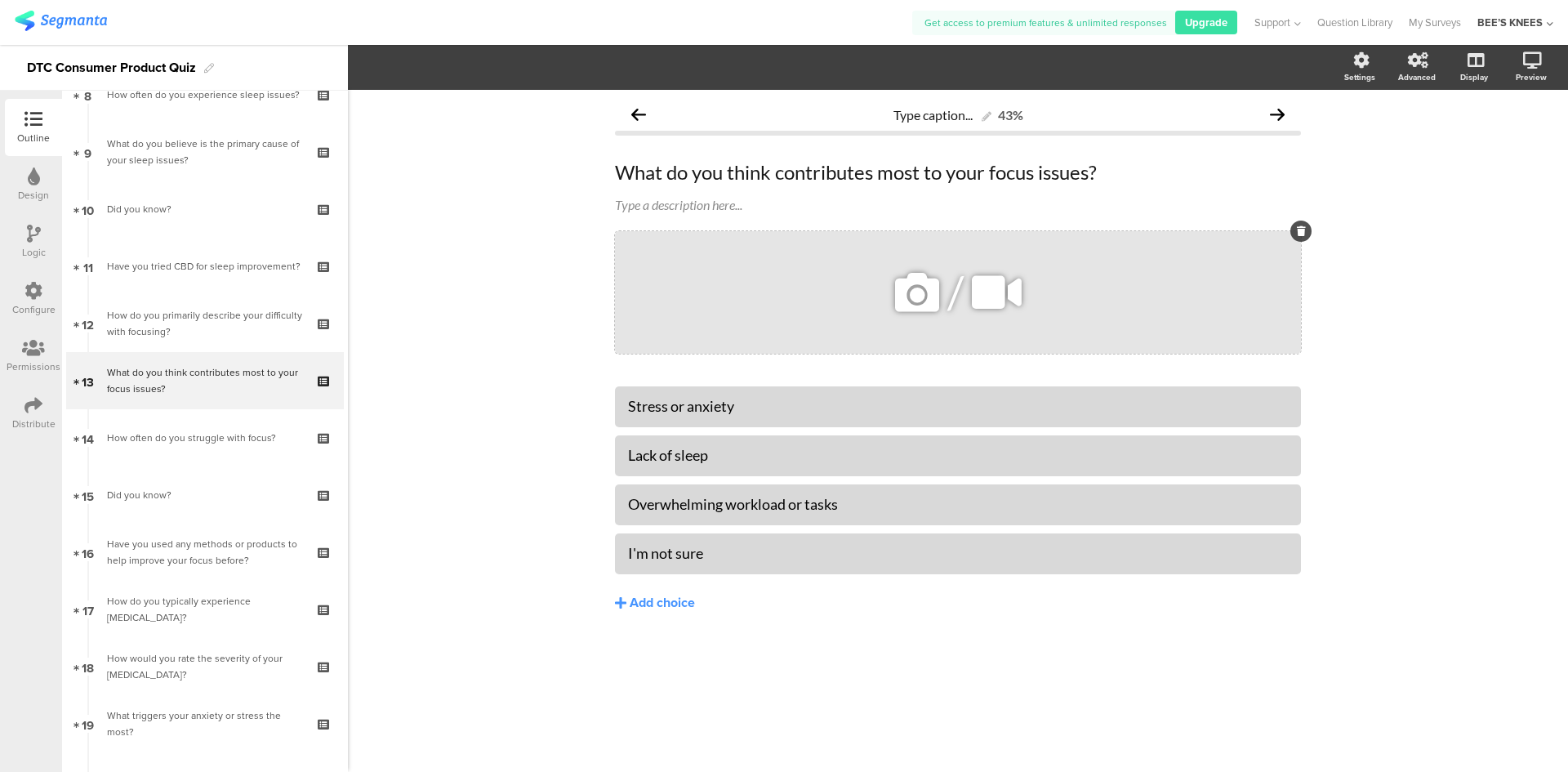
click at [918, 288] on icon at bounding box center [917, 293] width 55 height 55
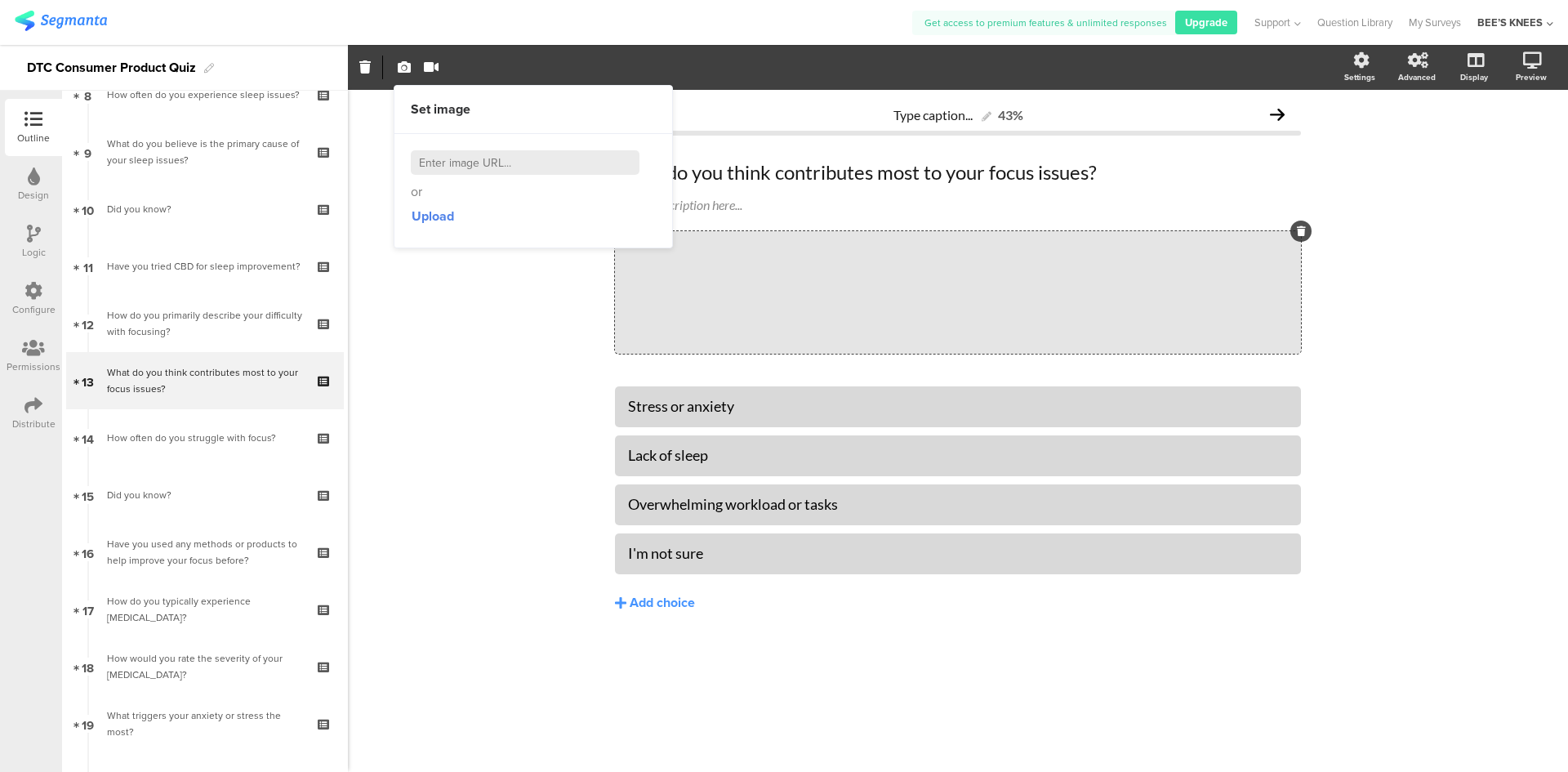
click at [459, 221] on div "Upload" at bounding box center [533, 216] width 245 height 29
click at [448, 217] on span "Upload" at bounding box center [433, 216] width 42 height 19
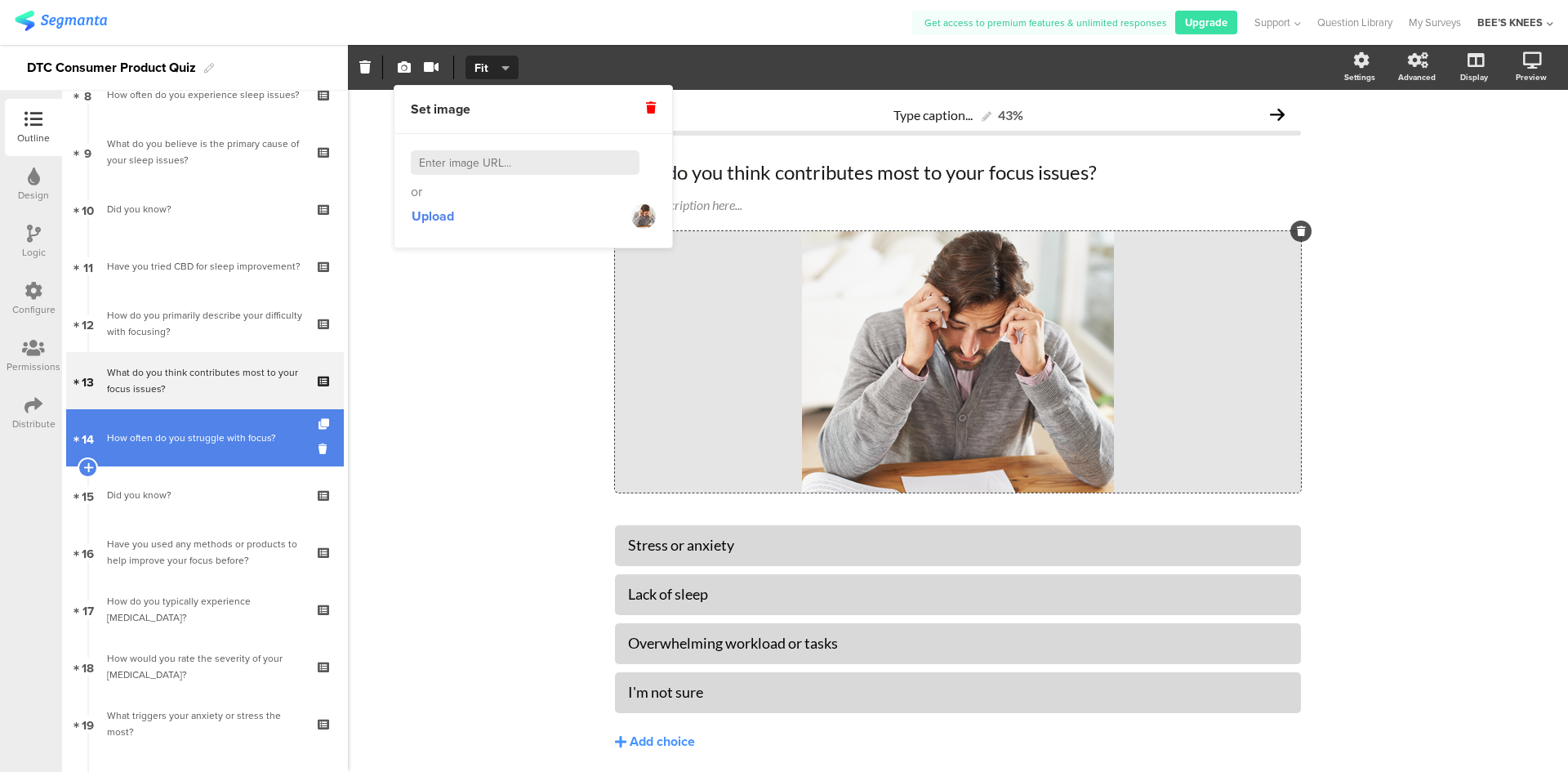
click at [190, 441] on div "How often do you struggle with focus?" at bounding box center [204, 437] width 195 height 16
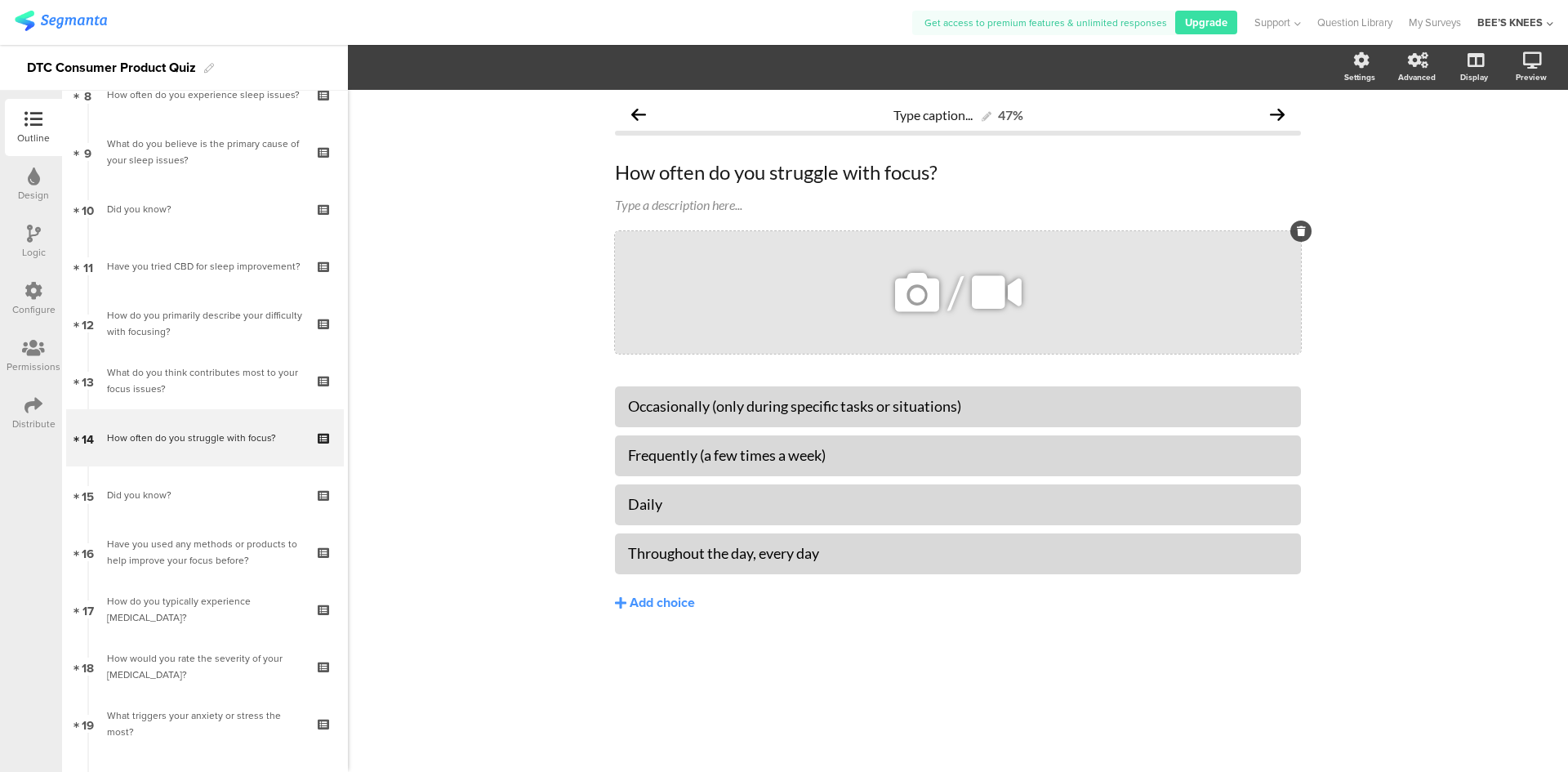
click at [925, 303] on icon at bounding box center [917, 293] width 55 height 55
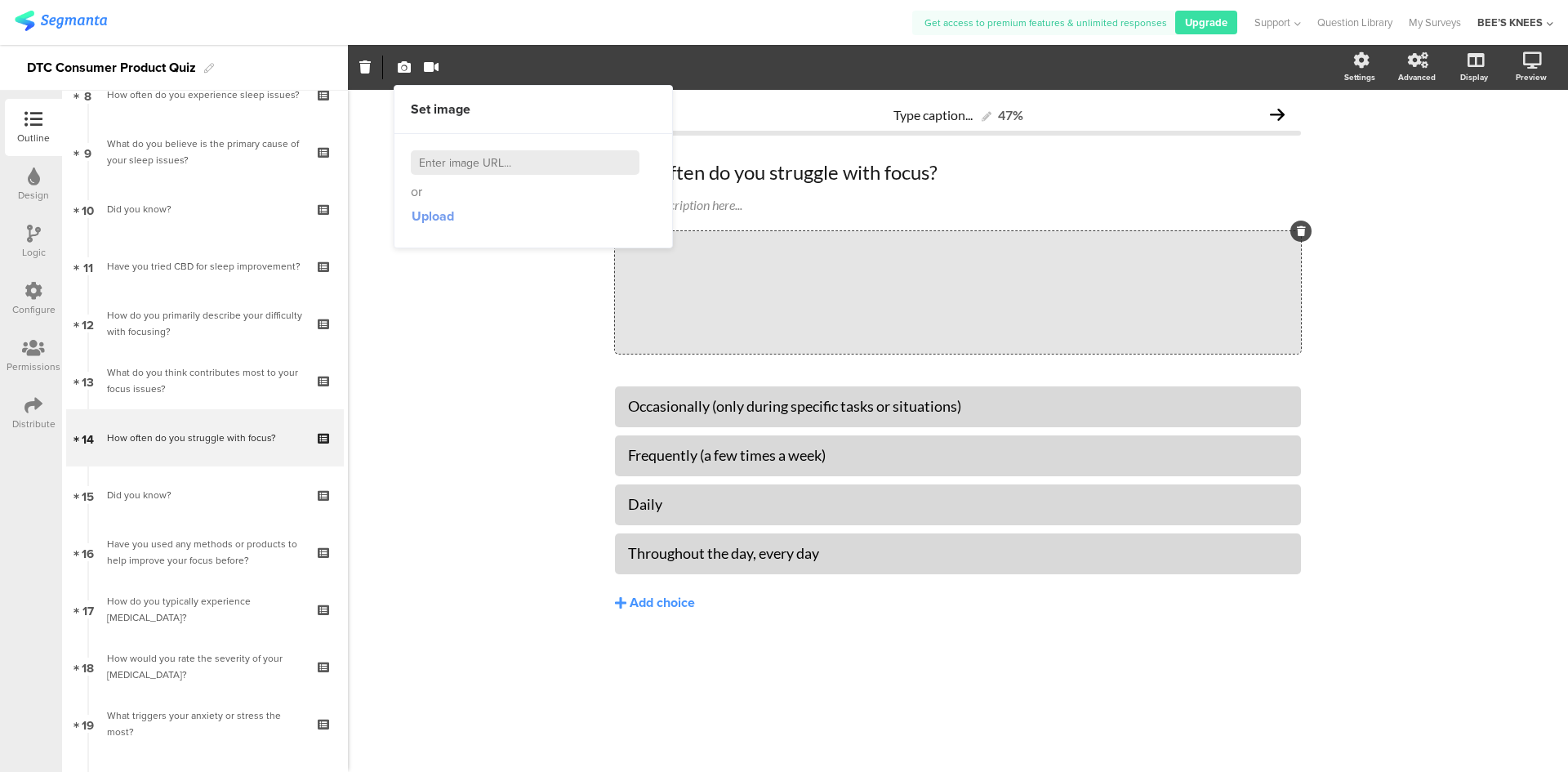
click at [446, 216] on span "Upload" at bounding box center [433, 216] width 42 height 19
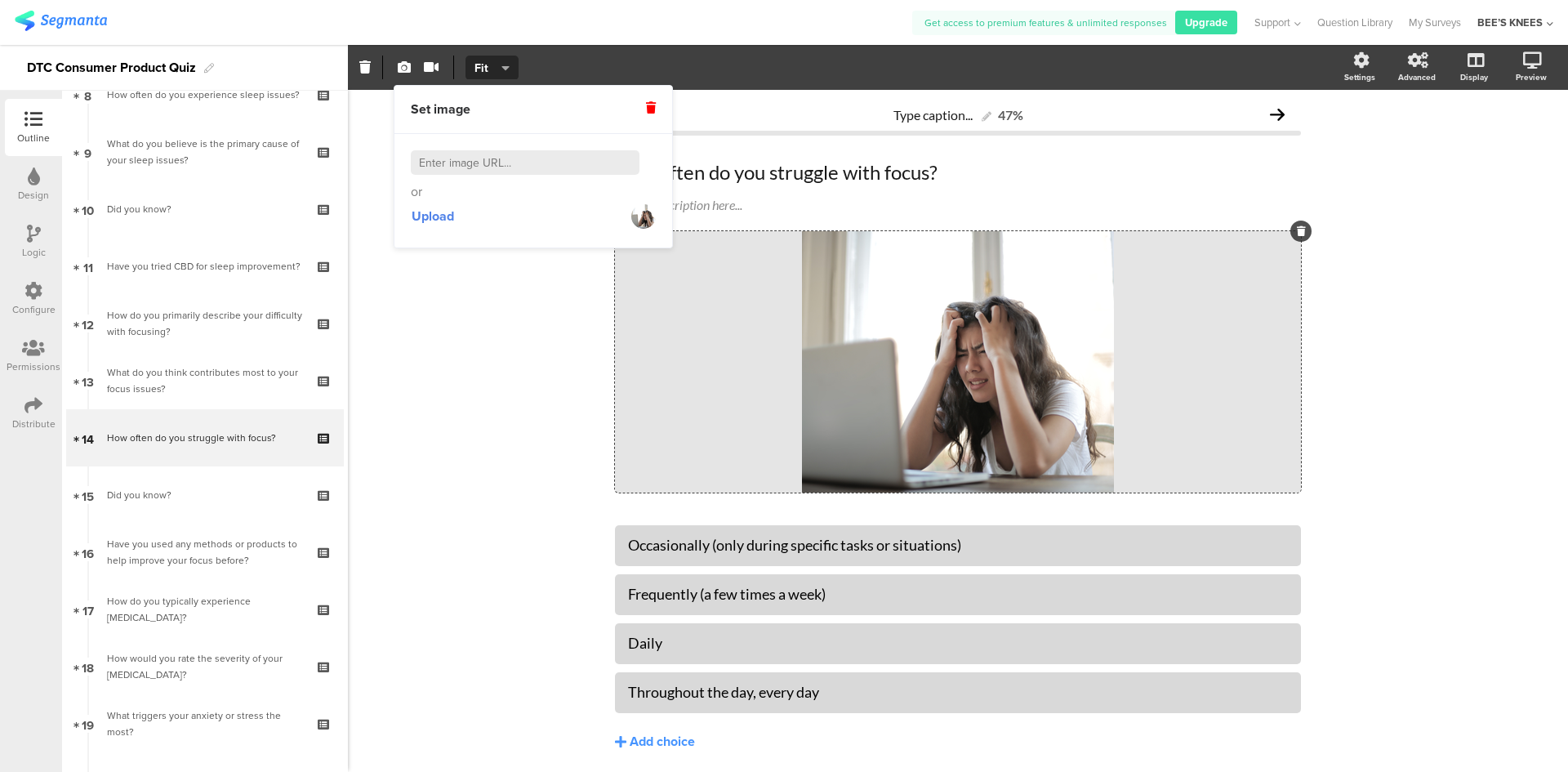
click at [1461, 283] on div "Type caption... 47% How often do you struggle with focus? How often do you stru…" at bounding box center [958, 459] width 1221 height 737
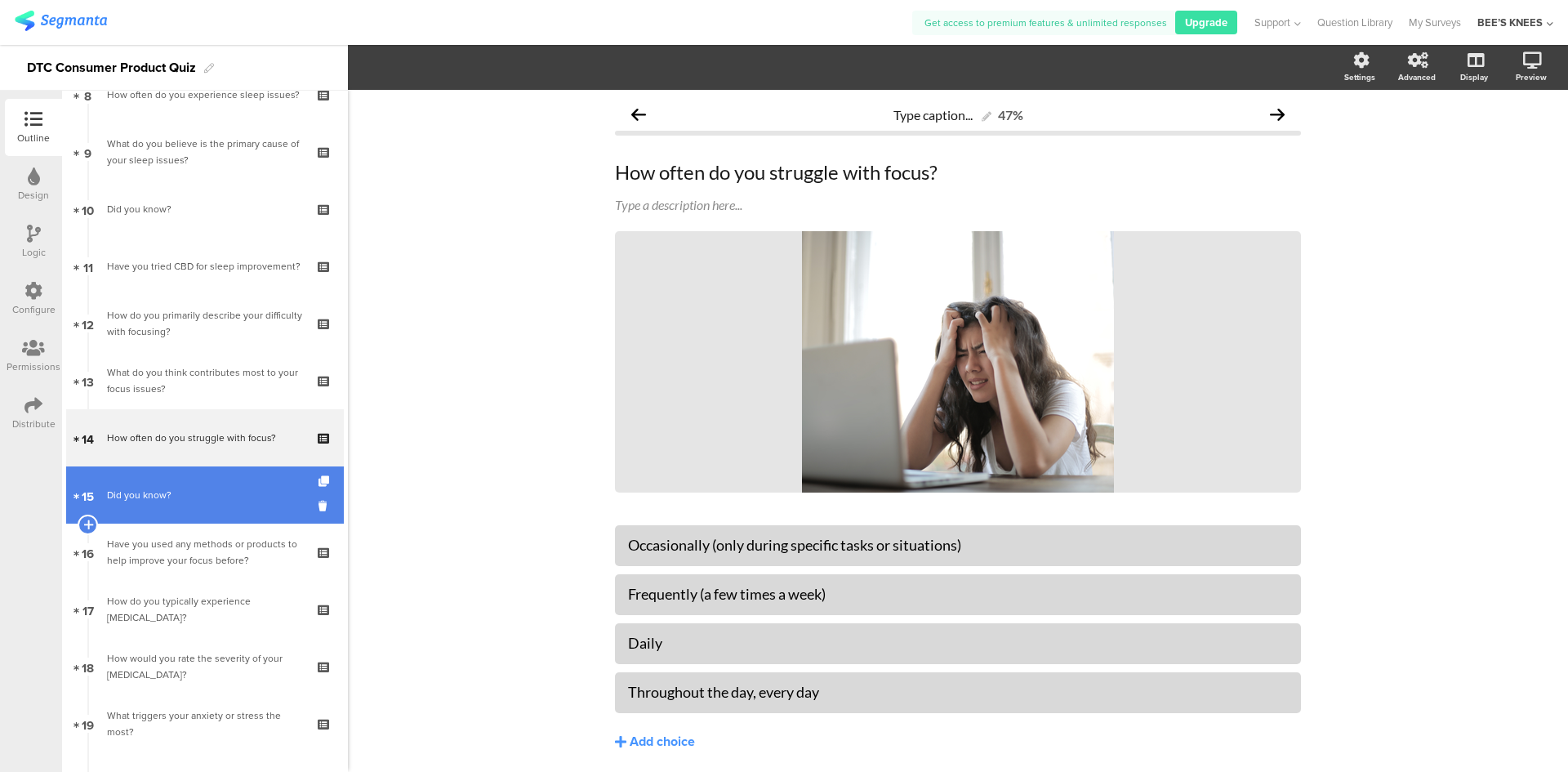
click at [138, 479] on link "15 Did you know?" at bounding box center [204, 495] width 278 height 57
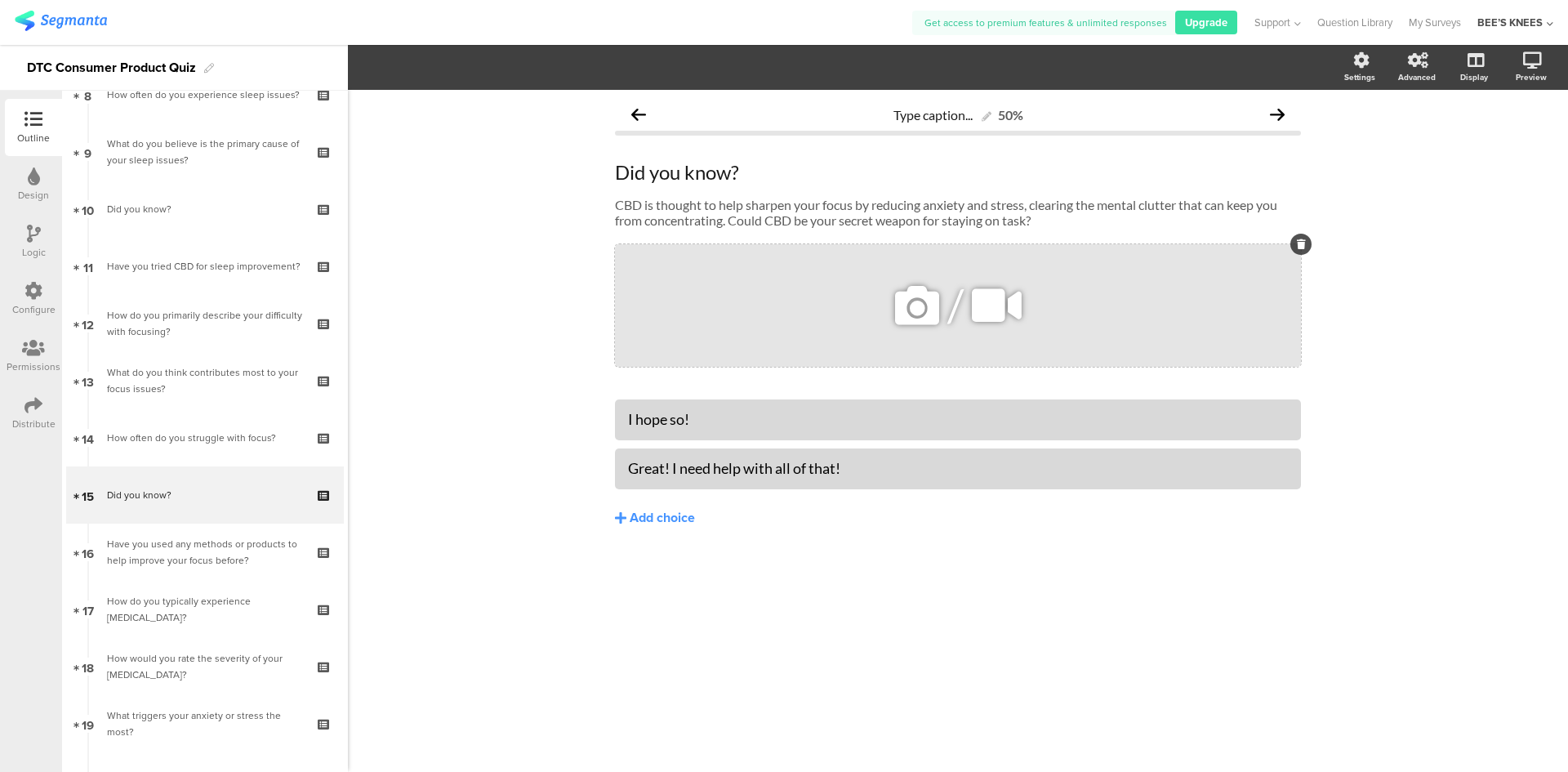
click at [904, 306] on icon at bounding box center [917, 306] width 55 height 55
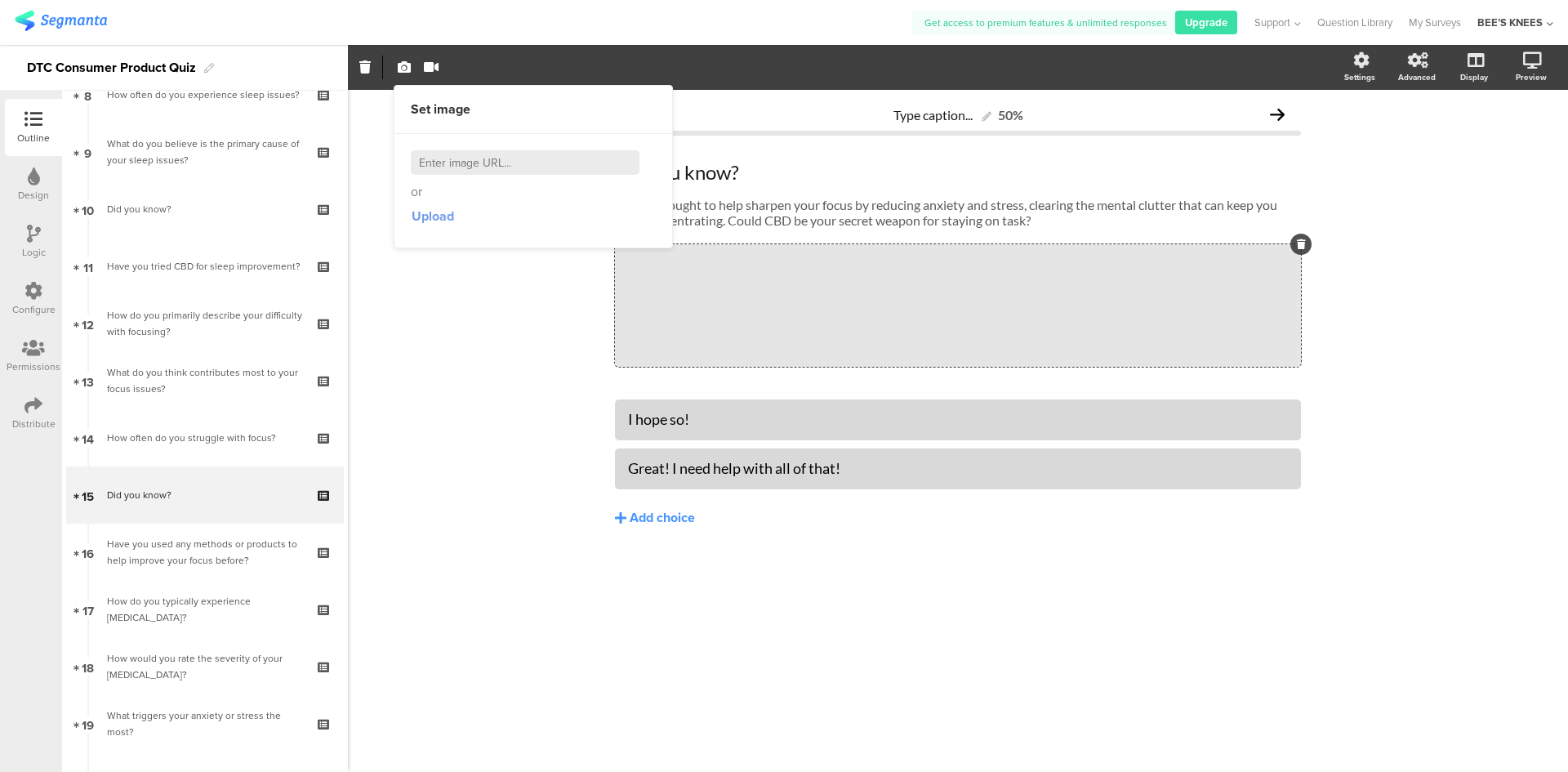
click at [432, 222] on span "Upload" at bounding box center [433, 216] width 42 height 19
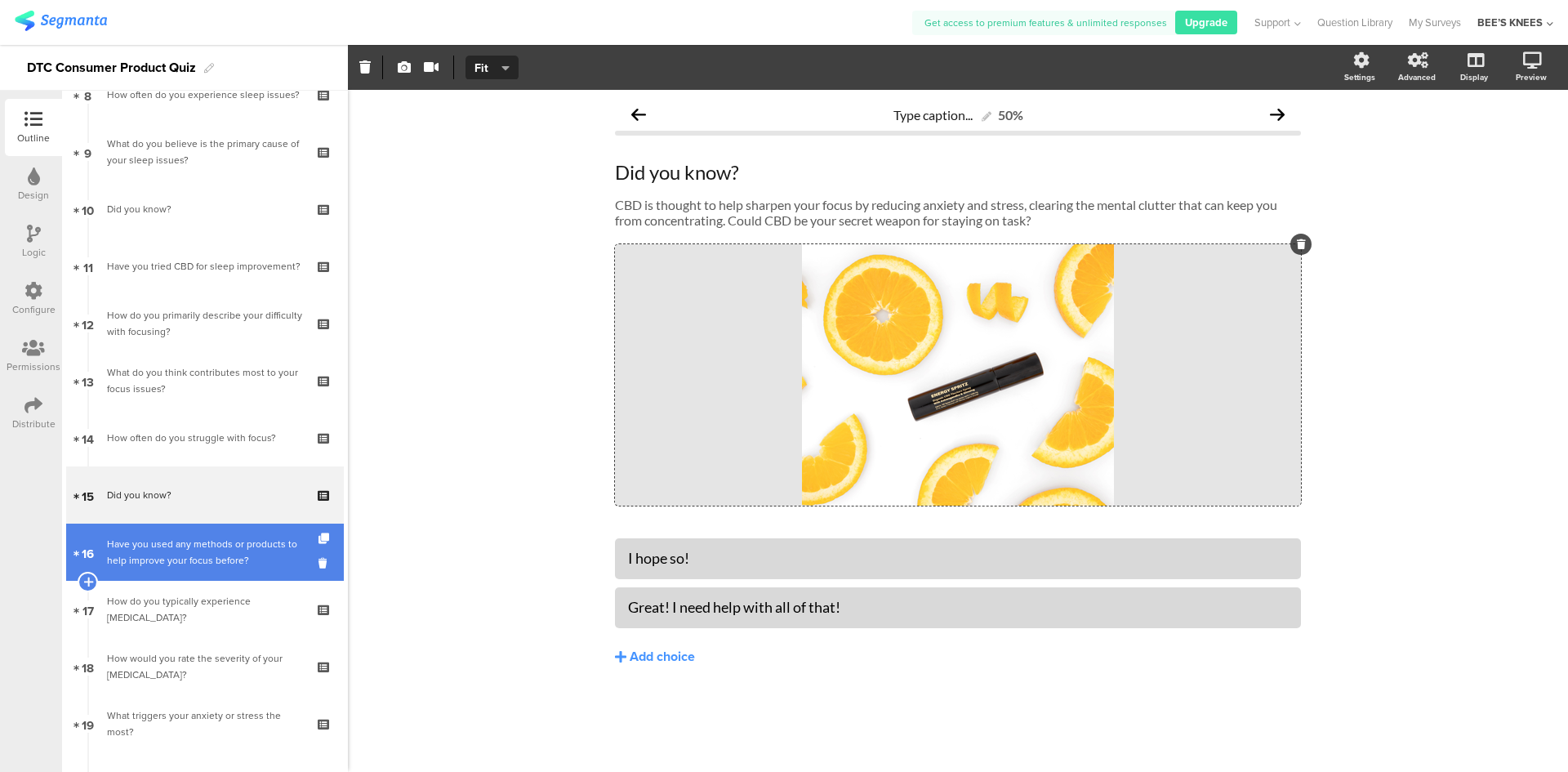
click at [228, 560] on div "Have you used any methods or products to help improve your focus before?" at bounding box center [204, 552] width 195 height 33
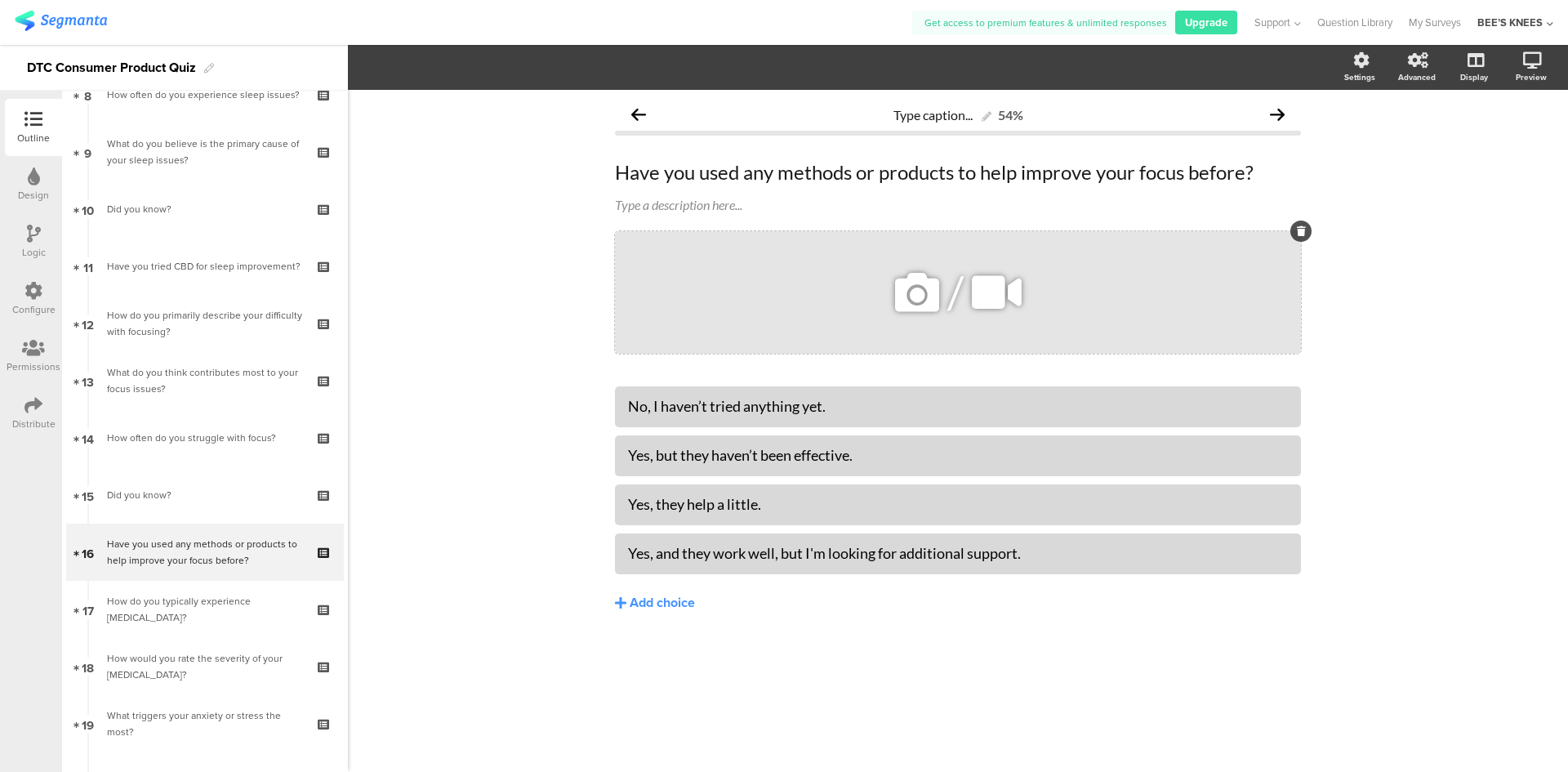
click at [913, 294] on icon at bounding box center [917, 293] width 55 height 55
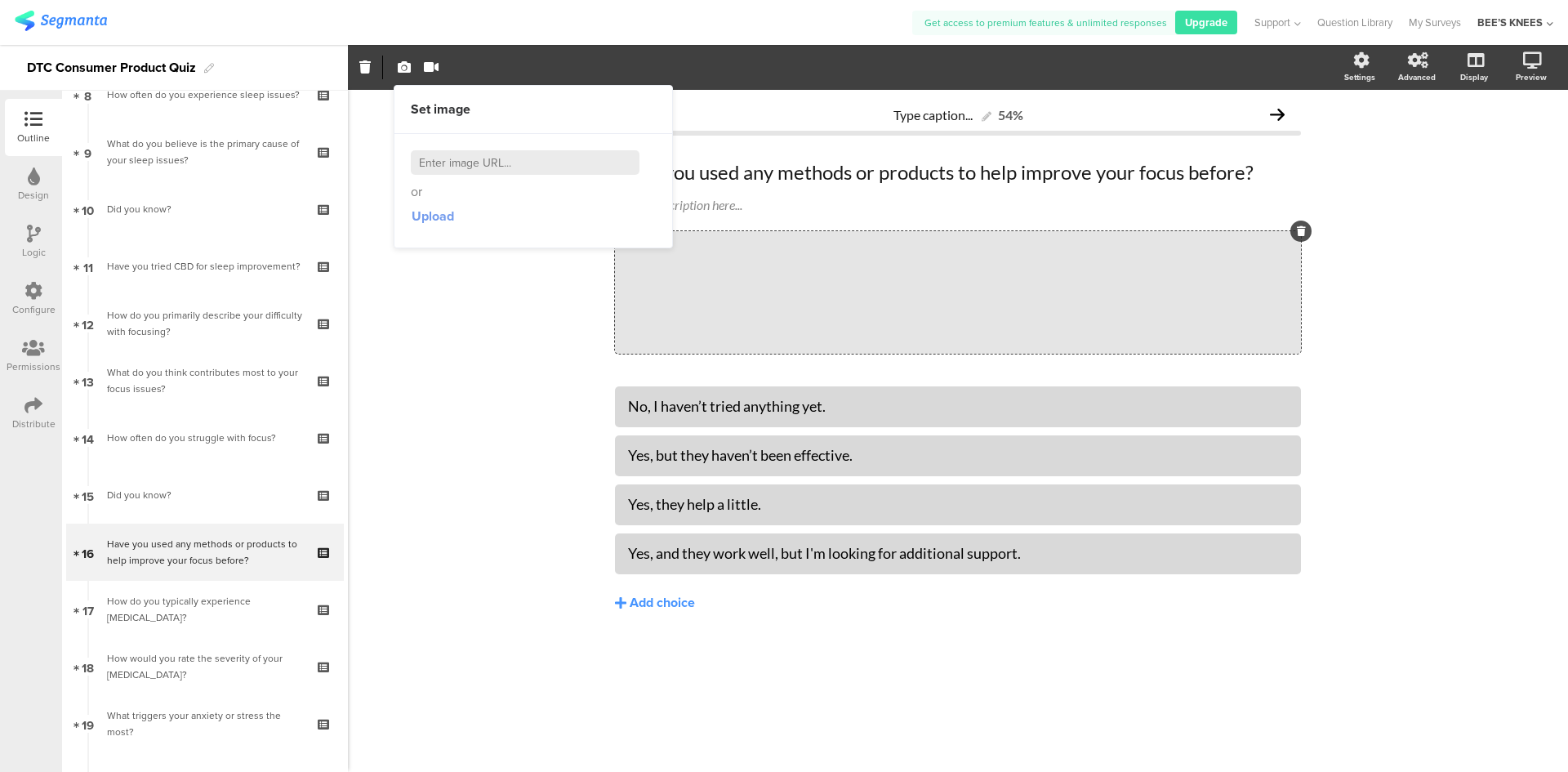
click at [440, 221] on span "Upload" at bounding box center [433, 216] width 42 height 19
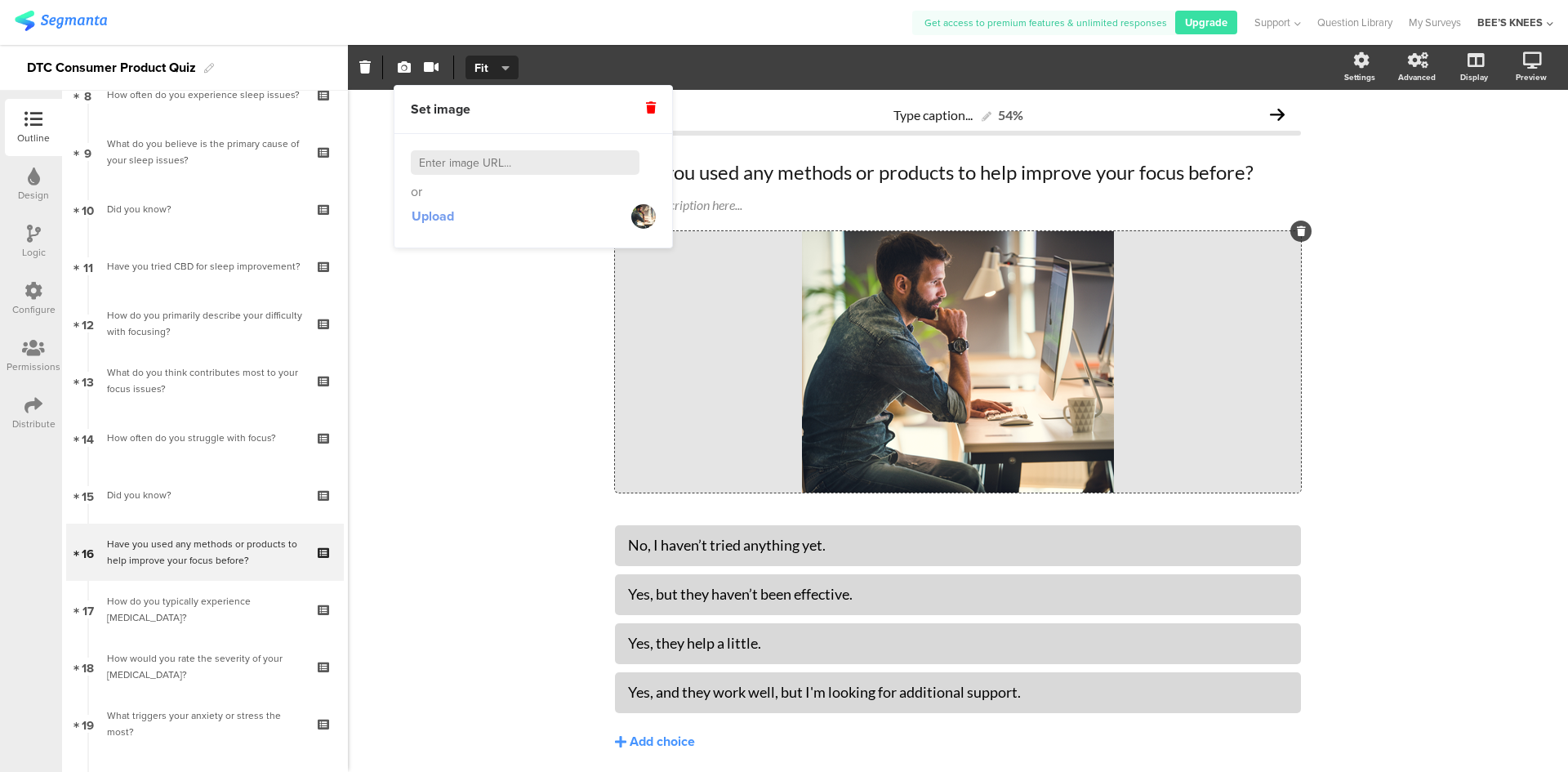
click at [419, 219] on span "Upload" at bounding box center [433, 216] width 42 height 19
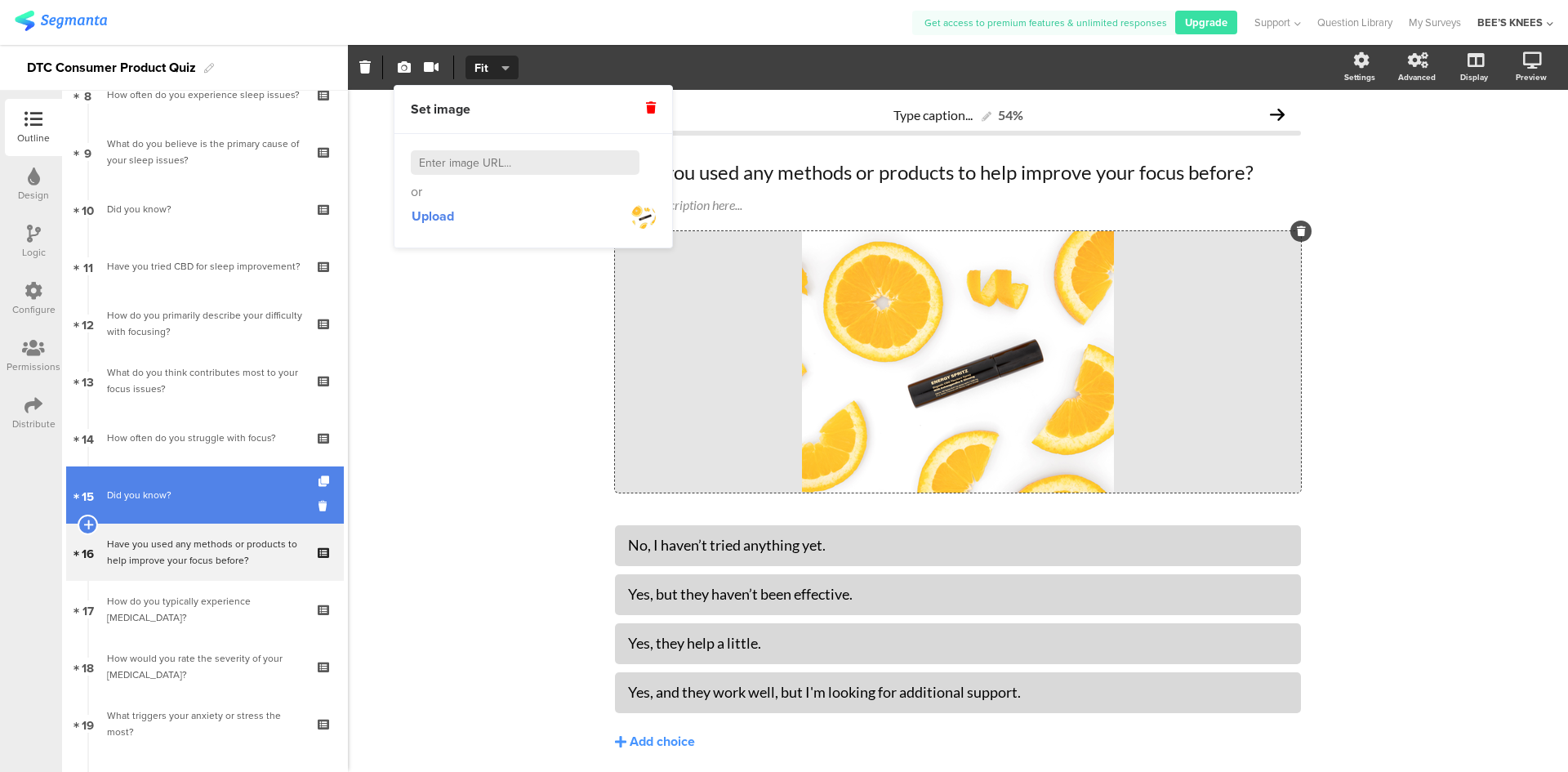
click at [232, 488] on div "Did you know?" at bounding box center [204, 494] width 195 height 16
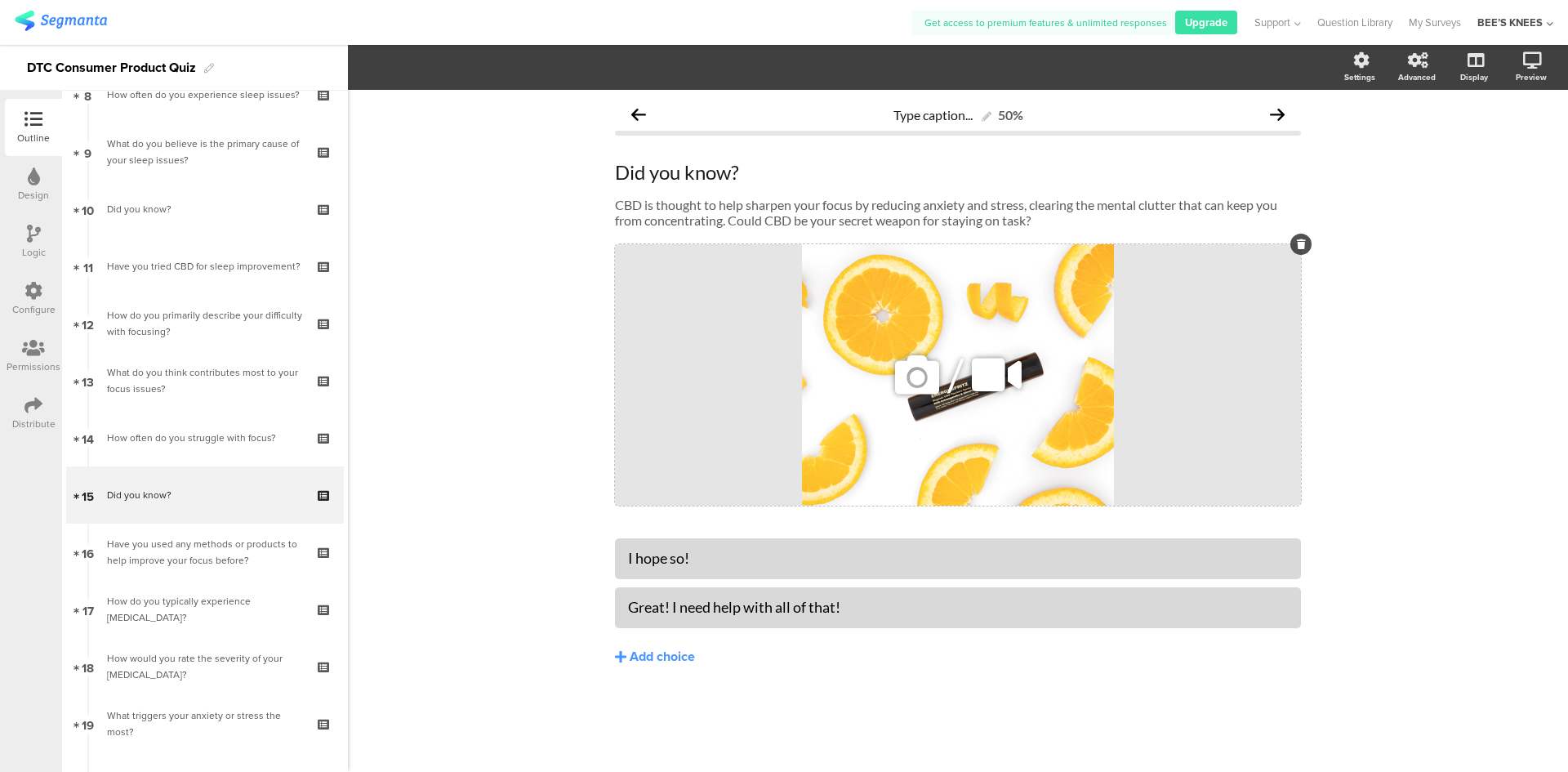
click at [933, 370] on icon at bounding box center [917, 375] width 55 height 55
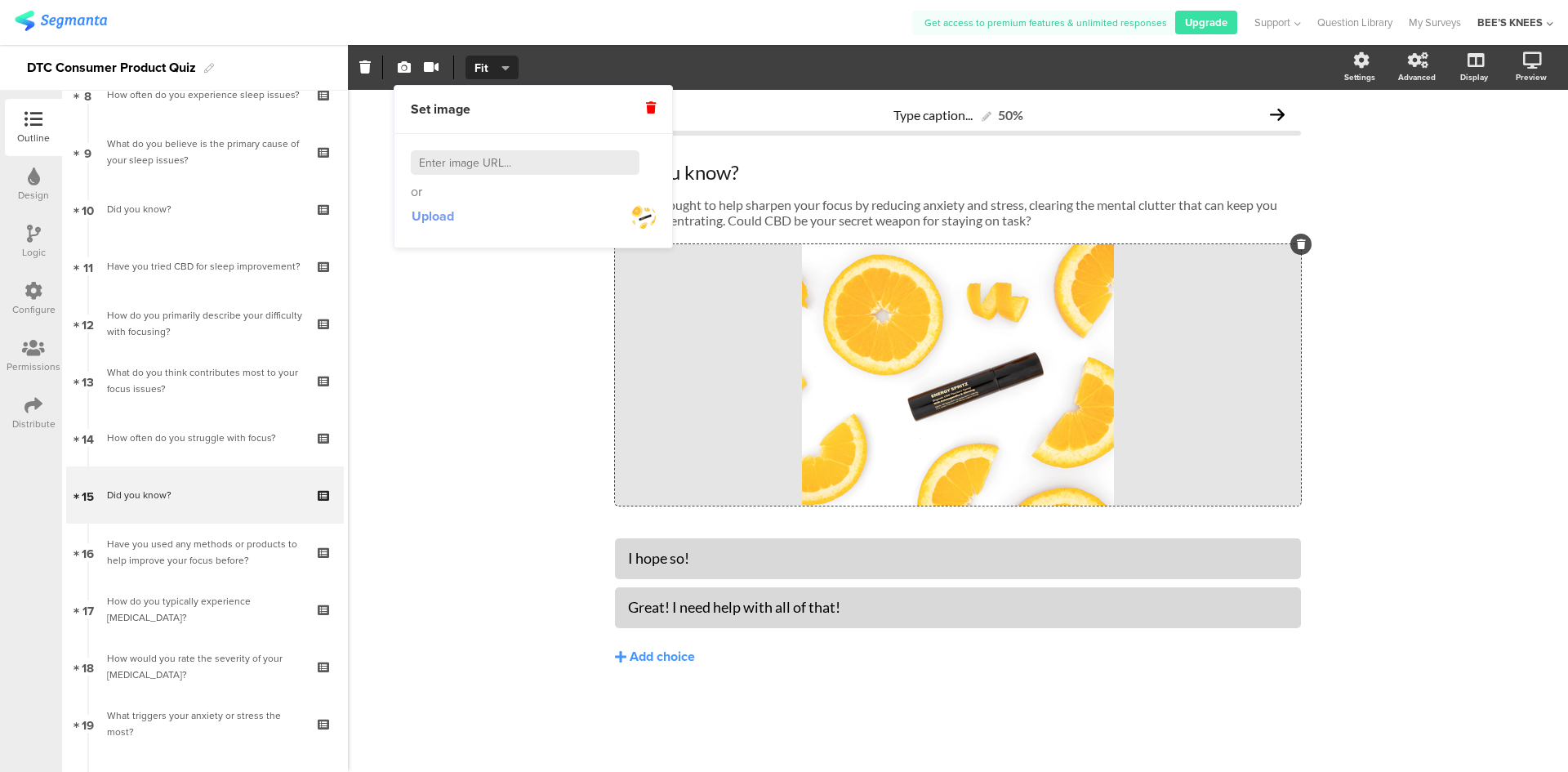
click at [448, 219] on span "Upload" at bounding box center [433, 216] width 42 height 19
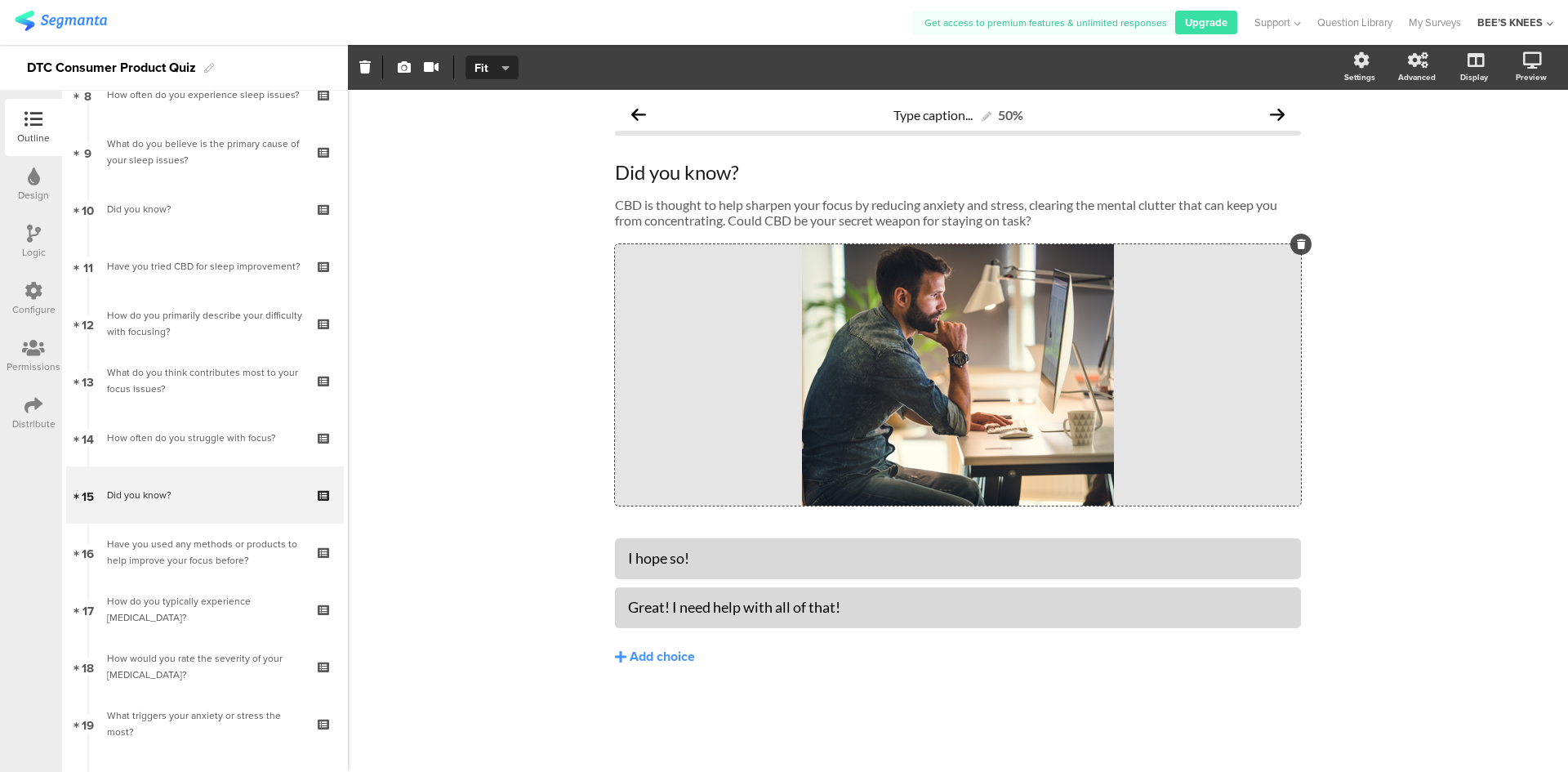
click at [481, 411] on div "Type caption... 50% Did you know? Did you know? CBD is thought to help sharpen …" at bounding box center [958, 431] width 1221 height 682
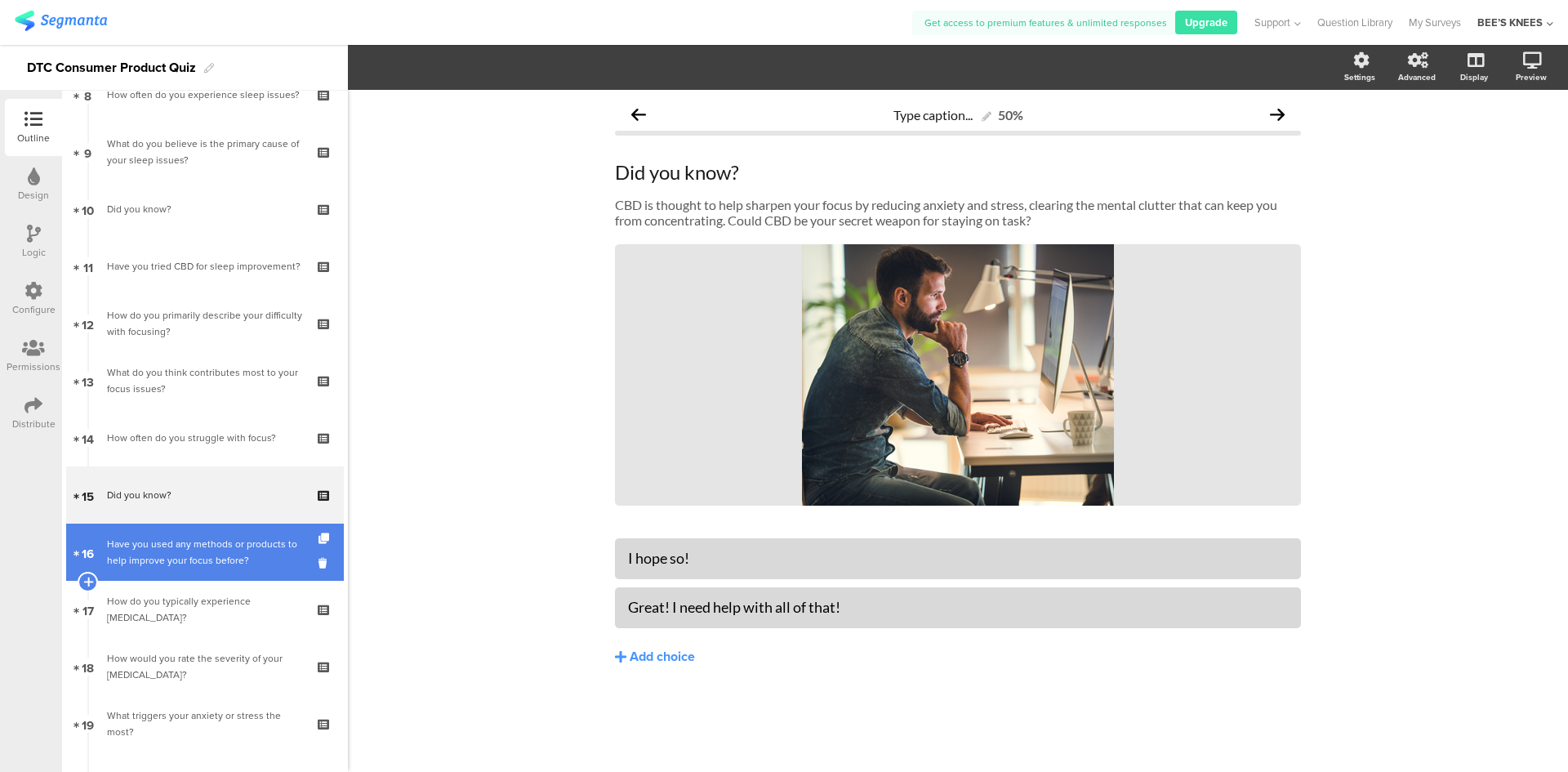
click at [171, 558] on div "Have you used any methods or products to help improve your focus before?" at bounding box center [204, 552] width 195 height 33
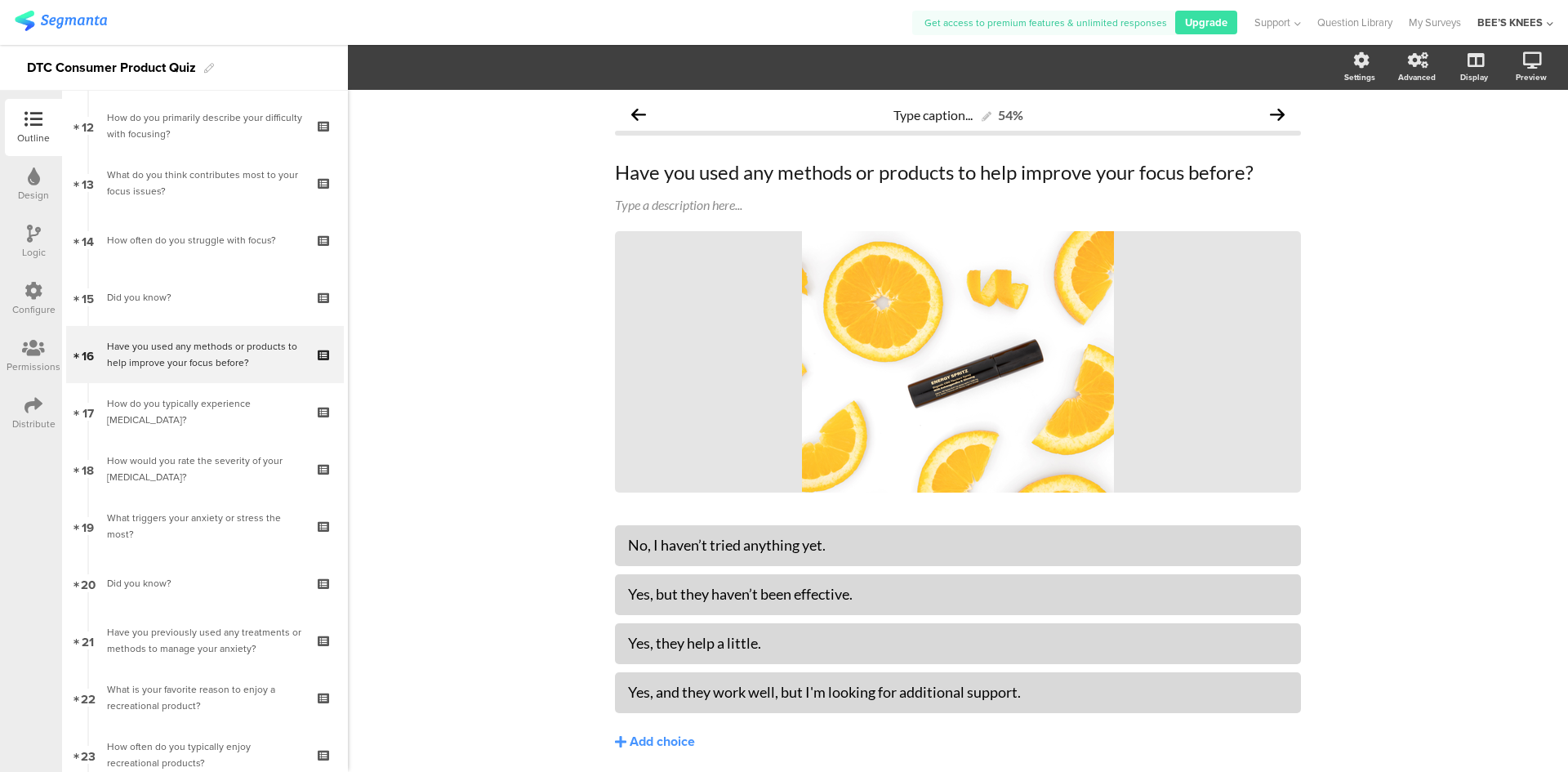
scroll to position [735, 0]
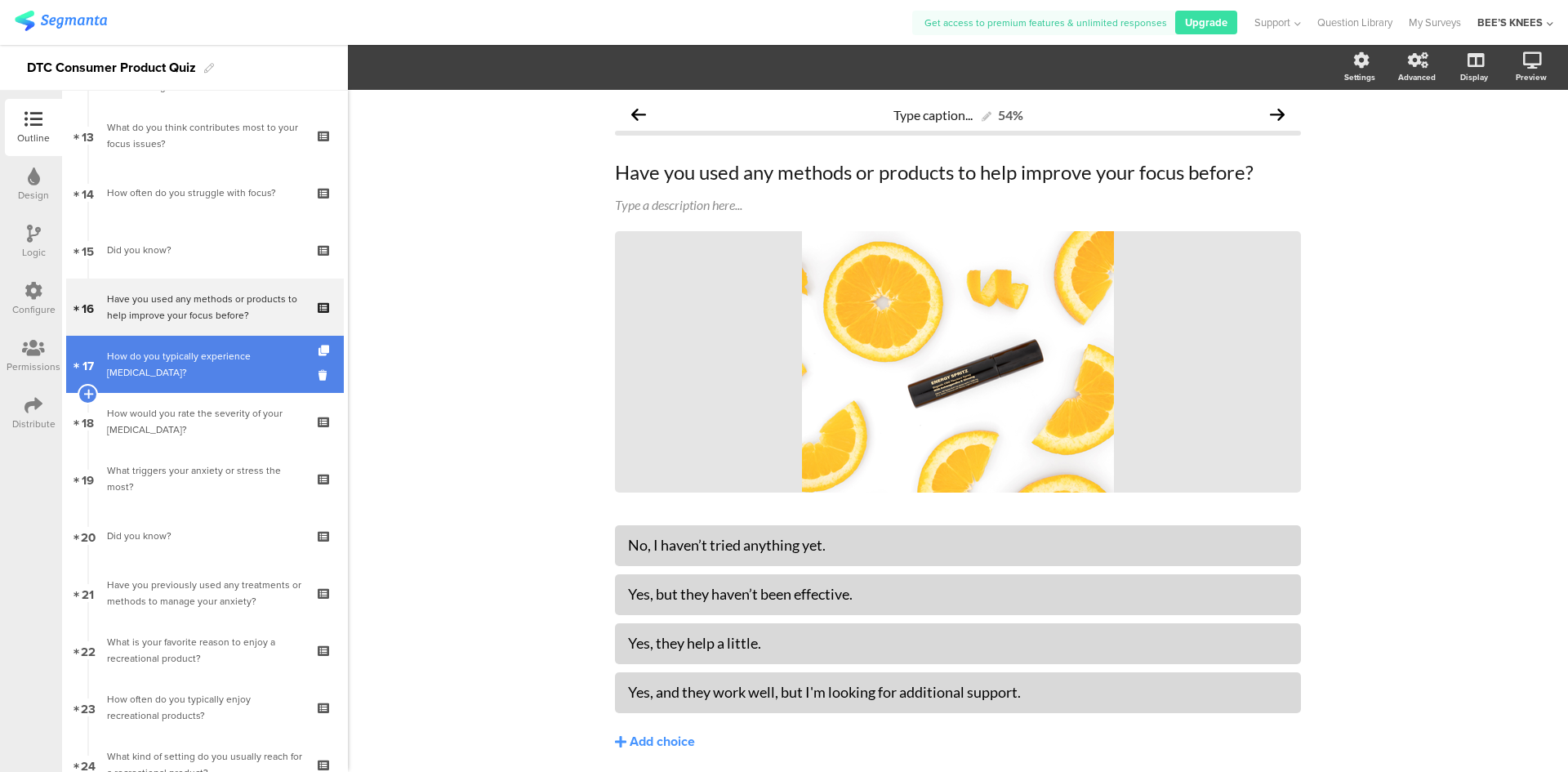
click at [193, 368] on div "How do you typically experience [MEDICAL_DATA]?" at bounding box center [204, 364] width 195 height 33
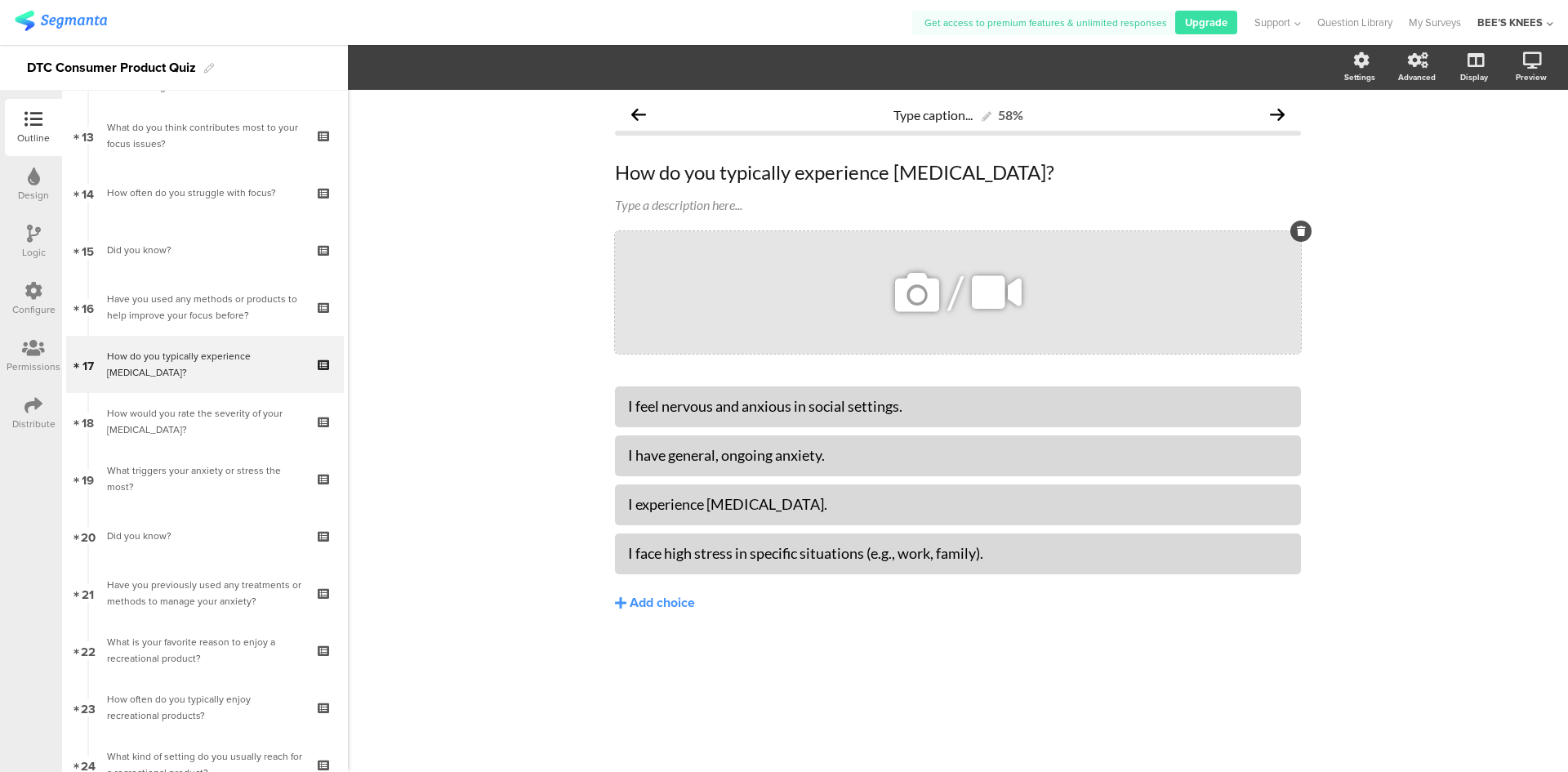
click at [912, 293] on icon at bounding box center [917, 293] width 55 height 55
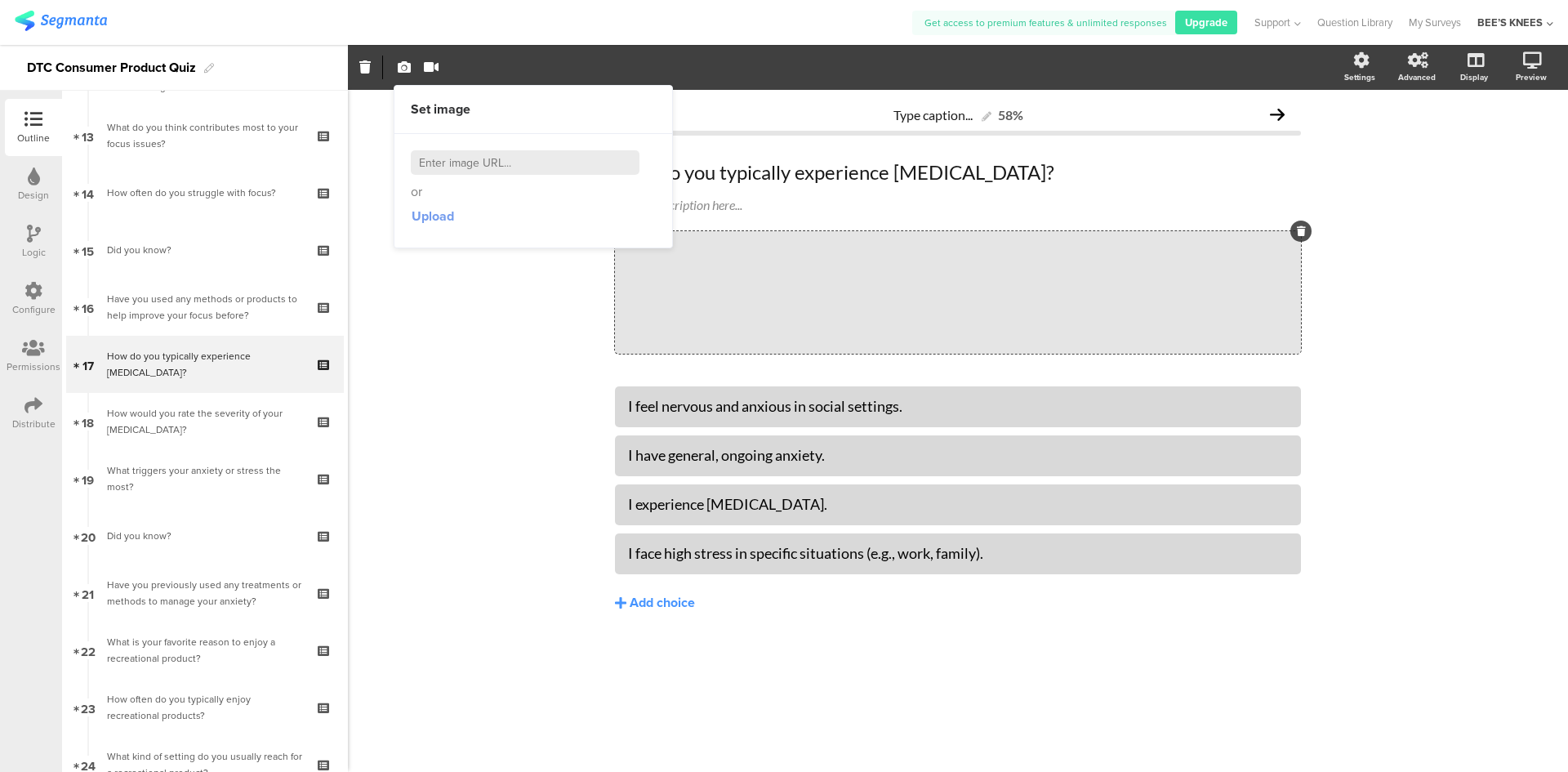
click at [439, 222] on span "Upload" at bounding box center [433, 216] width 42 height 19
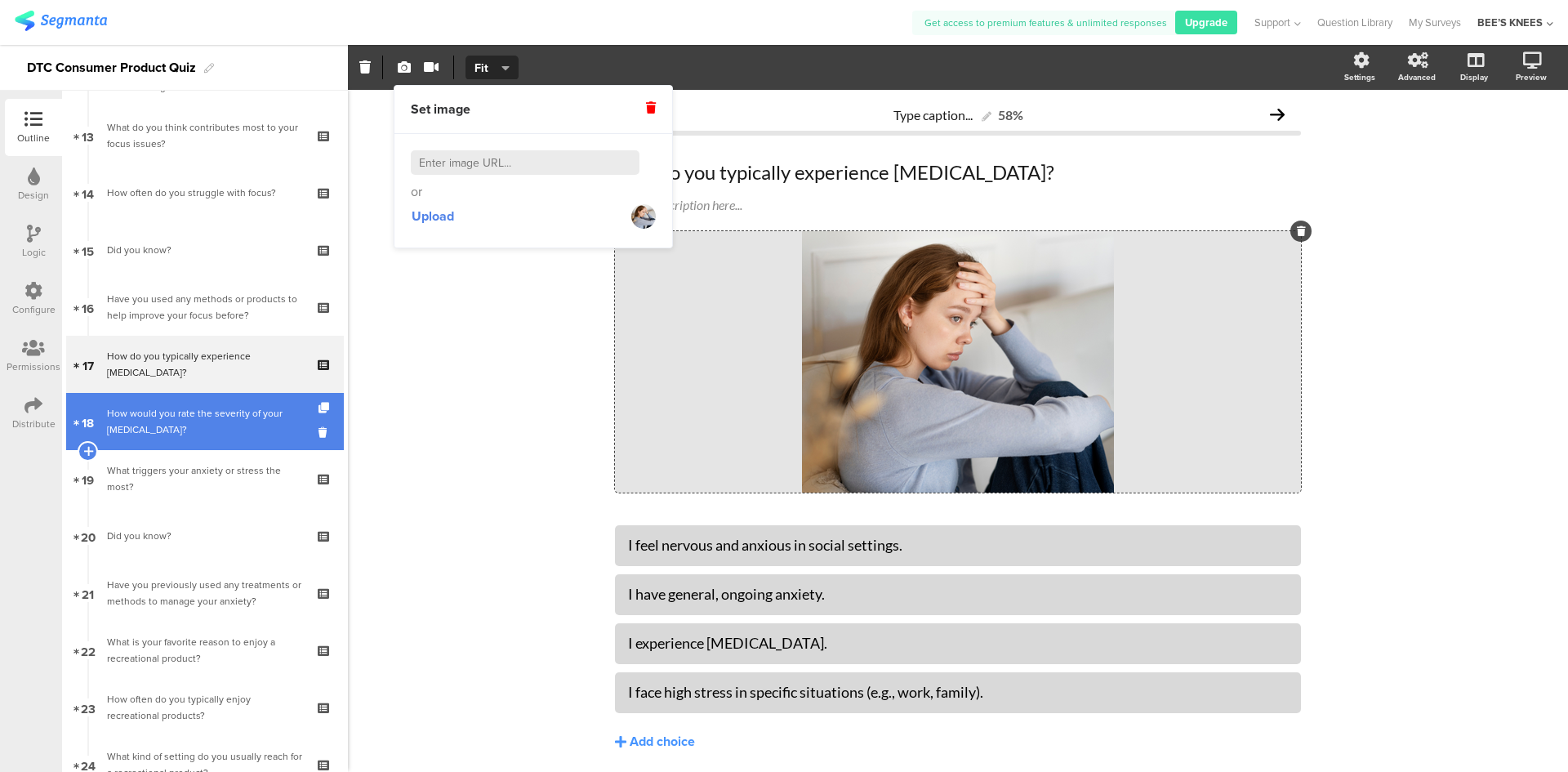
click at [174, 414] on div "How would you rate the severity of your [MEDICAL_DATA]?" at bounding box center [204, 421] width 195 height 33
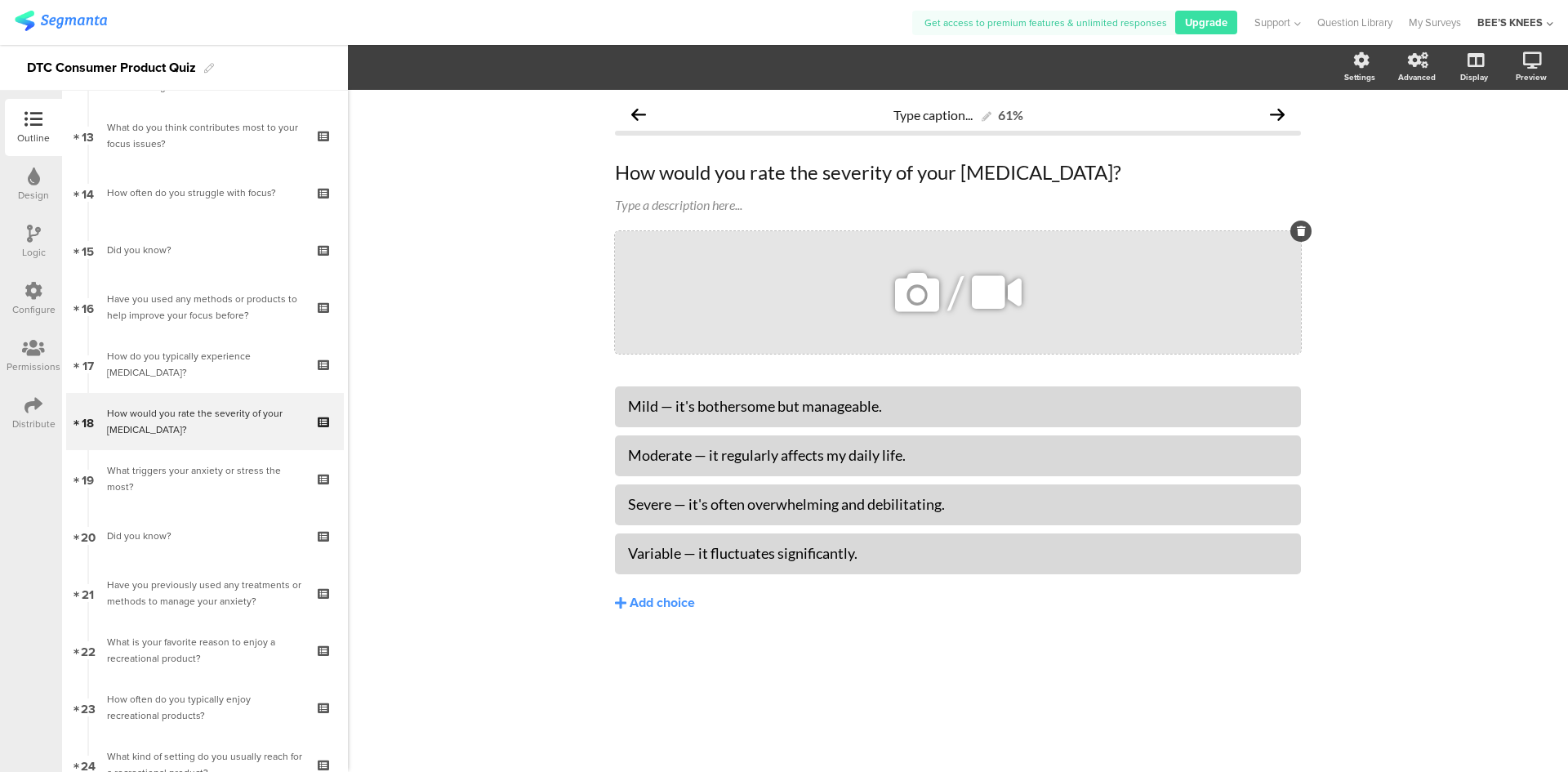
click at [930, 306] on icon at bounding box center [917, 293] width 55 height 55
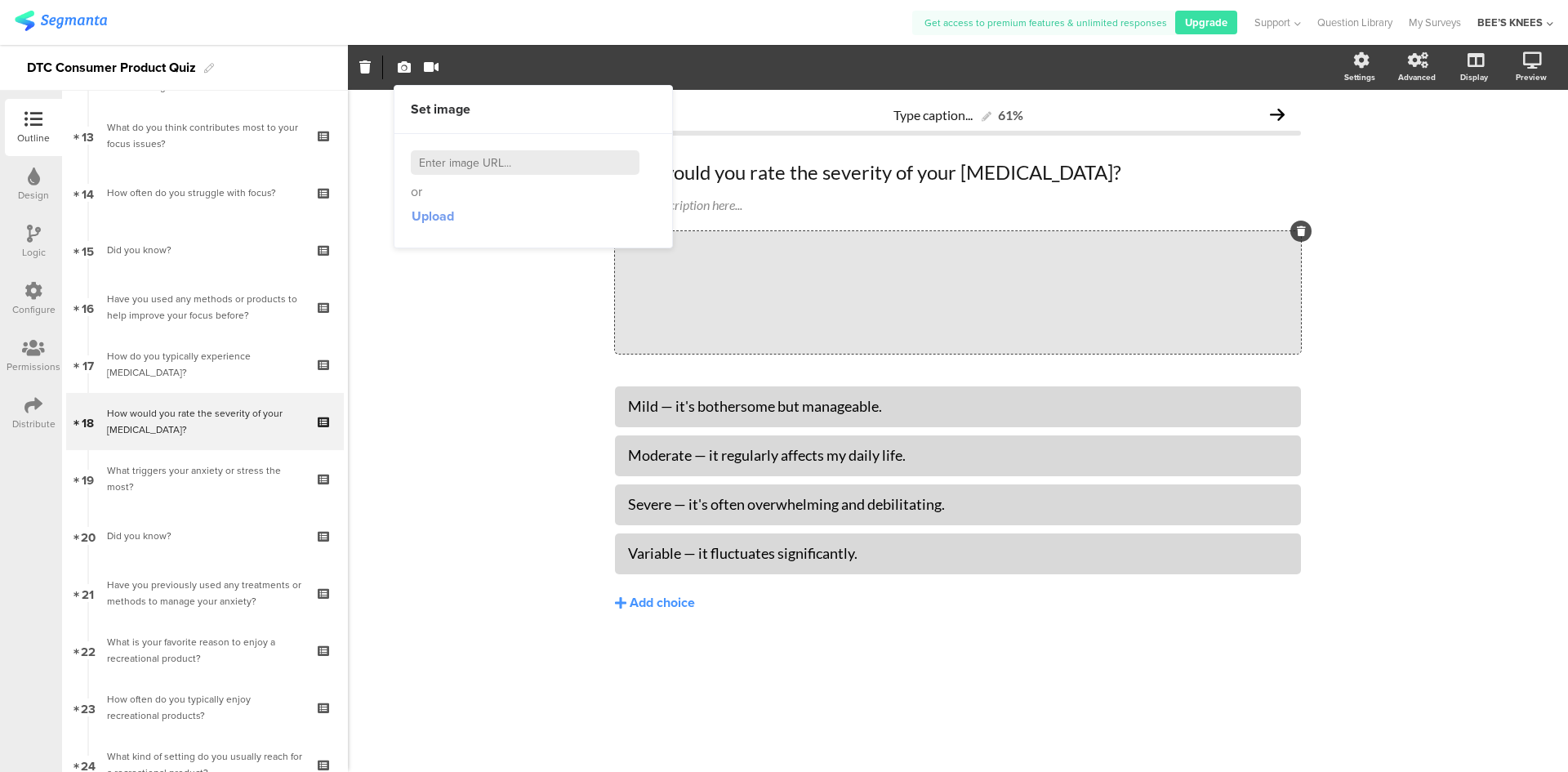
click at [417, 219] on span "Upload" at bounding box center [433, 216] width 42 height 19
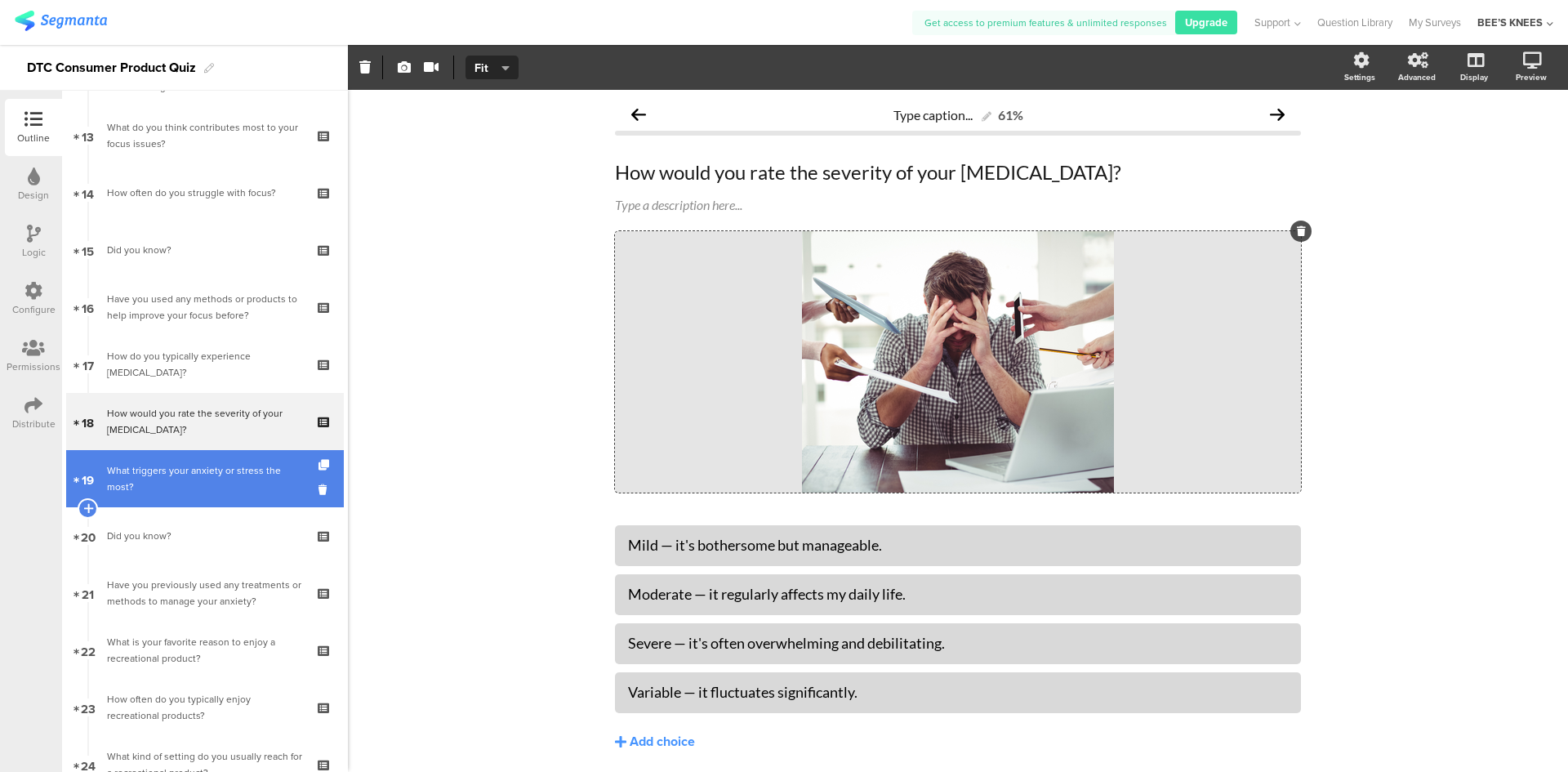
click at [203, 486] on div "What triggers your anxiety or stress the most?" at bounding box center [204, 479] width 195 height 33
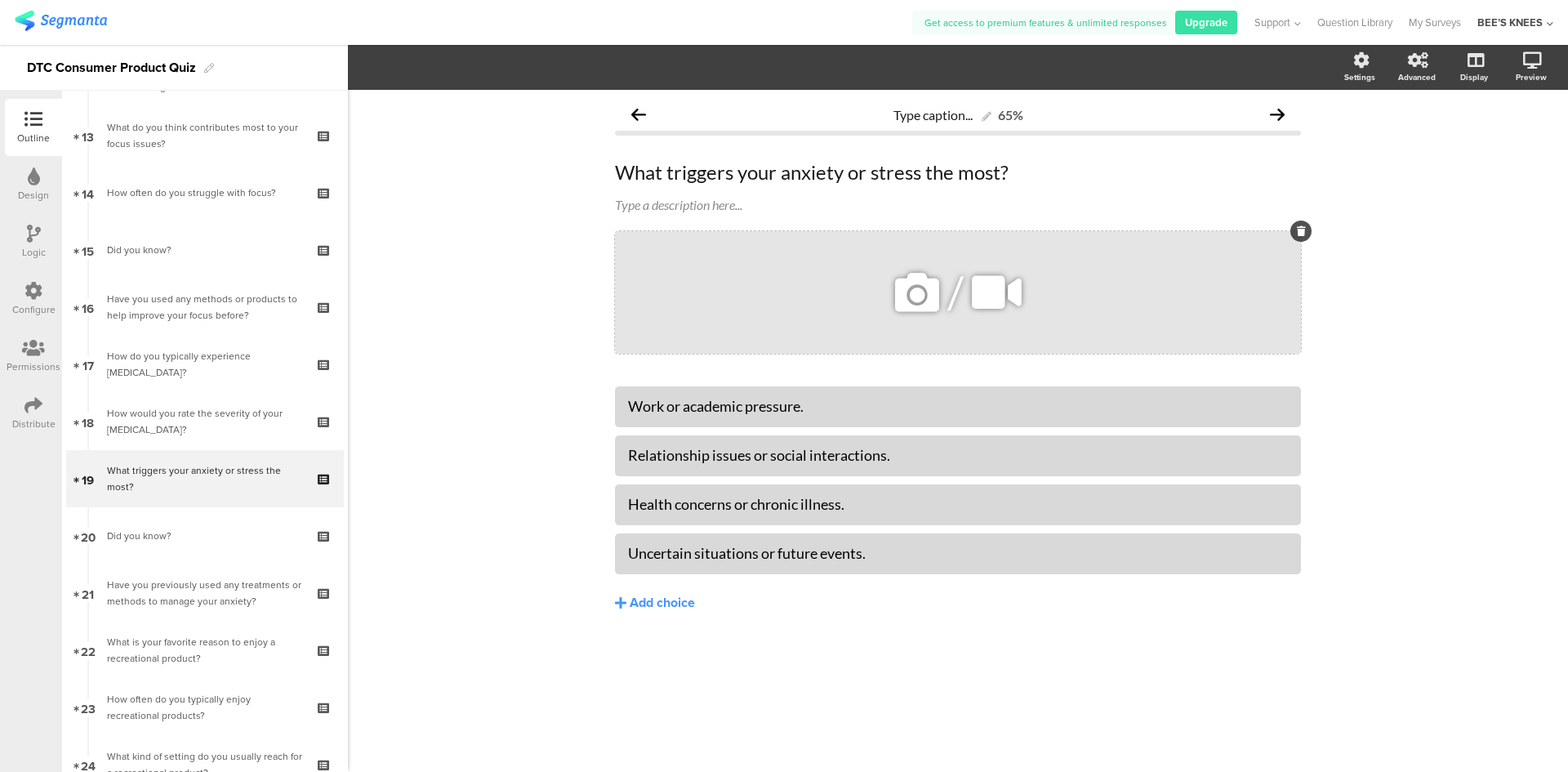
click at [937, 306] on icon at bounding box center [917, 293] width 55 height 55
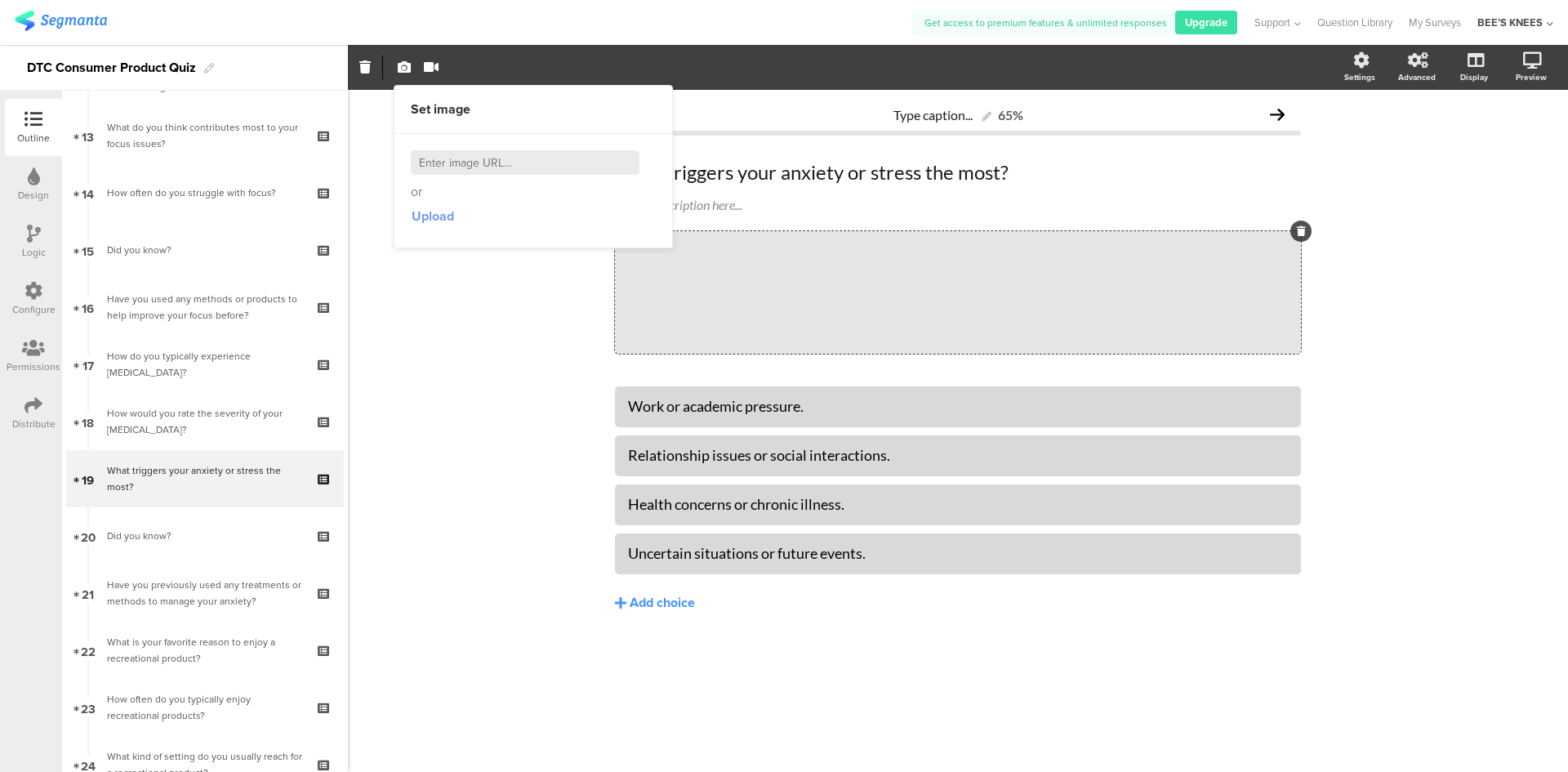
click at [433, 222] on span "Upload" at bounding box center [433, 216] width 42 height 19
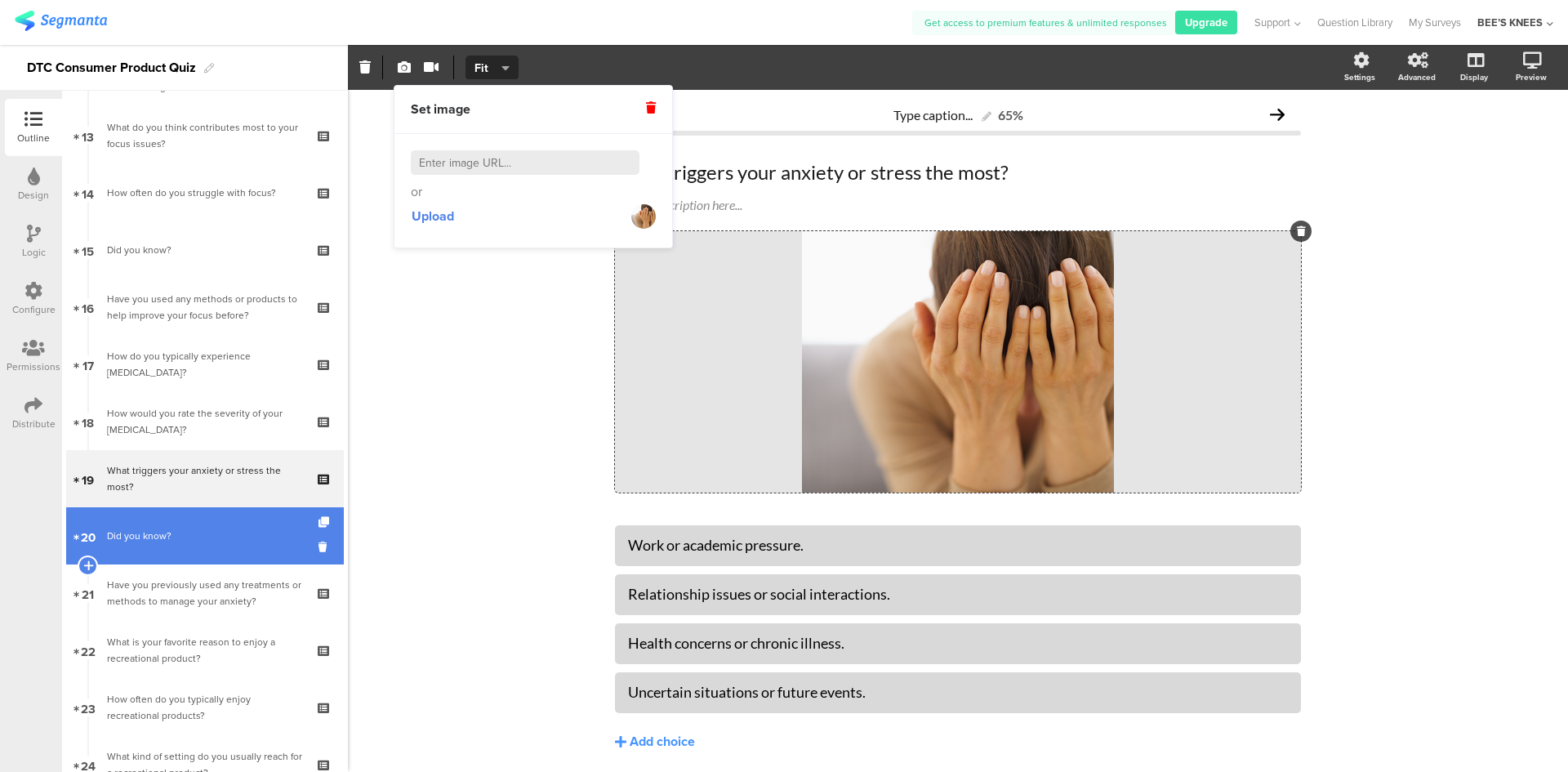
click at [206, 544] on link "20 Did you know?" at bounding box center [204, 536] width 278 height 57
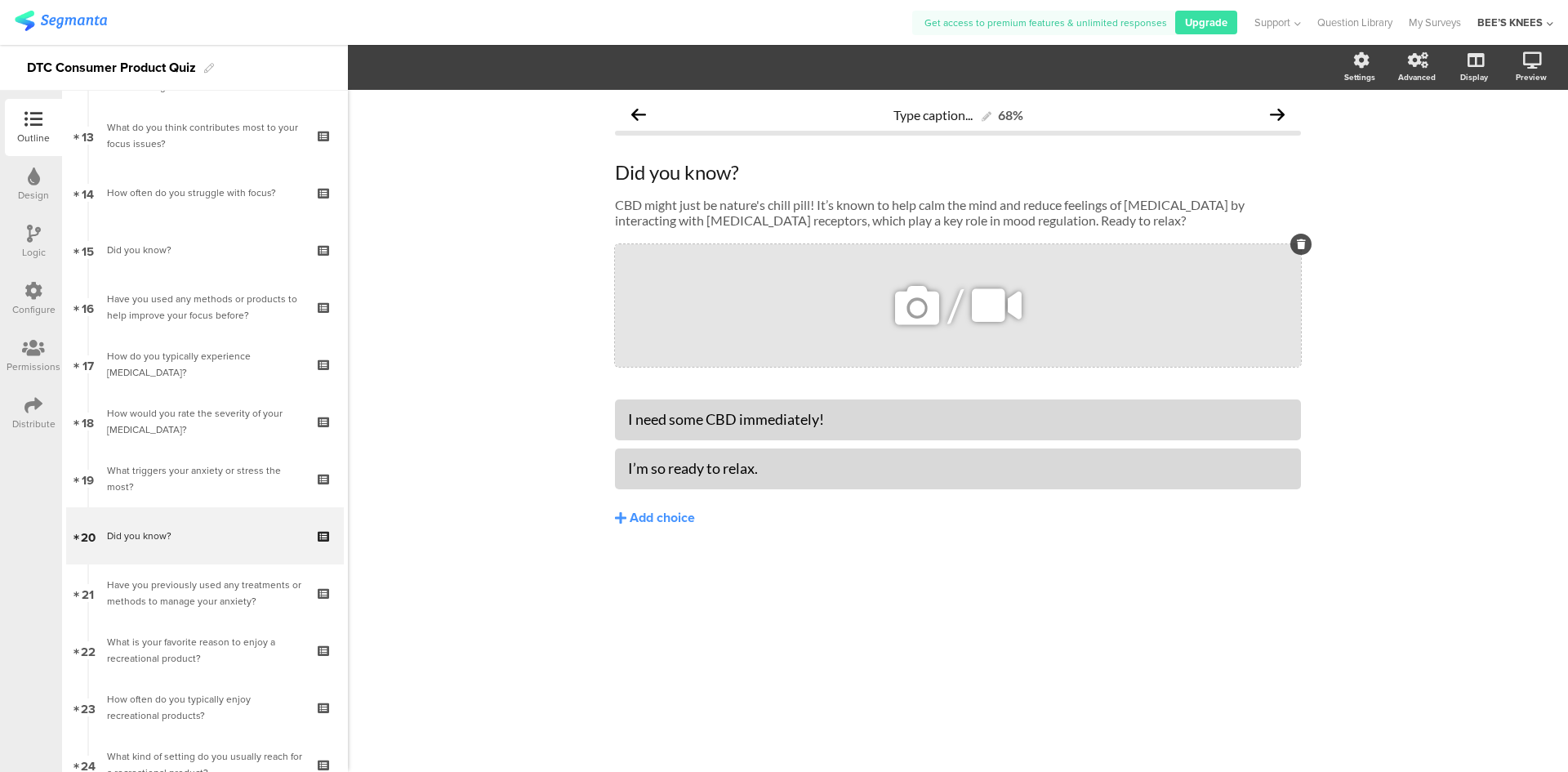
click at [902, 307] on icon at bounding box center [917, 306] width 55 height 55
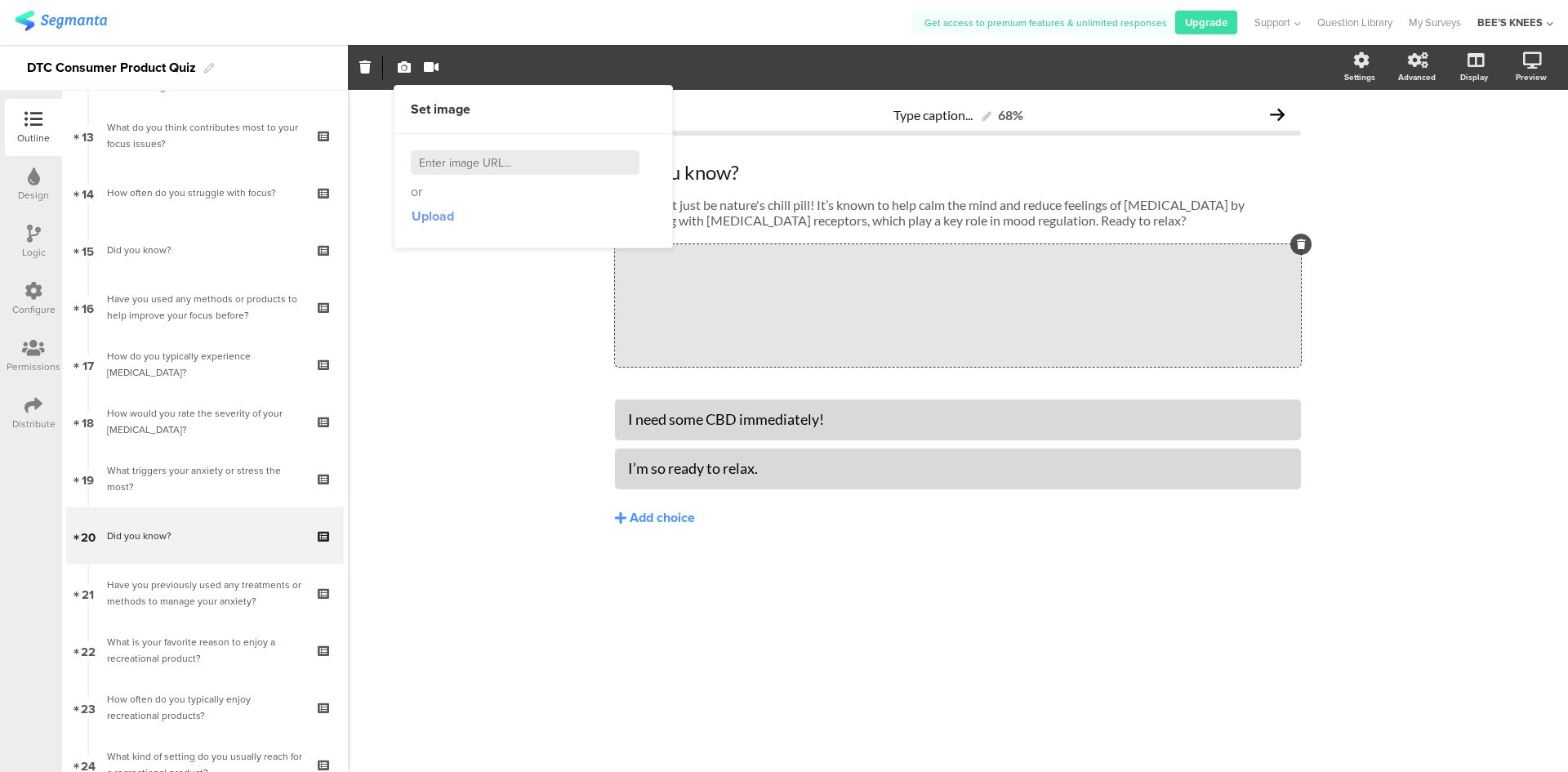
click at [441, 213] on span "Upload" at bounding box center [433, 216] width 42 height 19
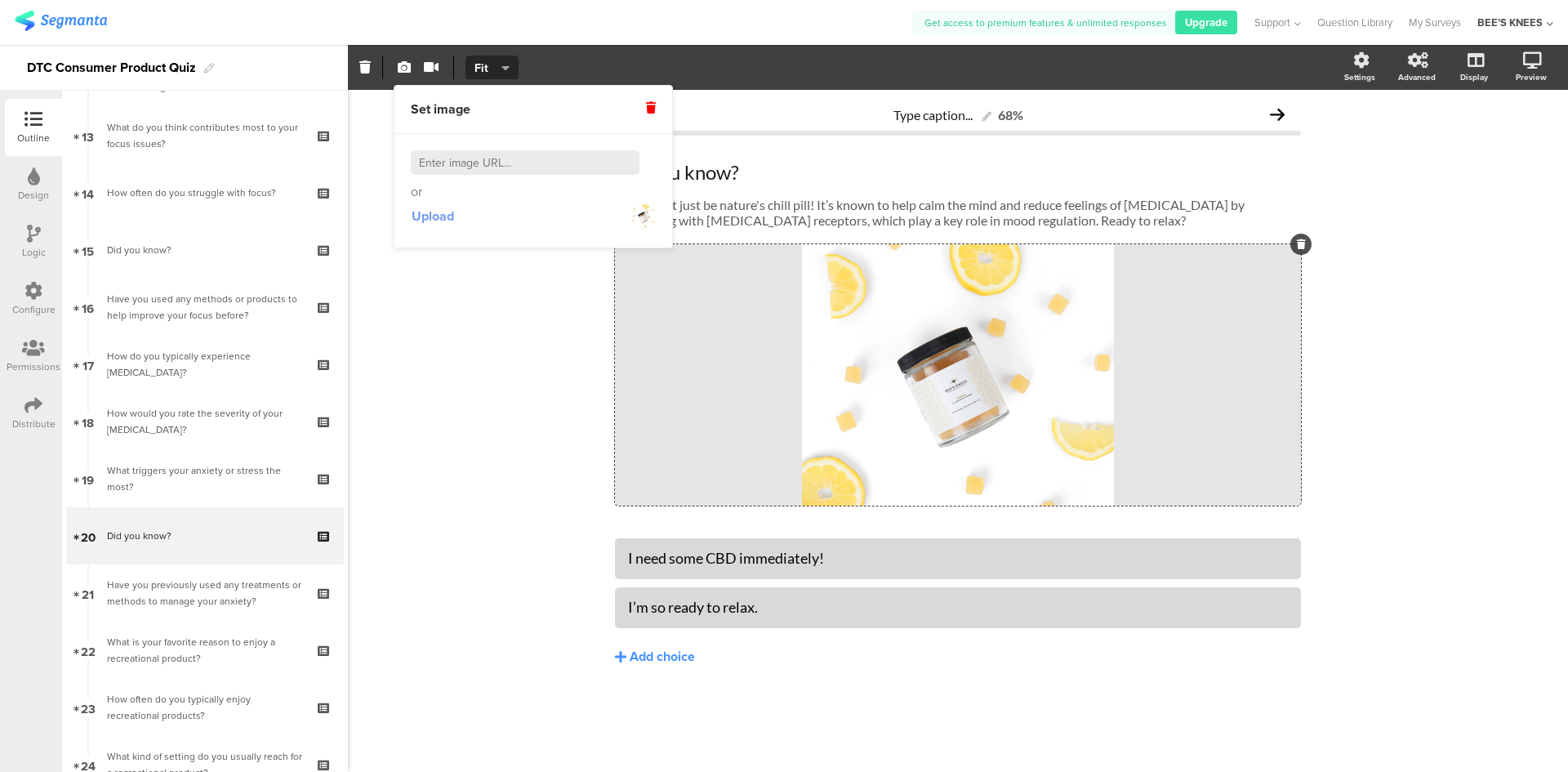
click at [435, 221] on span "Upload" at bounding box center [433, 216] width 42 height 19
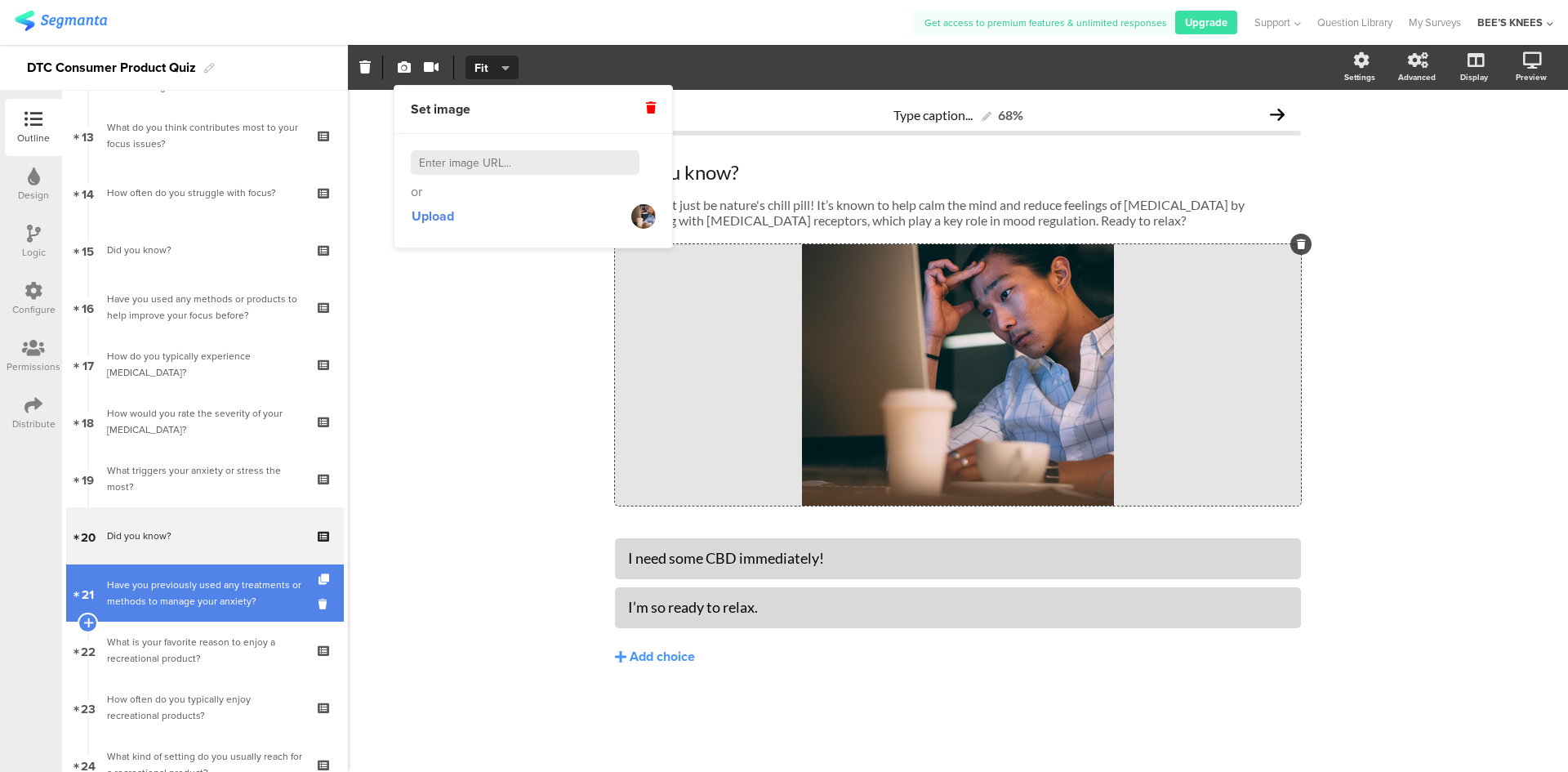
click at [235, 596] on div "Have you previously used any treatments or methods to manage your anxiety?" at bounding box center [204, 593] width 195 height 33
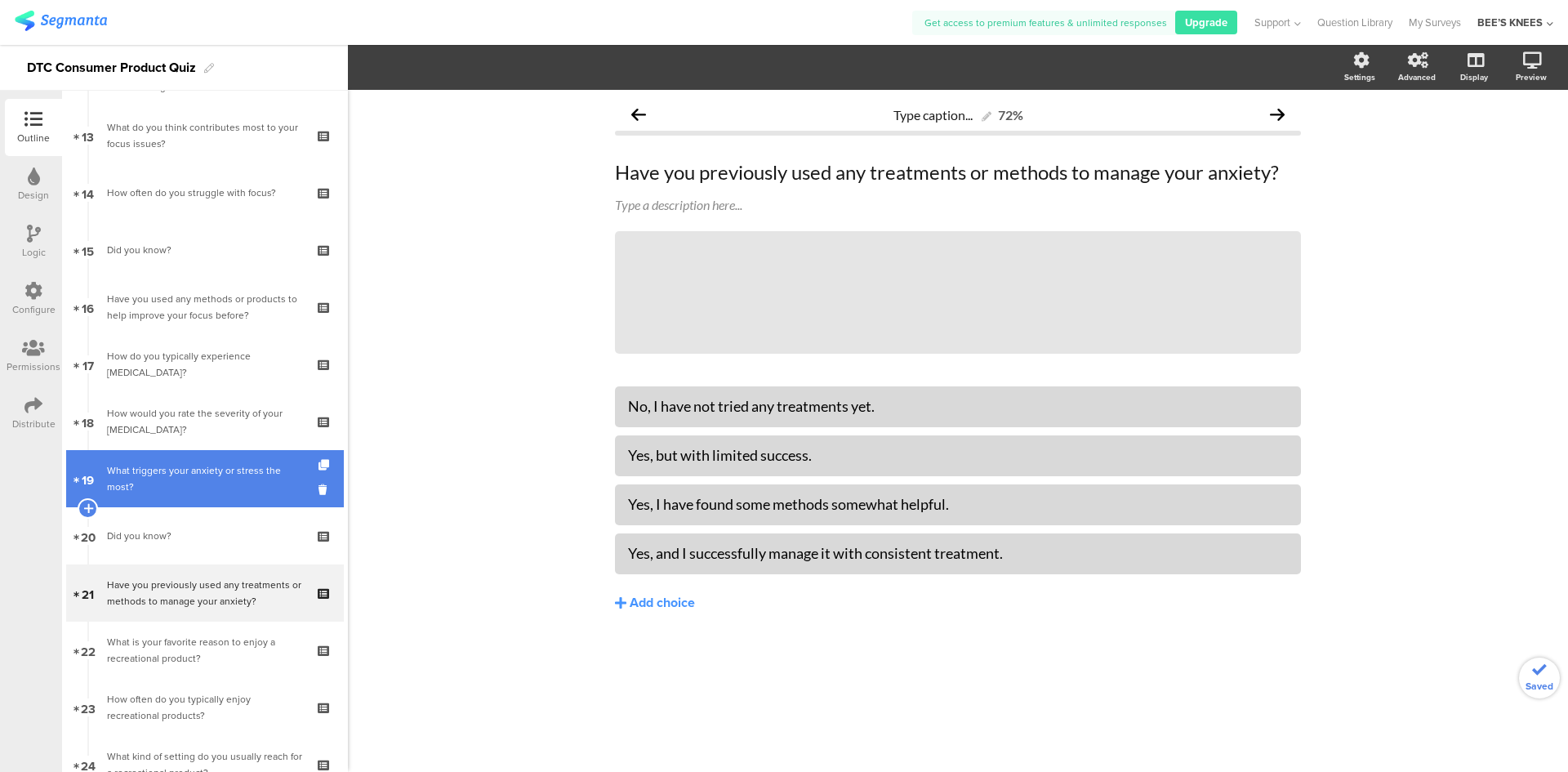
click at [195, 471] on div "What triggers your anxiety or stress the most?" at bounding box center [204, 479] width 195 height 33
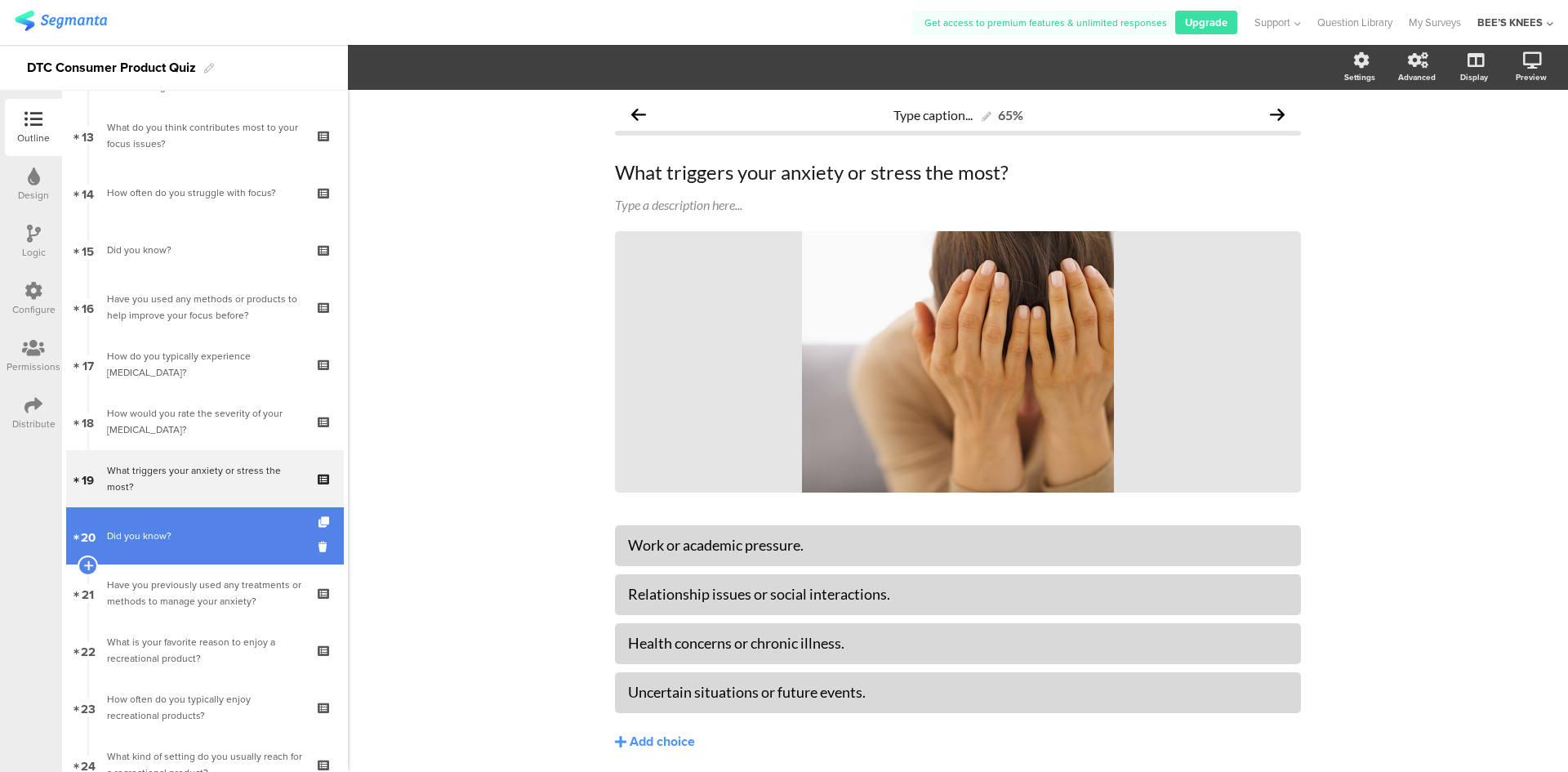
click at [195, 542] on div "Did you know?" at bounding box center [204, 535] width 195 height 16
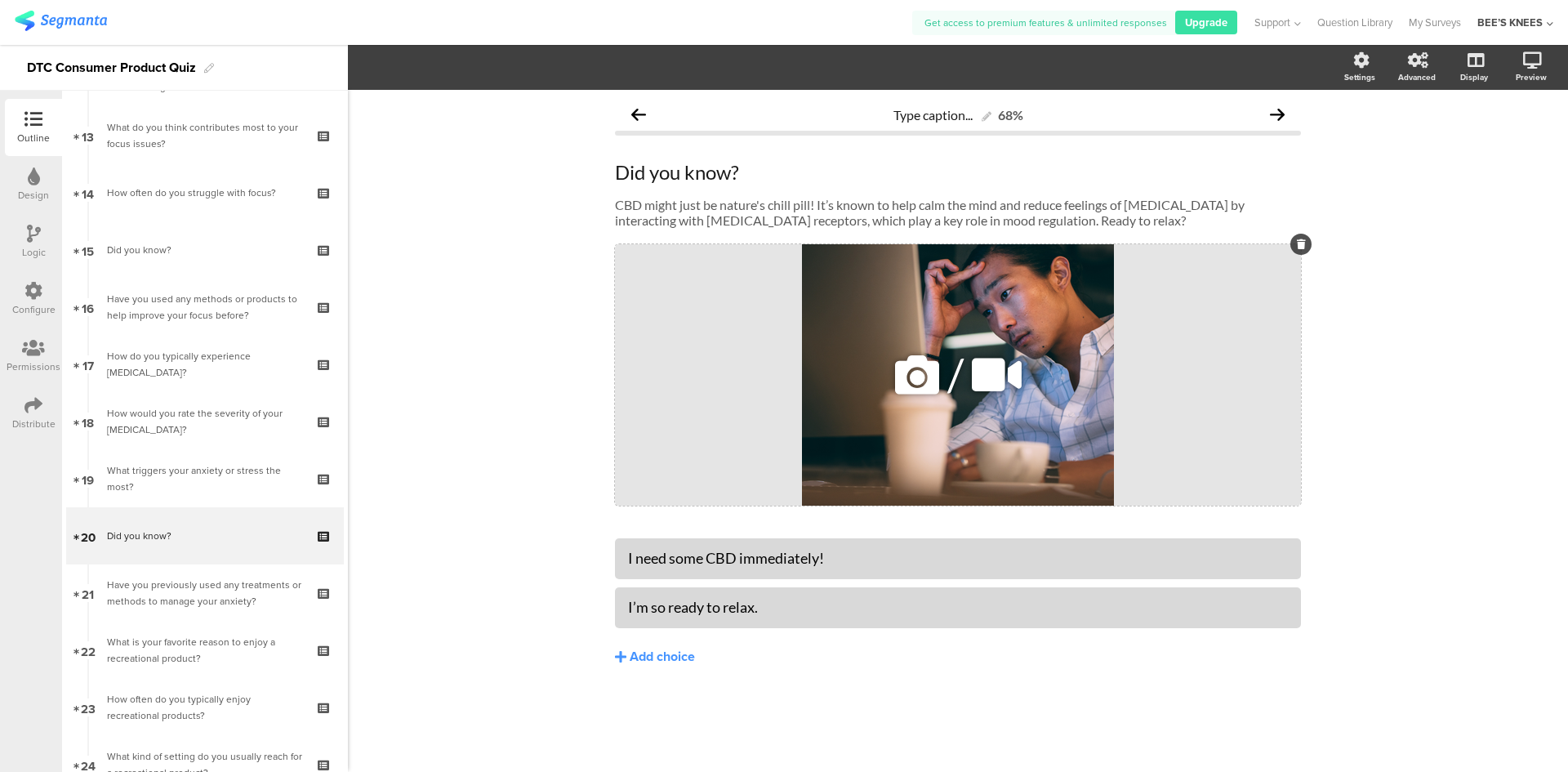
click at [912, 370] on icon at bounding box center [917, 375] width 55 height 55
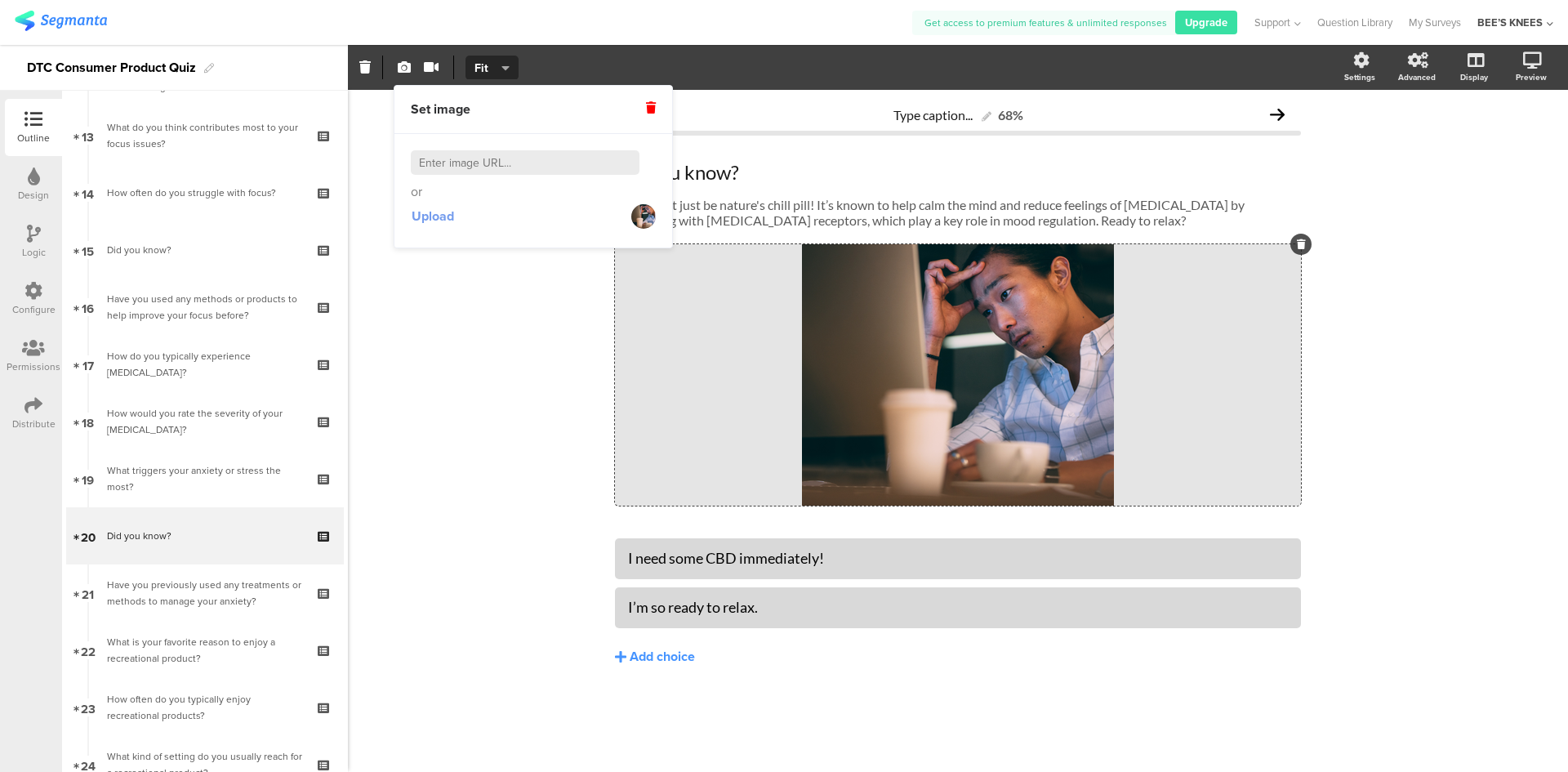
click at [449, 207] on span "Upload" at bounding box center [433, 216] width 42 height 19
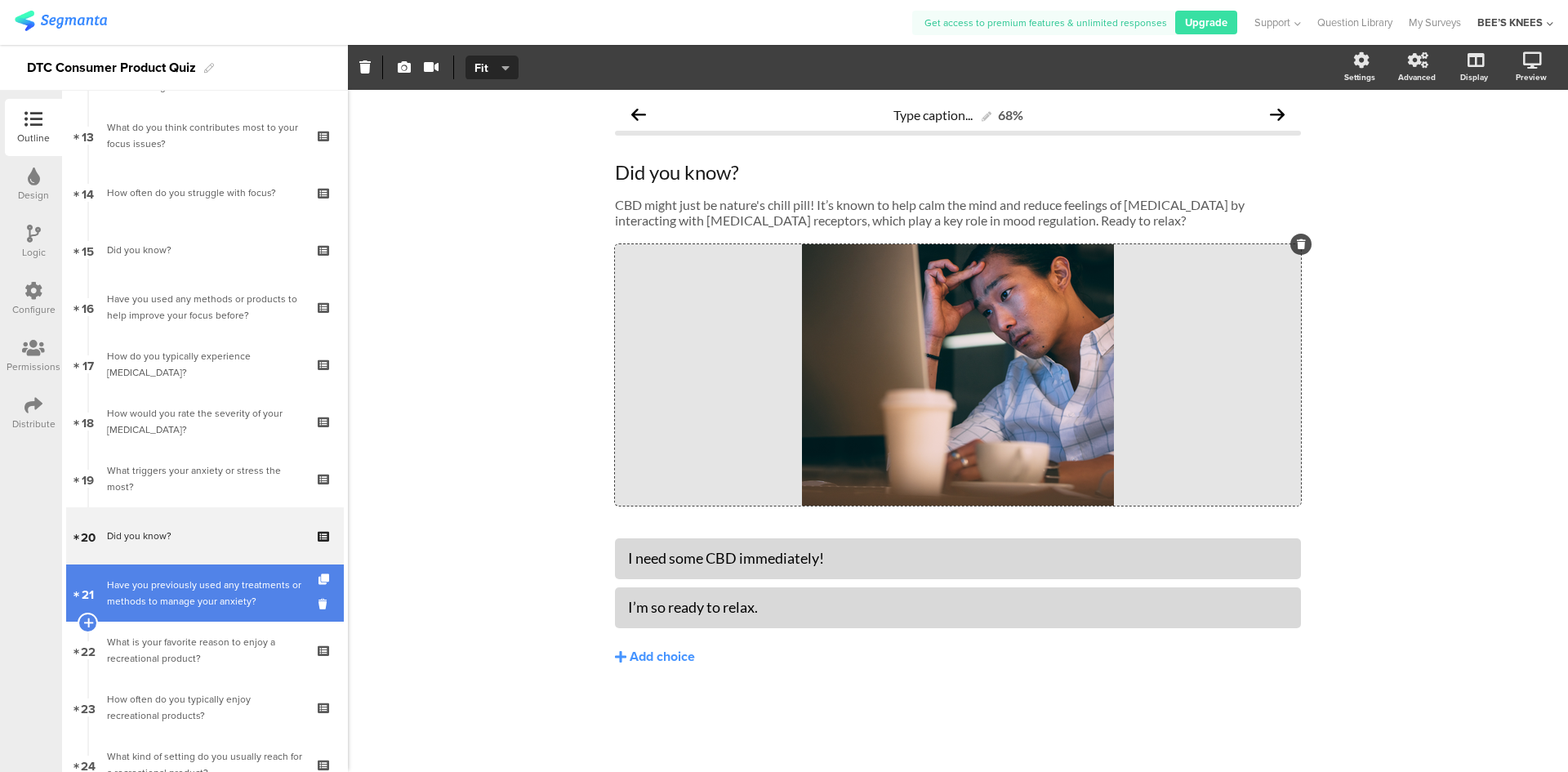
click at [169, 611] on link "21 Have you previously used any treatments or methods to manage your anxiety?" at bounding box center [204, 593] width 278 height 57
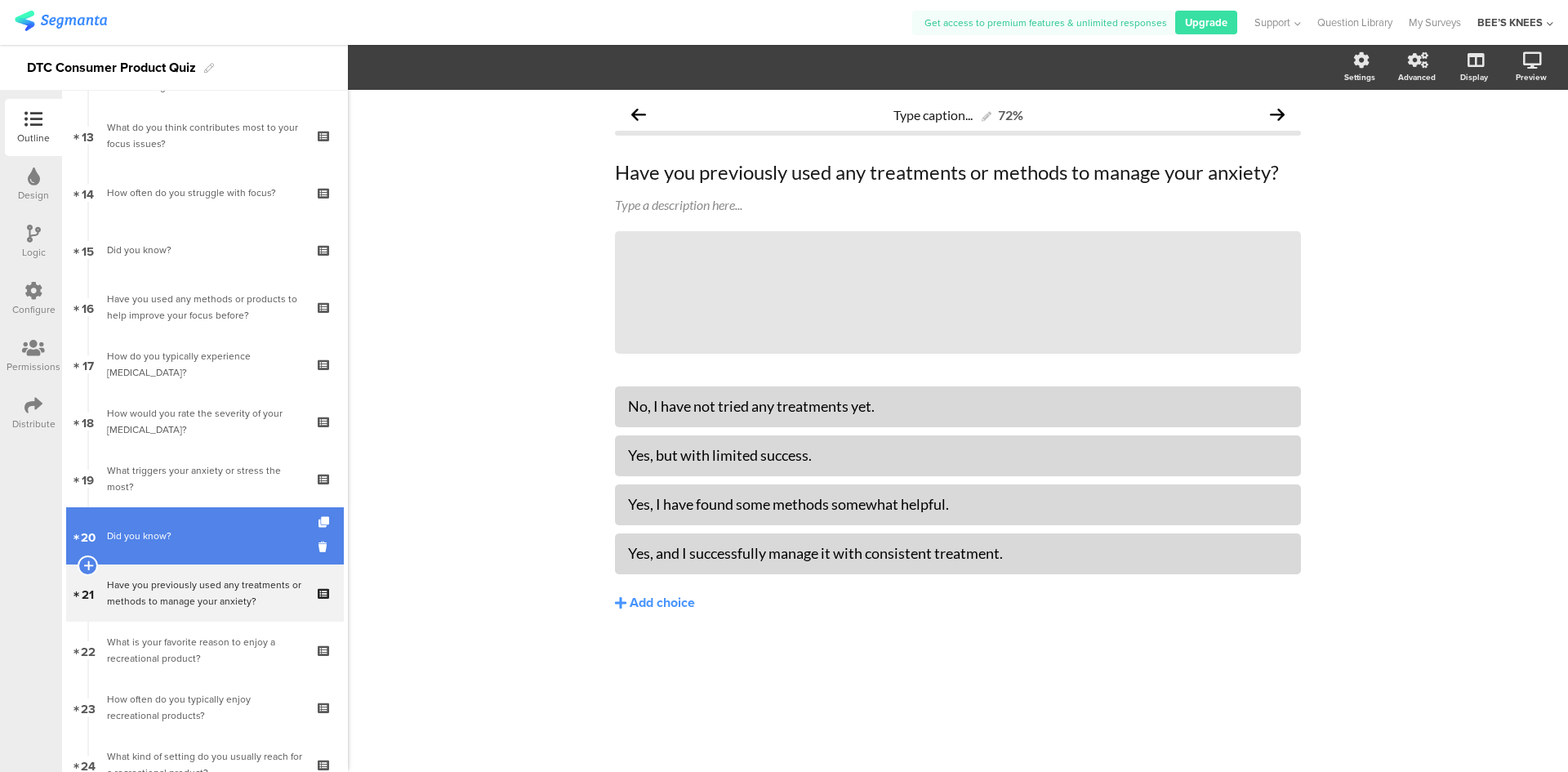
click at [173, 532] on div "Did you know?" at bounding box center [204, 535] width 195 height 16
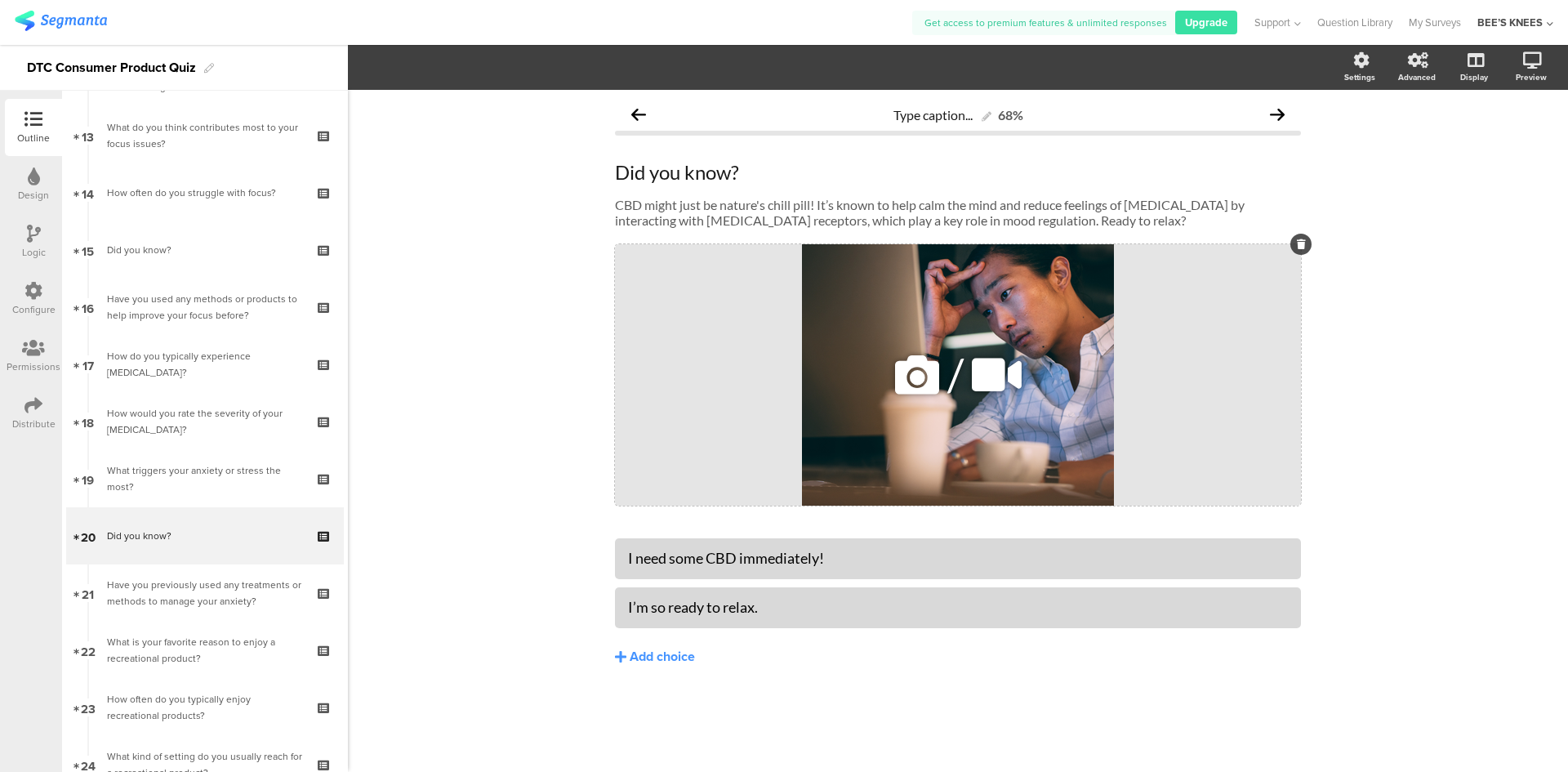
click at [1300, 245] on icon at bounding box center [1301, 243] width 9 height 10
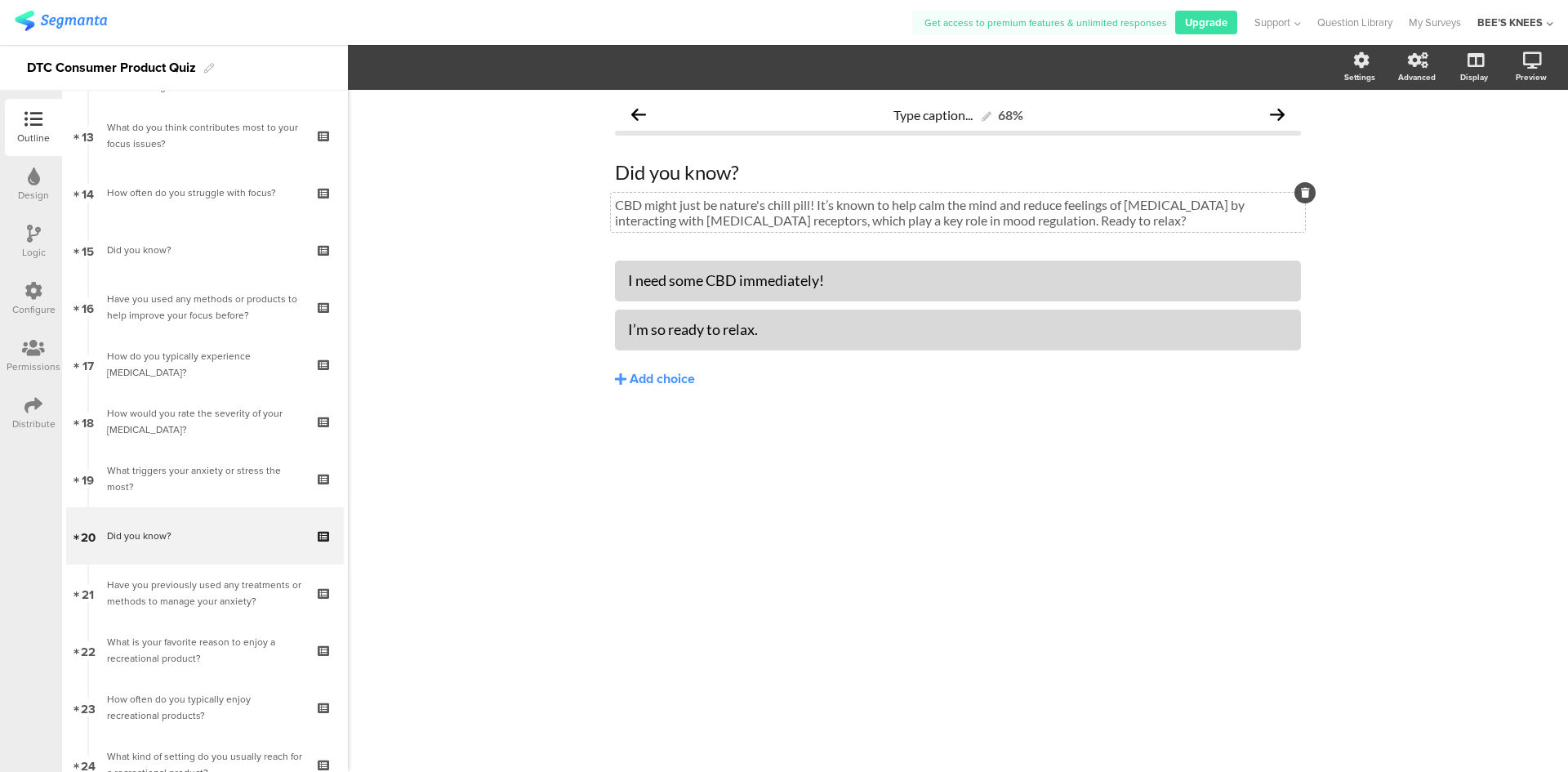
click at [811, 214] on div "CBD might just be nature's chill pill! It’s known to help calm the mind and red…" at bounding box center [958, 212] width 694 height 39
click at [810, 235] on div "Did you know? Did you know? CBD might just be nature's chill pill! It’s known t…" at bounding box center [958, 194] width 687 height 100
click at [802, 241] on div "Did you know? Did you know? CBD might just be nature's chill pill! It’s known t…" at bounding box center [958, 194] width 687 height 100
click at [929, 185] on div "Did you know? Did you know?" at bounding box center [958, 172] width 694 height 33
click at [1041, 209] on p "CBD might just be nature's chill pill! It’s known to help calm the mind and red…" at bounding box center [958, 212] width 687 height 31
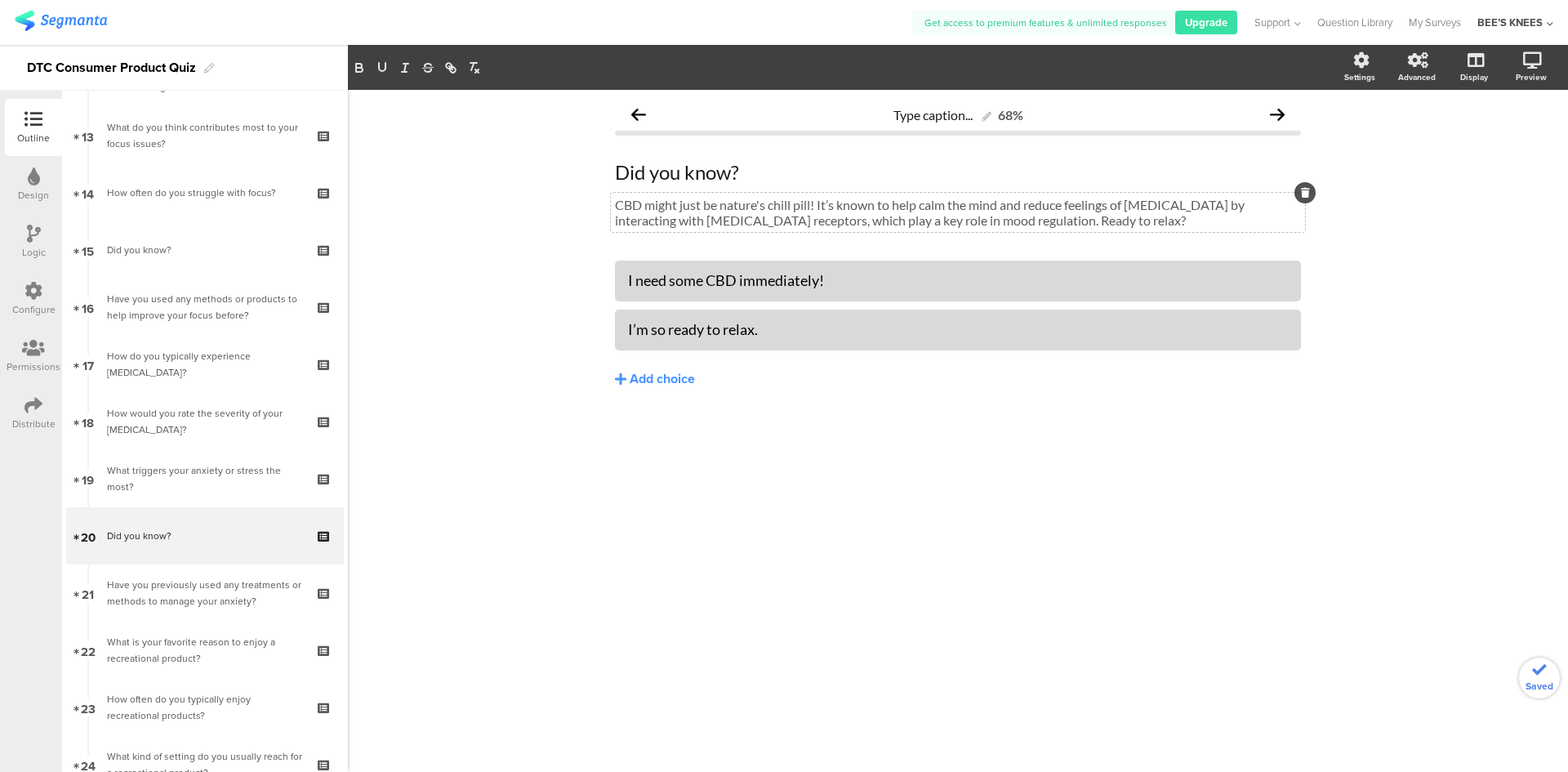
click at [1324, 466] on div "Type caption... 68% Did you know? Did you know? CBD might just be nature's chil…" at bounding box center [958, 431] width 1221 height 682
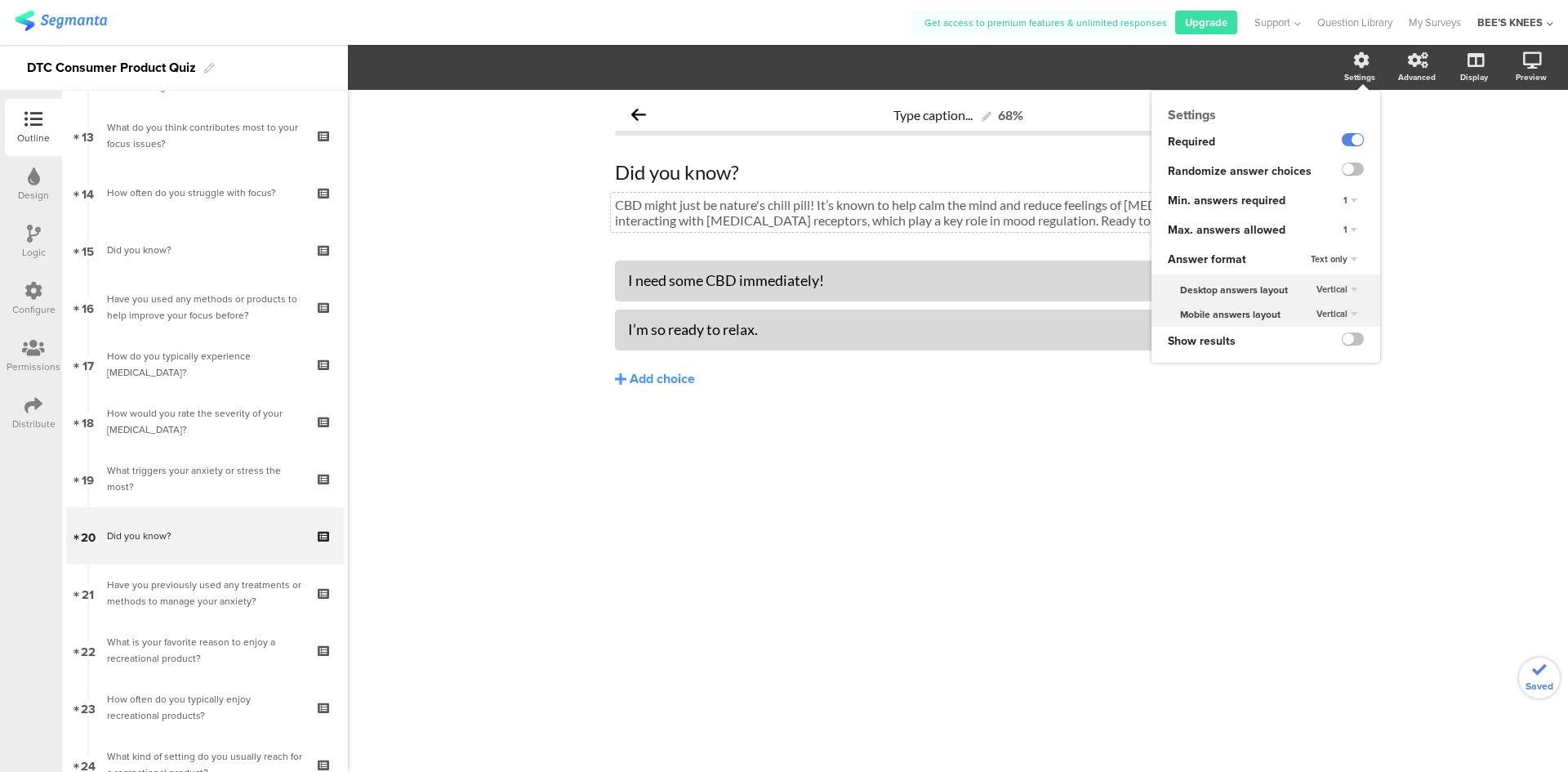
click at [1358, 66] on icon at bounding box center [1361, 60] width 16 height 16
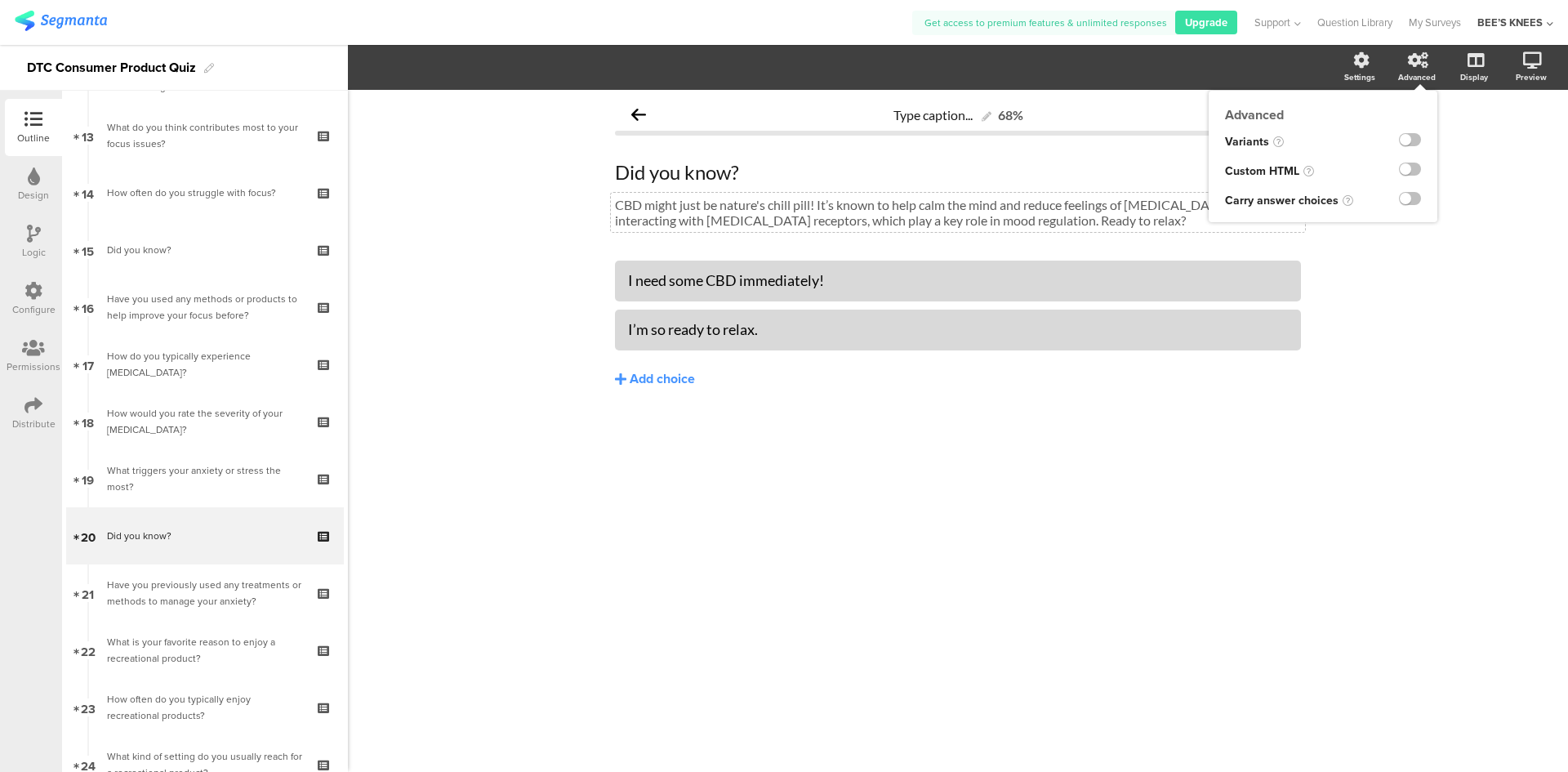
click at [1416, 91] on div "Advanced Variants Custom HTML Carry answer choices" at bounding box center [1323, 157] width 229 height 132
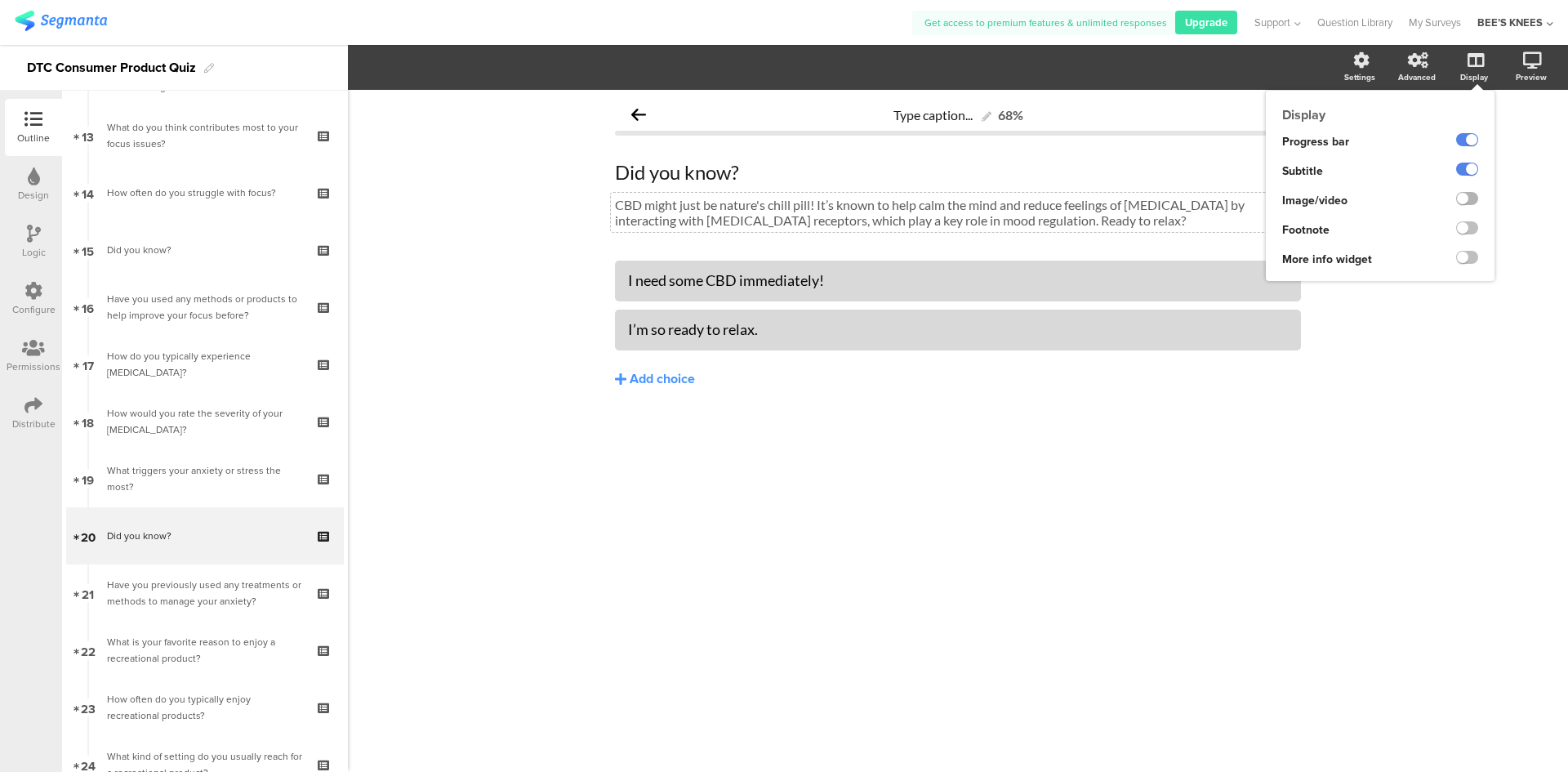
click at [1474, 203] on label at bounding box center [1467, 198] width 22 height 13
click at [0, 0] on input "checkbox" at bounding box center [0, 0] width 0 height 0
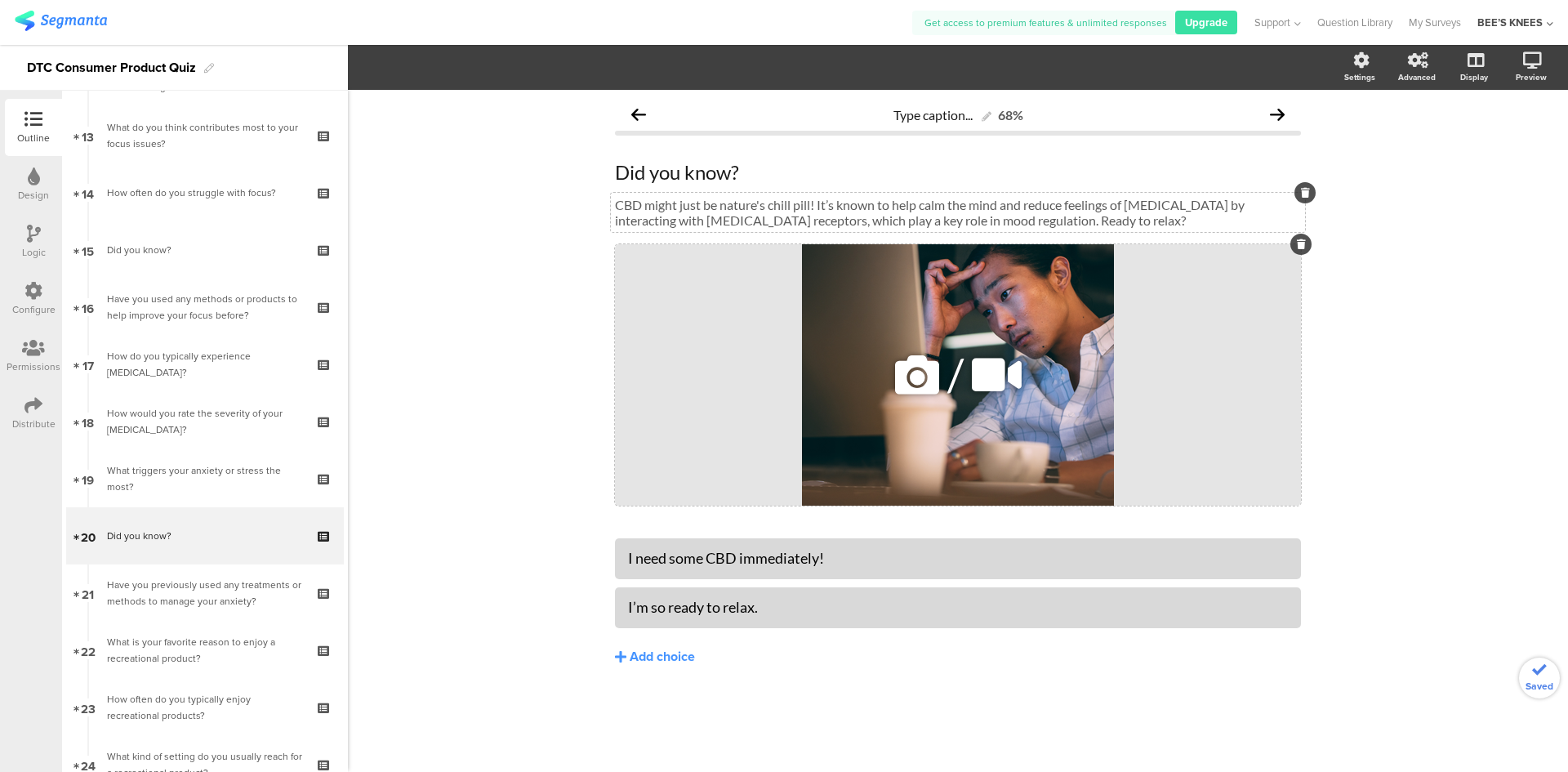
click at [918, 383] on icon at bounding box center [917, 375] width 55 height 55
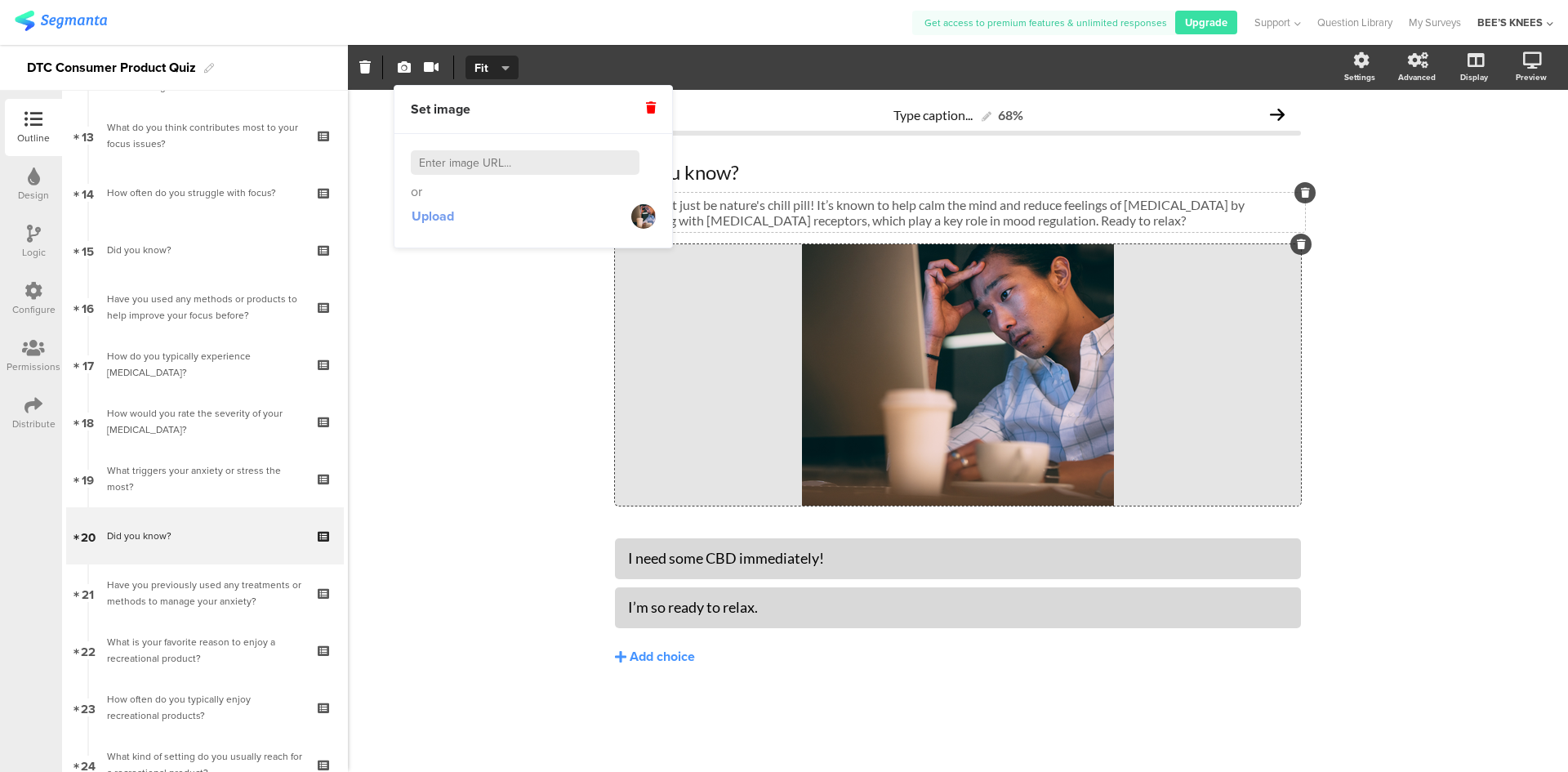
click at [419, 216] on span "Upload" at bounding box center [433, 216] width 42 height 19
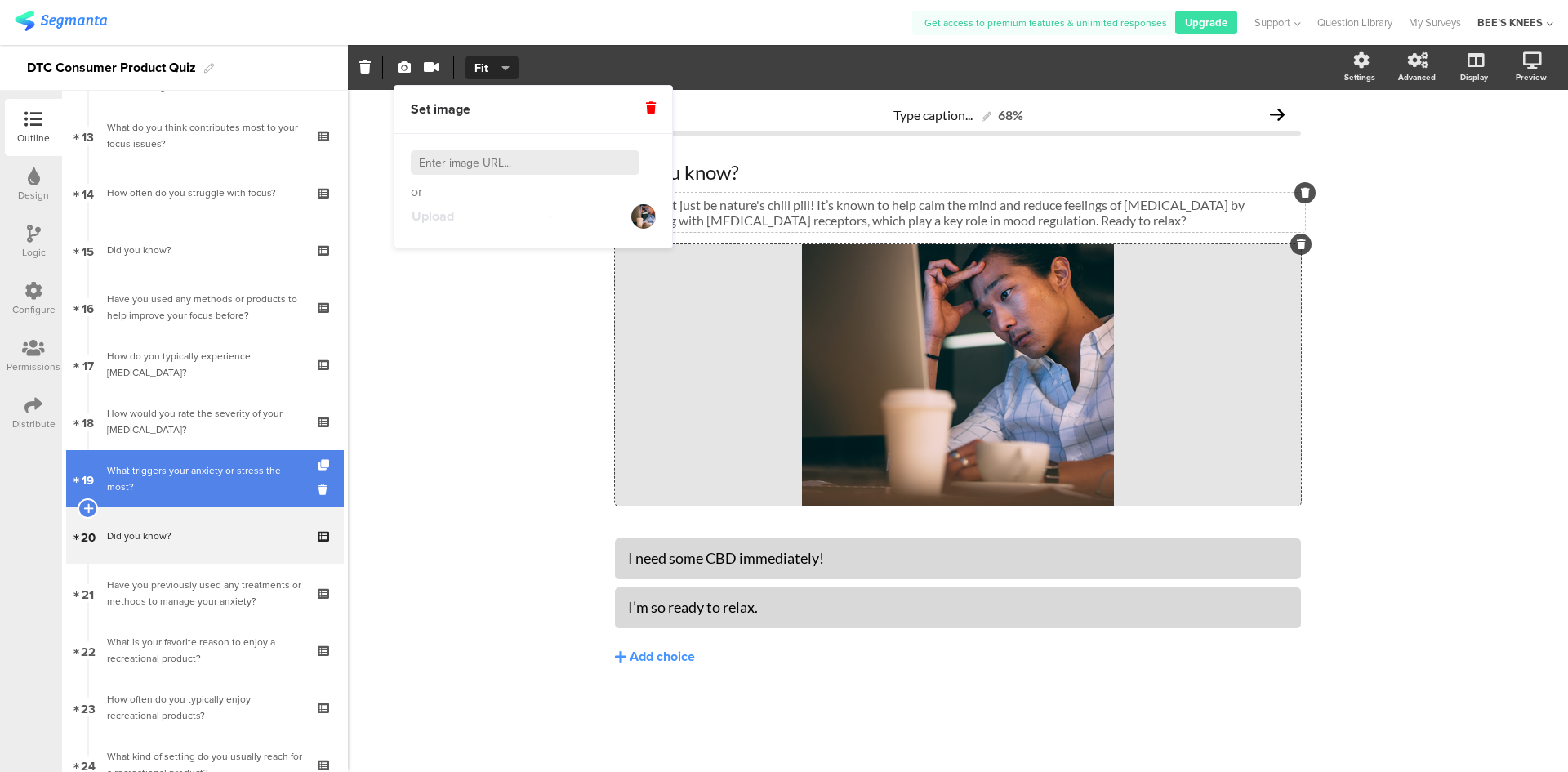
click at [215, 473] on div "What triggers your anxiety or stress the most?" at bounding box center [204, 479] width 195 height 33
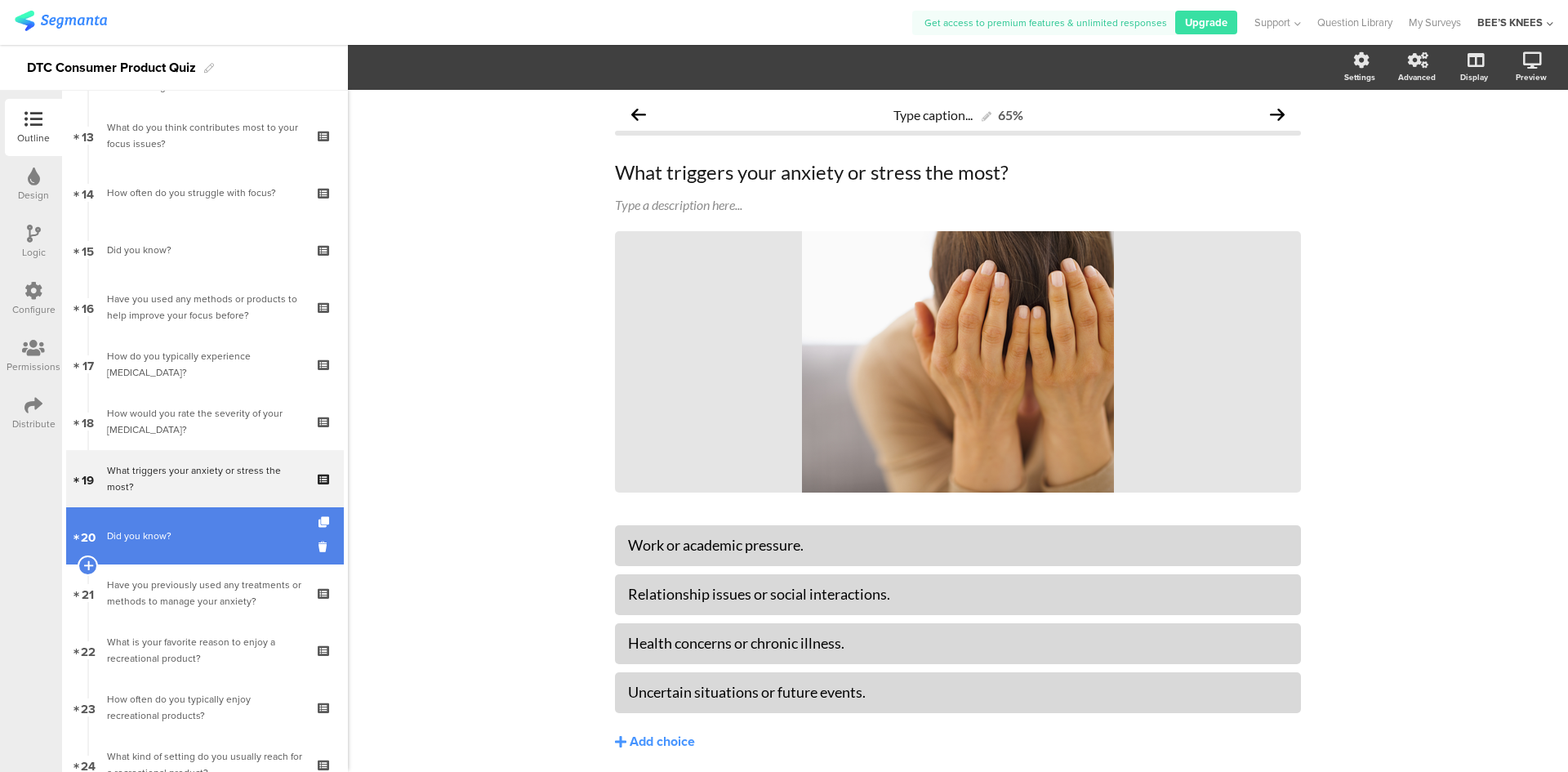
click at [224, 521] on link "20 Did you know?" at bounding box center [204, 536] width 278 height 57
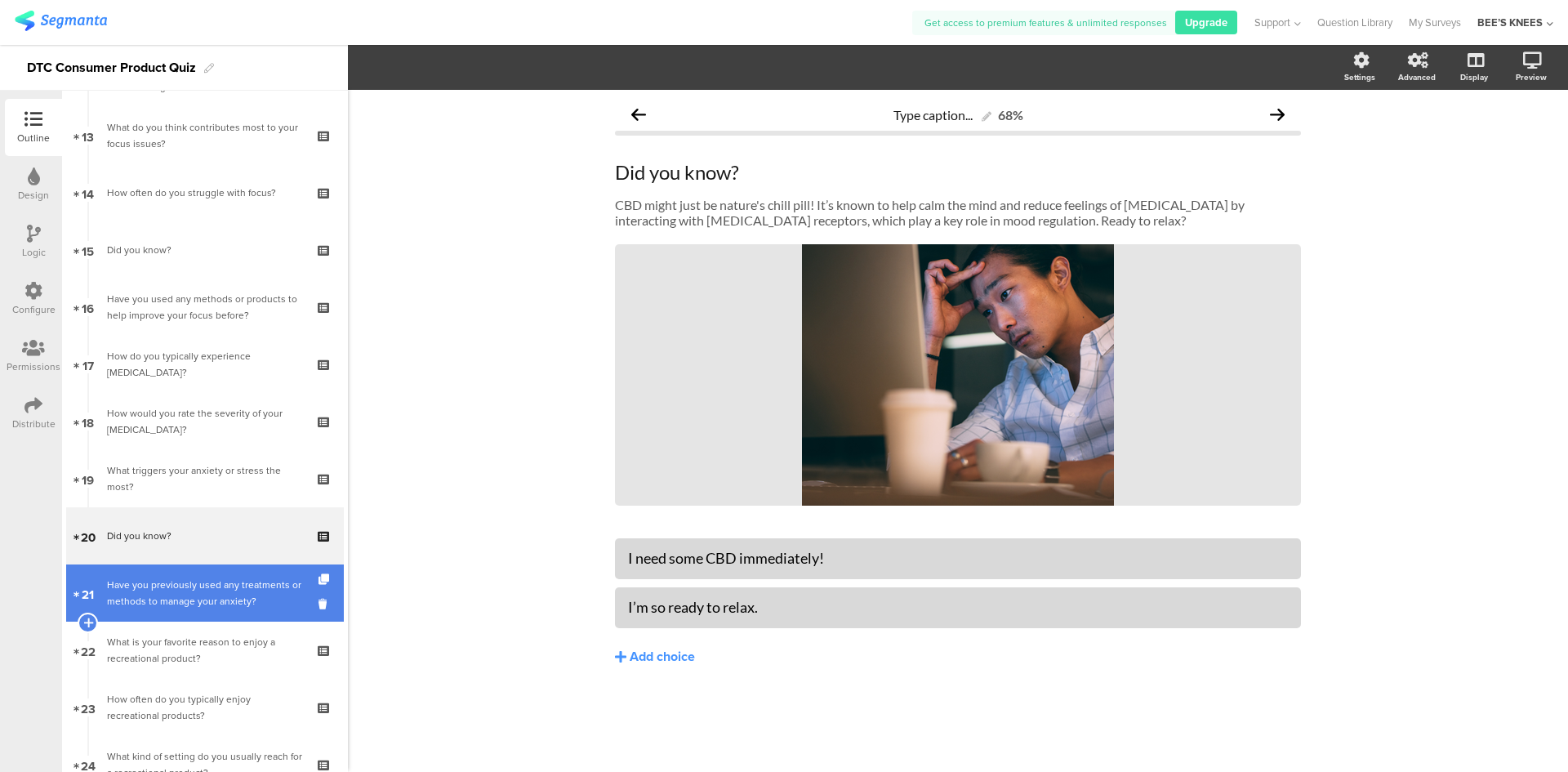
click at [228, 578] on div "Have you previously used any treatments or methods to manage your anxiety?" at bounding box center [204, 593] width 195 height 33
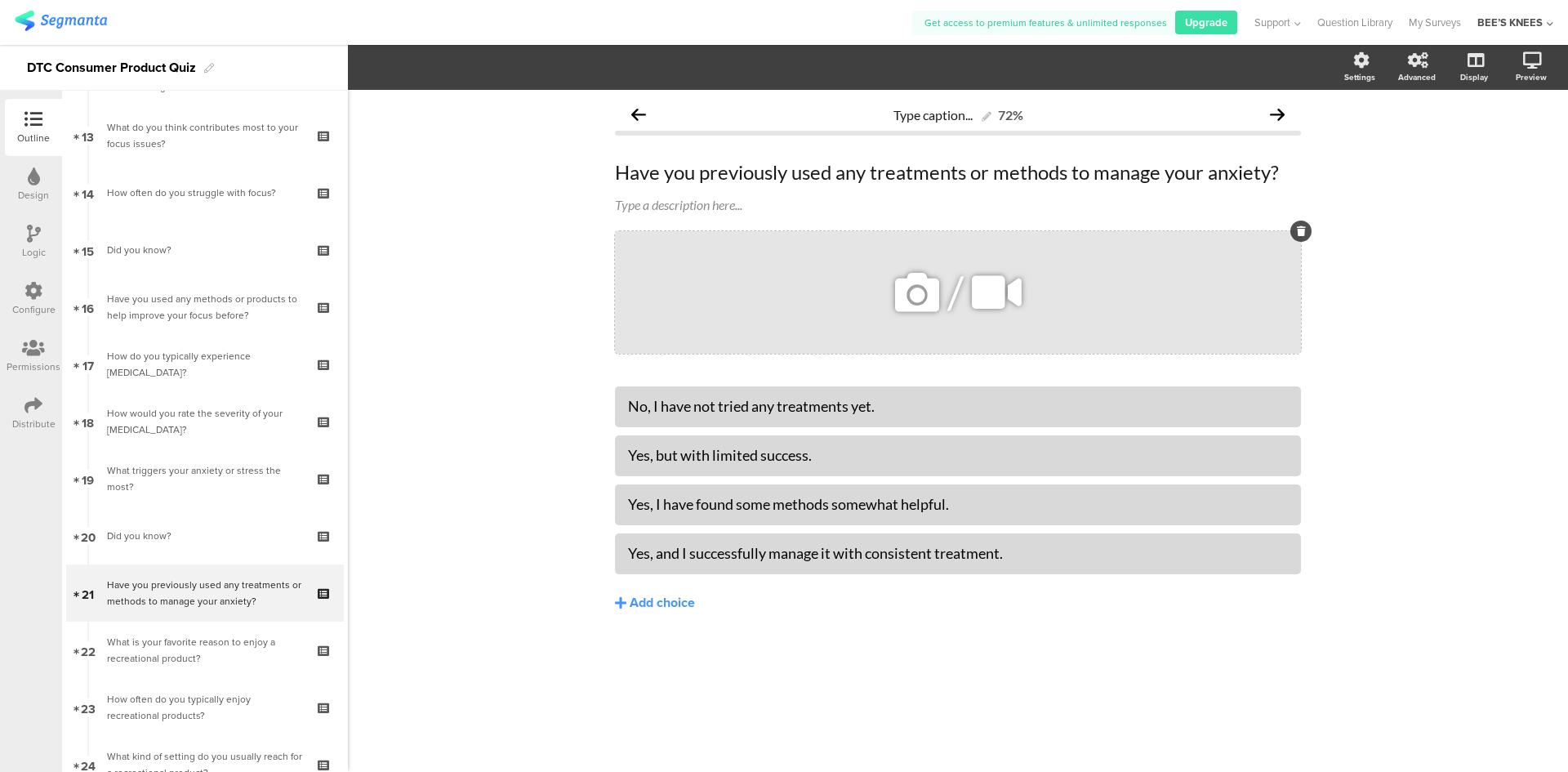
click at [920, 299] on icon at bounding box center [917, 293] width 55 height 55
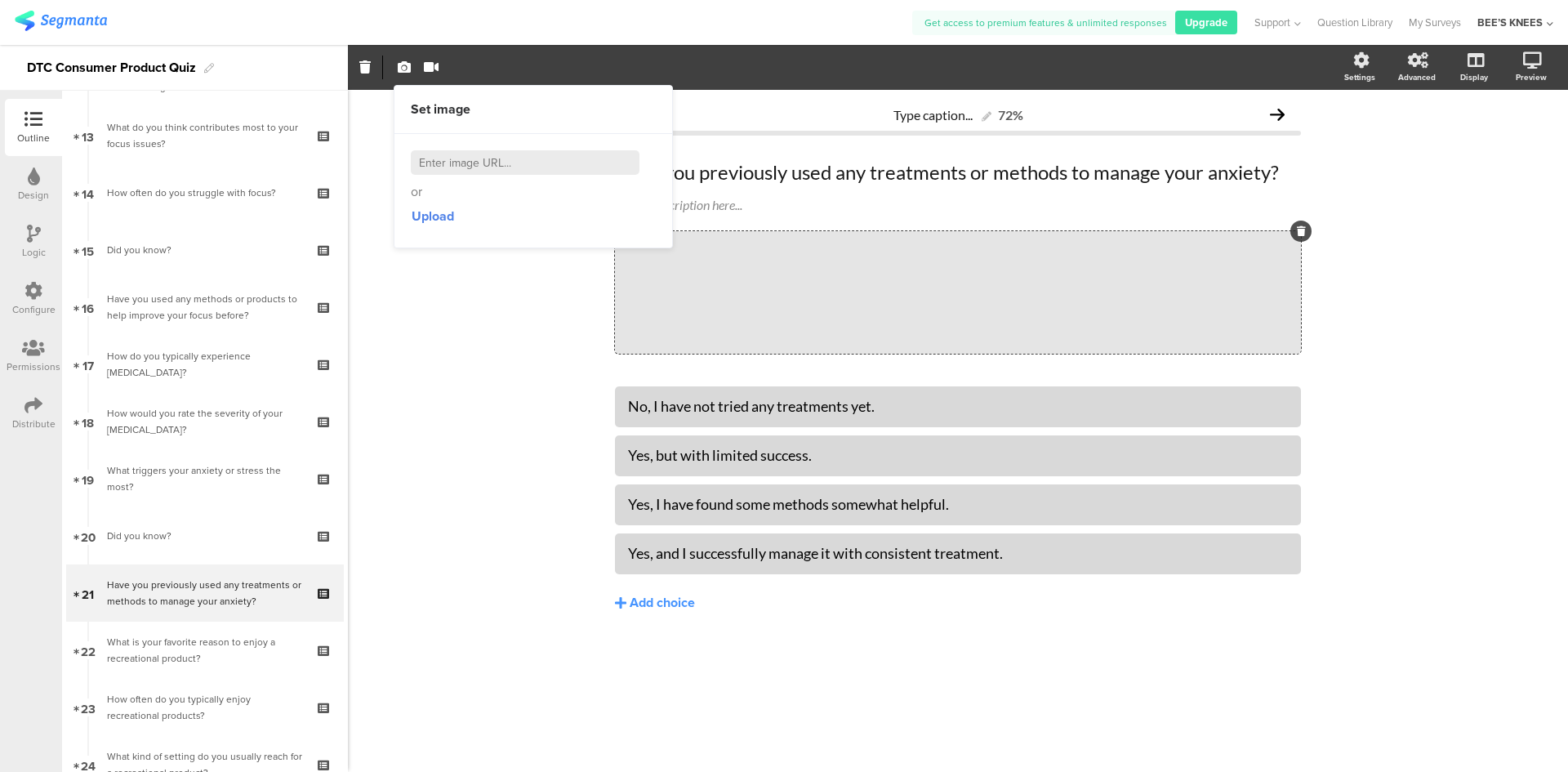
click at [407, 203] on div "or Upload" at bounding box center [533, 190] width 278 height 113
click at [418, 216] on span "Upload" at bounding box center [433, 216] width 42 height 19
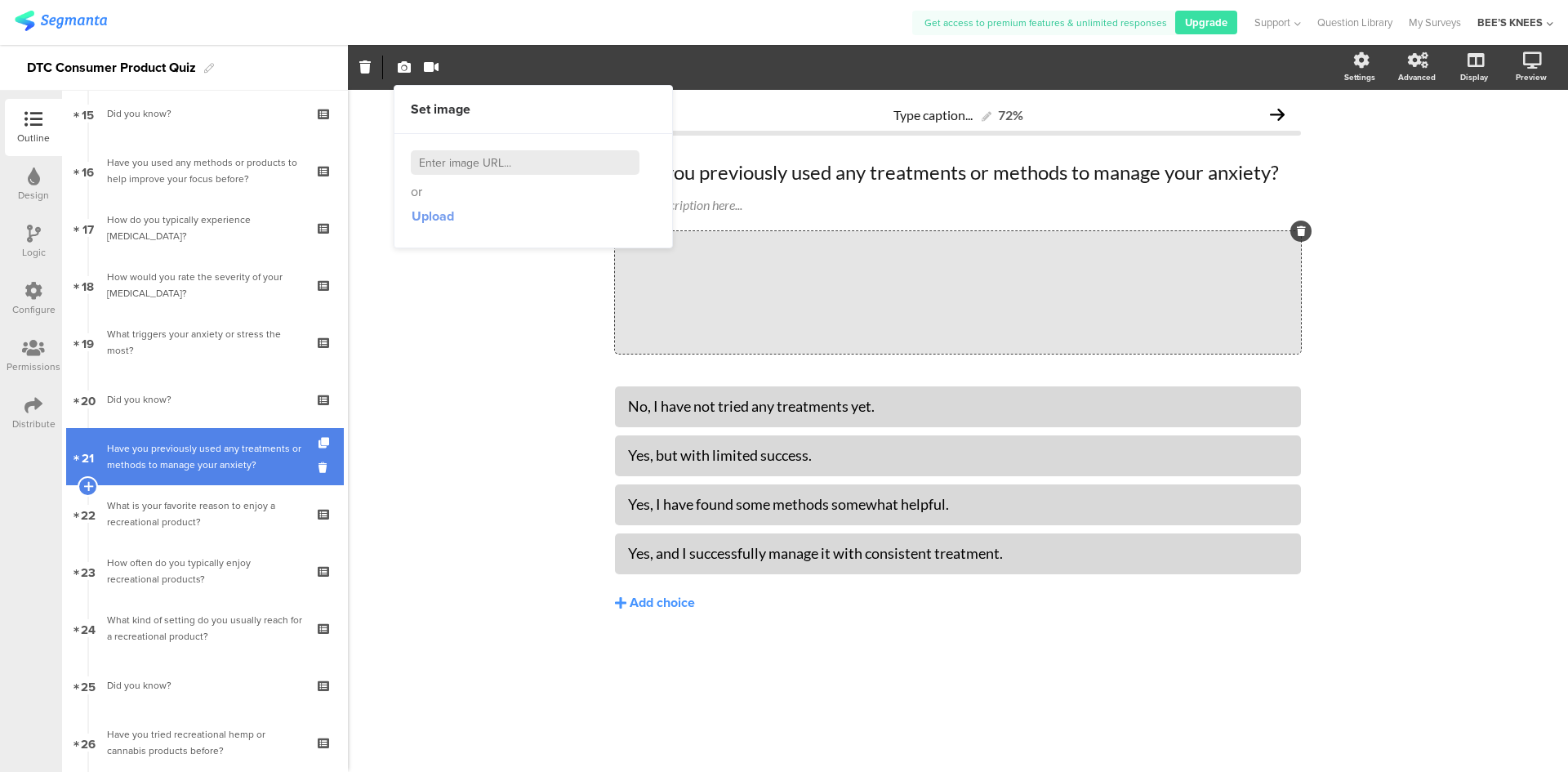
scroll to position [980, 0]
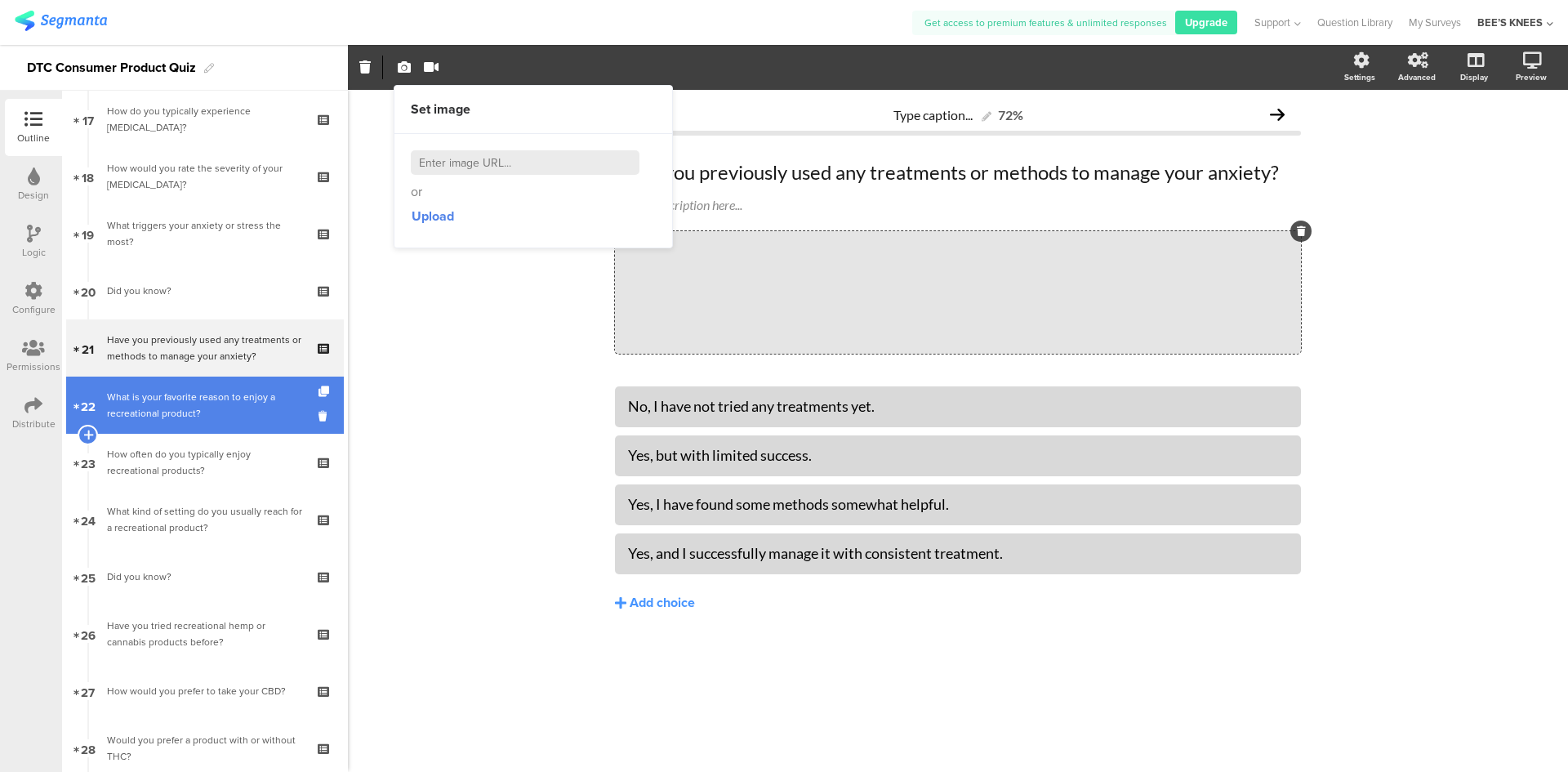
click at [210, 412] on div "What is your favorite reason to enjoy a recreational product?" at bounding box center [204, 405] width 195 height 33
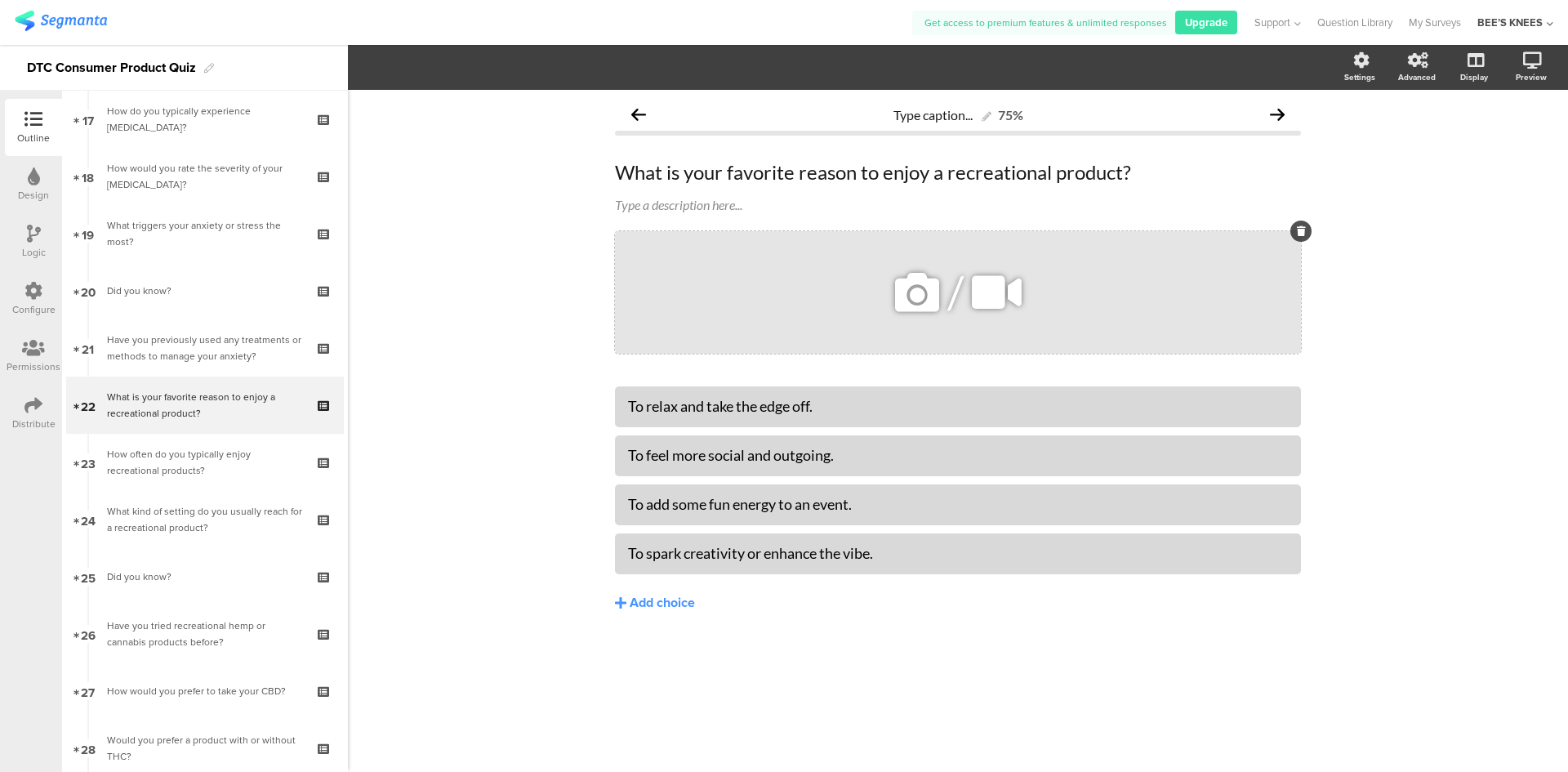
click at [918, 292] on icon at bounding box center [917, 293] width 55 height 55
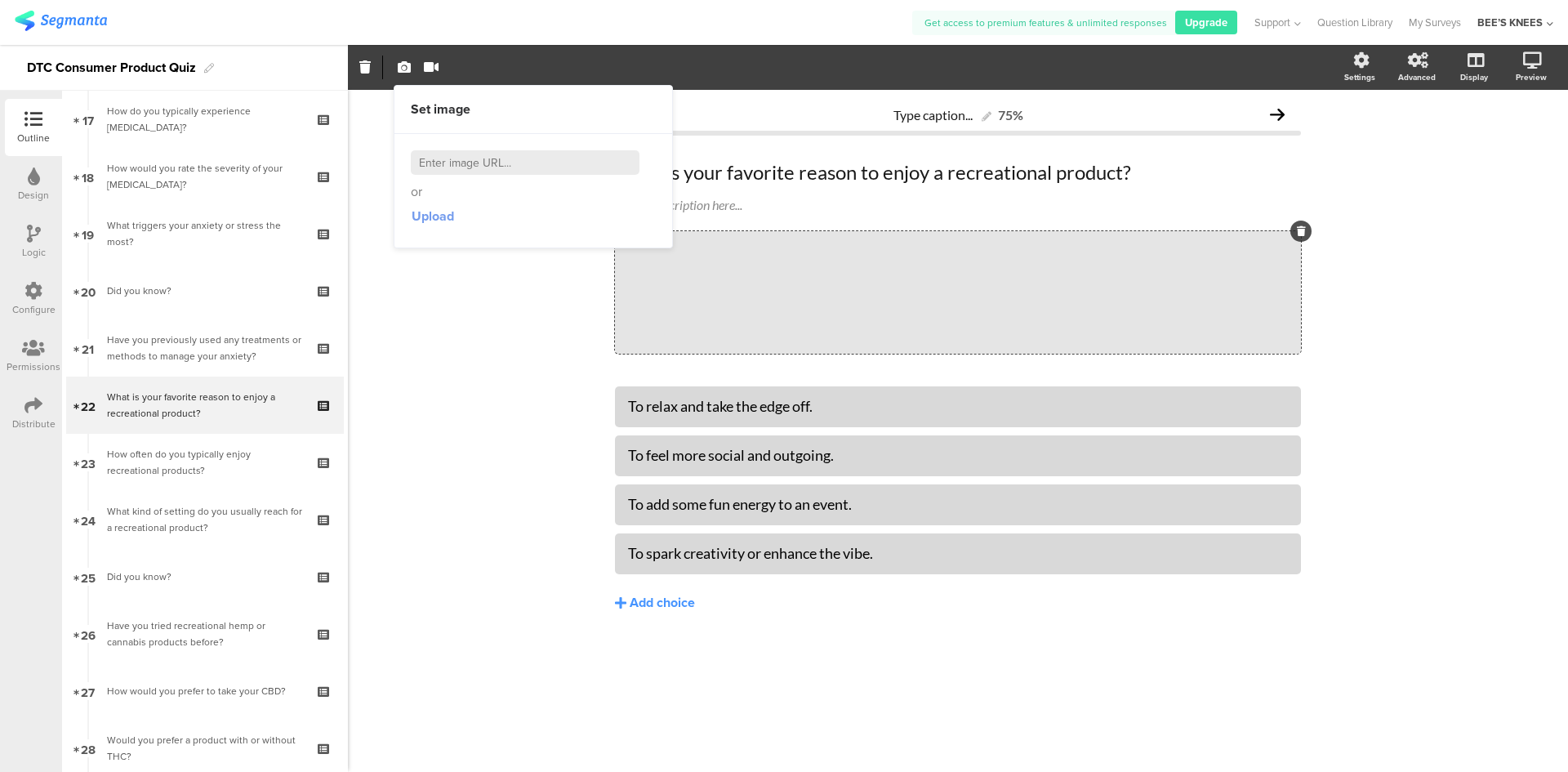
click at [441, 226] on button "Upload" at bounding box center [433, 216] width 44 height 29
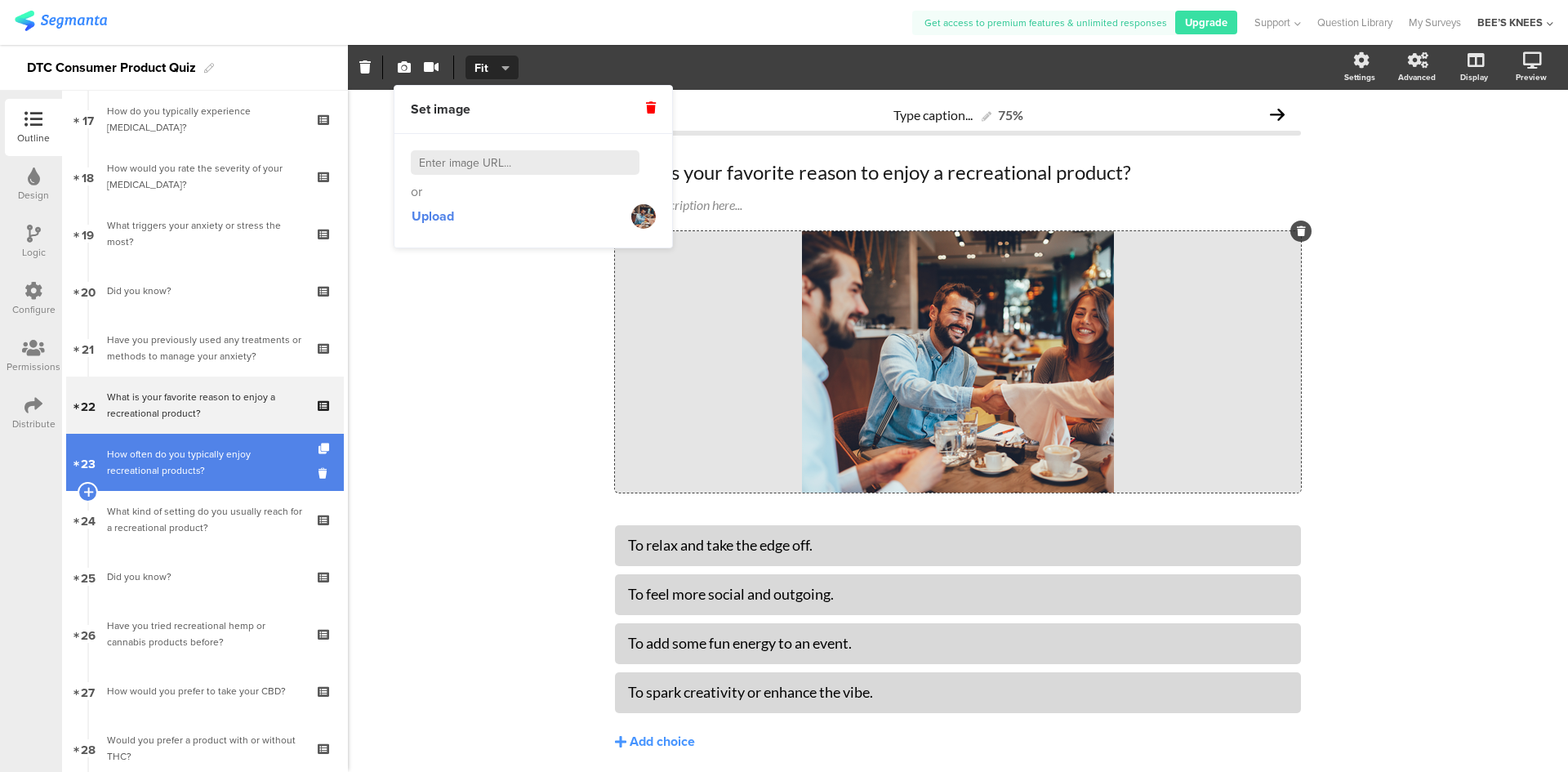
click at [166, 462] on div "How often do you typically enjoy recreational products?" at bounding box center [204, 462] width 195 height 33
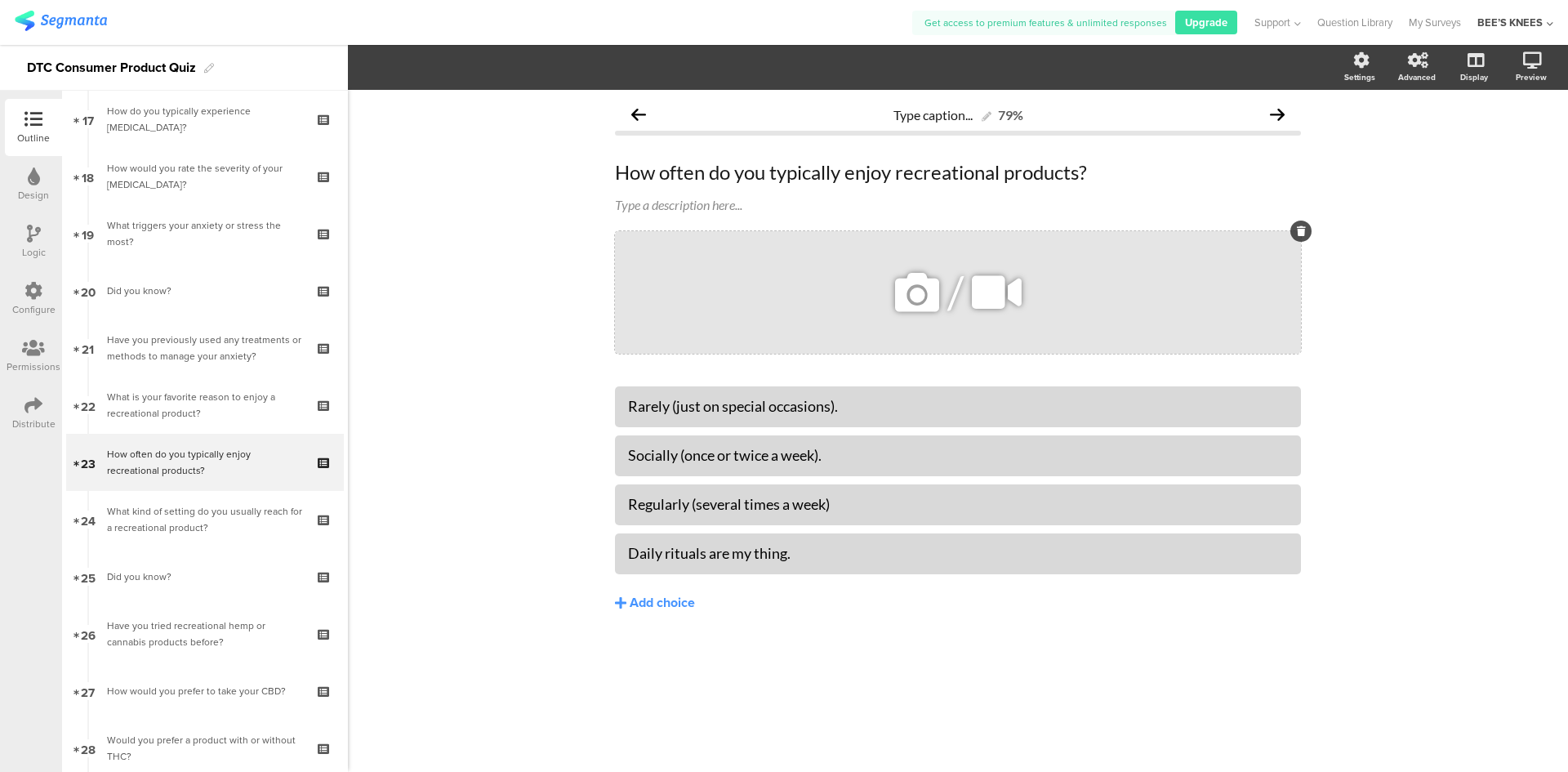
click at [927, 290] on icon at bounding box center [917, 293] width 55 height 55
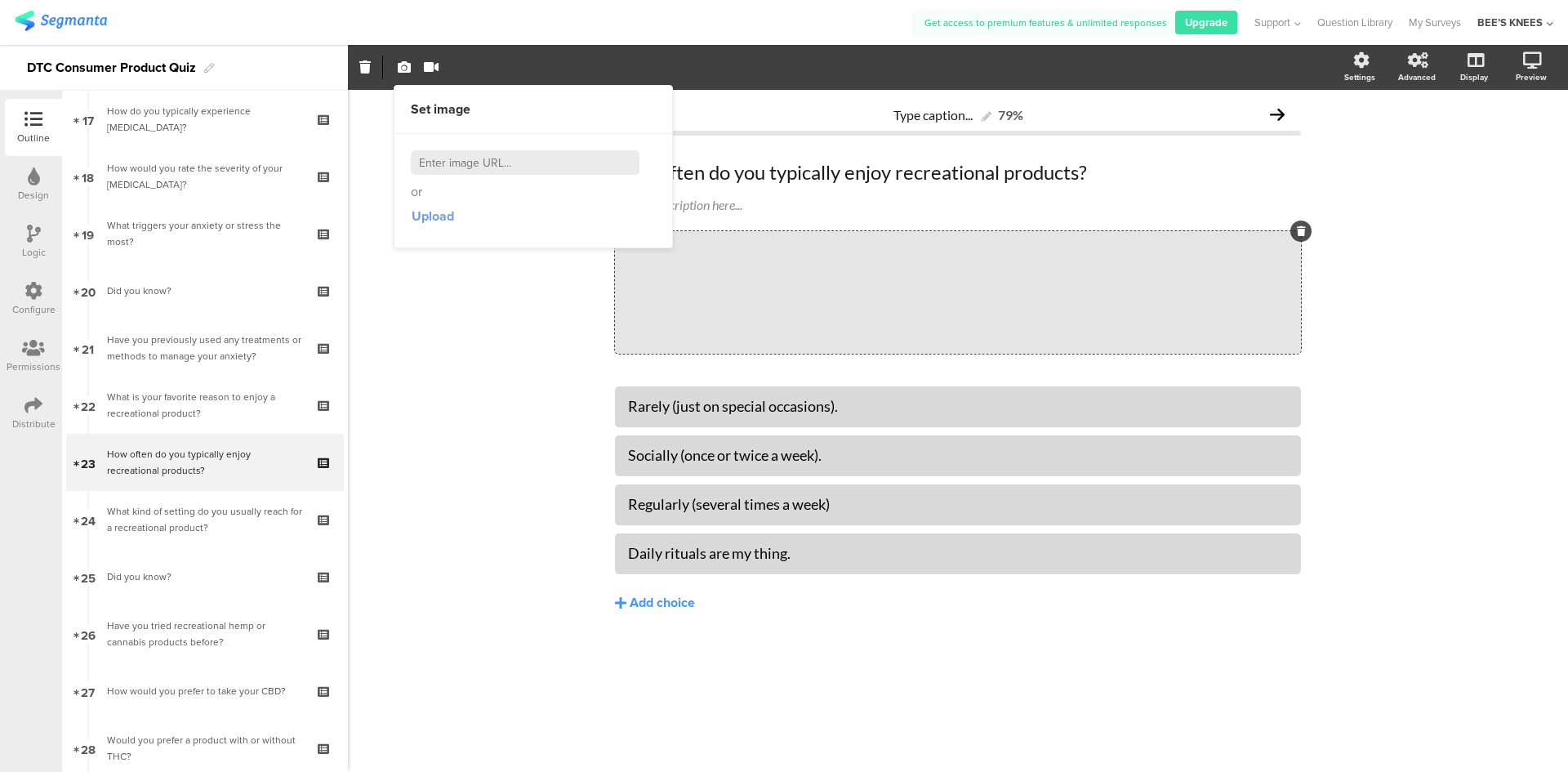
click at [427, 209] on span "Upload" at bounding box center [433, 216] width 42 height 19
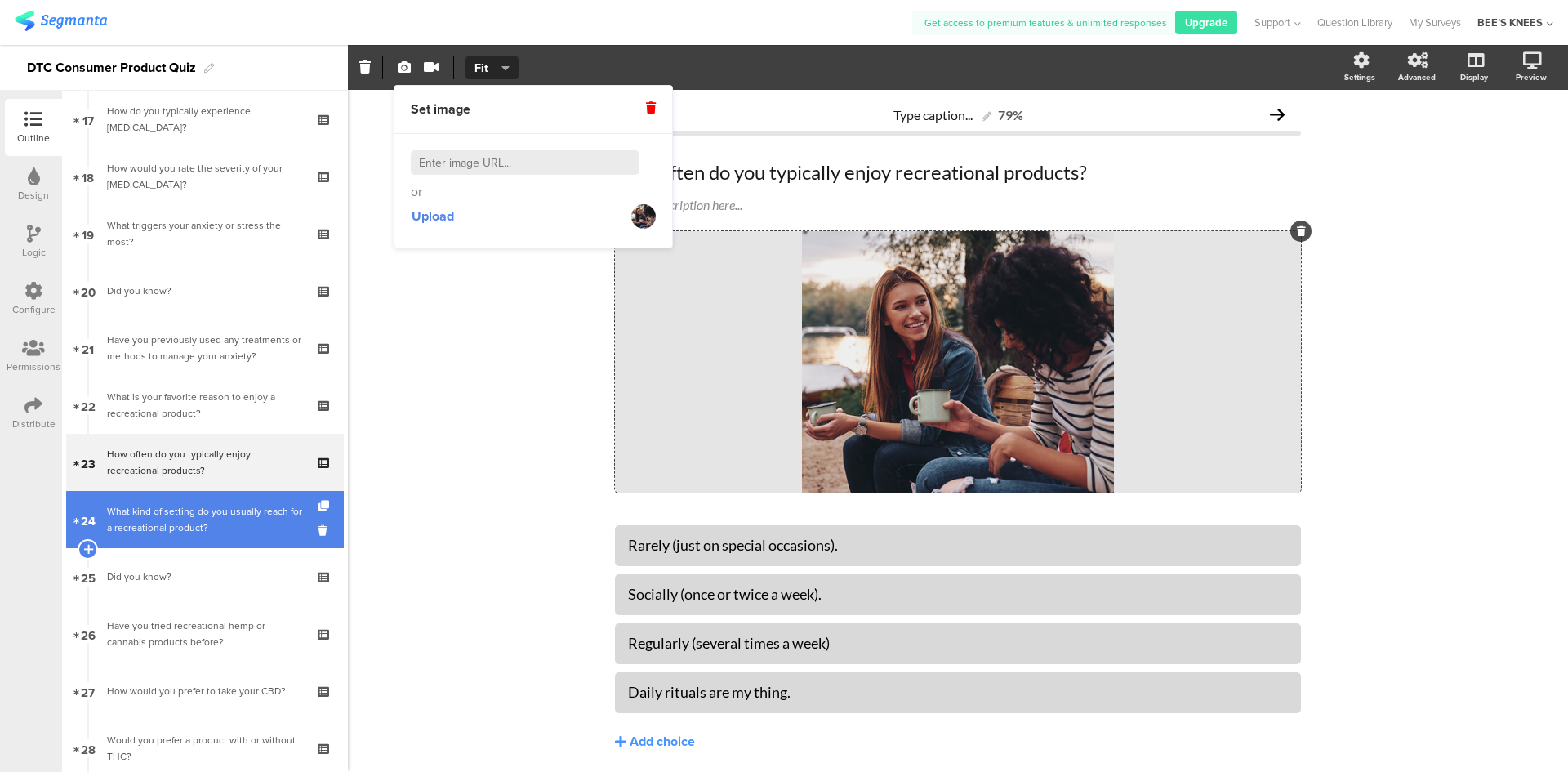
click at [220, 508] on div "What kind of setting do you usually reach for a recreational product?" at bounding box center [204, 519] width 195 height 33
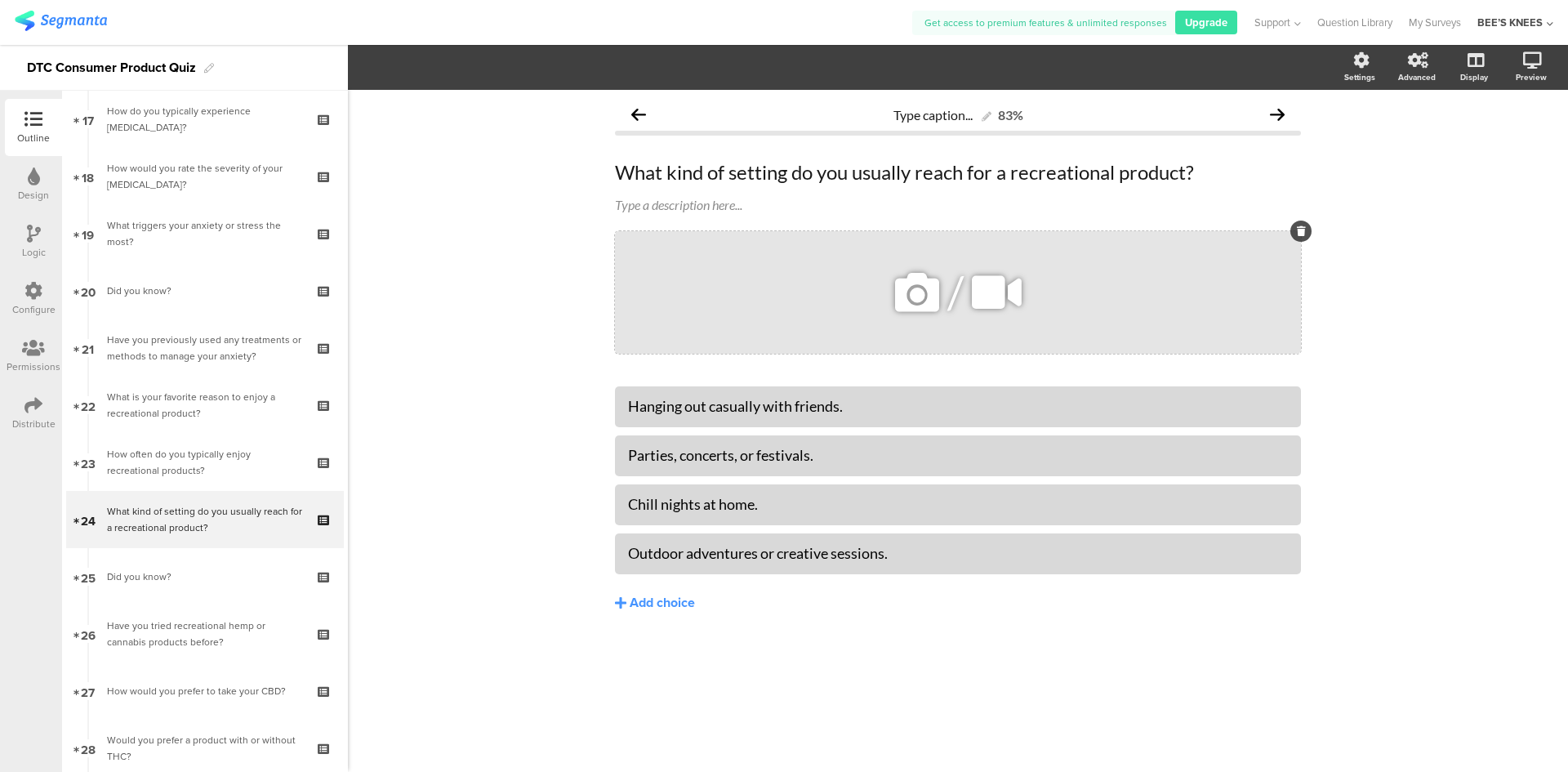
click at [915, 305] on icon at bounding box center [917, 293] width 55 height 55
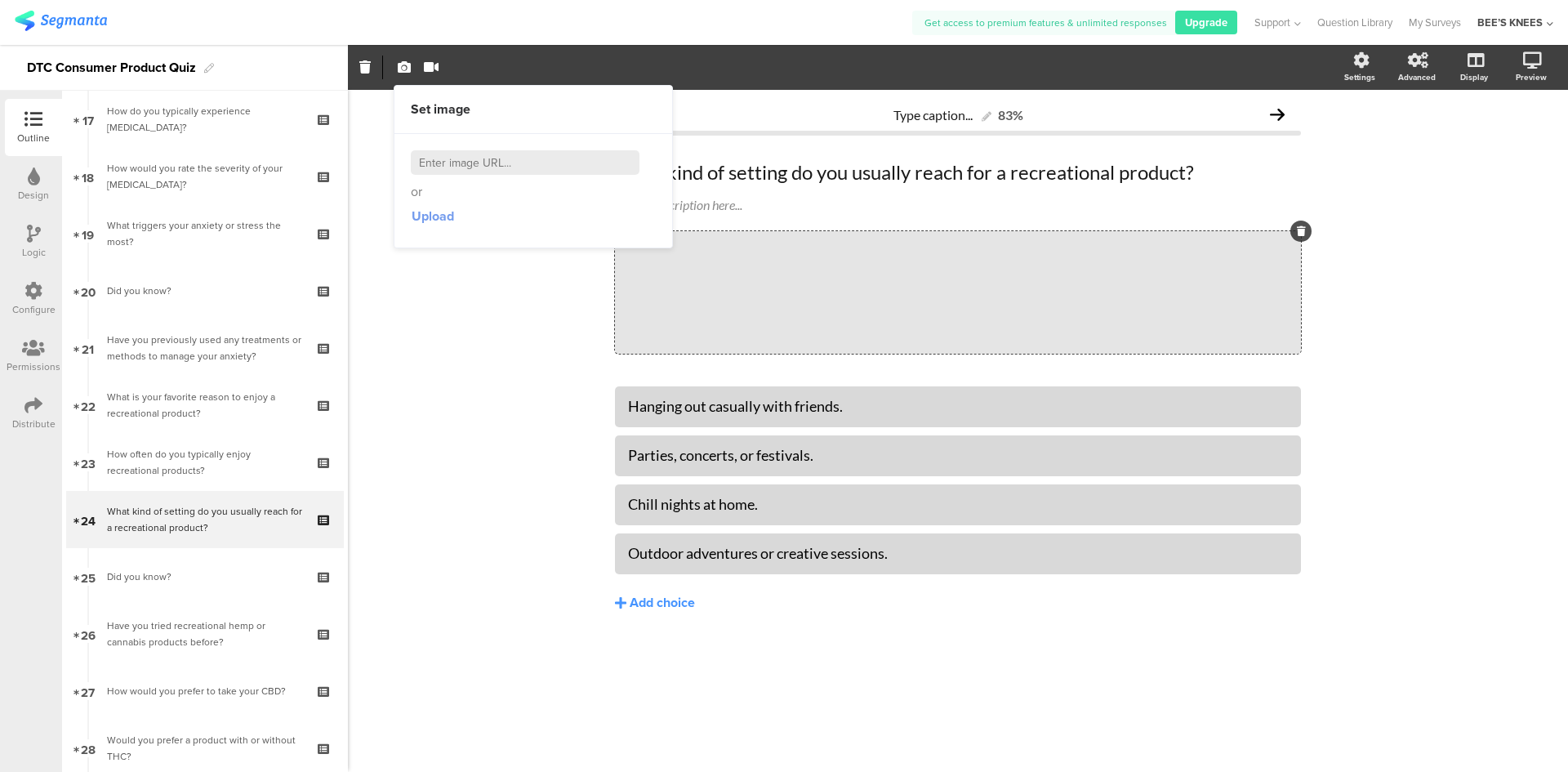
click at [445, 210] on span "Upload" at bounding box center [433, 216] width 42 height 19
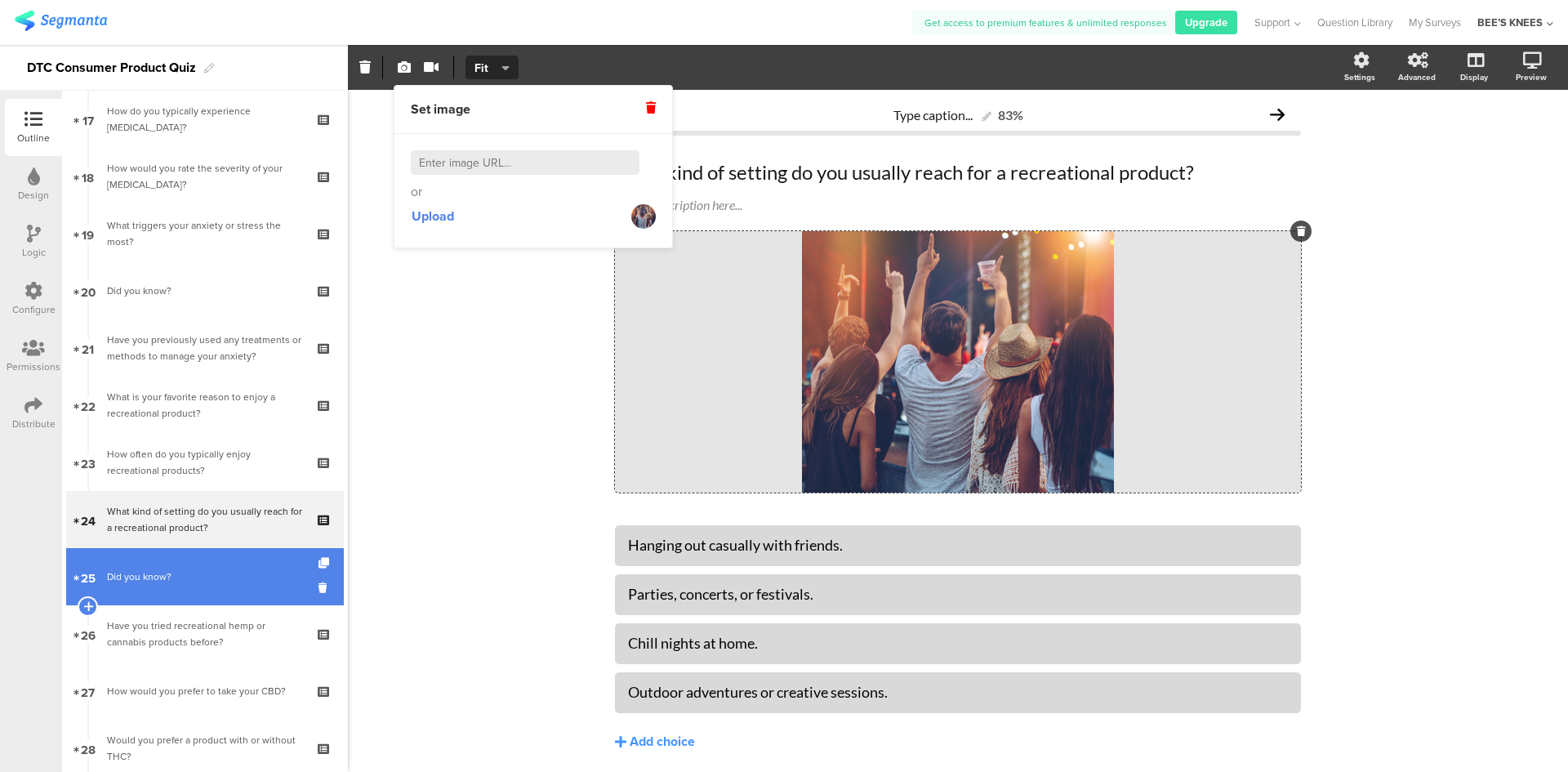
click at [221, 587] on link "25 Did you know?" at bounding box center [204, 576] width 278 height 57
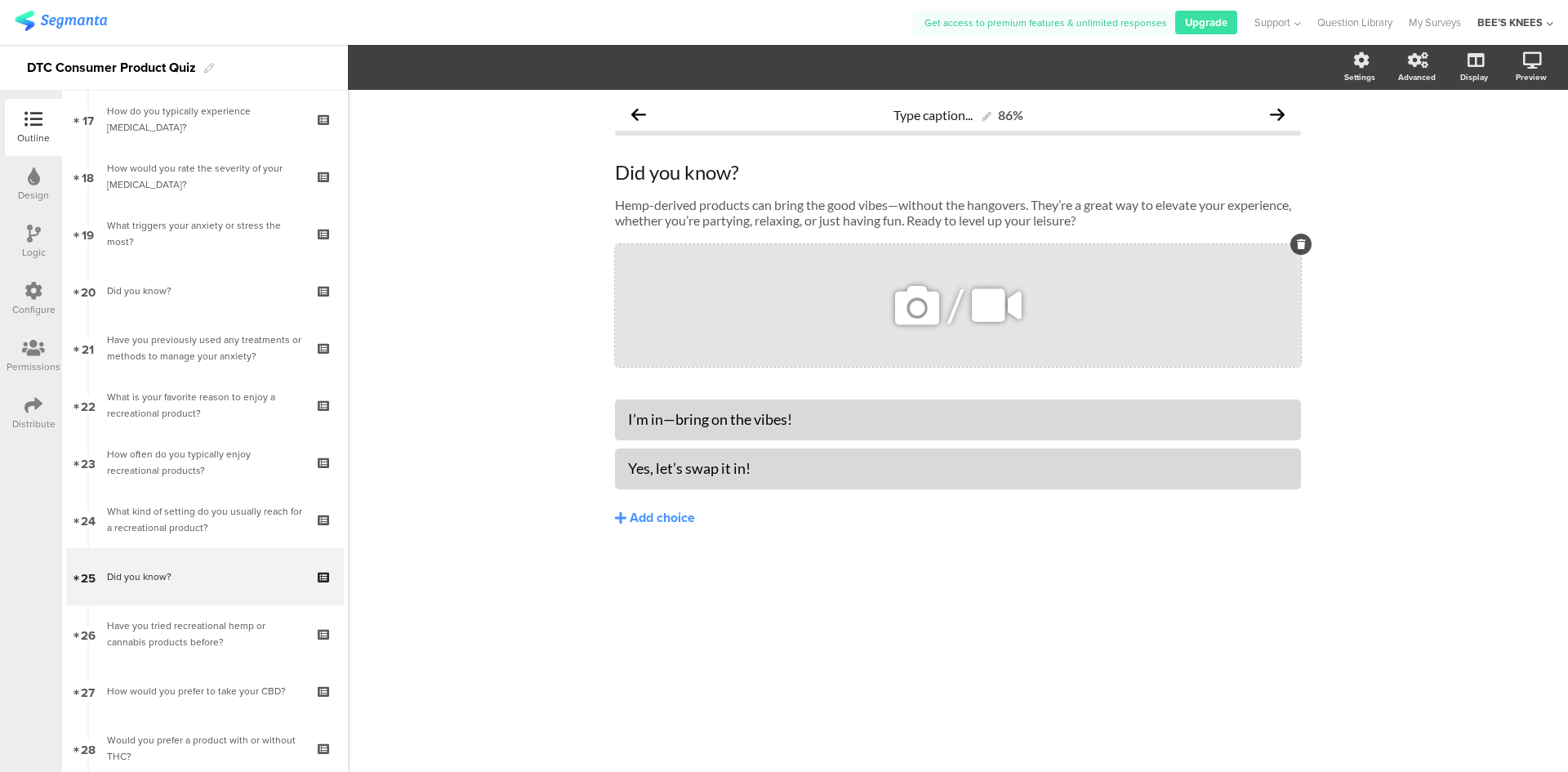
click at [918, 311] on icon at bounding box center [917, 306] width 55 height 55
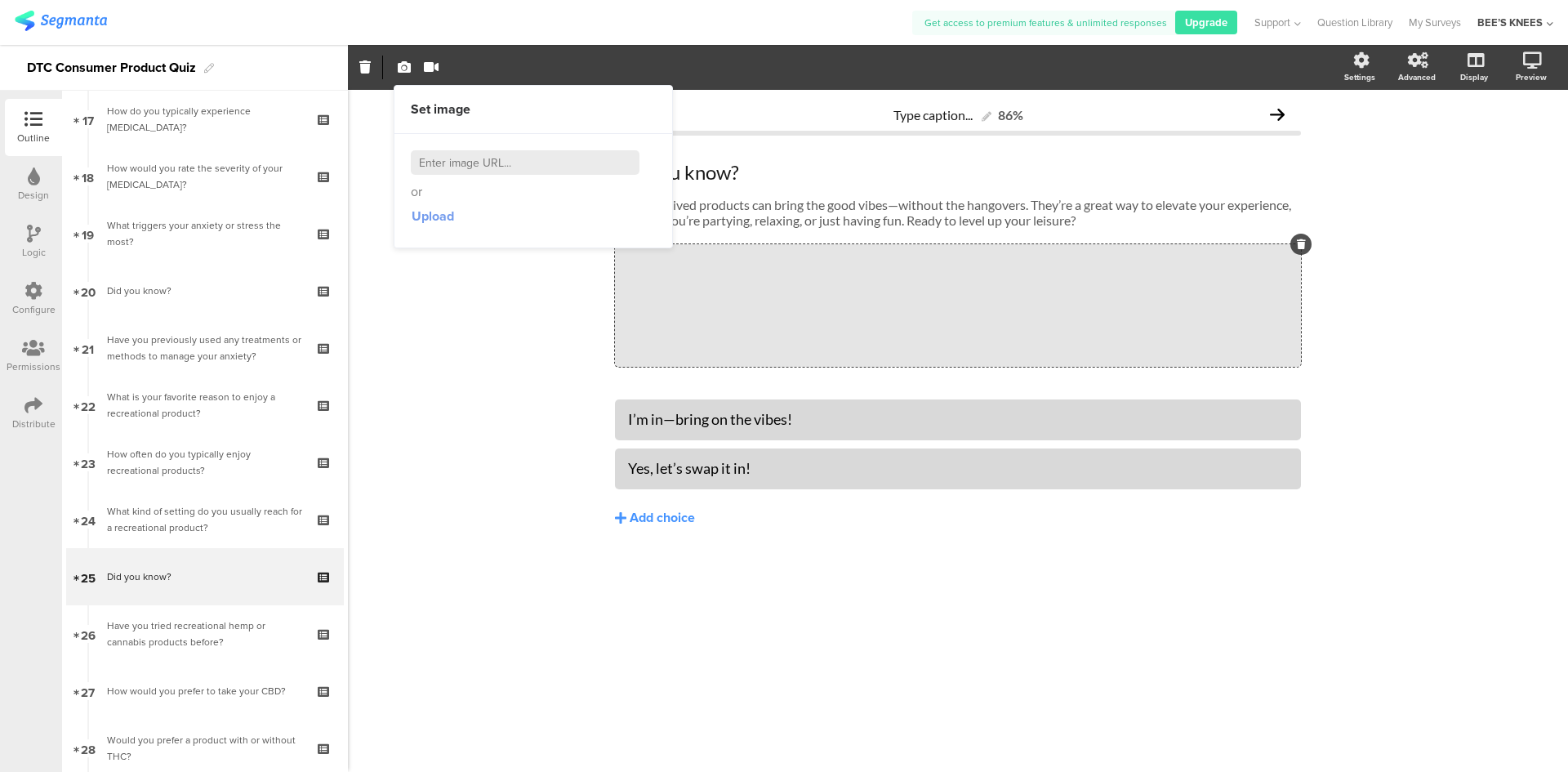
click at [442, 215] on span "Upload" at bounding box center [433, 216] width 42 height 19
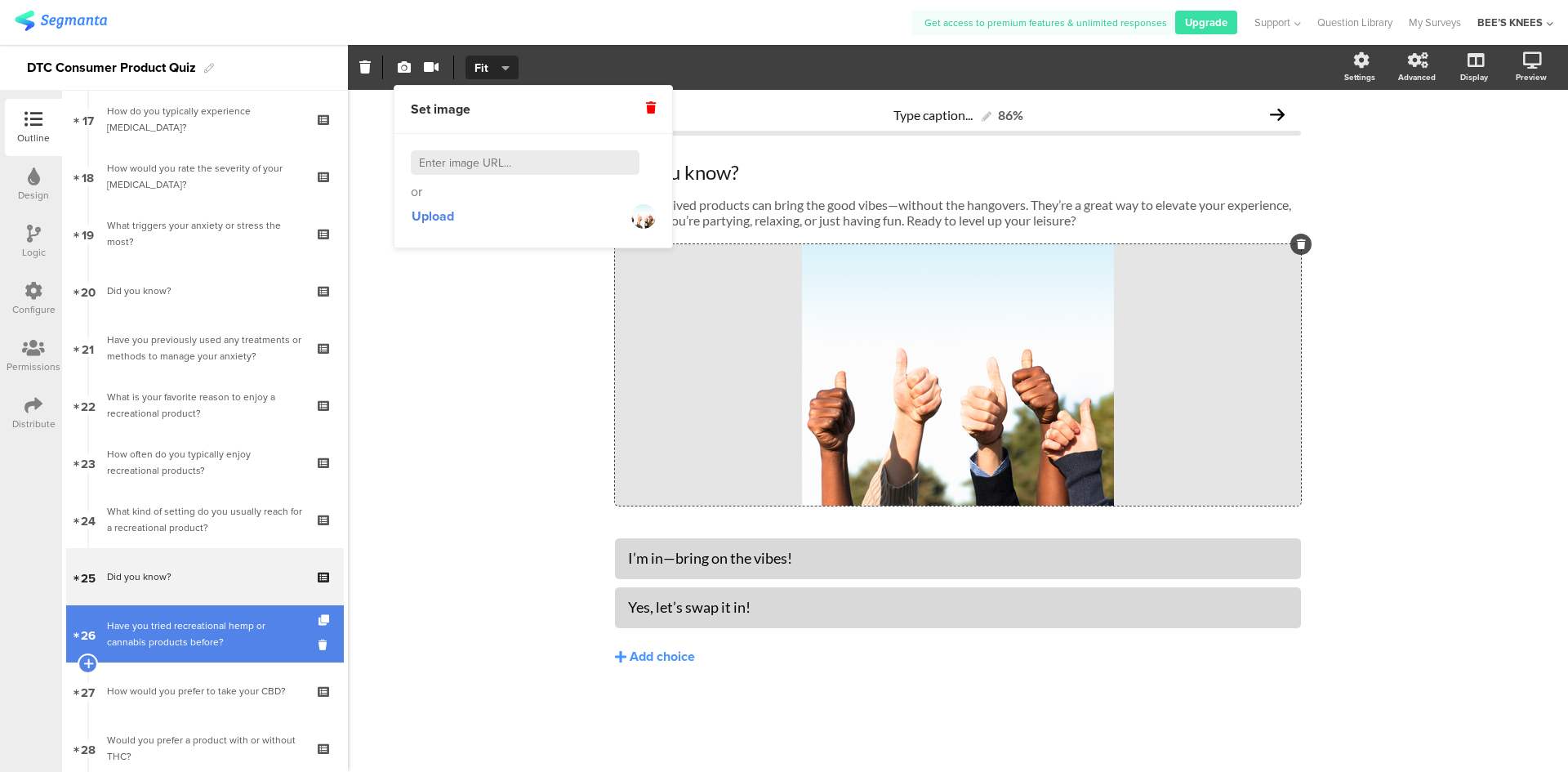
click at [201, 640] on div "Have you tried recreational hemp or cannabis products before?" at bounding box center [204, 634] width 195 height 33
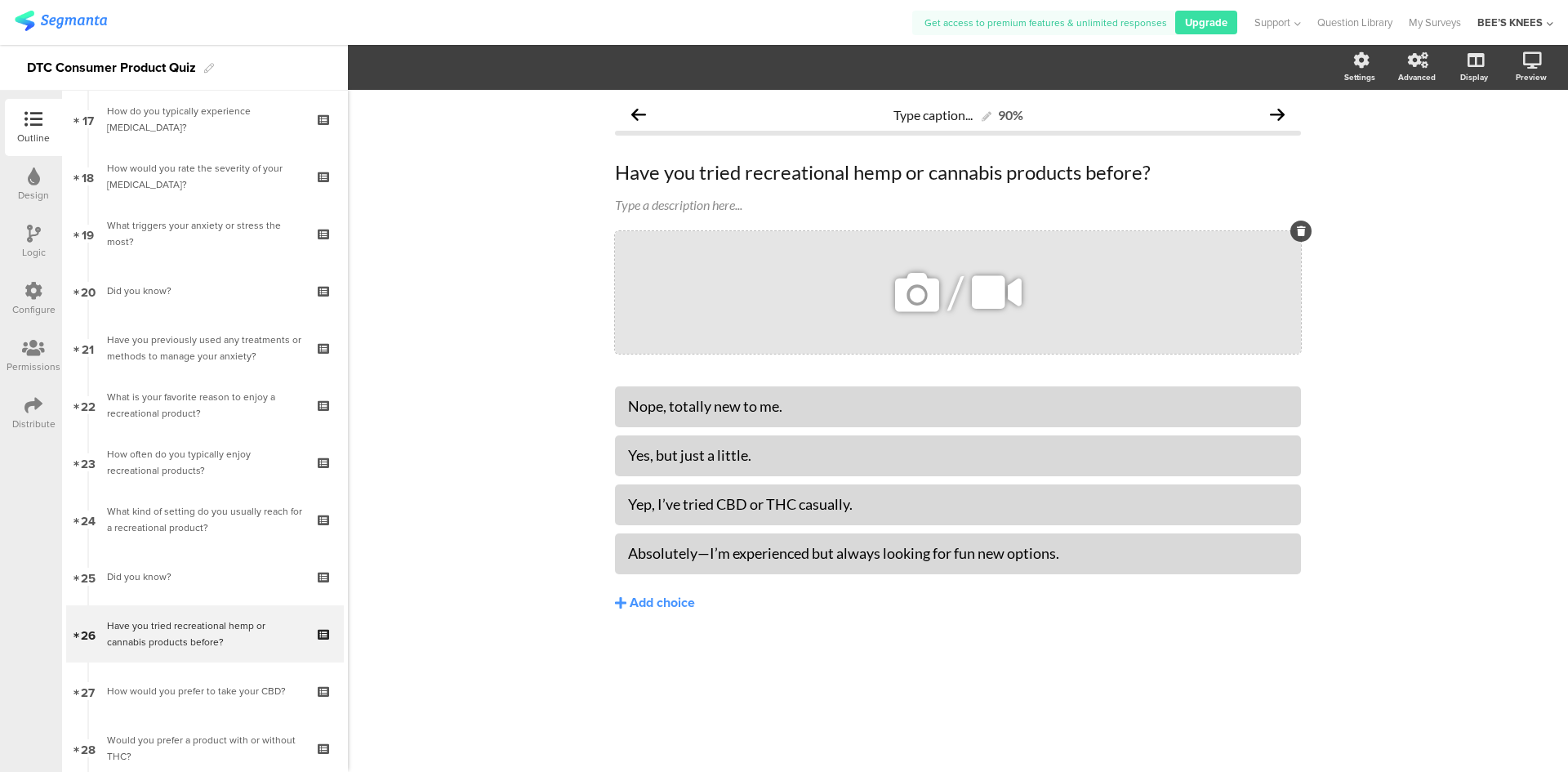
click at [910, 301] on icon at bounding box center [917, 293] width 55 height 55
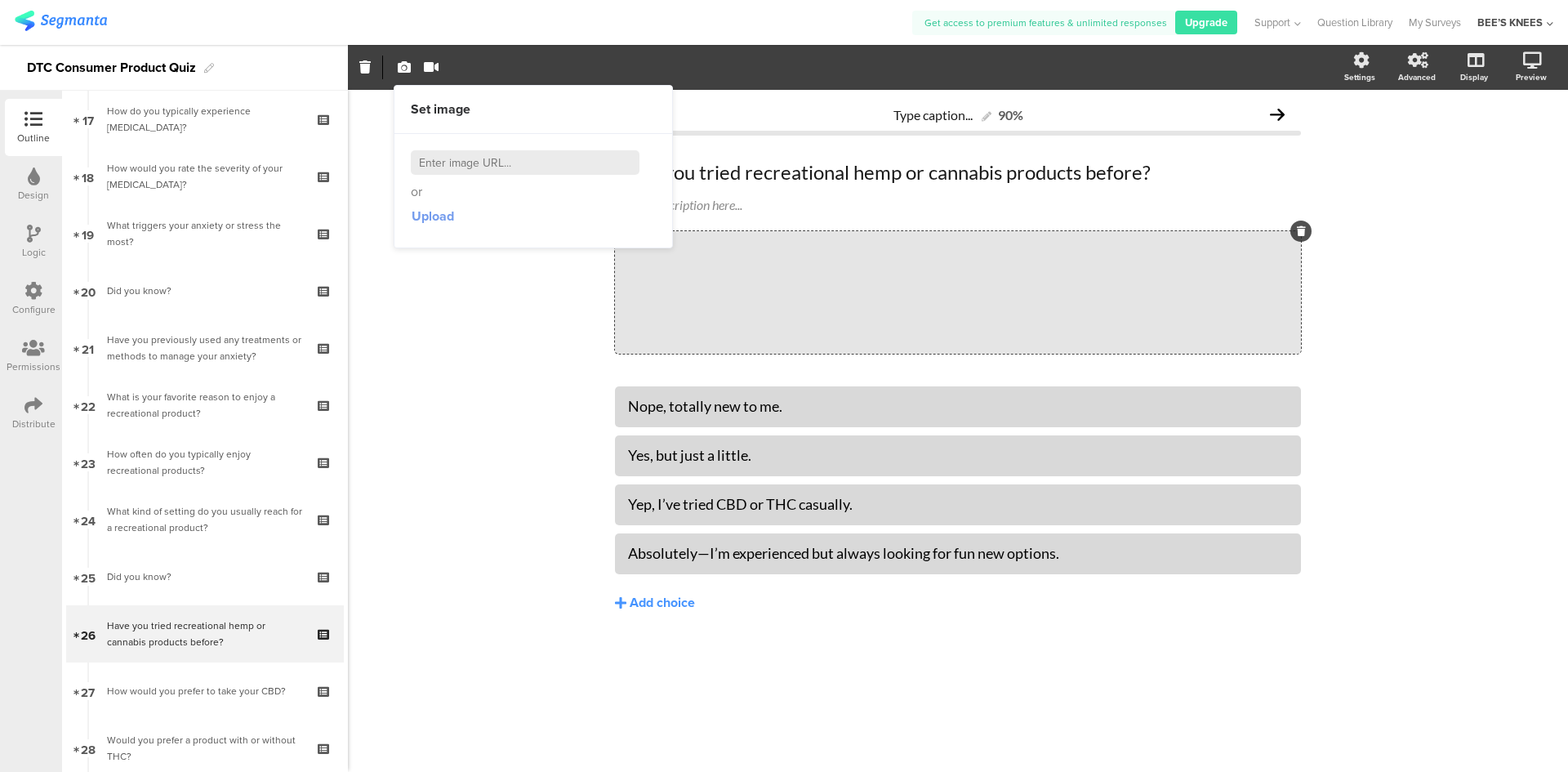
click at [447, 218] on span "Upload" at bounding box center [433, 216] width 42 height 19
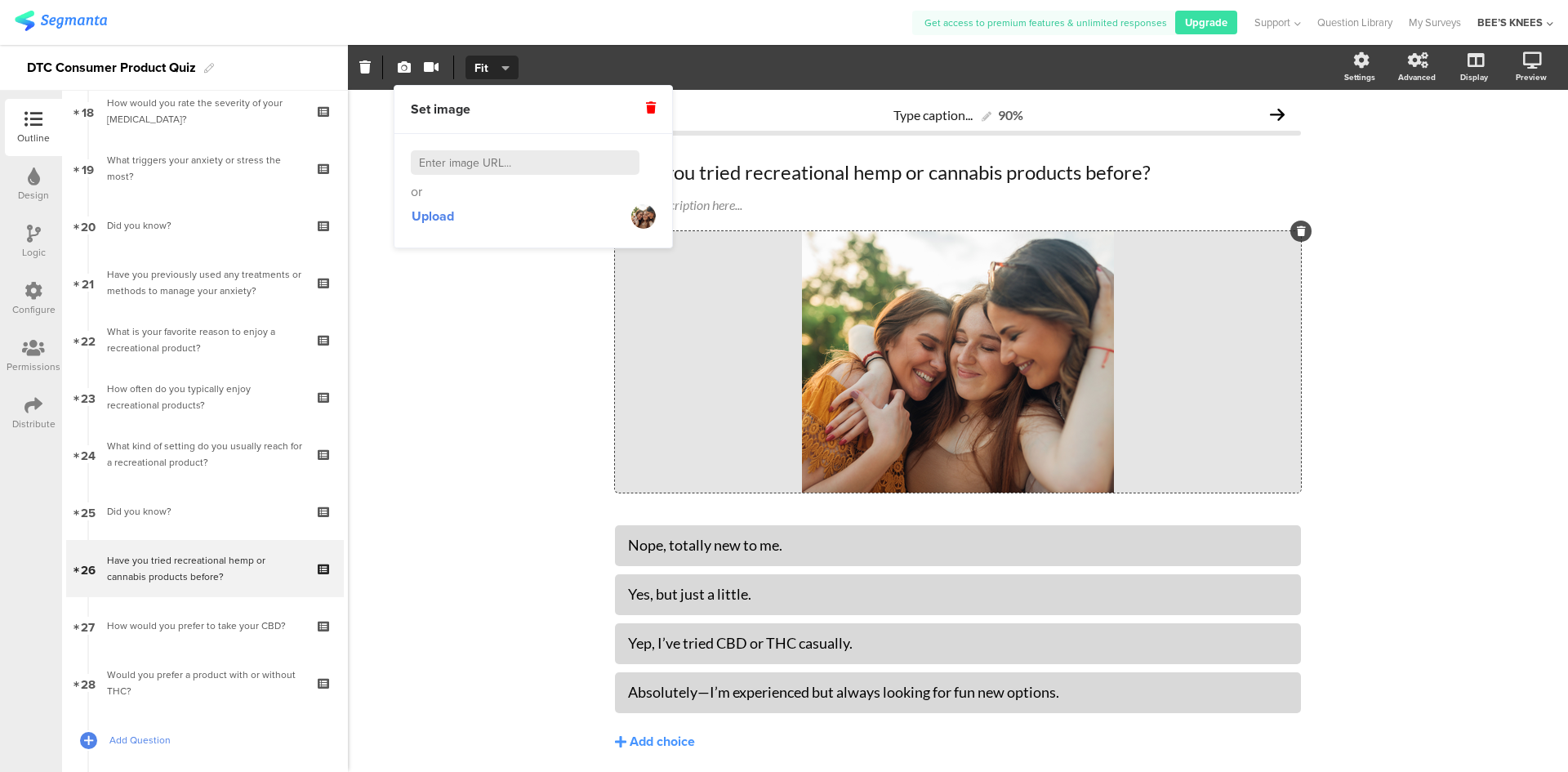
scroll to position [1135, 0]
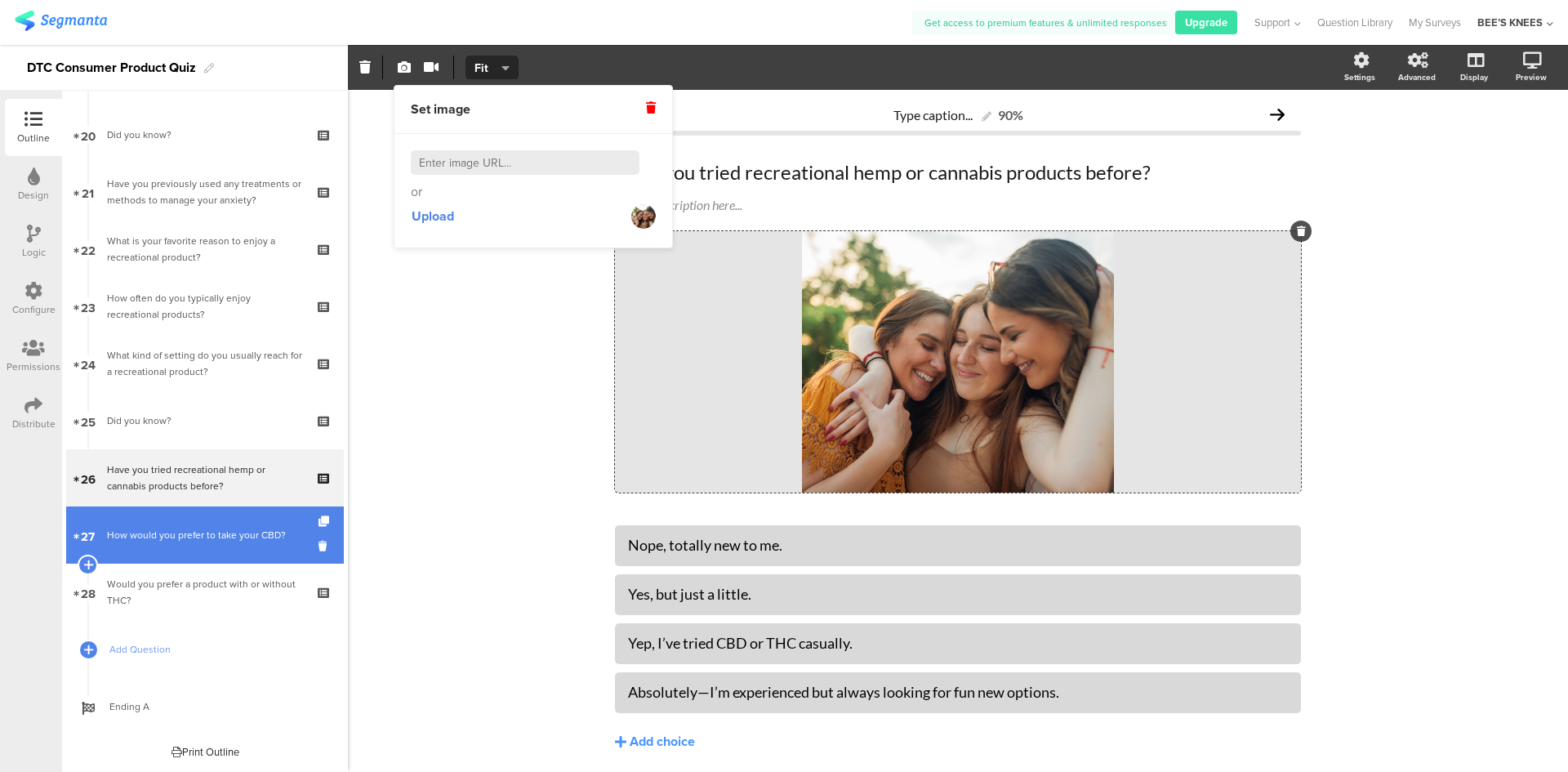
click at [242, 544] on link "27 How would you prefer to take your CBD?" at bounding box center [204, 535] width 278 height 57
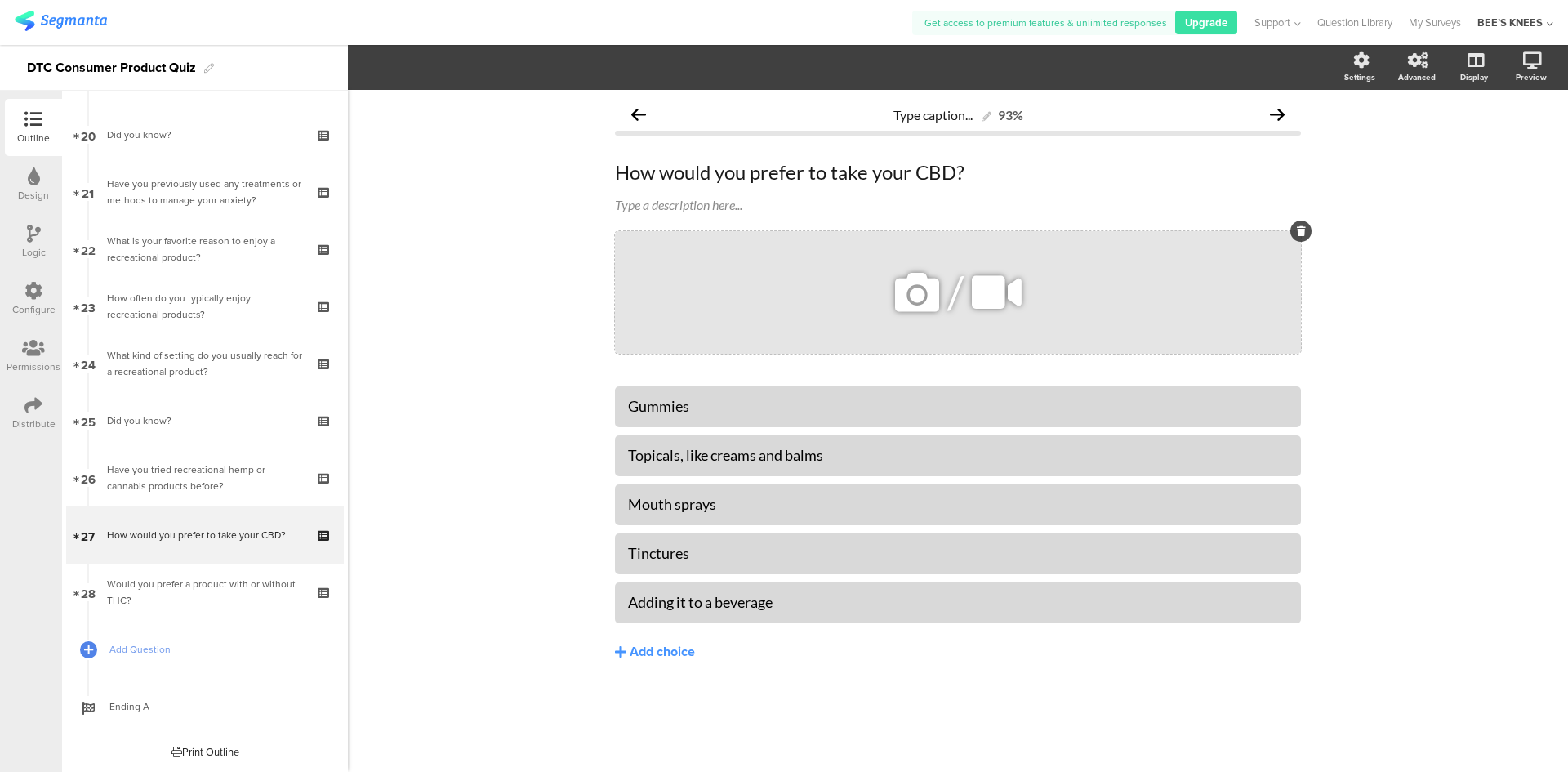
click at [910, 299] on icon at bounding box center [917, 293] width 55 height 55
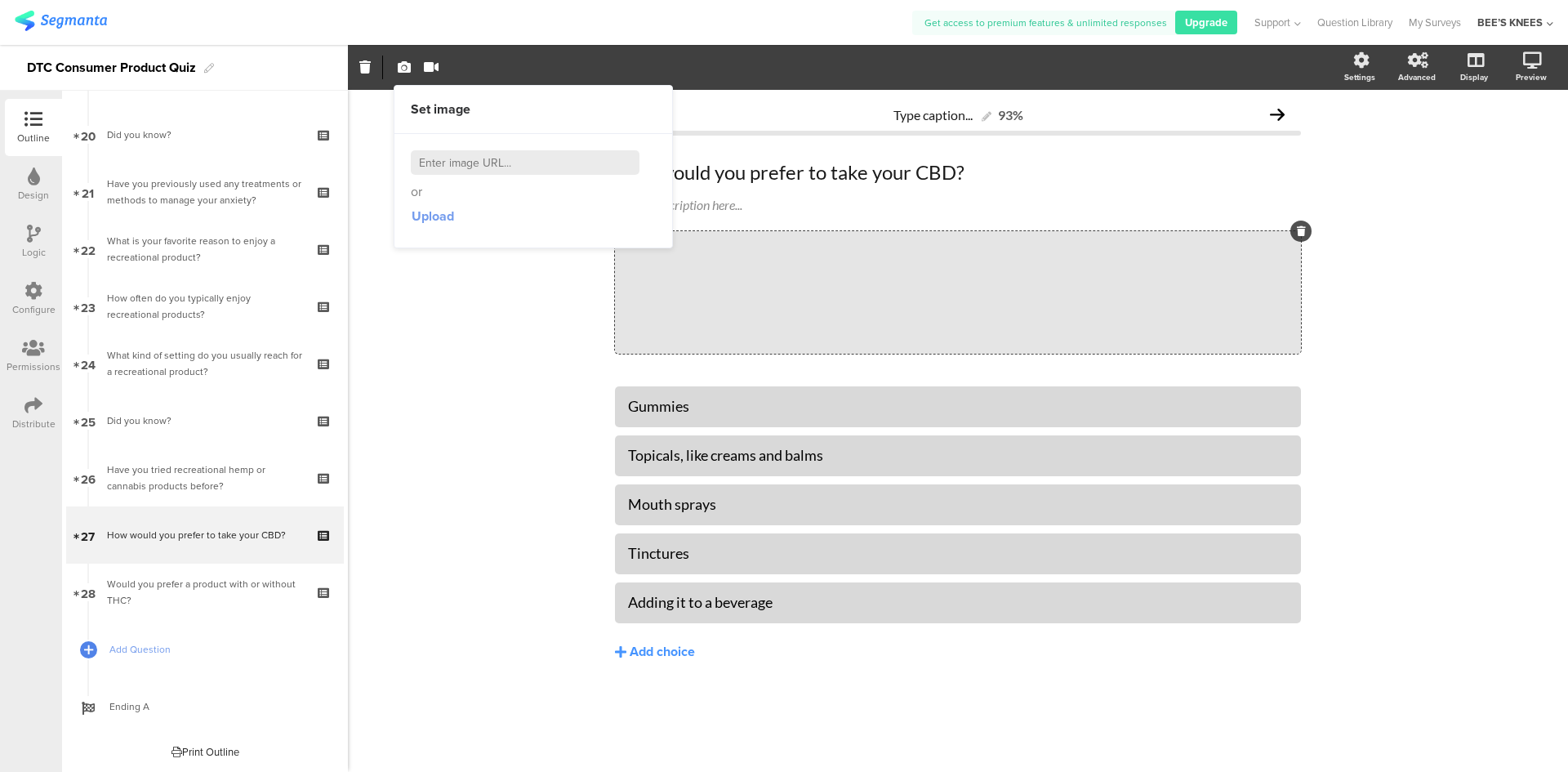
click at [443, 222] on span "Upload" at bounding box center [433, 216] width 42 height 19
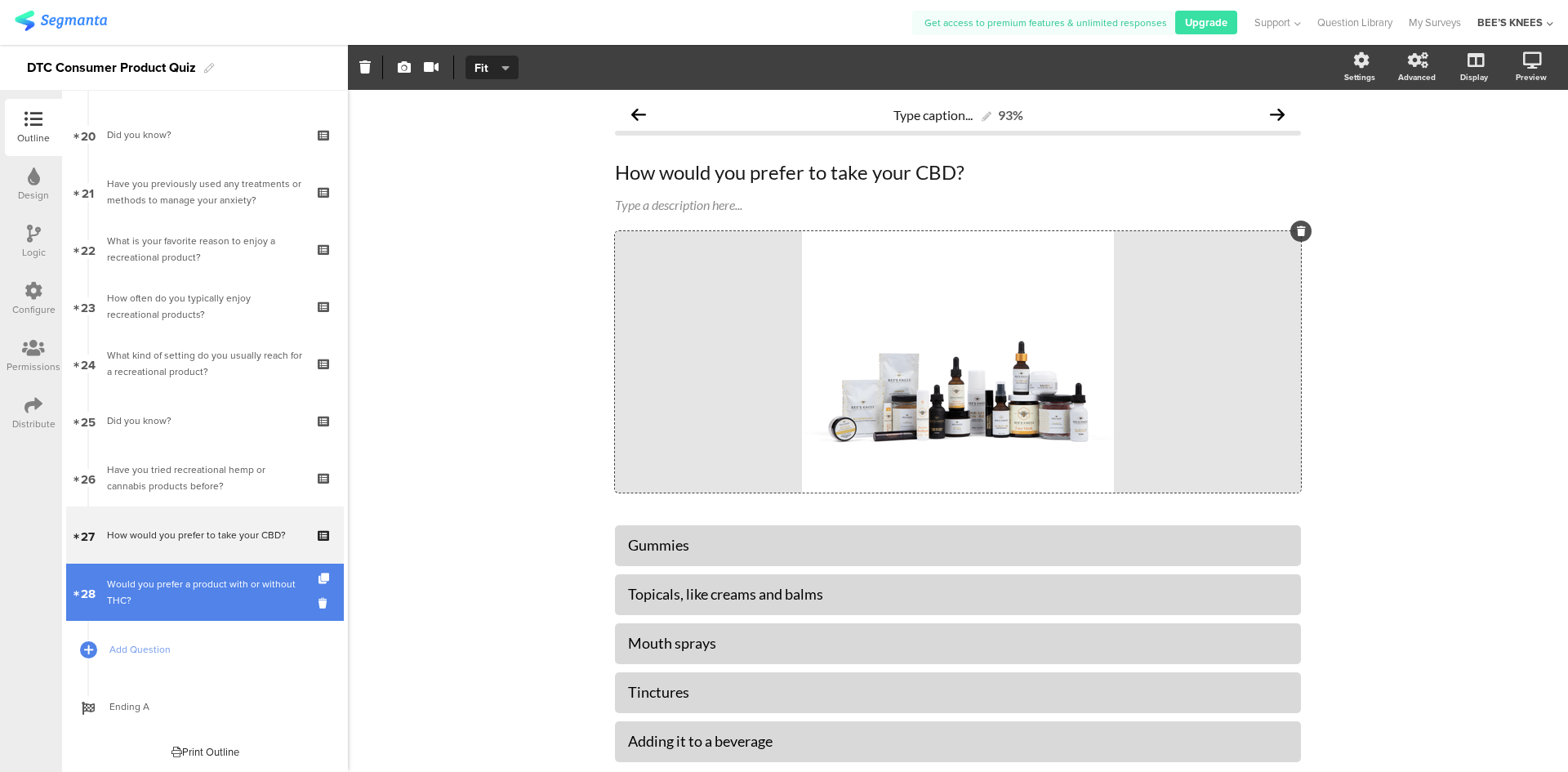
click at [234, 602] on div "Would you prefer a product with or without THC?" at bounding box center [204, 592] width 195 height 33
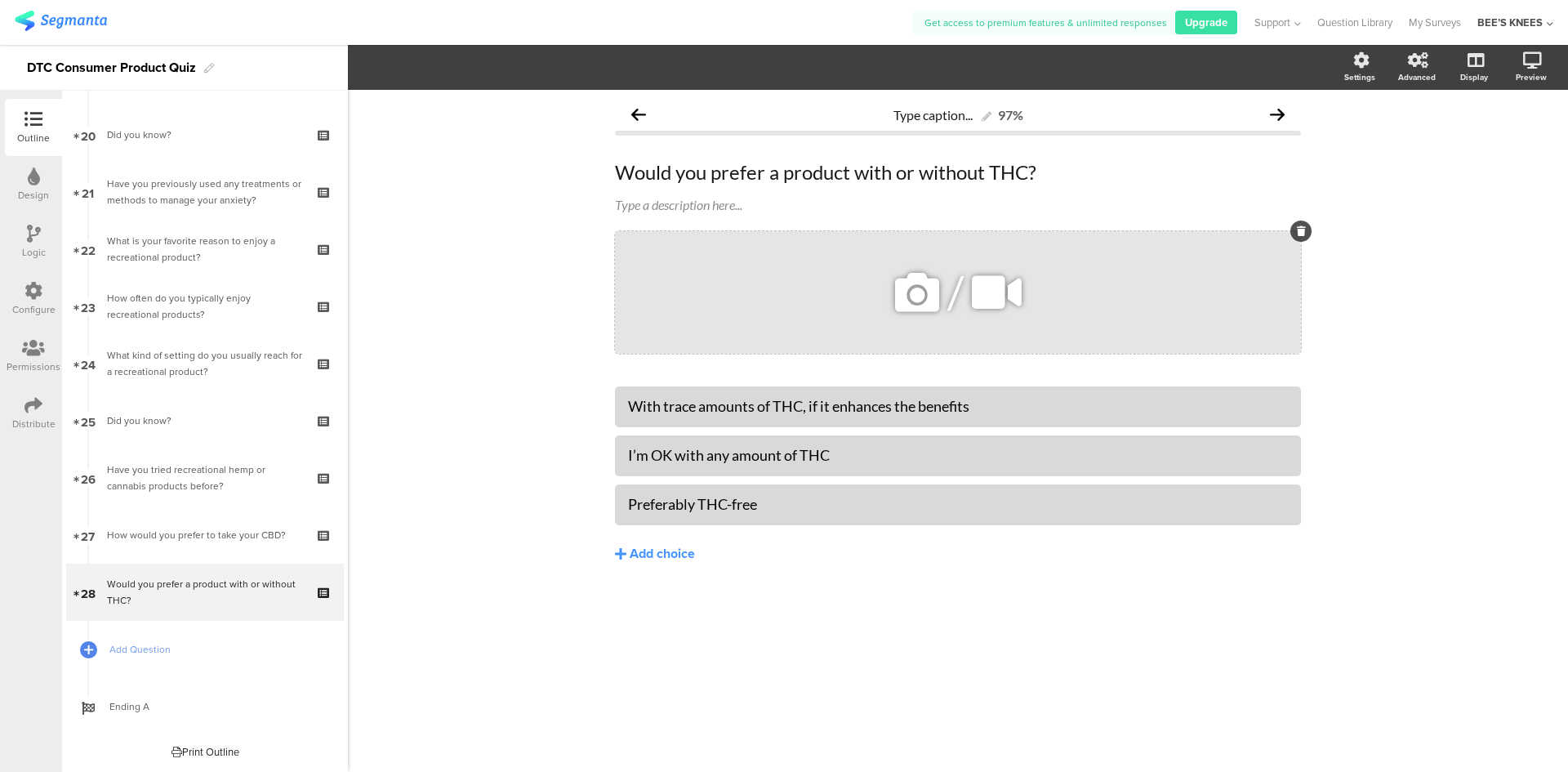
click at [916, 303] on icon at bounding box center [917, 293] width 55 height 55
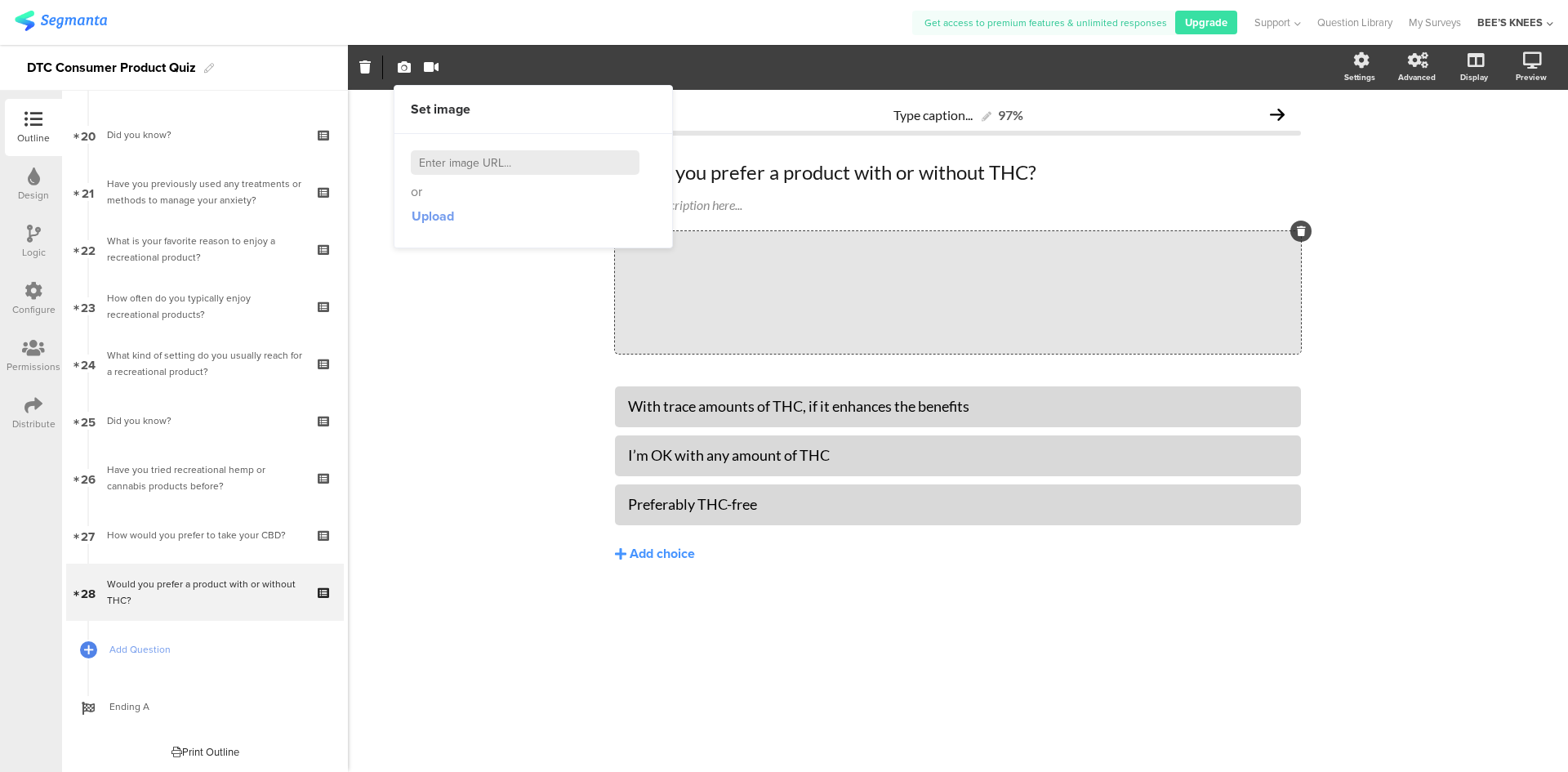
click at [438, 213] on span "Upload" at bounding box center [433, 216] width 42 height 19
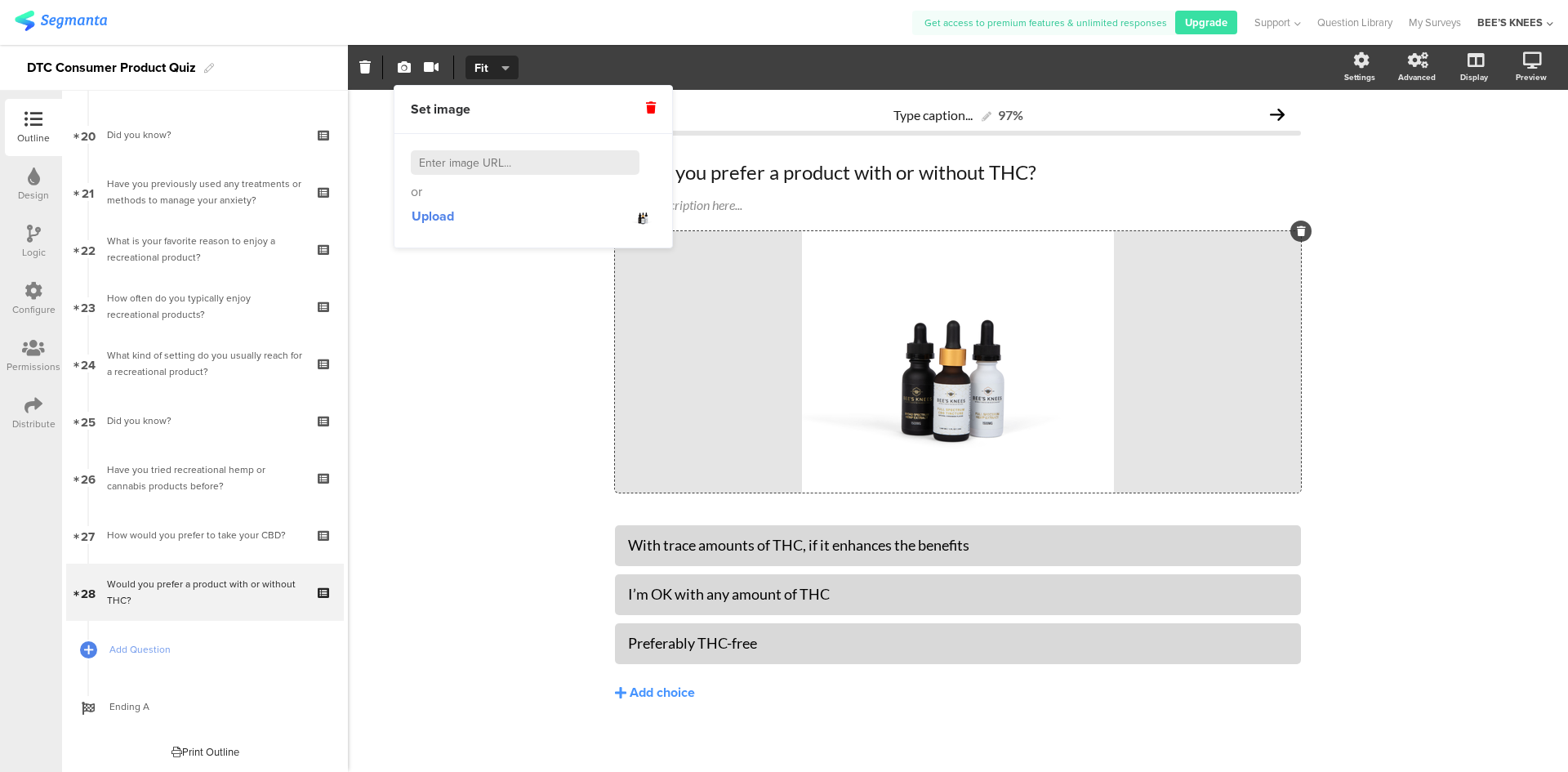
click at [449, 555] on div "Type caption... 97% Would you prefer a product with or without THC? Would you p…" at bounding box center [958, 434] width 1221 height 688
